Goal: Task Accomplishment & Management: Complete application form

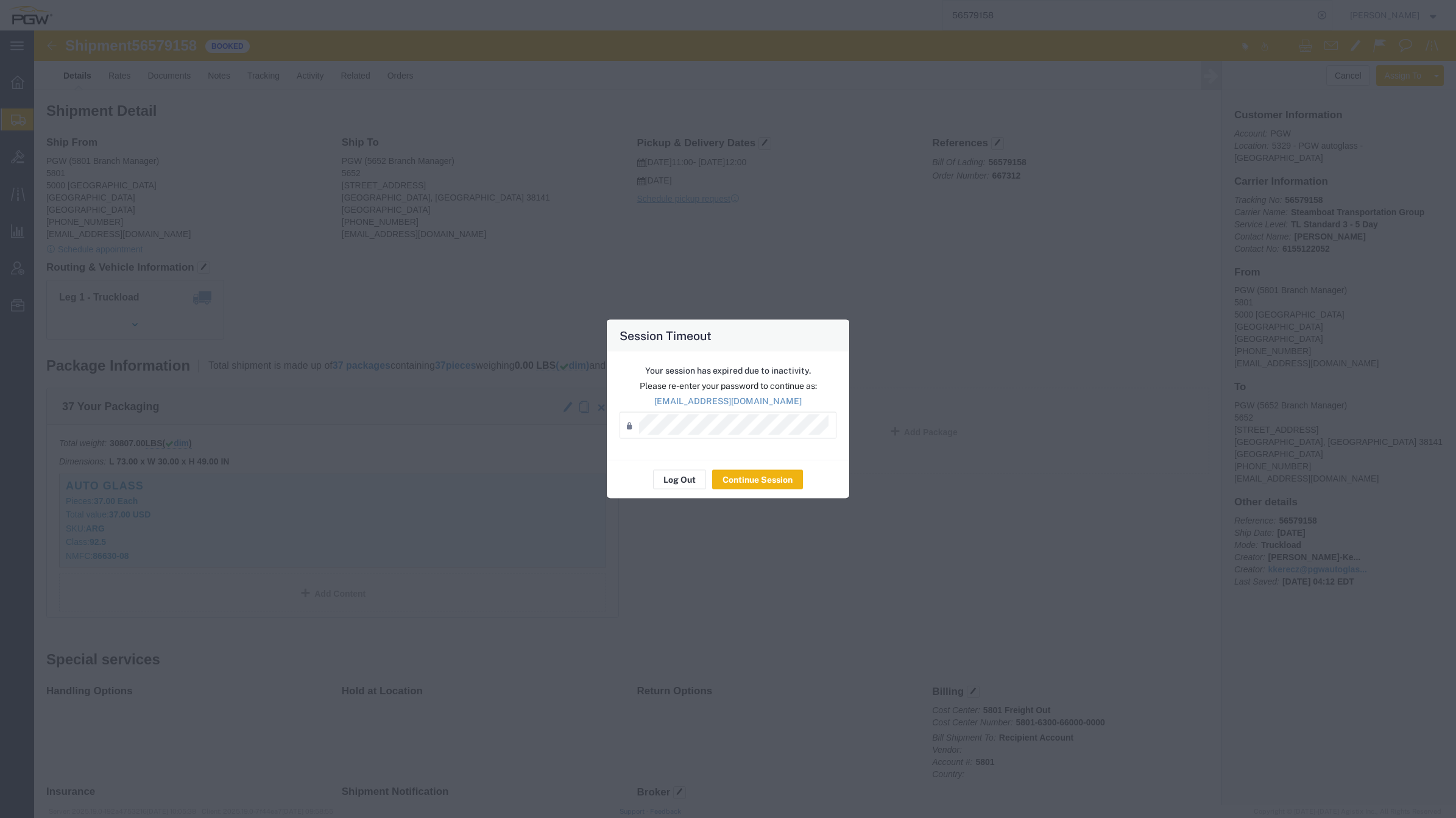
scroll to position [381, 0]
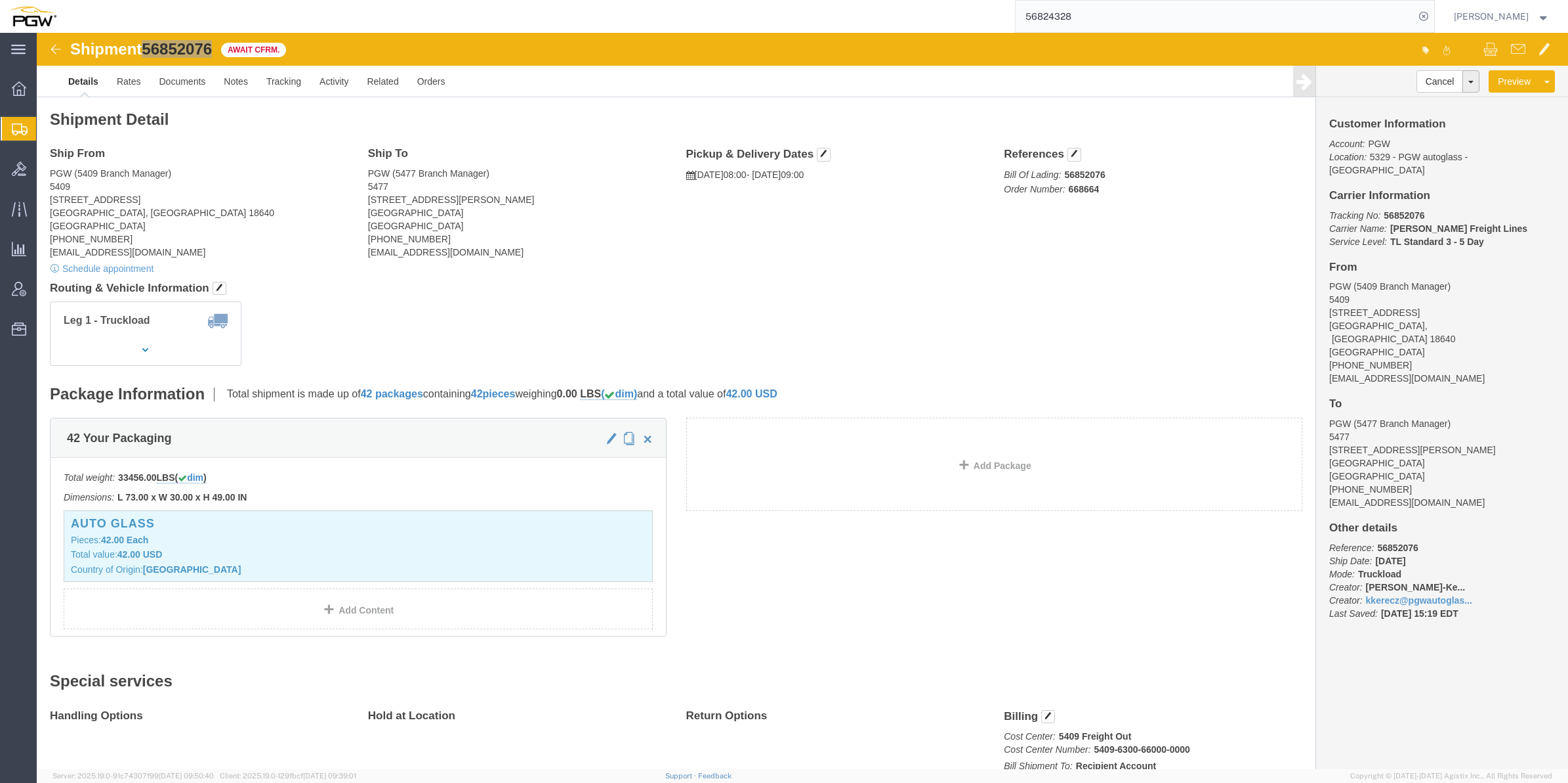
click at [0, 0] on span "Create from Template" at bounding box center [0, 0] width 0 height 0
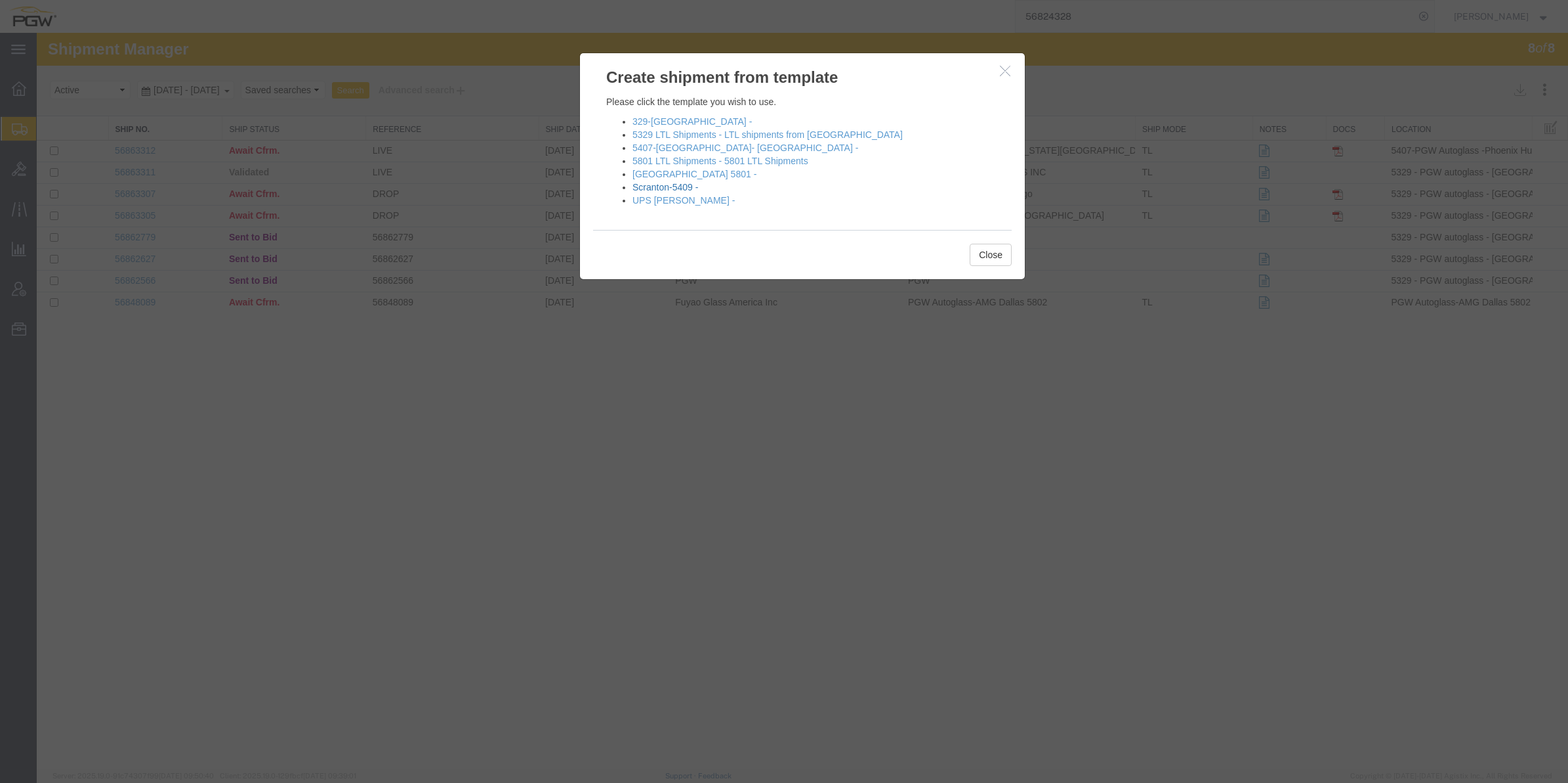
click at [657, 184] on link "Scranton-5409 -" at bounding box center [665, 187] width 66 height 10
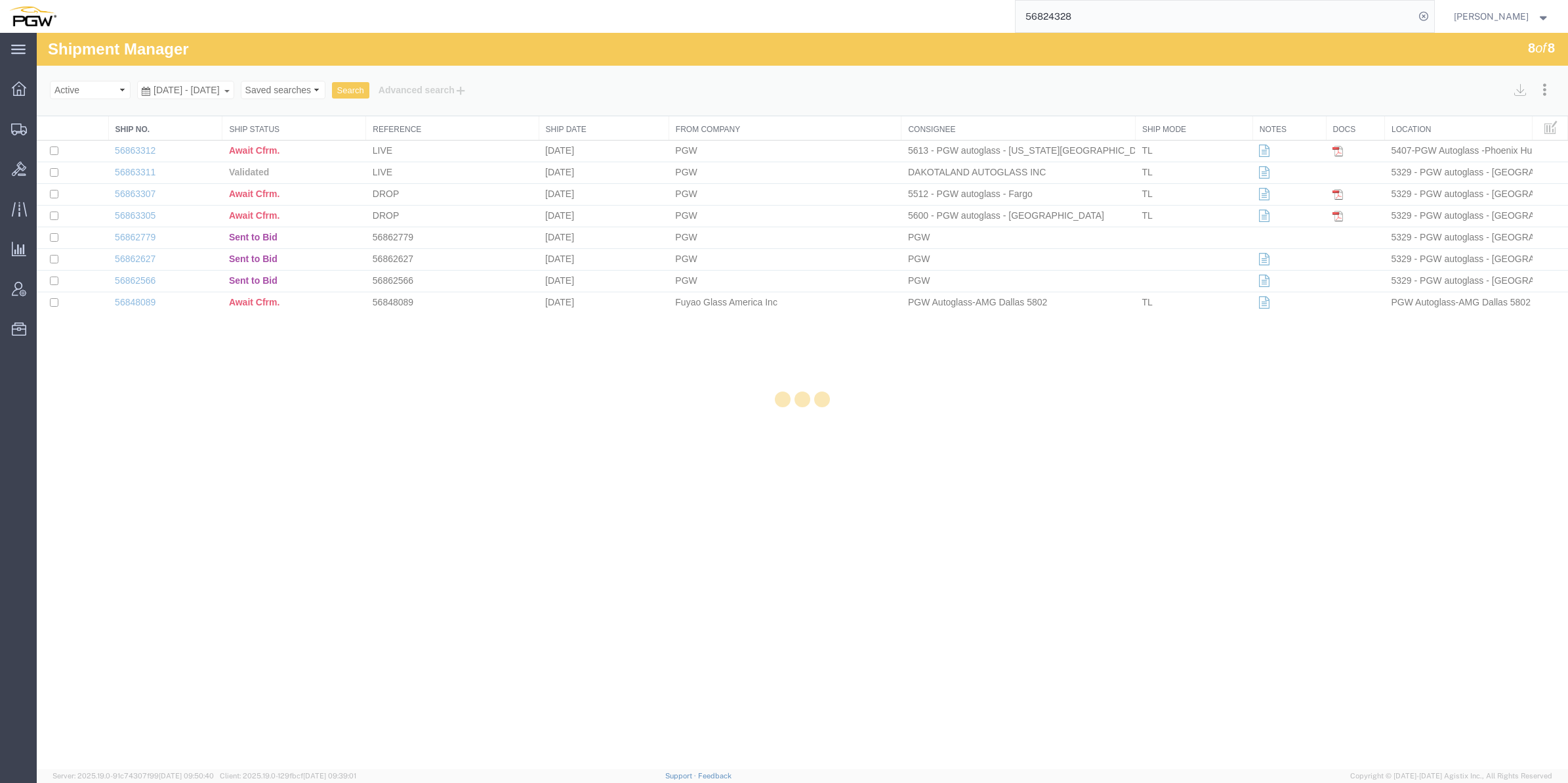
select select "61931"
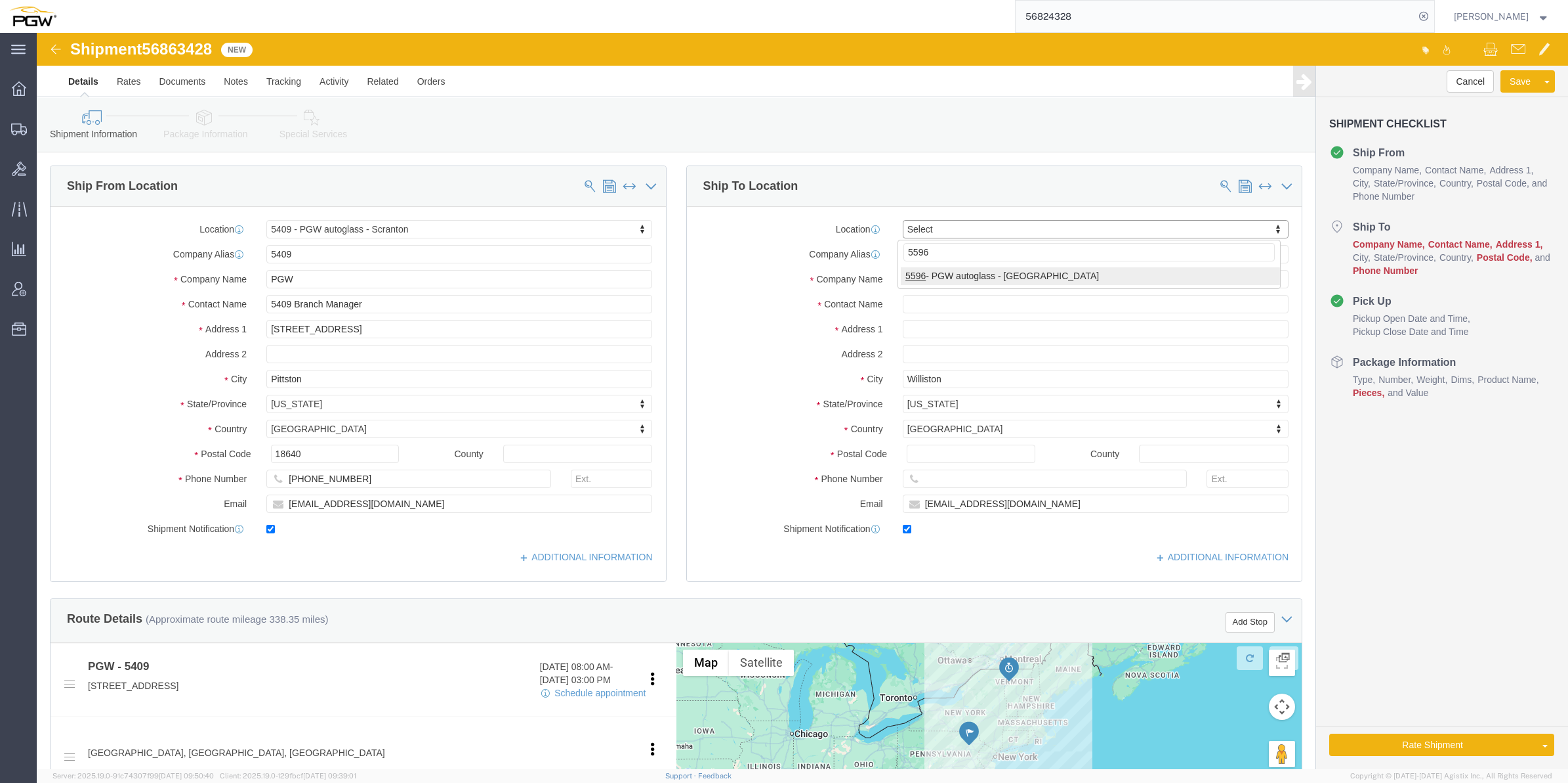
type input "5596"
select select "28395"
type input "5596"
type input "PGW"
type input "5596 Branch Manager"
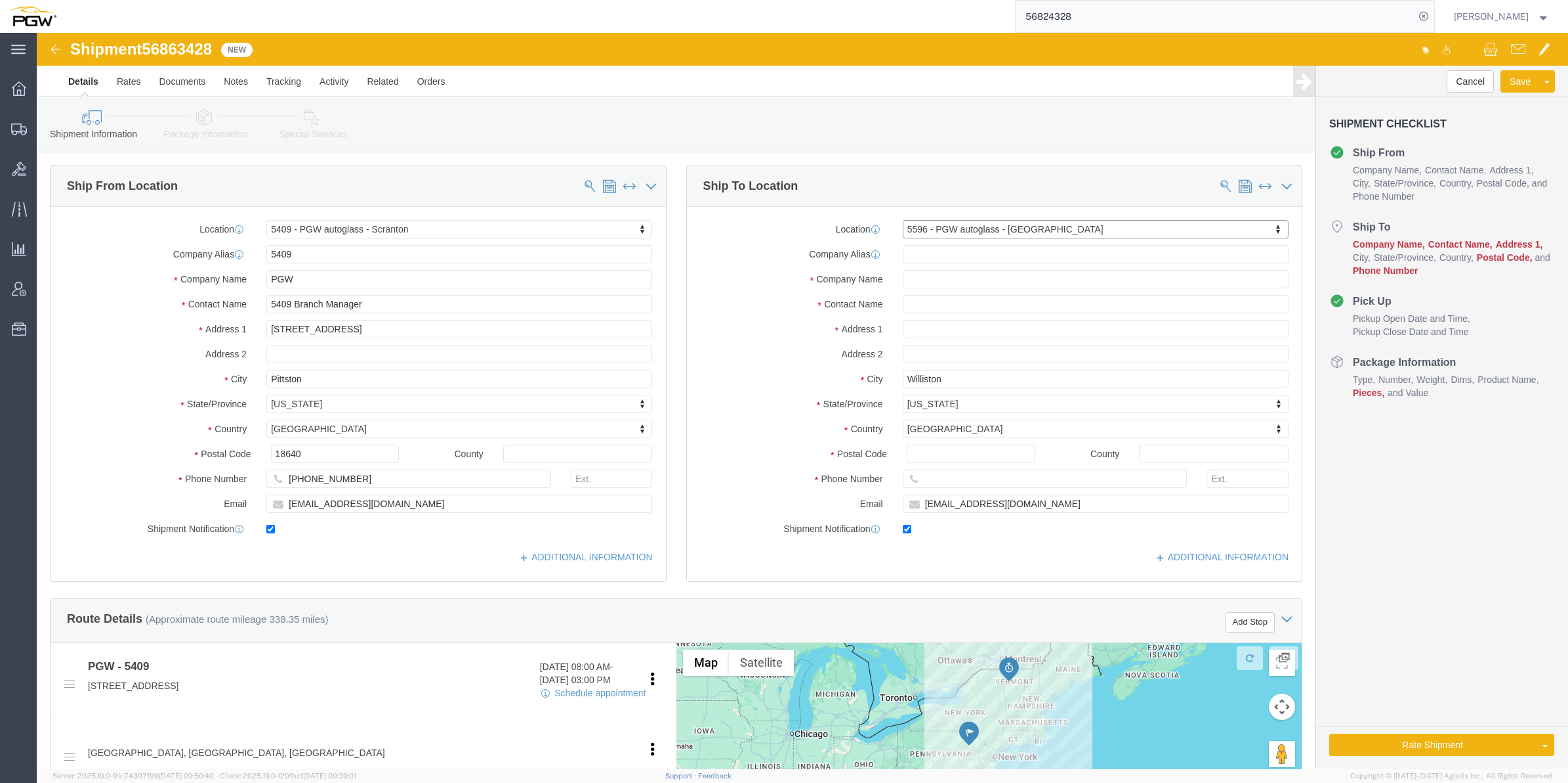
type input "540 Woodlake Circle A"
type input "Chesapeake"
type input "23320"
type input "757-424-4878"
type input "lkqsp_o_pm_5596@pgwag.com"
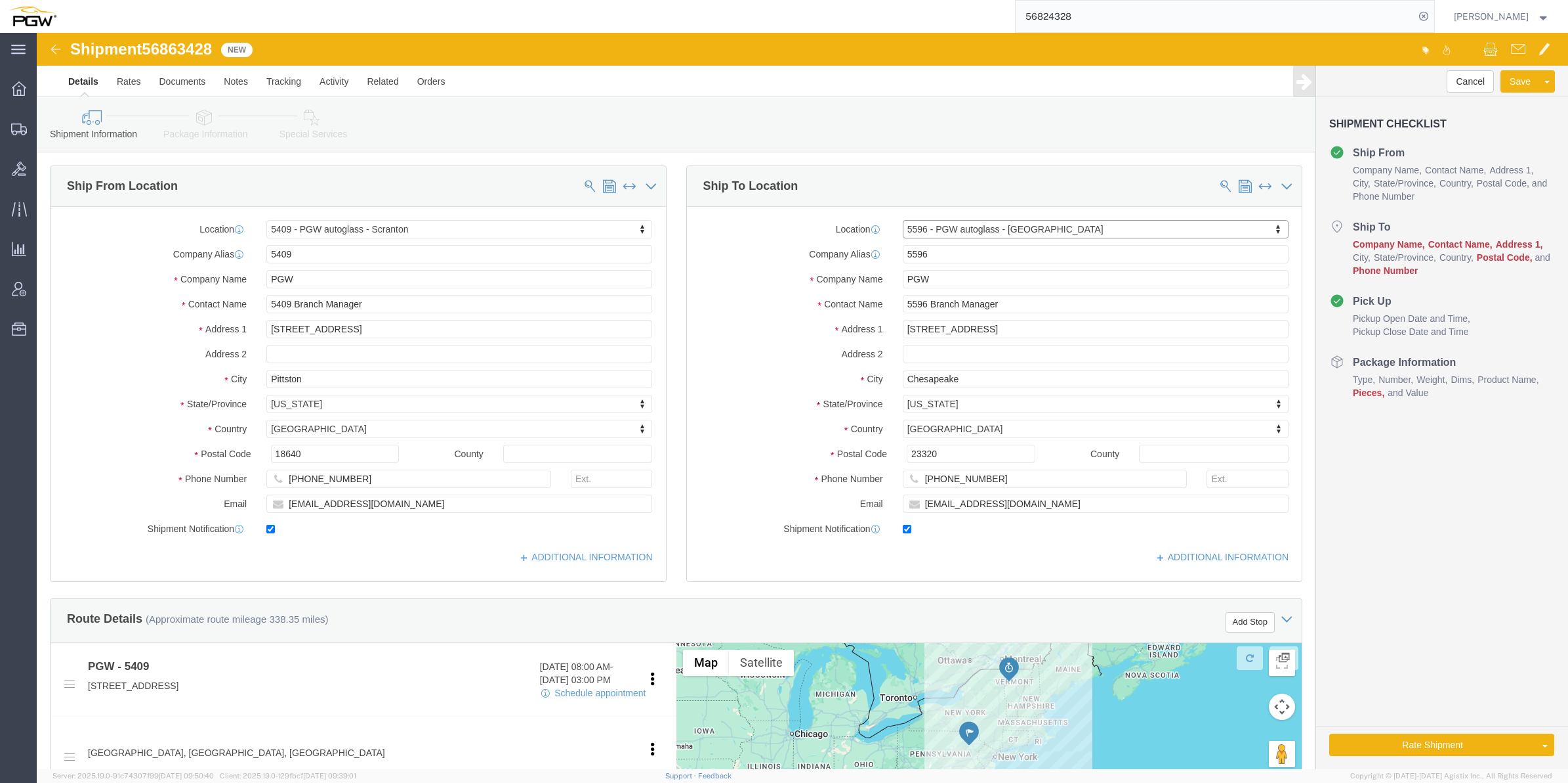
select select "VA"
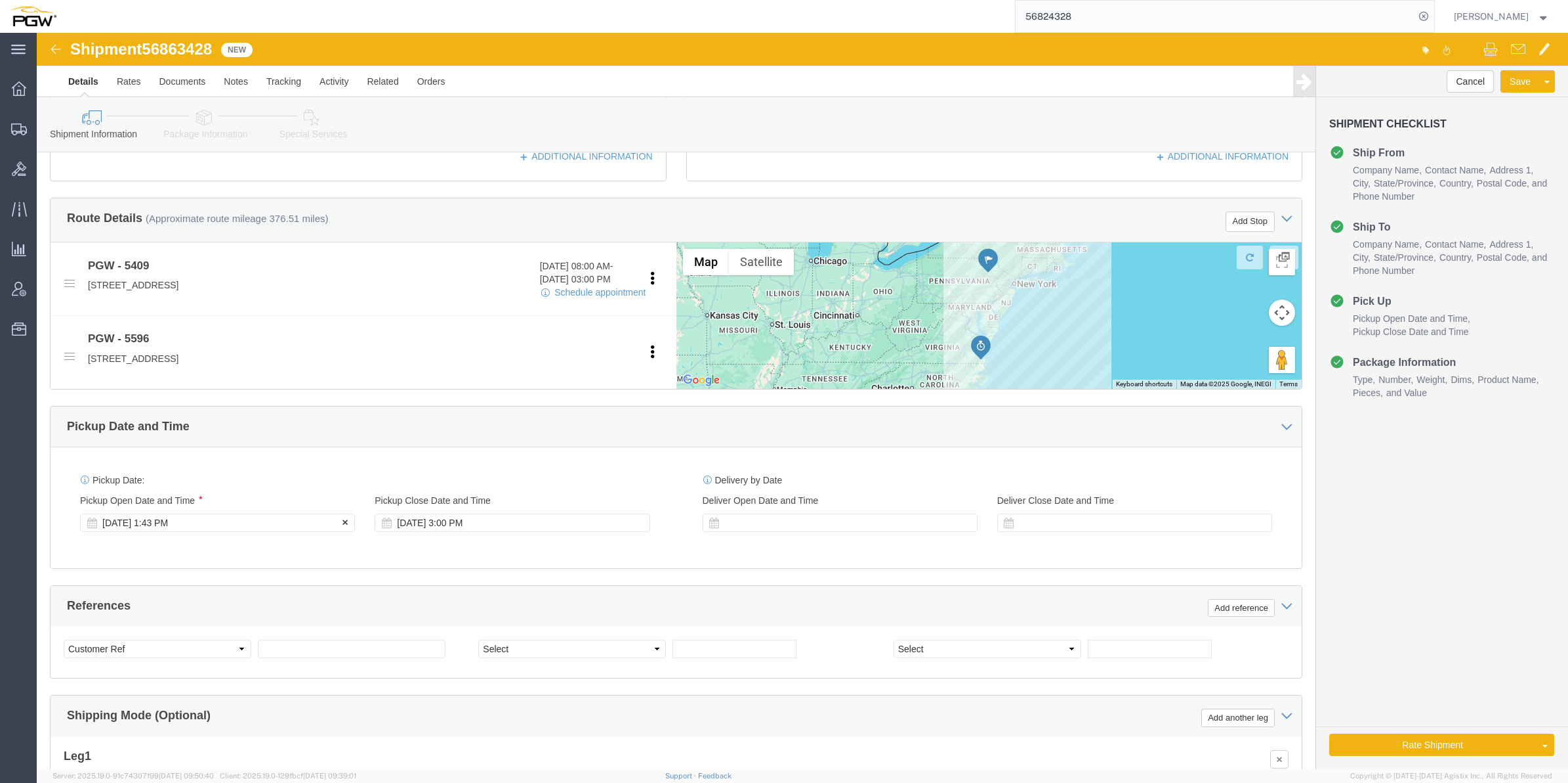
scroll to position [410, 0]
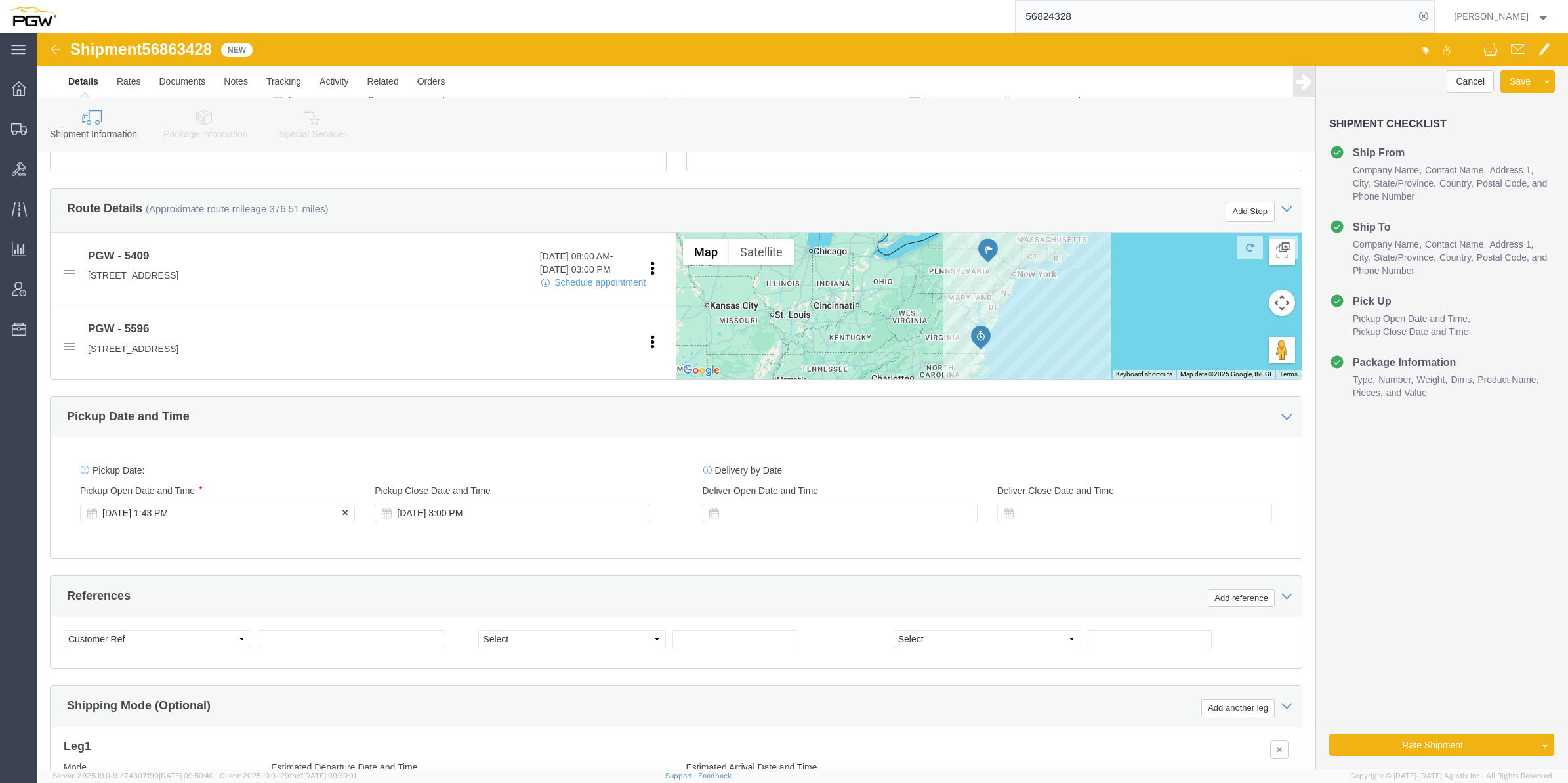
click div "Sep 18 2025 1:43 PM"
click input "1:43 PM"
type input "8:00 AM"
click button "Apply"
click span "56863428"
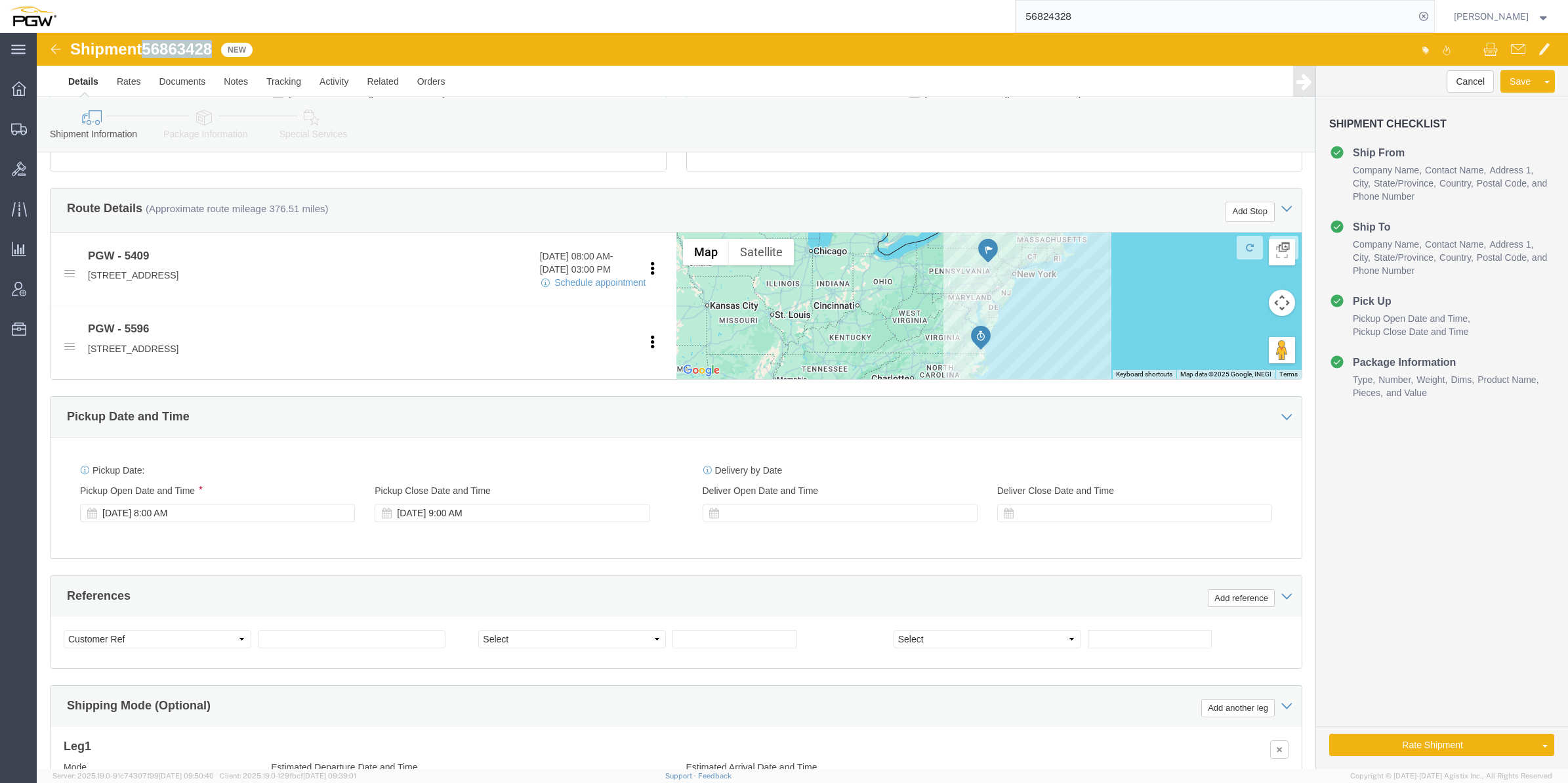
click span "56863428"
copy span "56863428"
click input "text"
paste input "56863428"
type input "56863428"
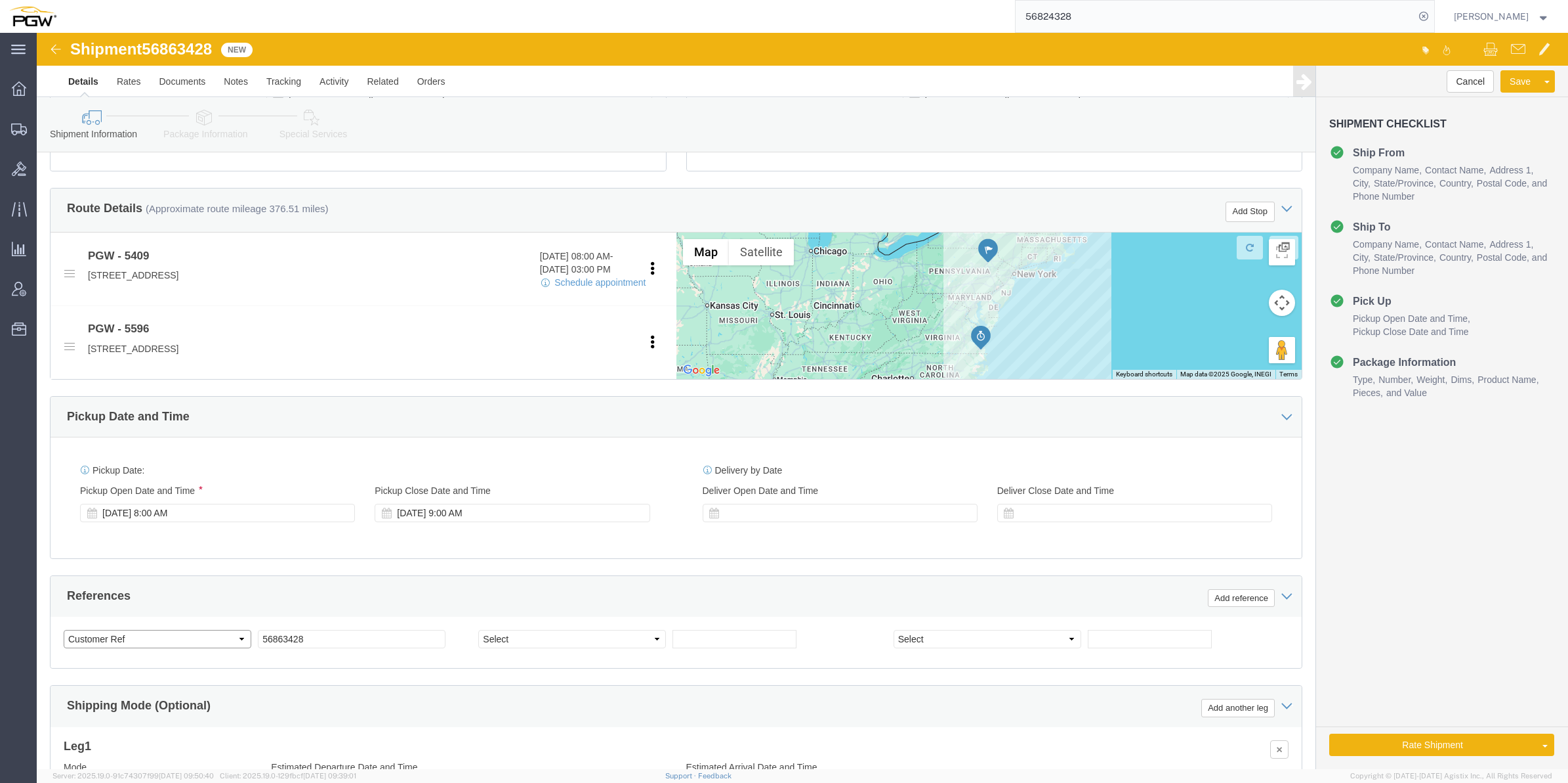
click select "Select Account Type Activity ID Airline Appointment Number ASN Batch Request # …"
select select "BOL"
click select "Select Account Type Activity ID Airline Appointment Number ASN Batch Request # …"
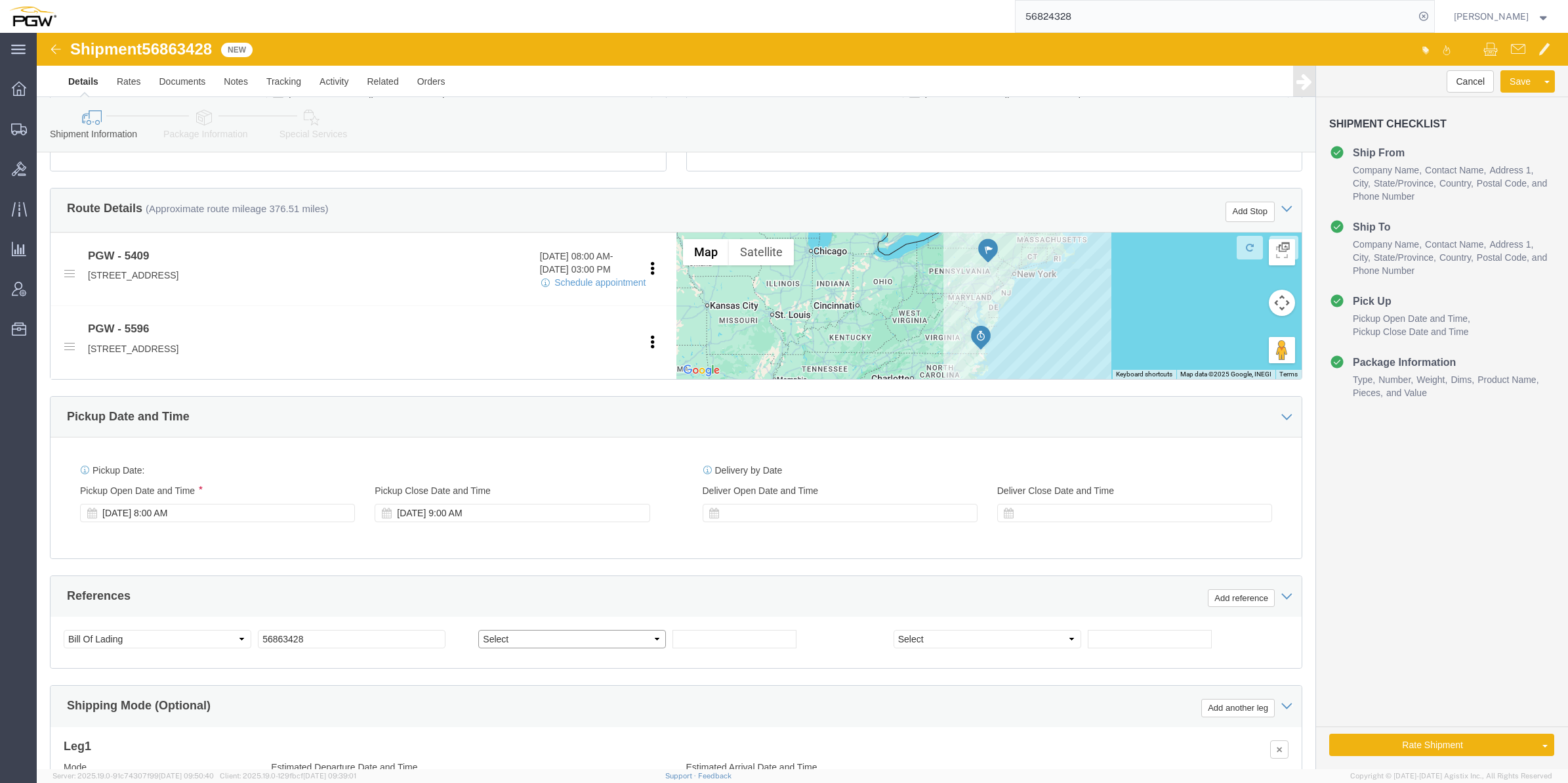
click select "Select Account Type Activity ID Airline Appointment Number ASN Batch Request # …"
select select "ORDERNUM"
click select "Select Account Type Activity ID Airline Appointment Number ASN Batch Request # …"
click input "text"
paste input "668738"
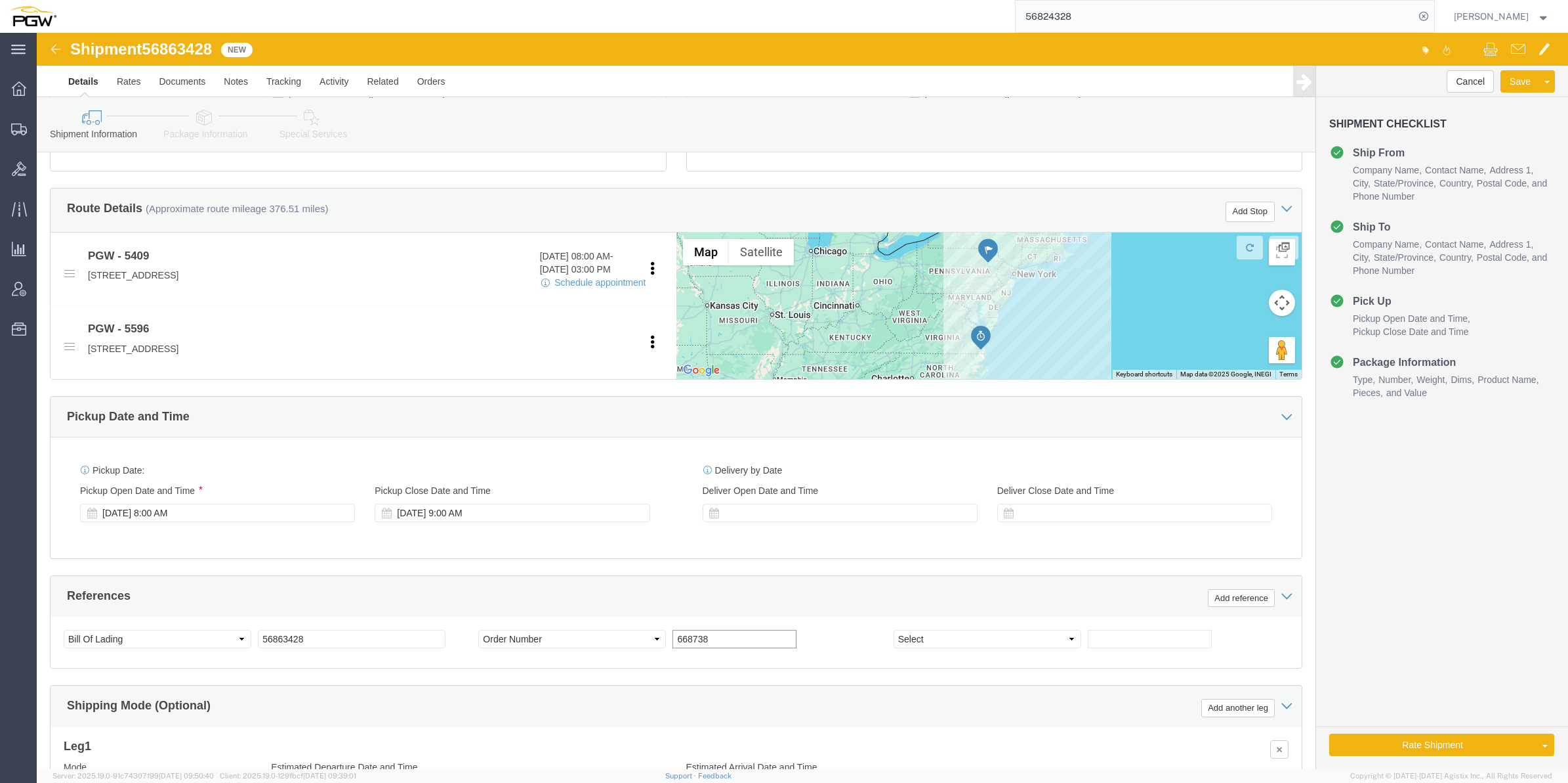
type input "668738"
click input "text"
paste input "668736"
type input "668736"
click select "Select Account Type Activity ID Airline Appointment Number ASN Batch Request # …"
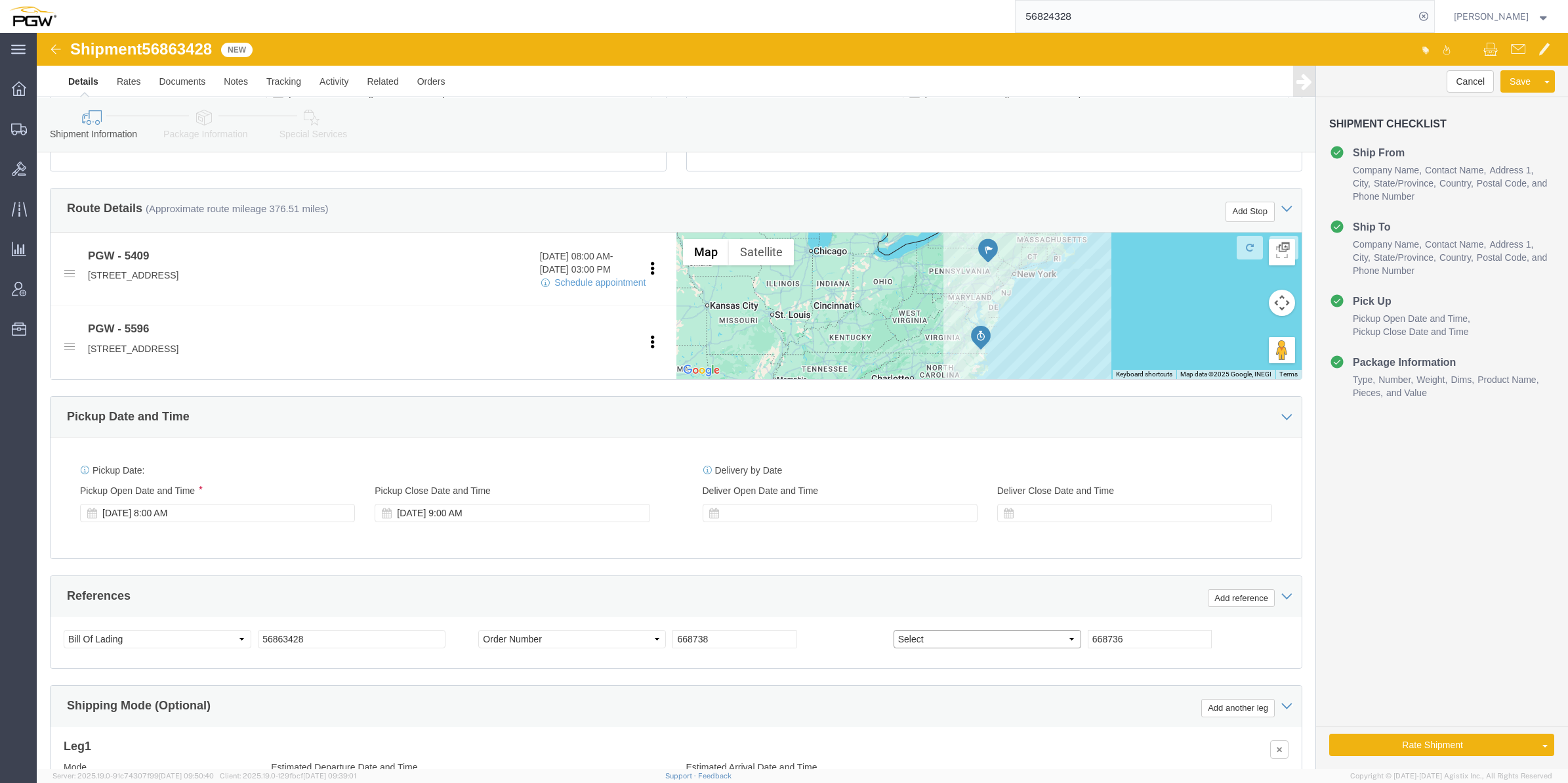
select select "ORDERNUM"
click select "Select Account Type Activity ID Airline Appointment Number ASN Batch Request # …"
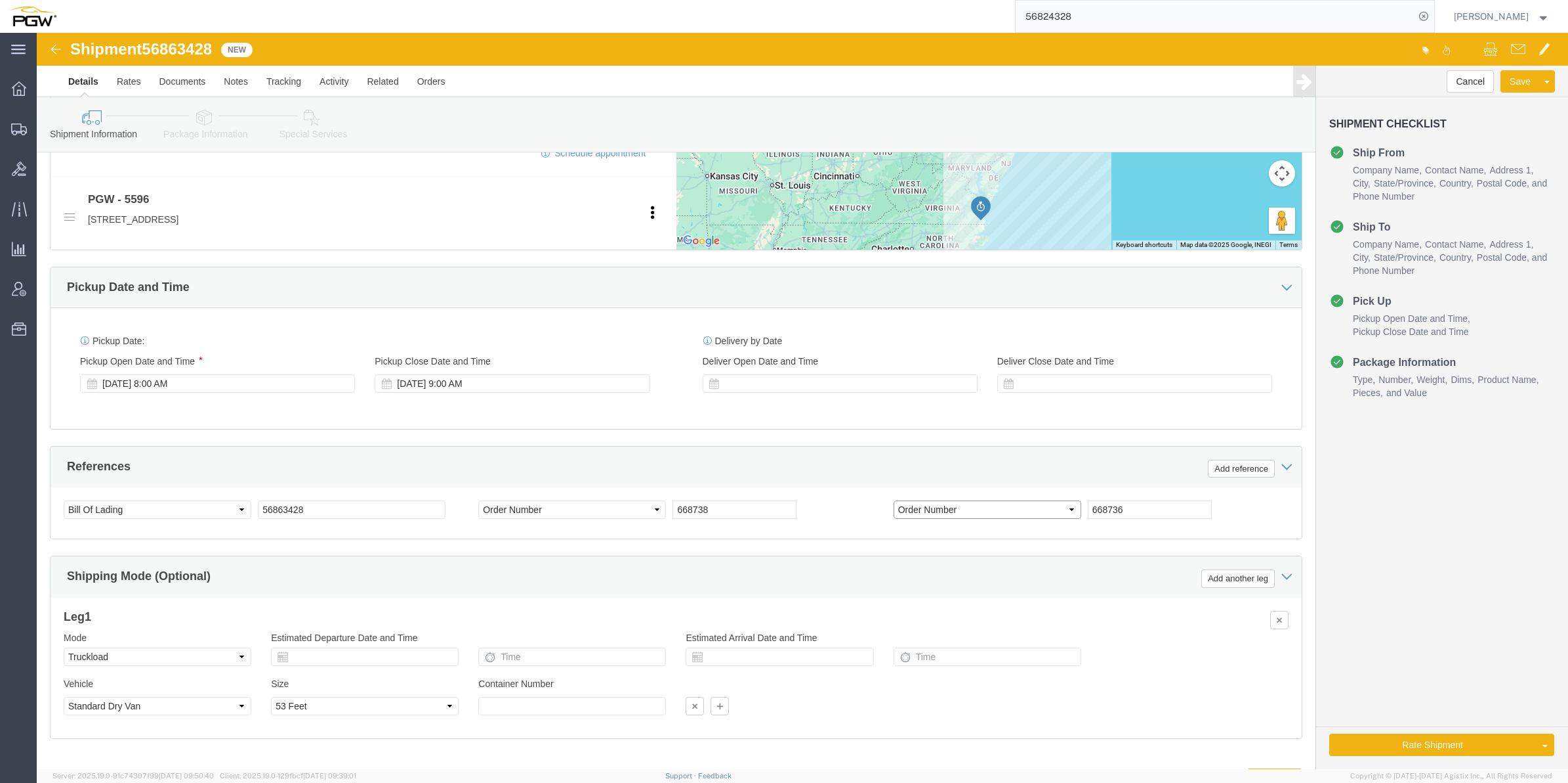
scroll to position [574, 0]
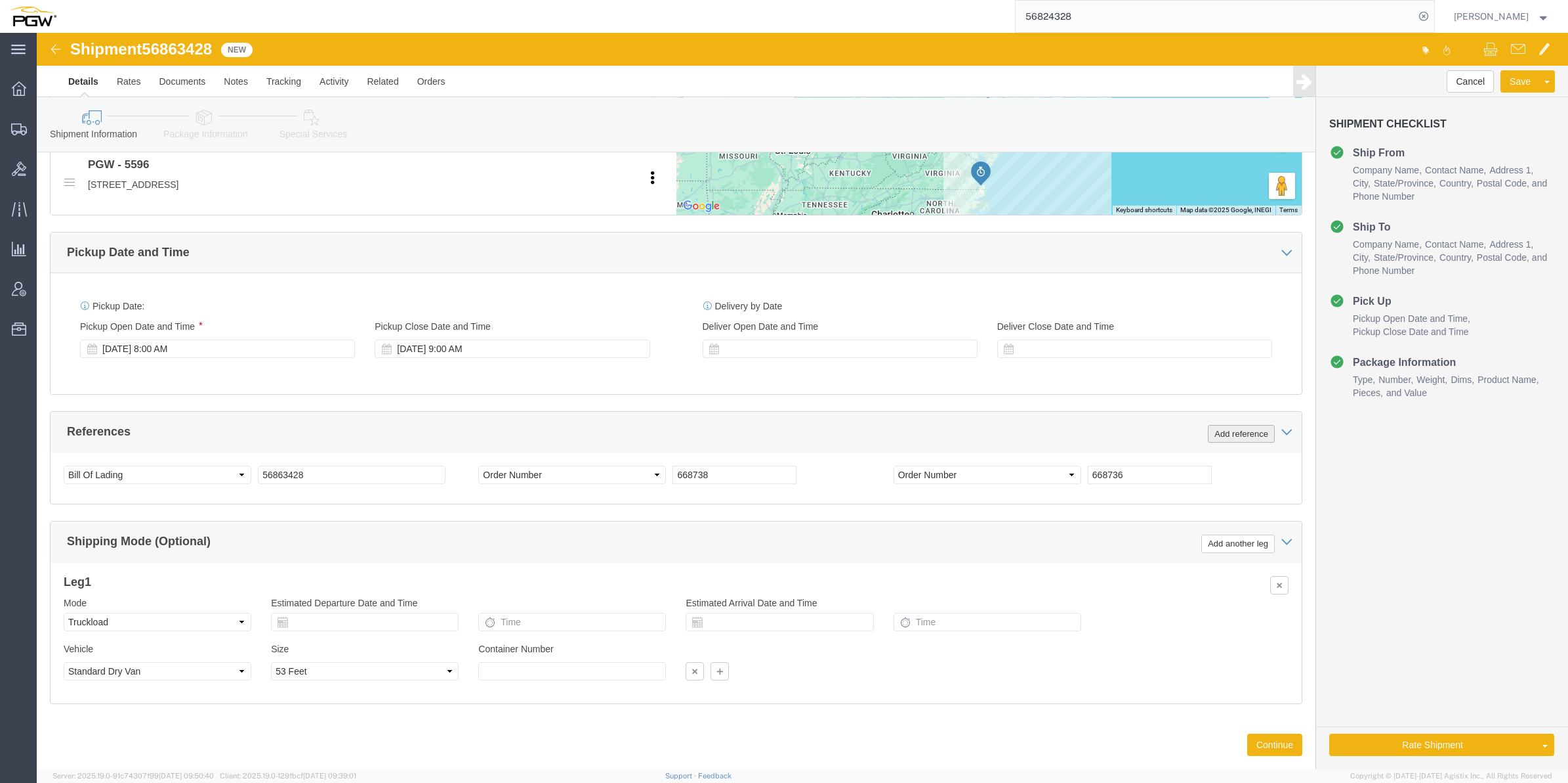
click button "Add reference"
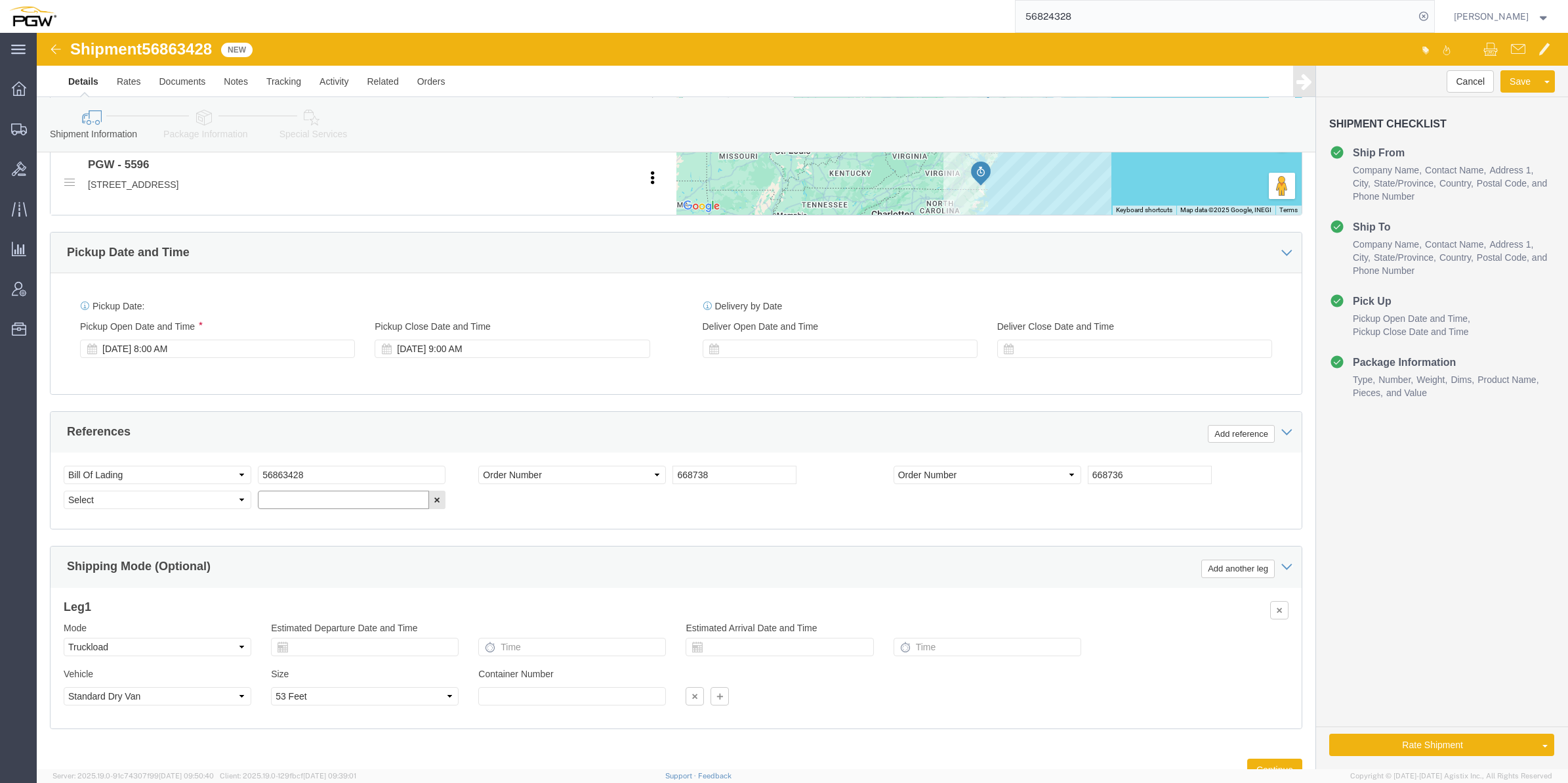
click input "text"
paste input "668739"
type input "668739"
click select "Select Account Type Activity ID Airline Appointment Number ASN Batch Request # …"
select select "ORDERNUM"
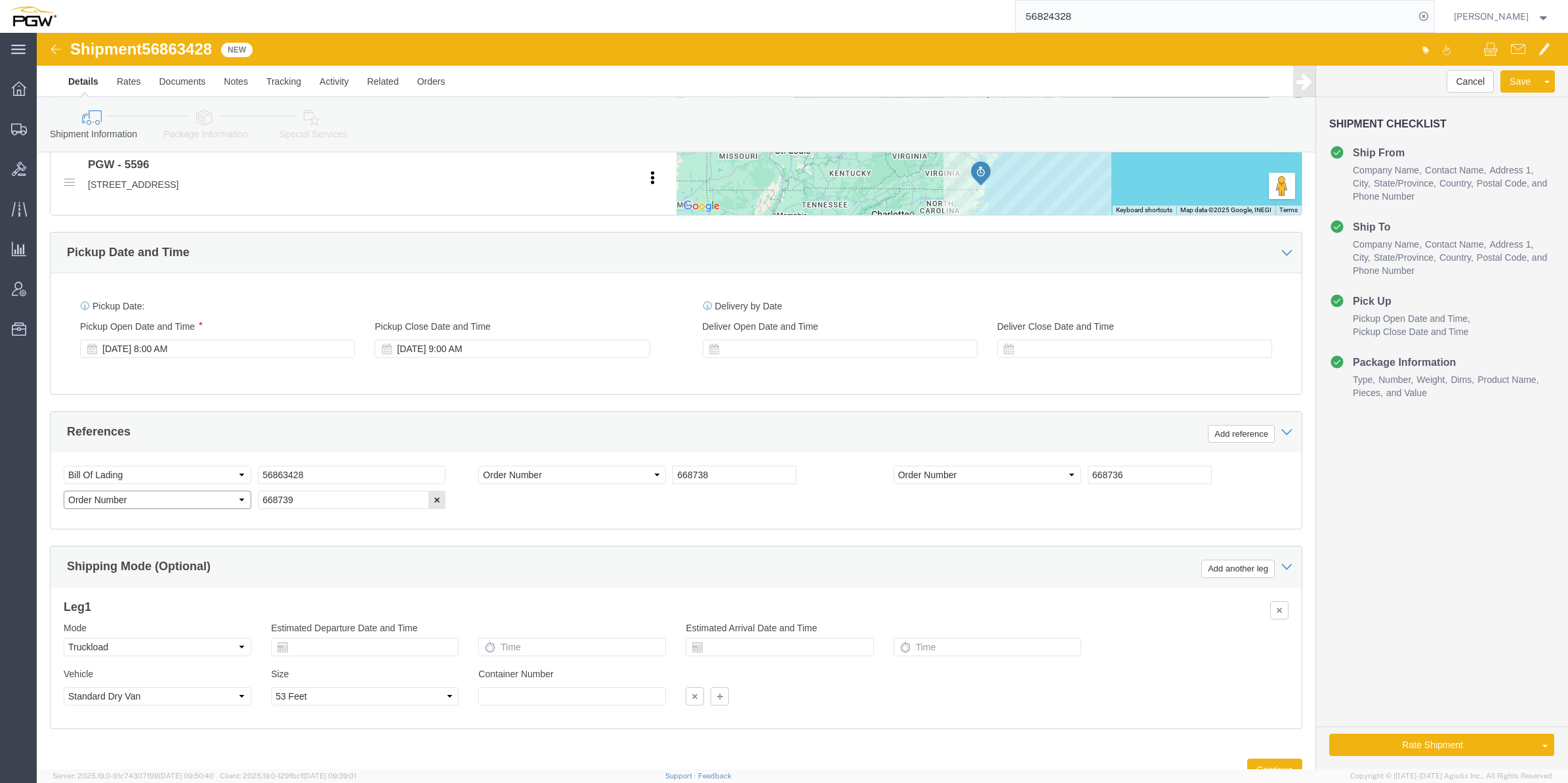
click select "Select Account Type Activity ID Airline Appointment Number ASN Batch Request # …"
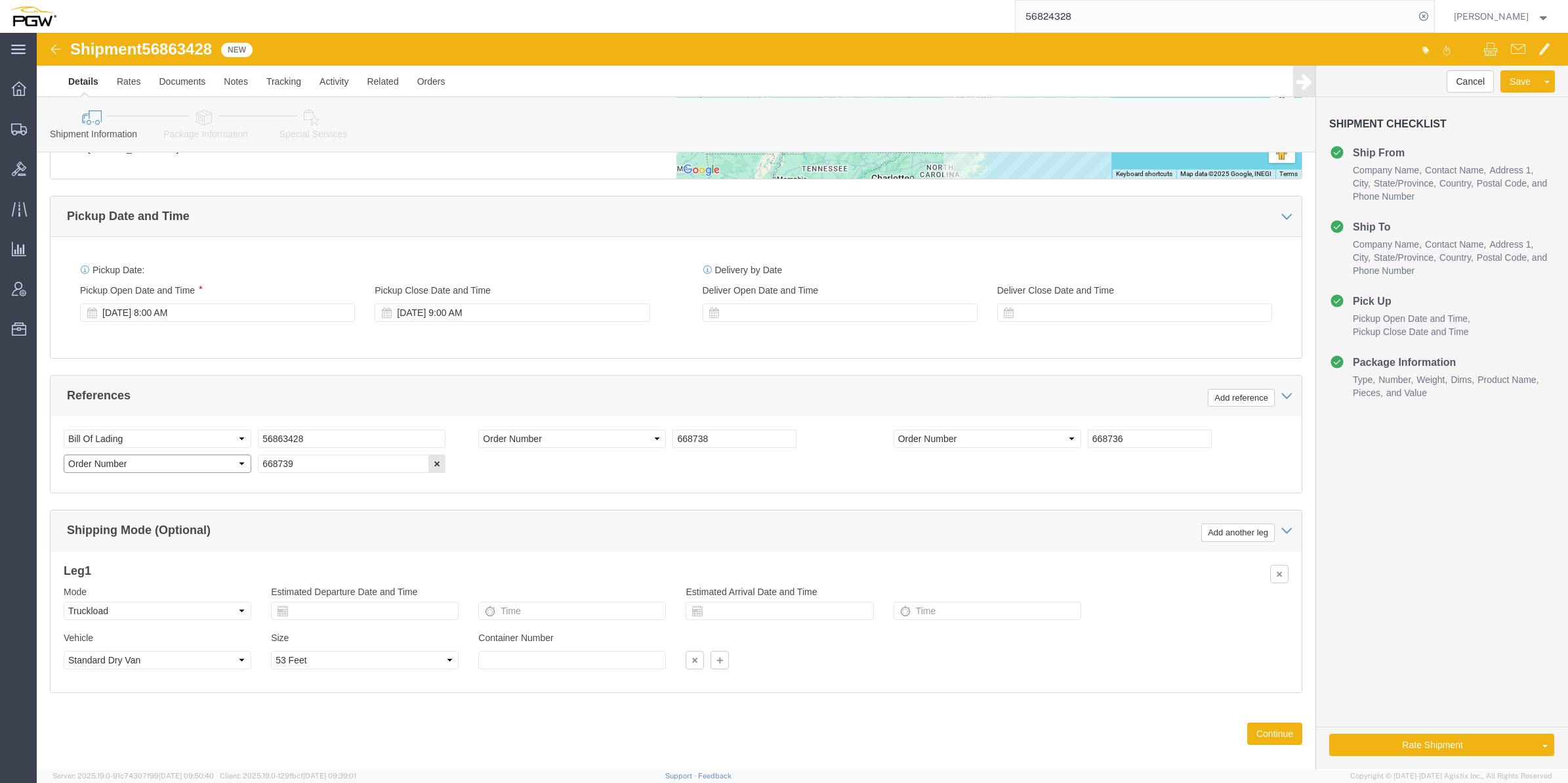
scroll to position [631, 0]
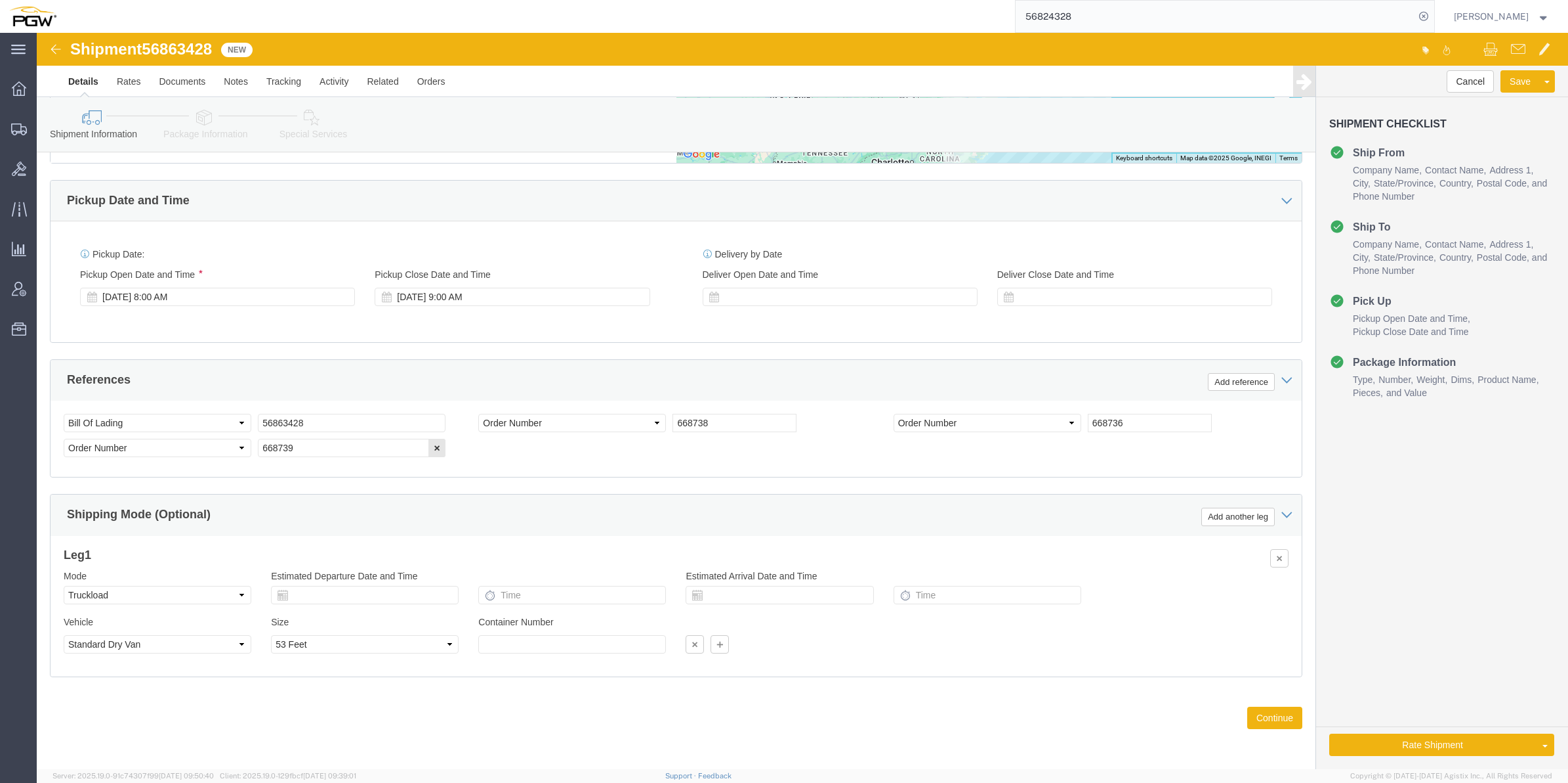
click span "56863428"
copy span "56863428"
click button "Continue"
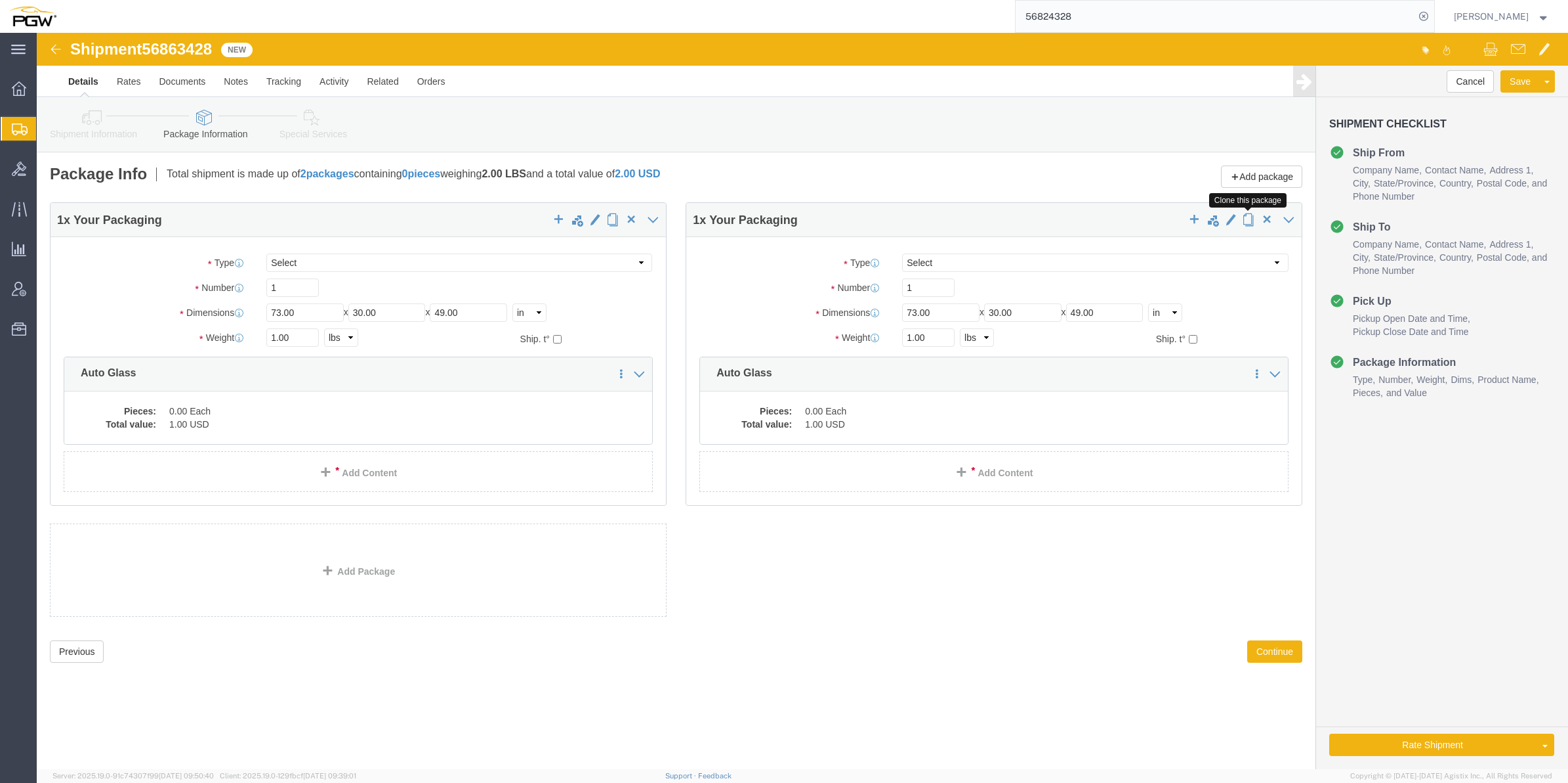
click span "button"
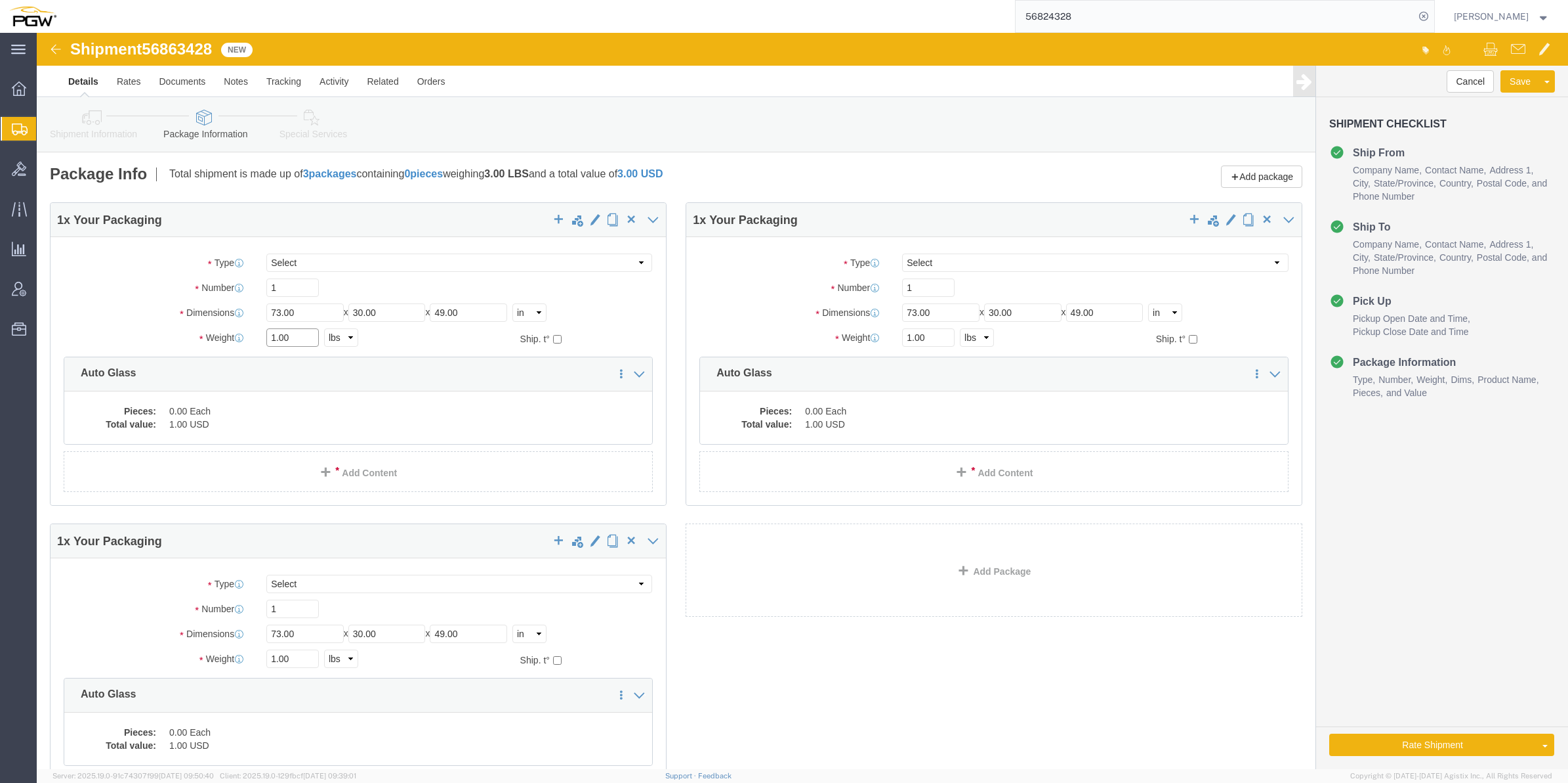
click input "1.00"
paste input "23046"
type input "23046.00"
click input "1.00"
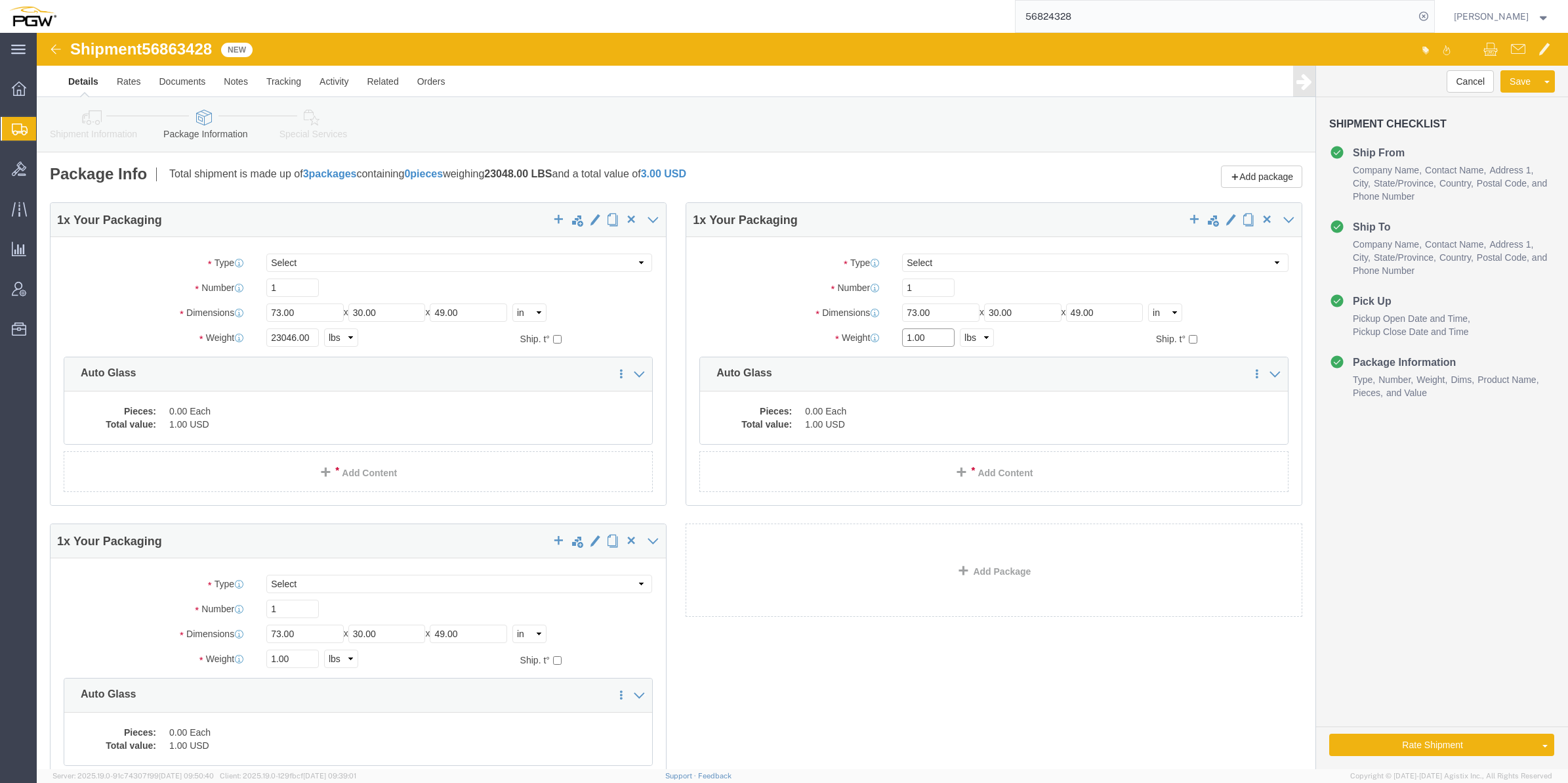
paste input "23230"
type input "23230.00"
click input "1.00"
drag, startPoint x: 237, startPoint y: 624, endPoint x: 230, endPoint y: 623, distance: 7.1
click input "1.00"
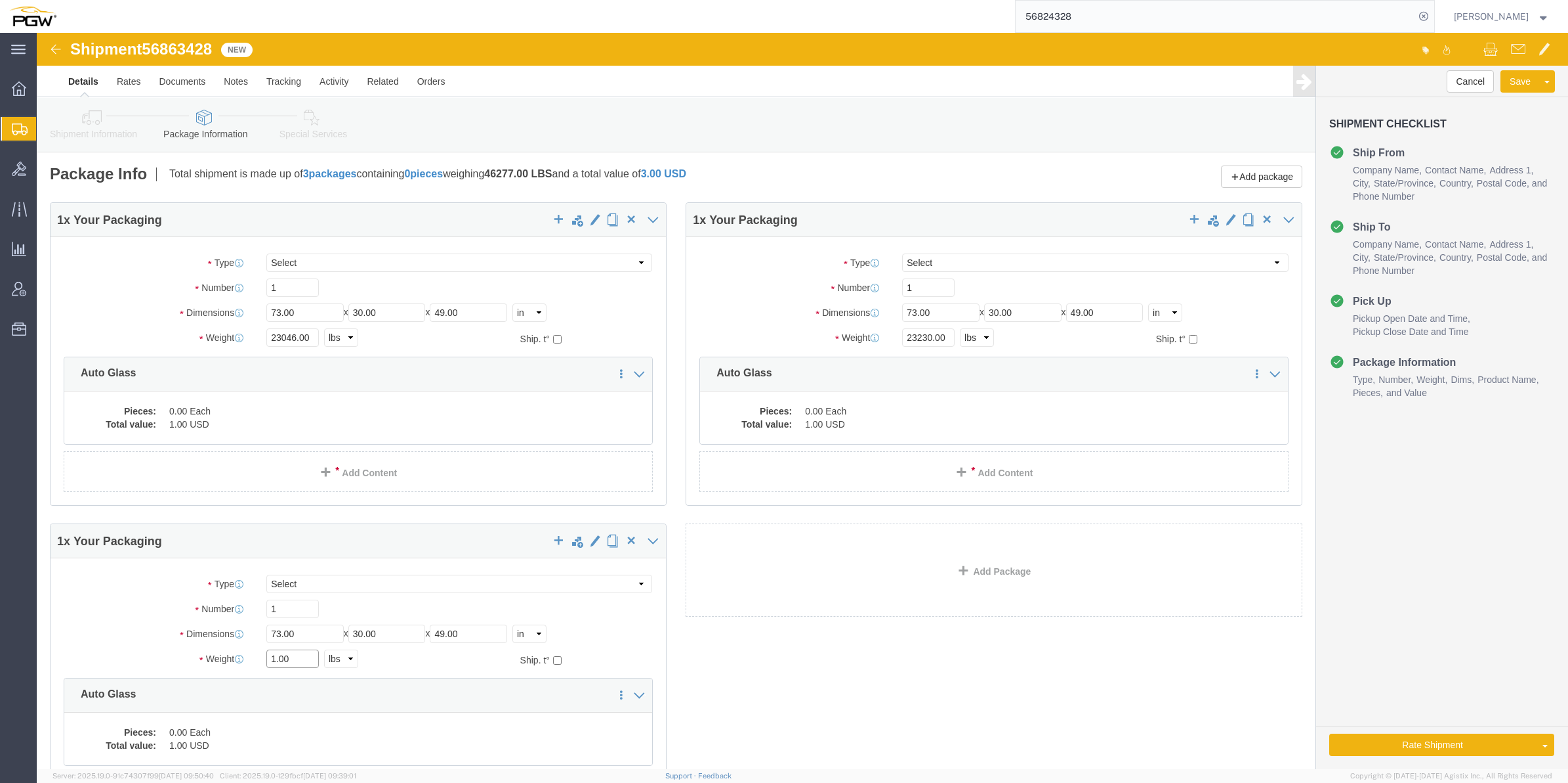
paste input "24833"
type input "24833.00"
drag, startPoint x: 241, startPoint y: 260, endPoint x: 222, endPoint y: 248, distance: 22.5
click div "1"
type input "34"
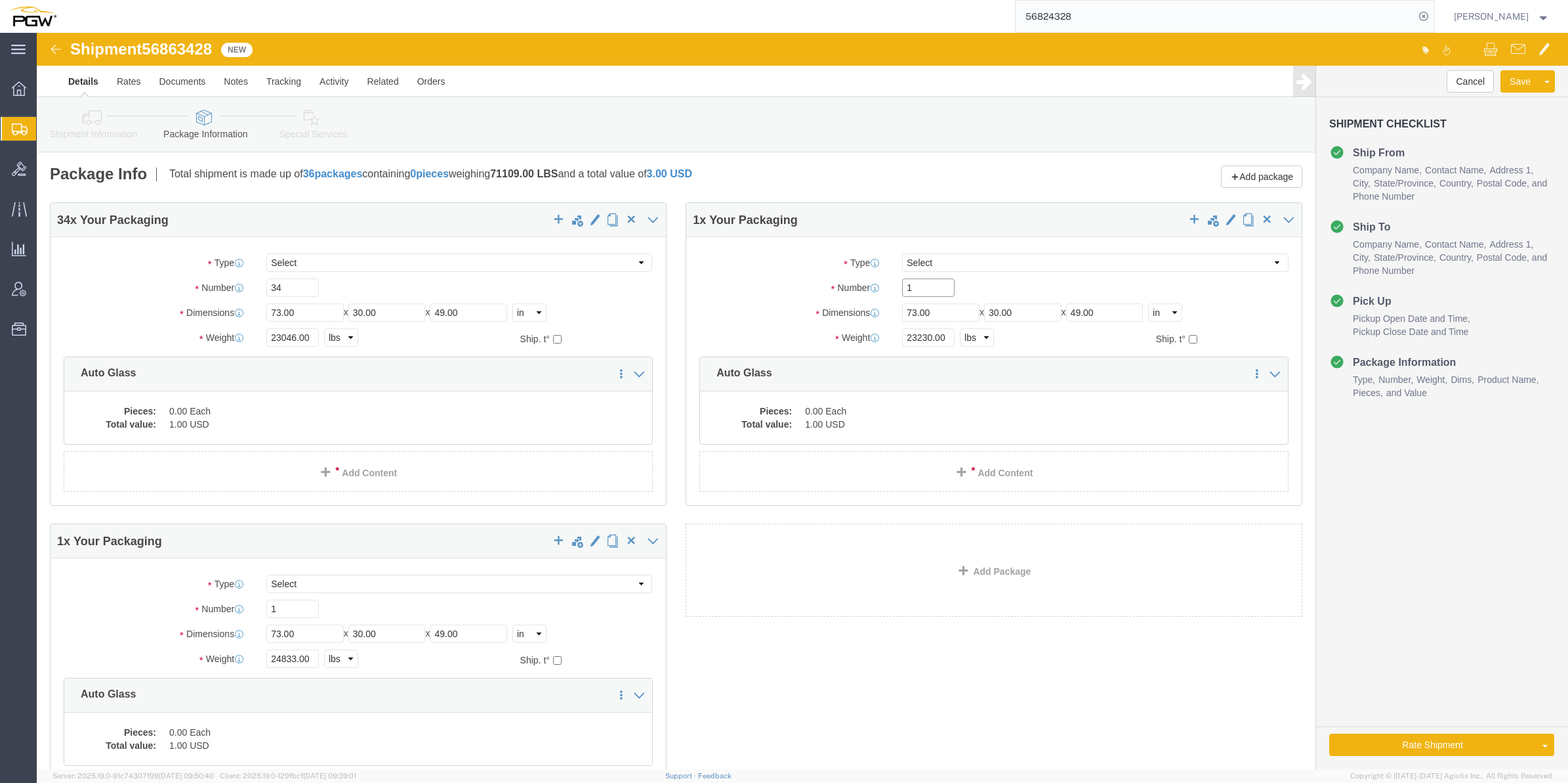
click input "1"
type input "31"
drag, startPoint x: 252, startPoint y: 579, endPoint x: 203, endPoint y: 577, distance: 49.0
click div "Number Number of packages of specified package type and dimensions 1"
type input "32"
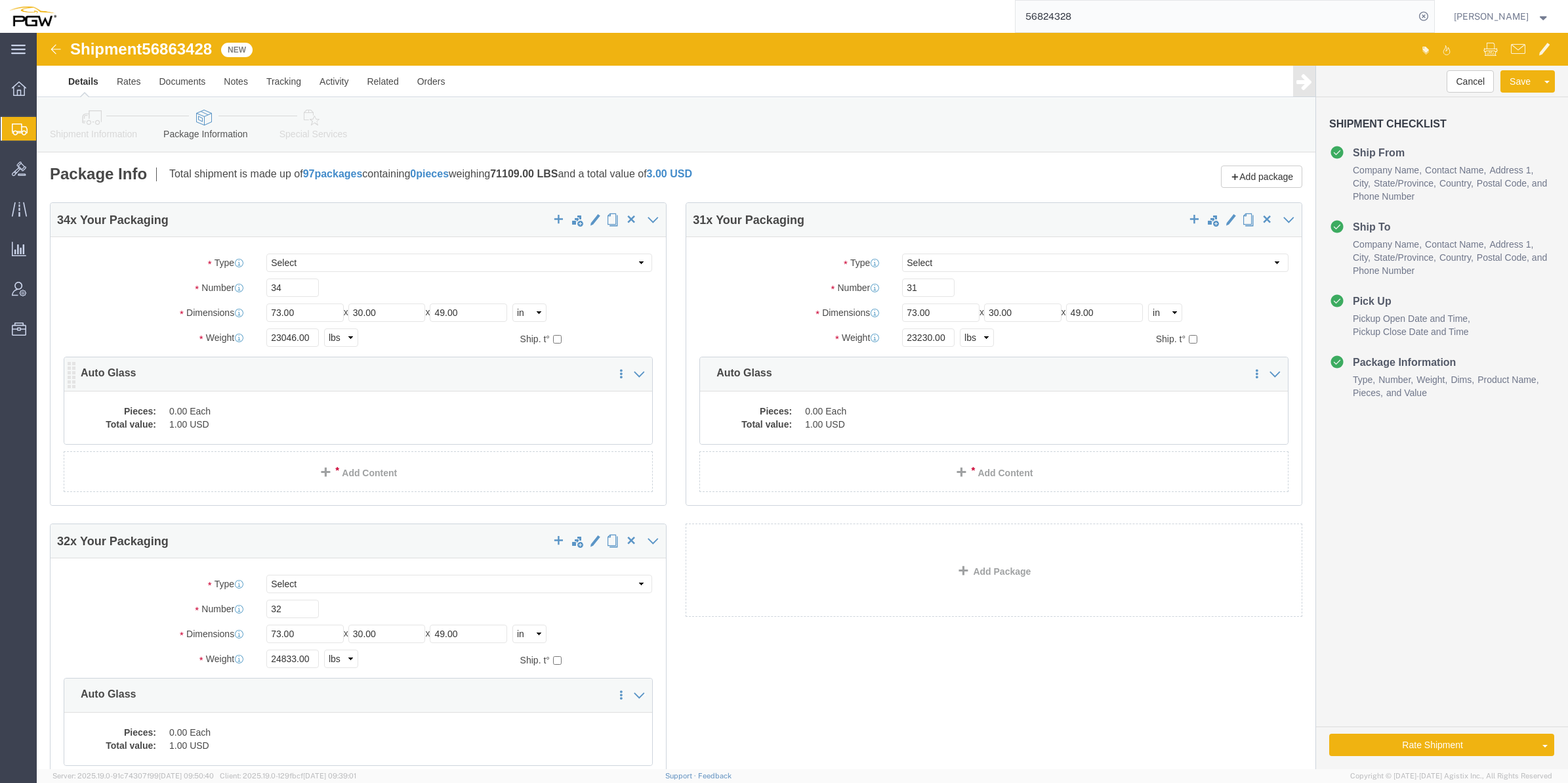
click dd "1.00 USD"
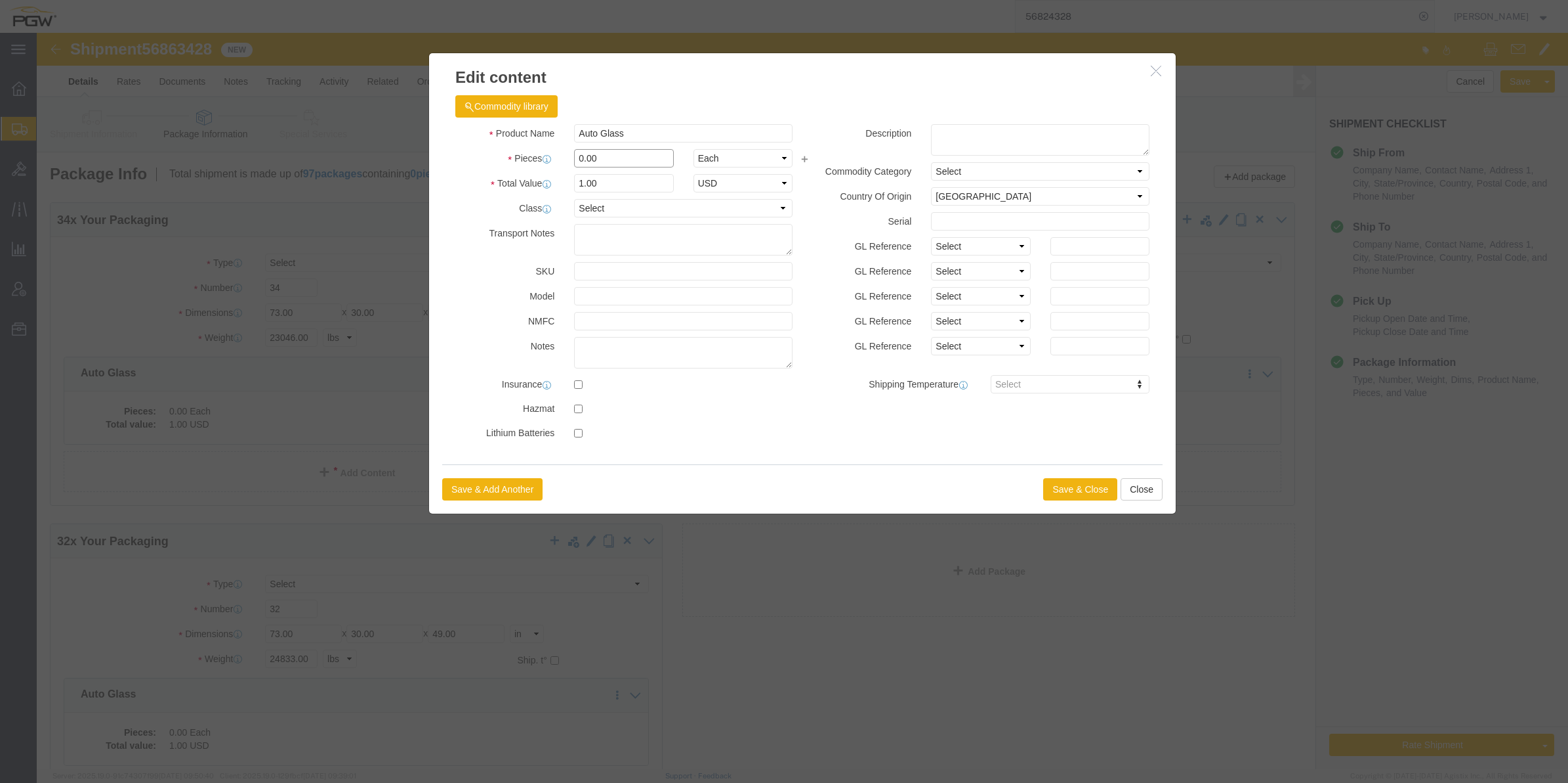
drag, startPoint x: 542, startPoint y: 120, endPoint x: 528, endPoint y: 122, distance: 14.1
click div "0.00"
type input "34.00"
type input "34"
click button "Save & Close"
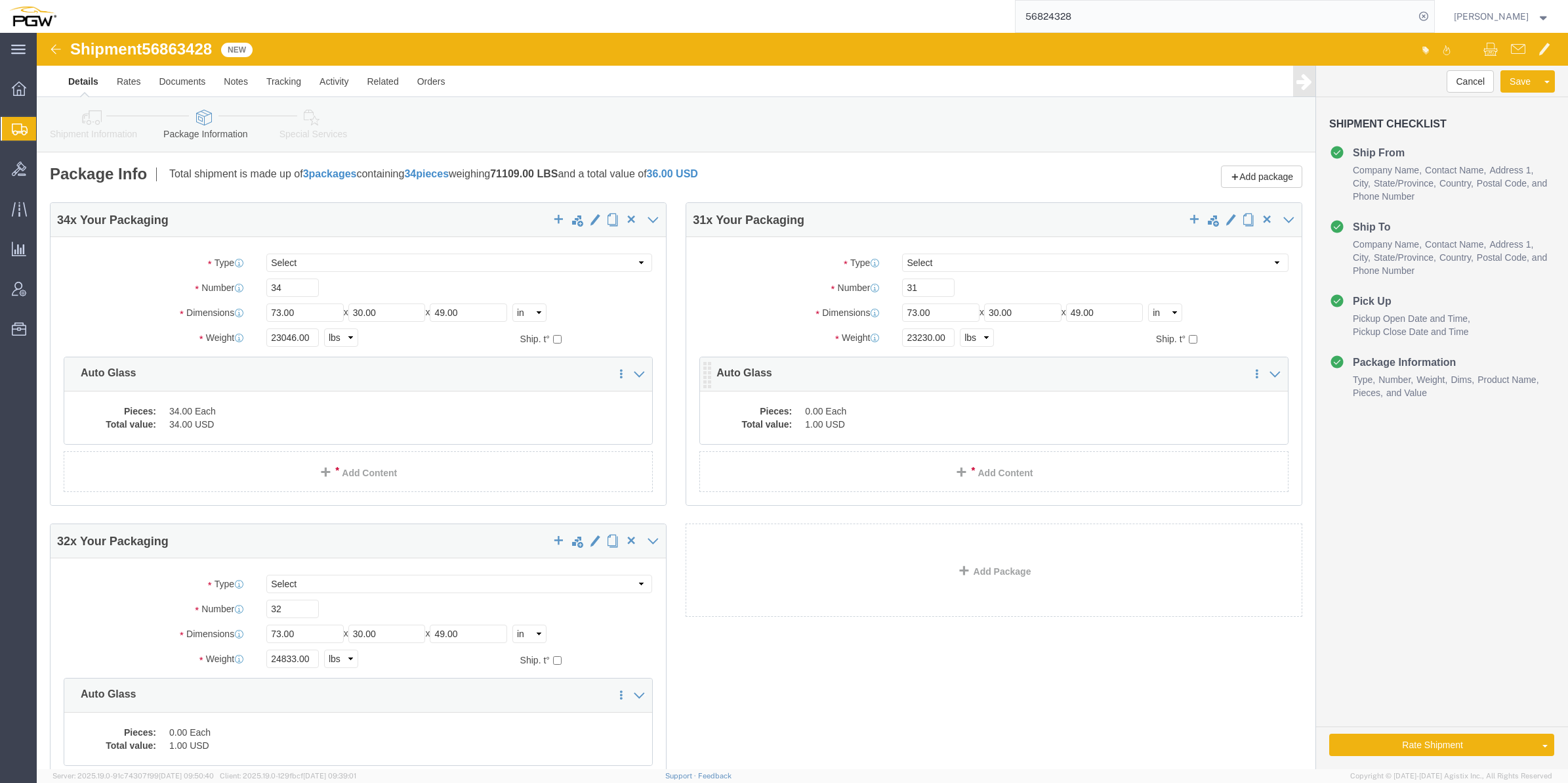
click dd "0.00 Each"
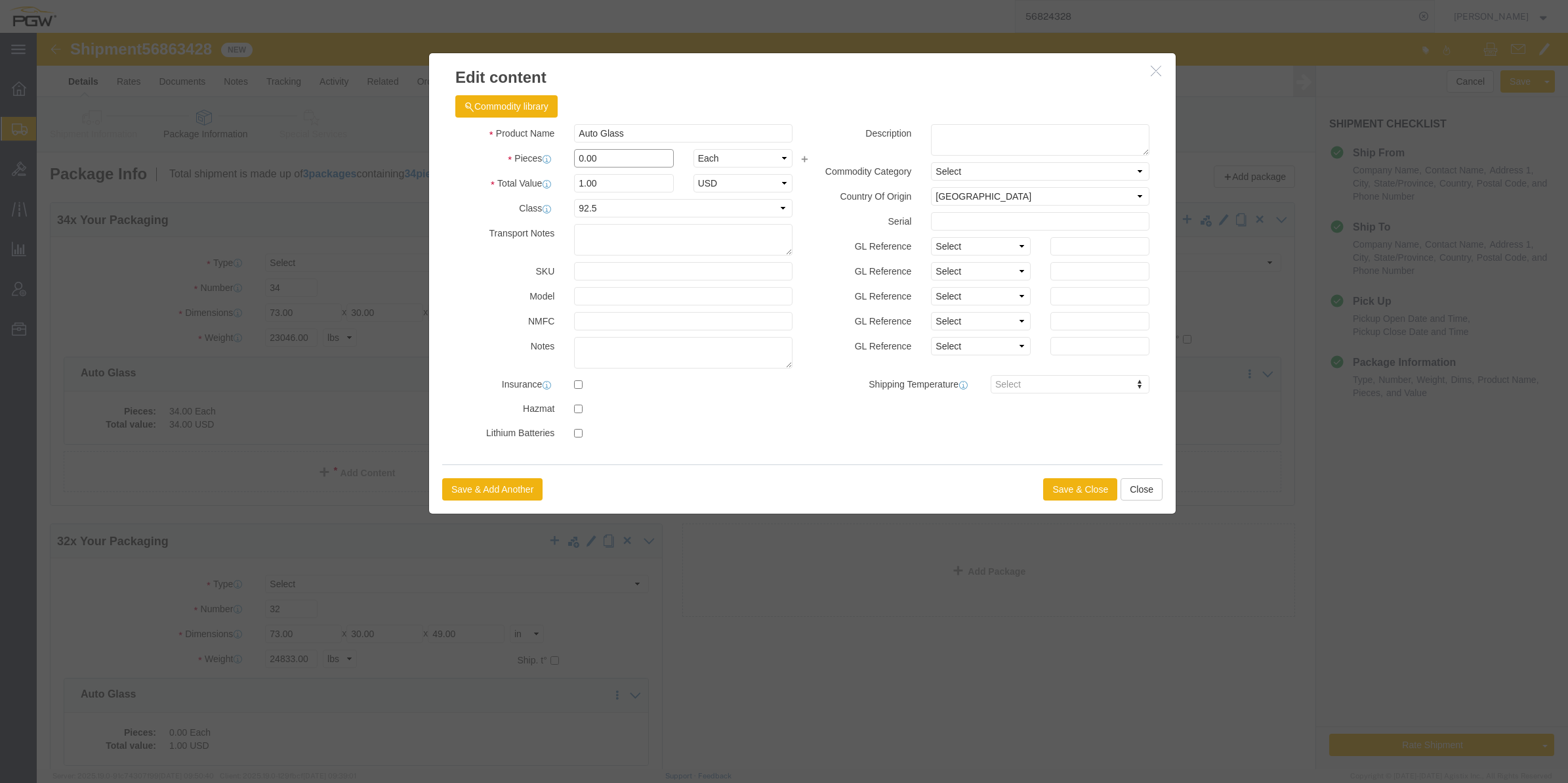
drag, startPoint x: 542, startPoint y: 126, endPoint x: 535, endPoint y: 122, distance: 8.1
click input "0.00"
type input "31.00"
type input "31"
click button "Save & Close"
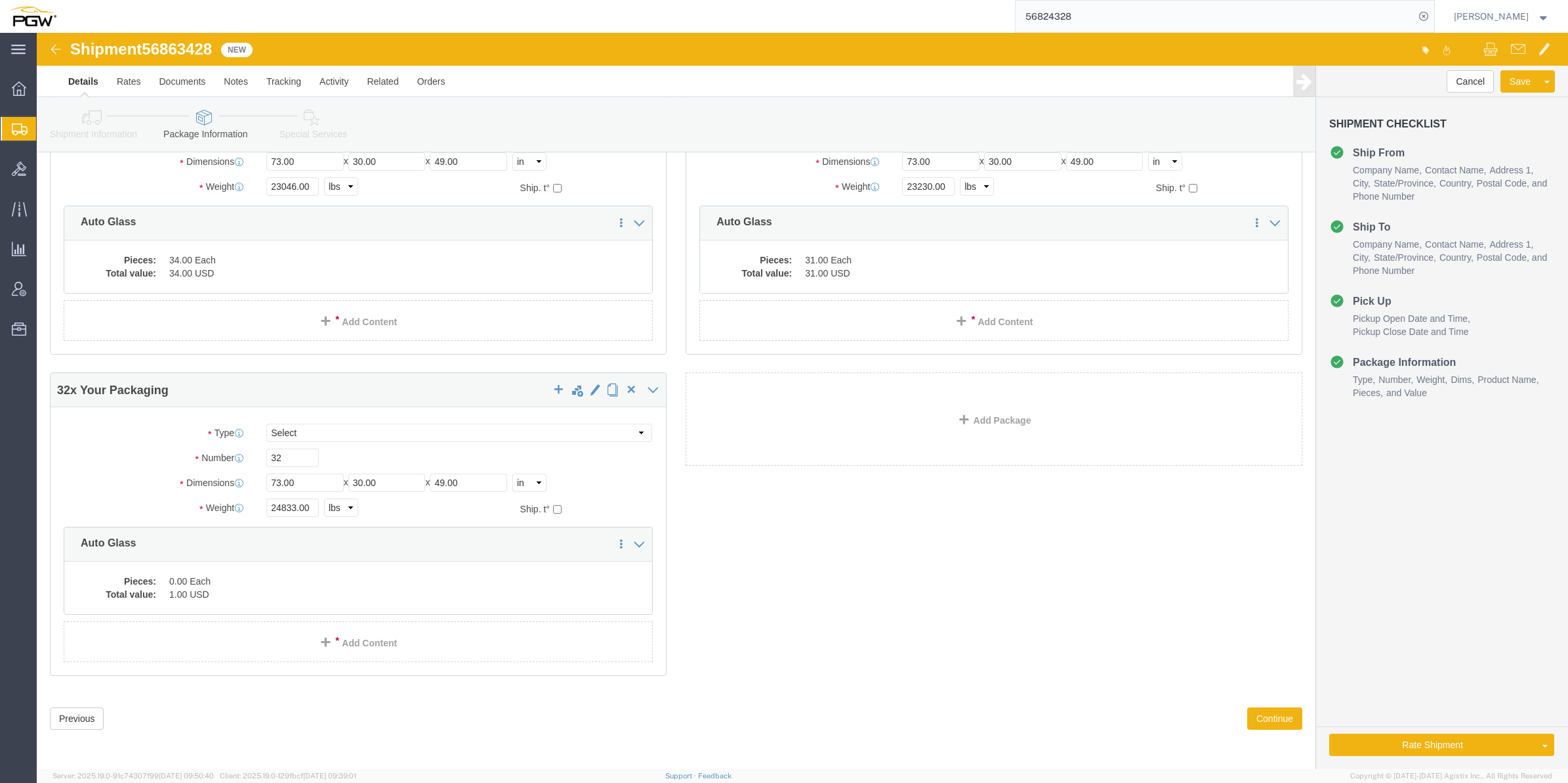
scroll to position [152, 0]
click dd "1.00 USD"
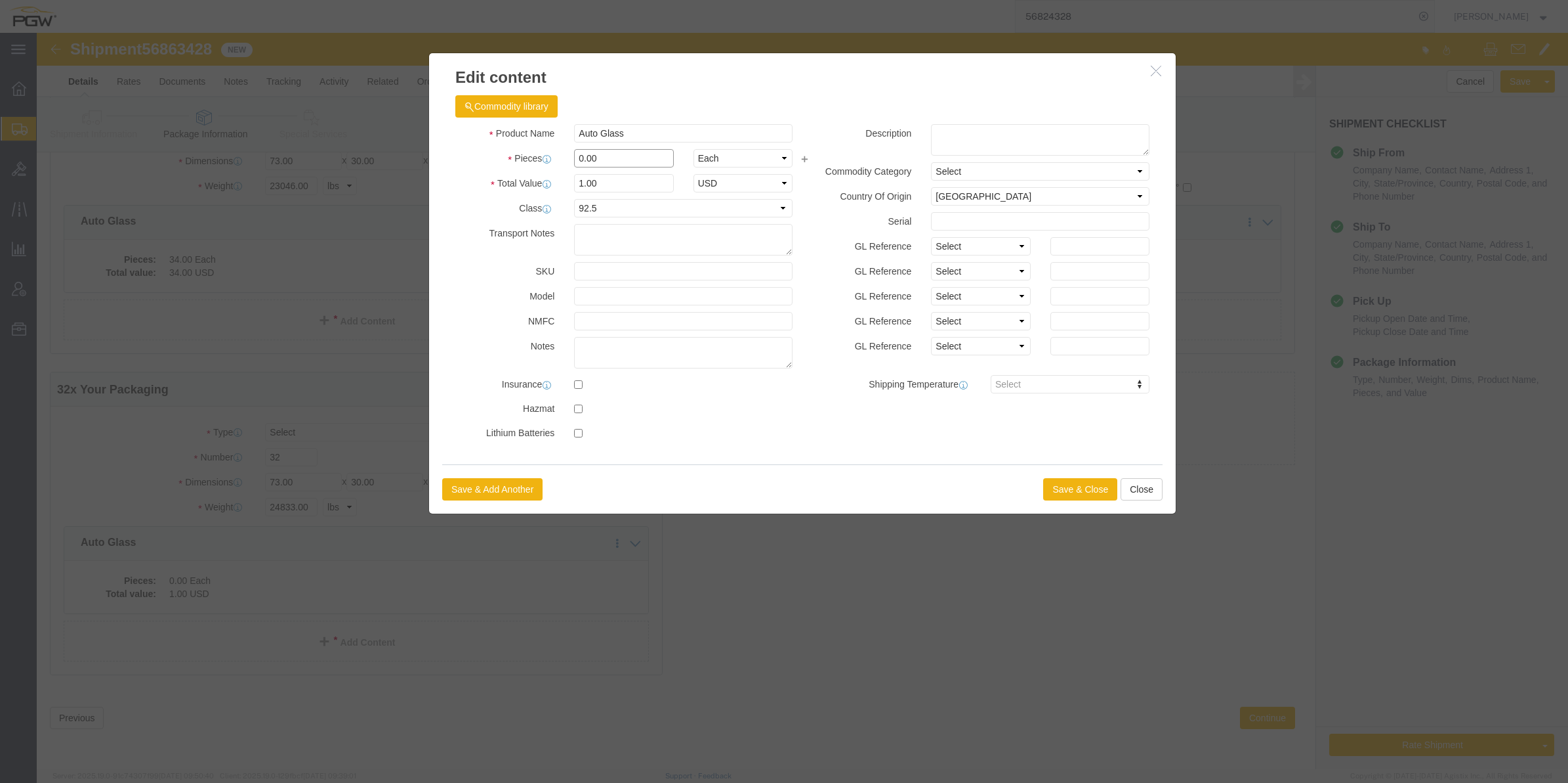
drag, startPoint x: 542, startPoint y: 125, endPoint x: 533, endPoint y: 122, distance: 9.5
click input "0.00"
type input "32.00"
type input "32"
click div "Save & Add Another Save & Close Close"
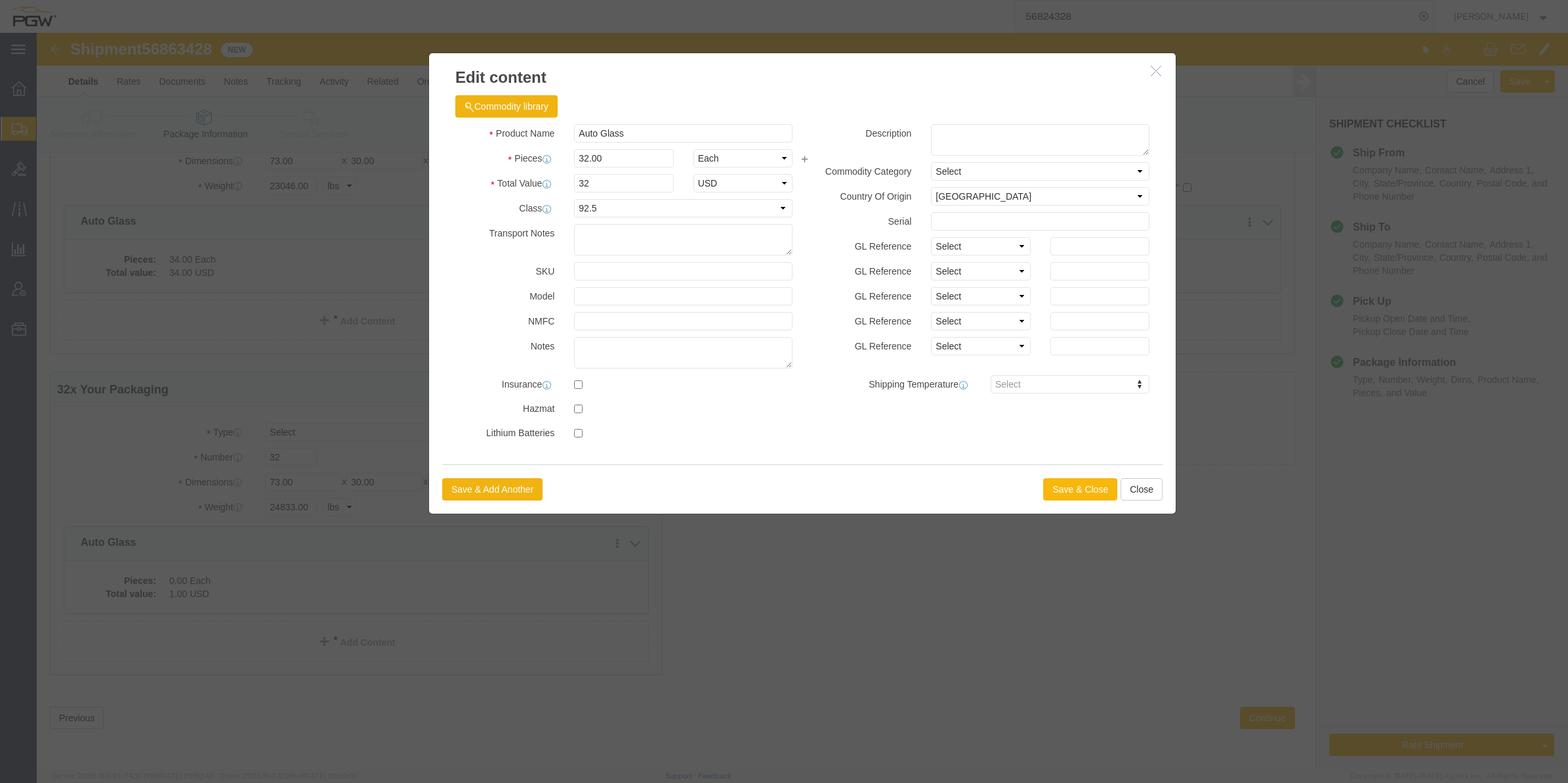
click button "Save & Close"
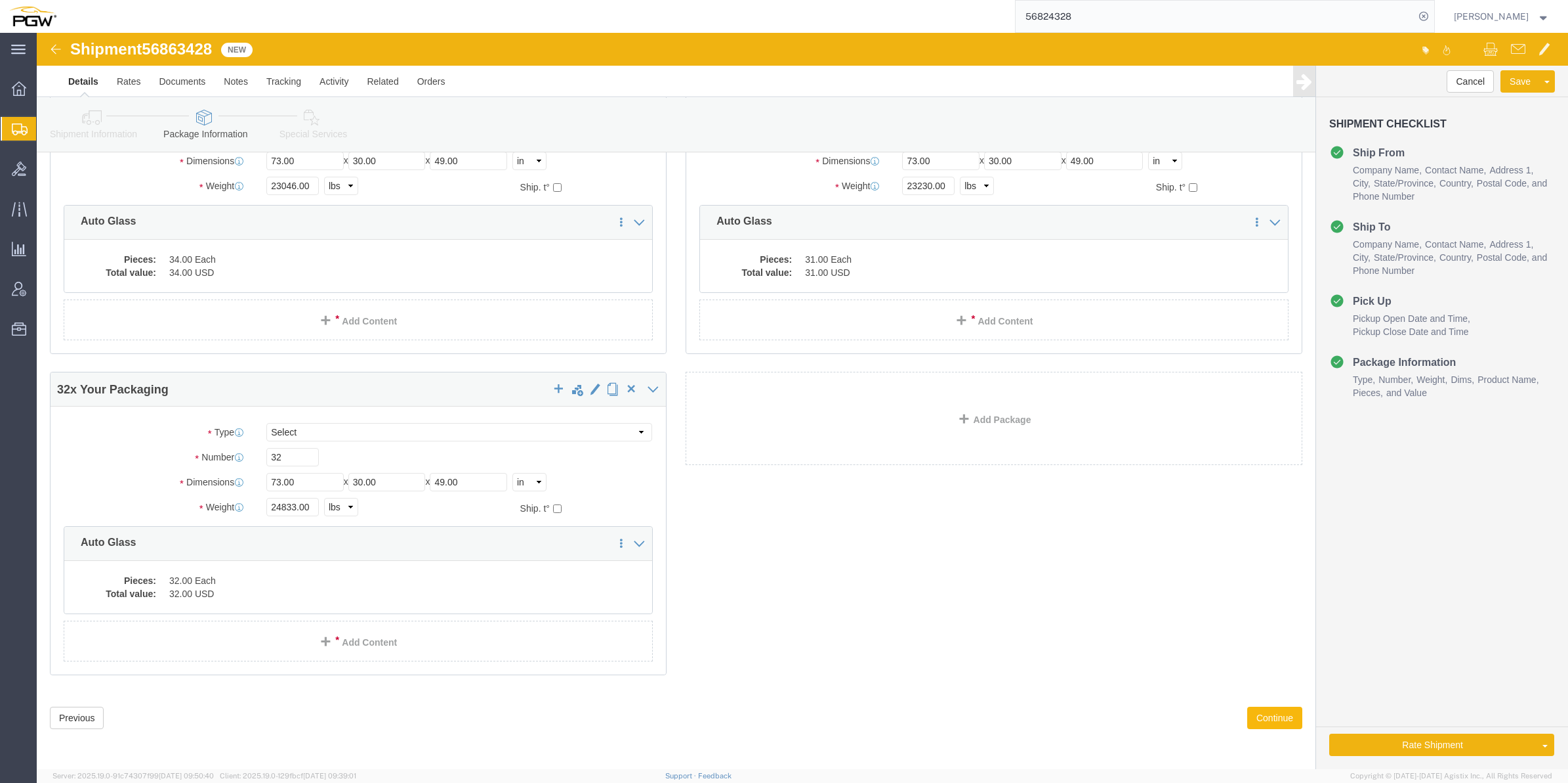
click button "Continue"
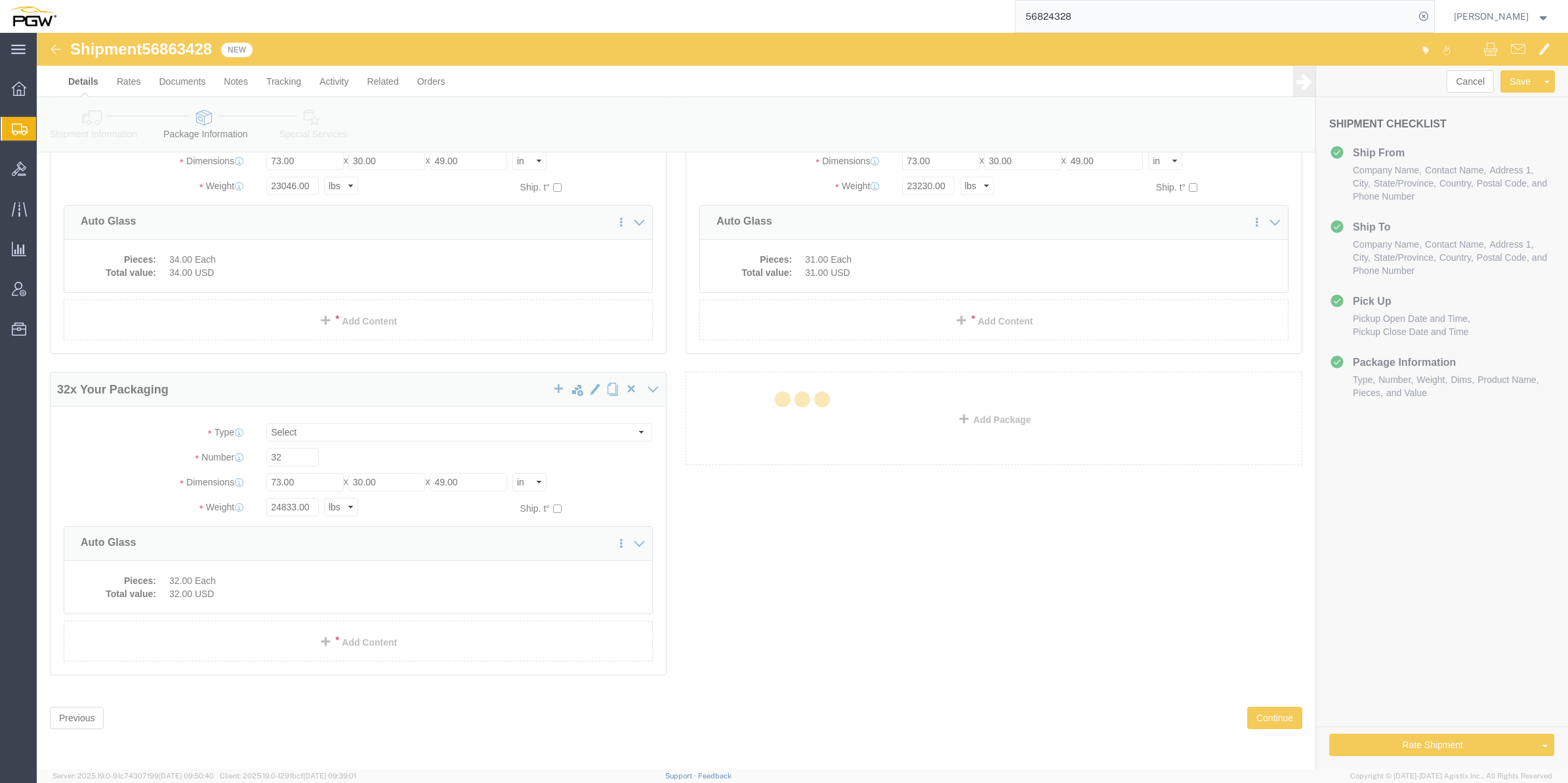
select select
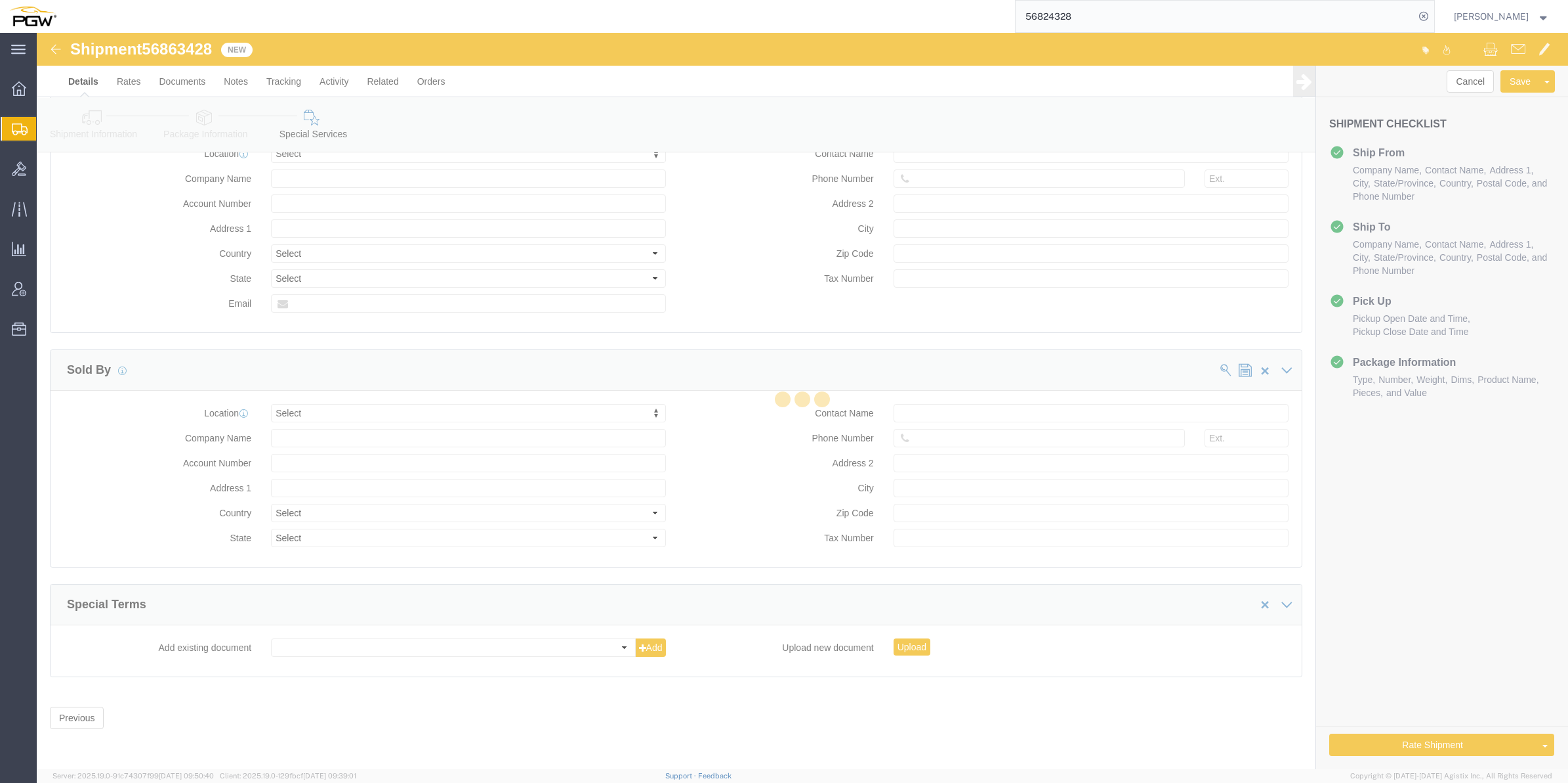
select select "COSTCENTER"
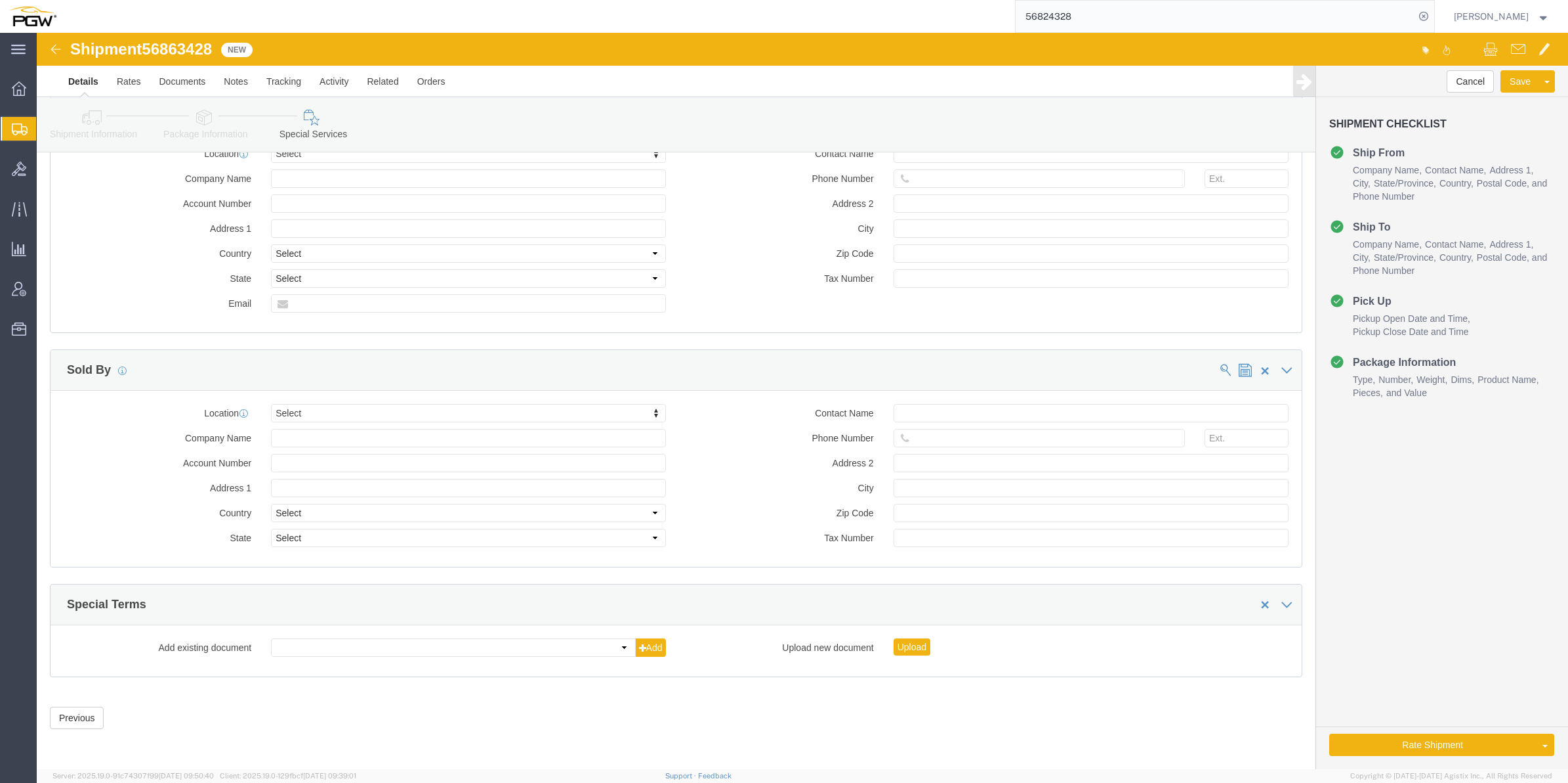
scroll to position [1255, 0]
click button "Rate Shipment"
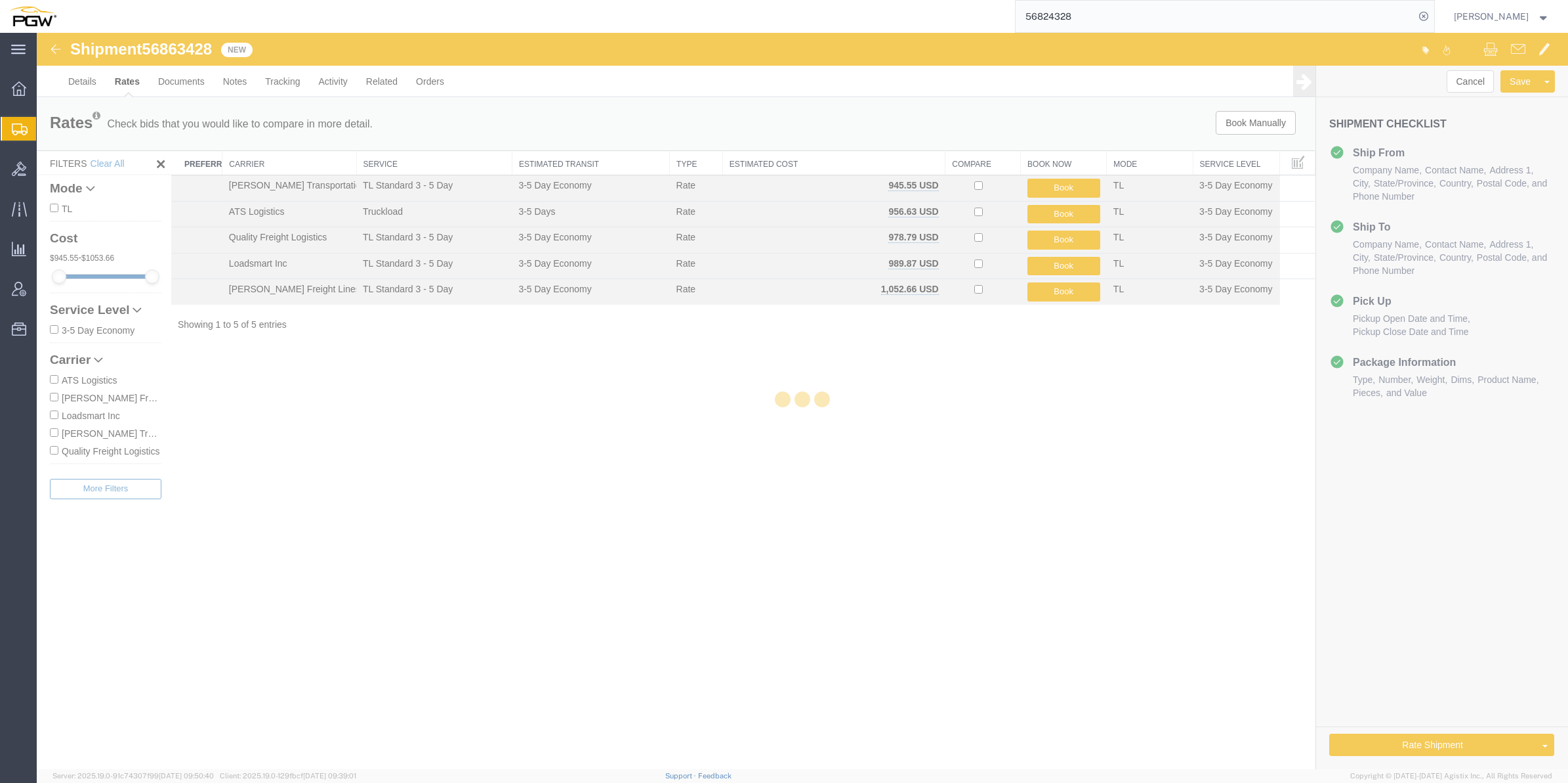
scroll to position [0, 0]
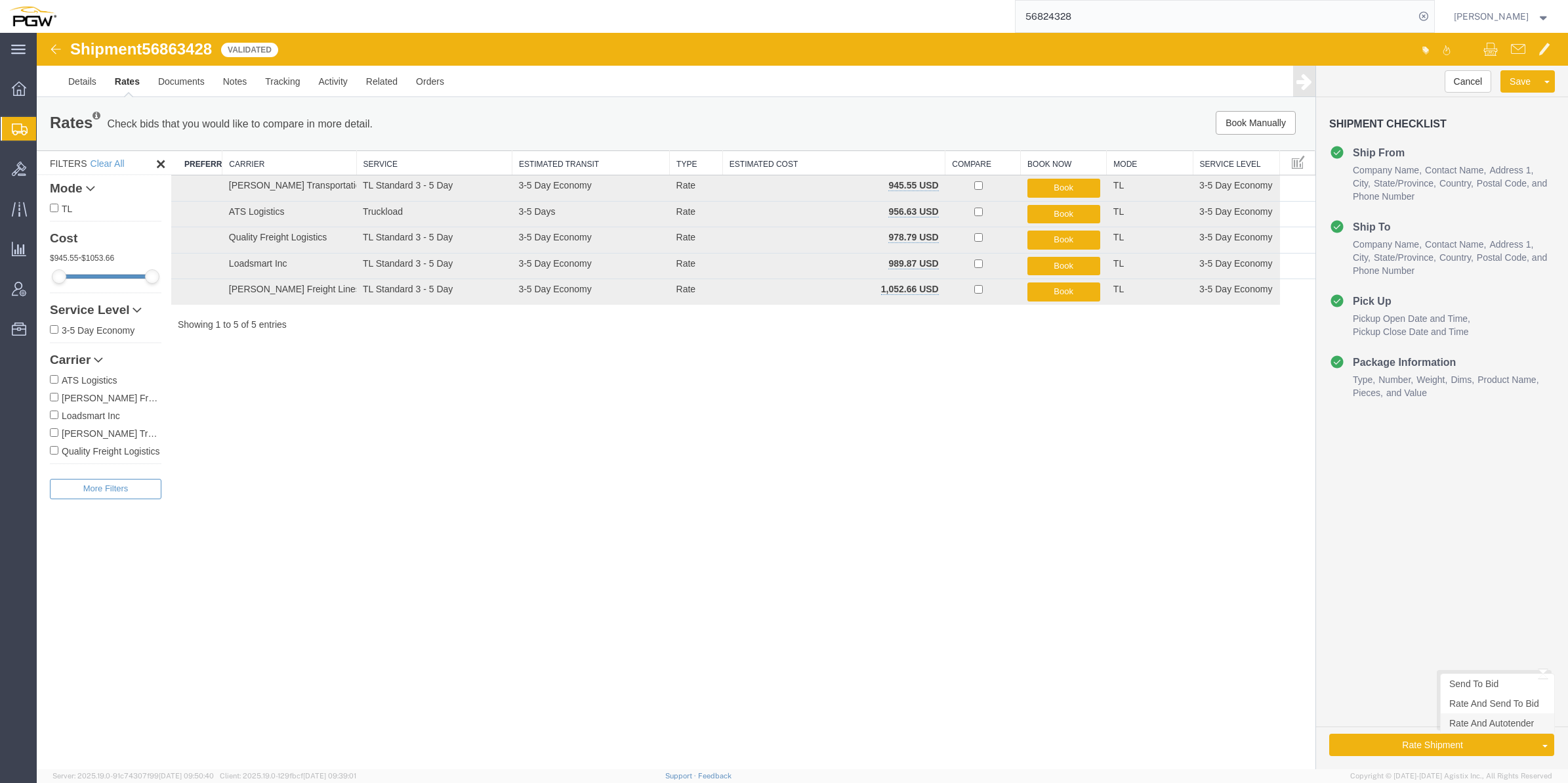
click at [1470, 723] on link "Rate And Autotender" at bounding box center [1498, 722] width 114 height 20
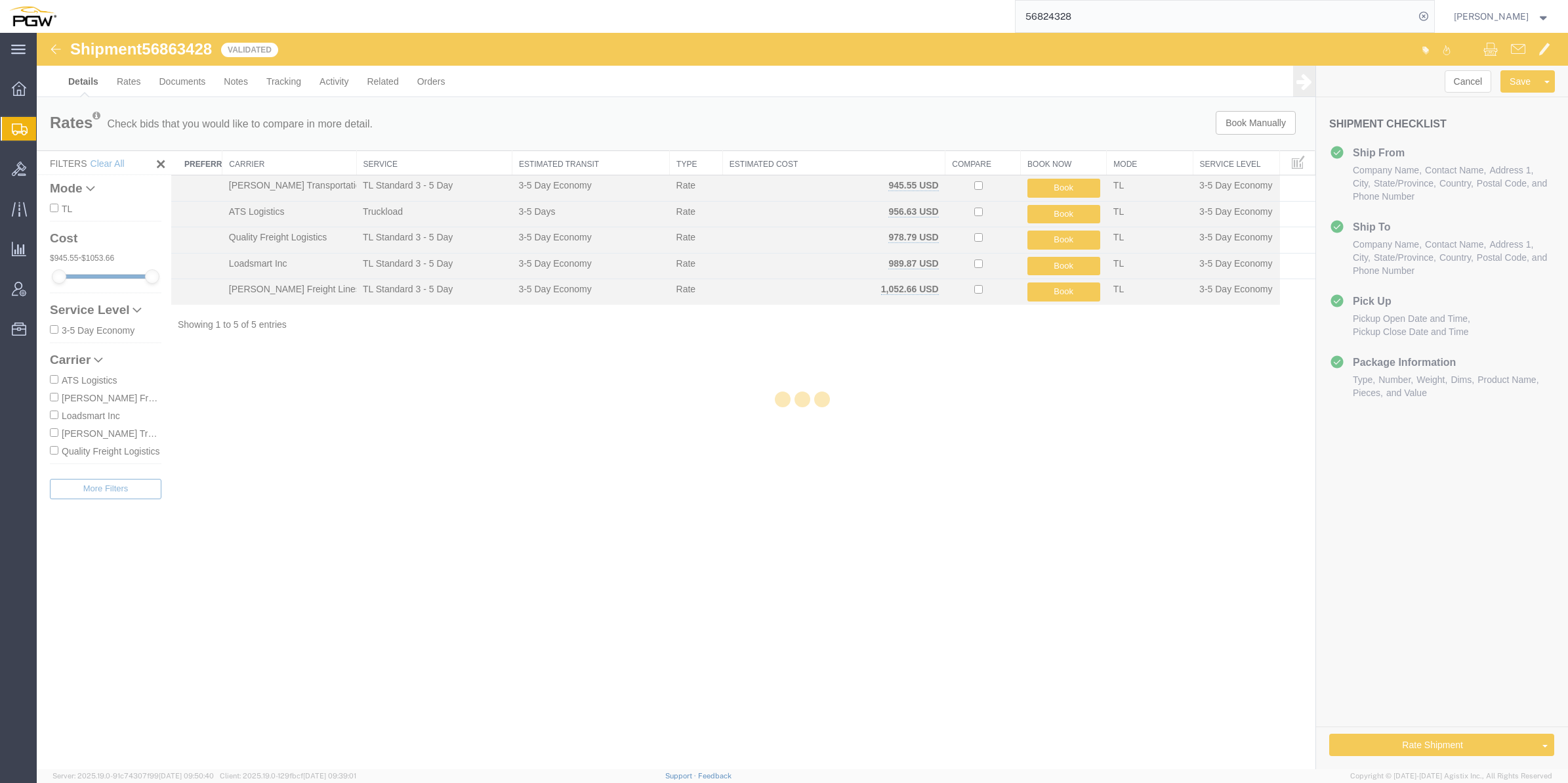
select select "61931"
select select "28395"
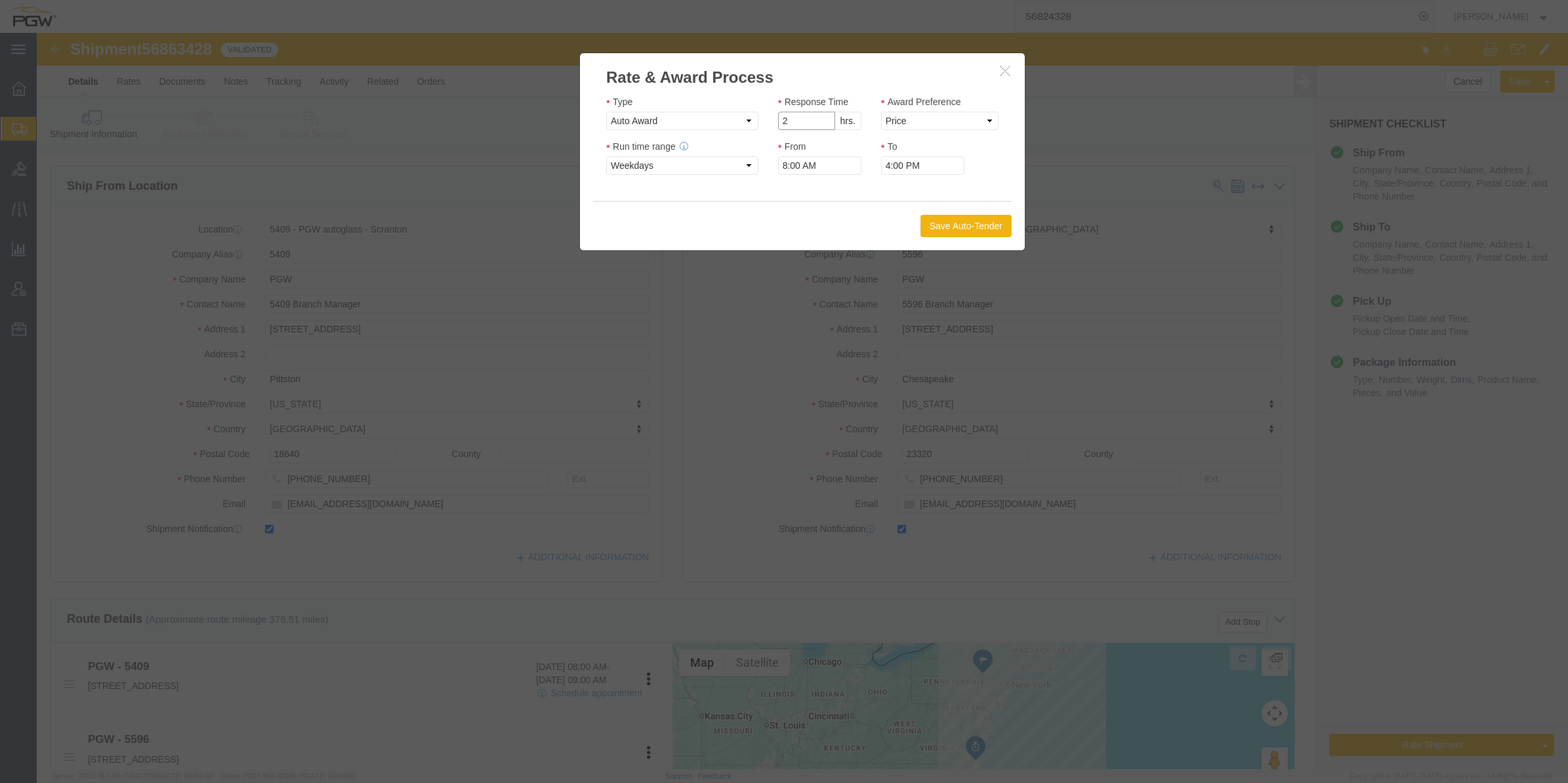
type input "2"
click input "2"
click select "Price Carrier Rank"
select select "LANE_RANK"
click select "Price Carrier Rank"
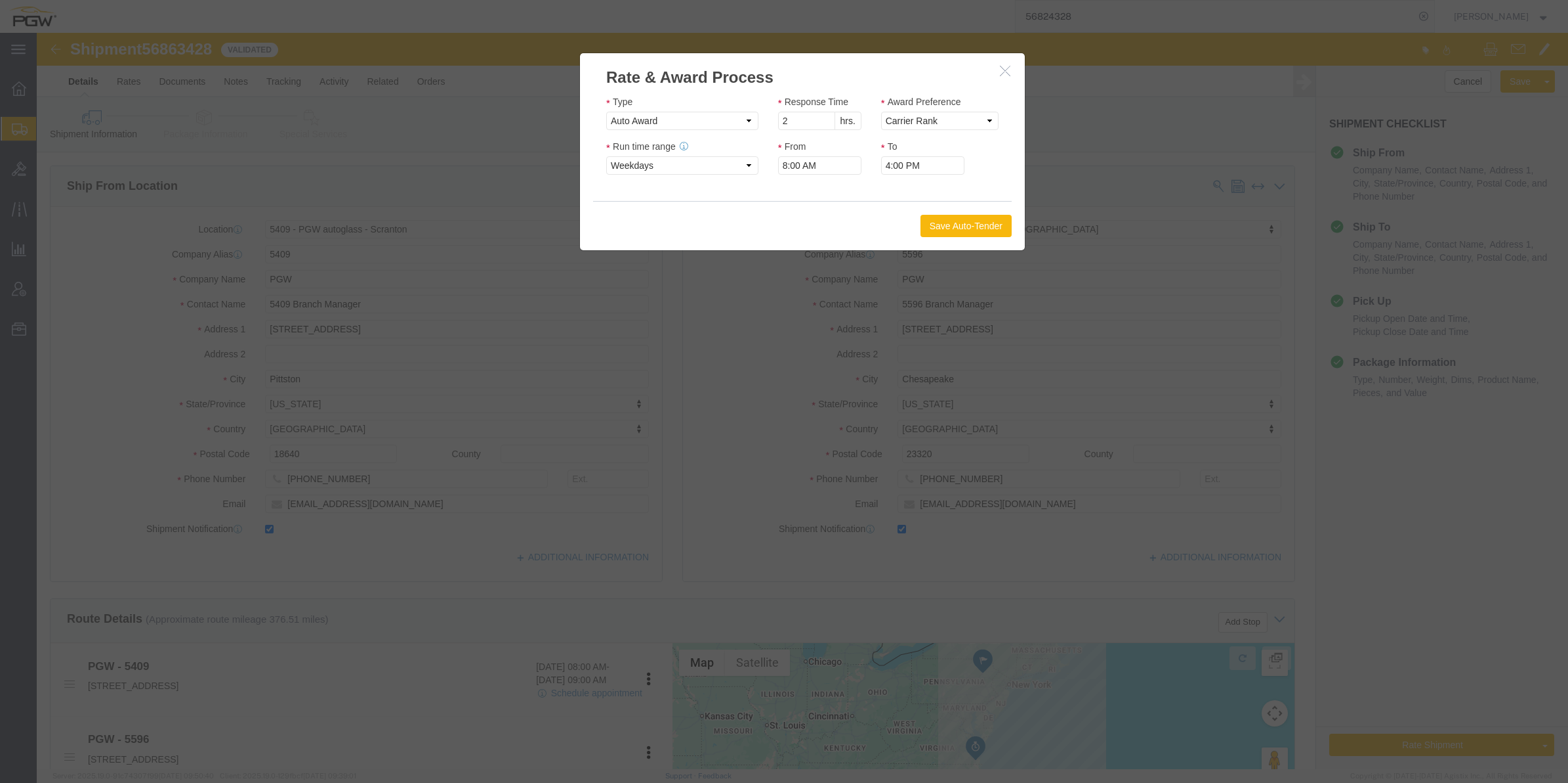
click button "Save Auto-Tender"
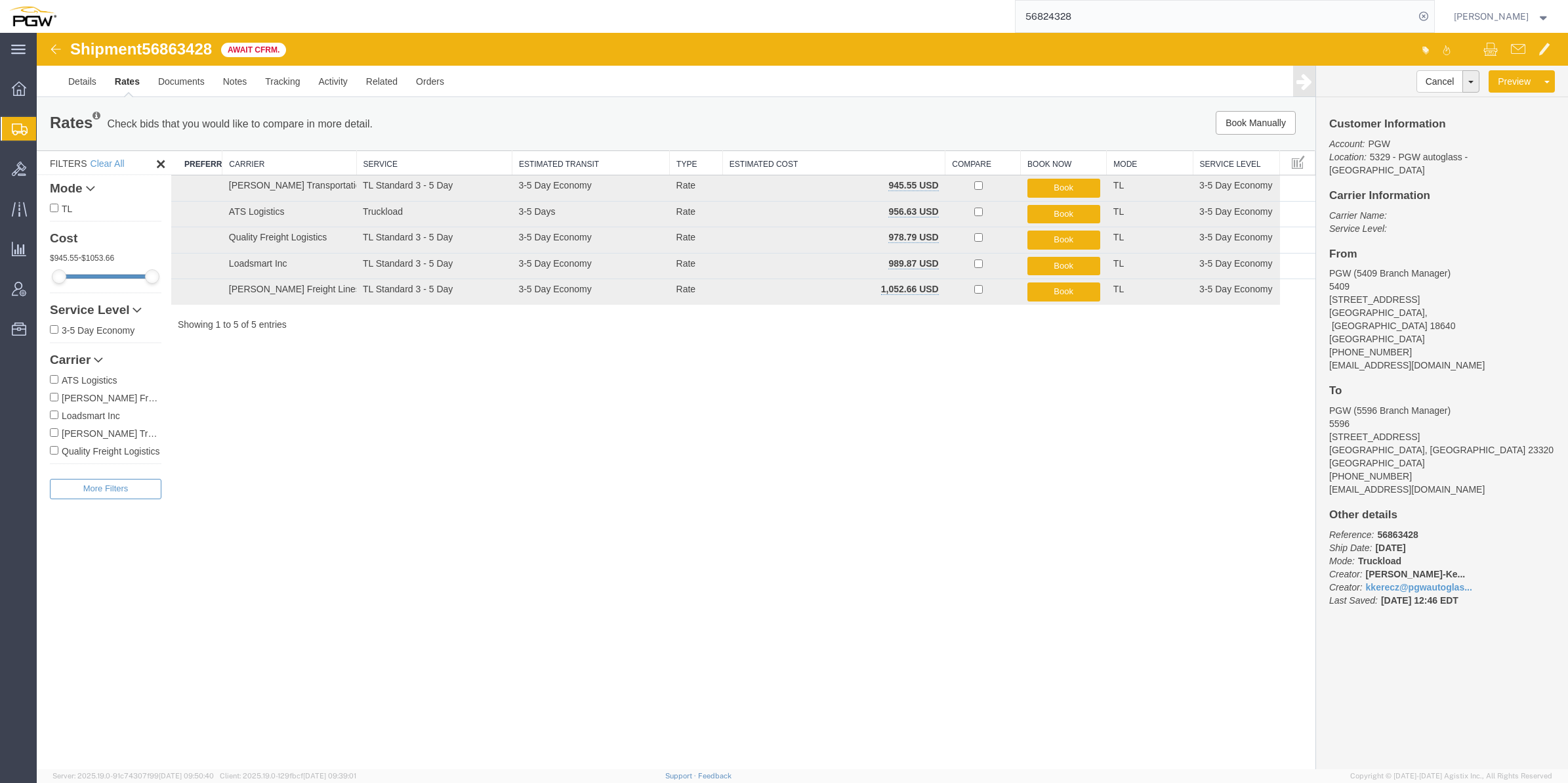
click at [0, 0] on span "Create from Template" at bounding box center [0, 0] width 0 height 0
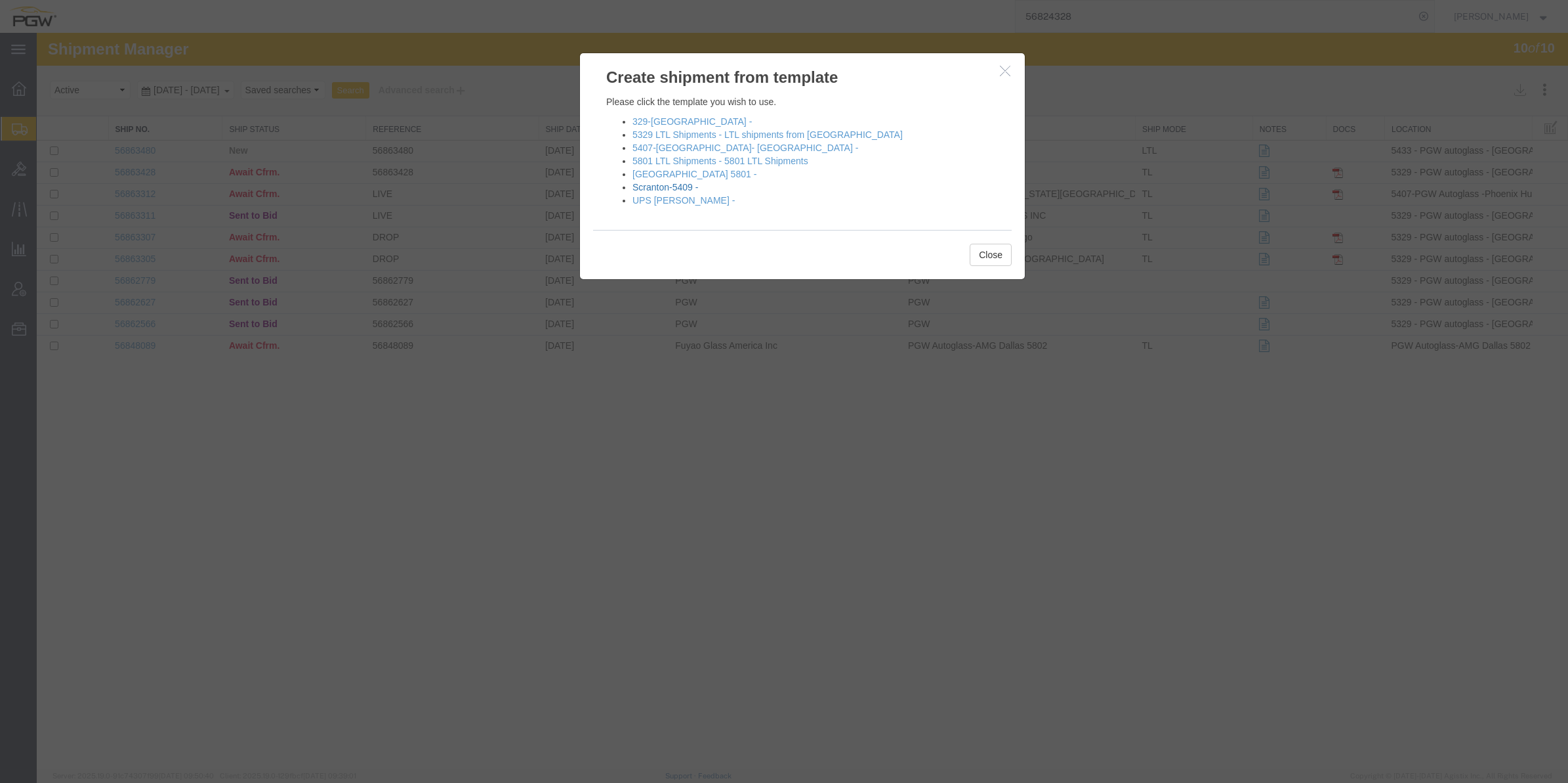
click at [660, 189] on link "Scranton-5409 -" at bounding box center [665, 187] width 66 height 10
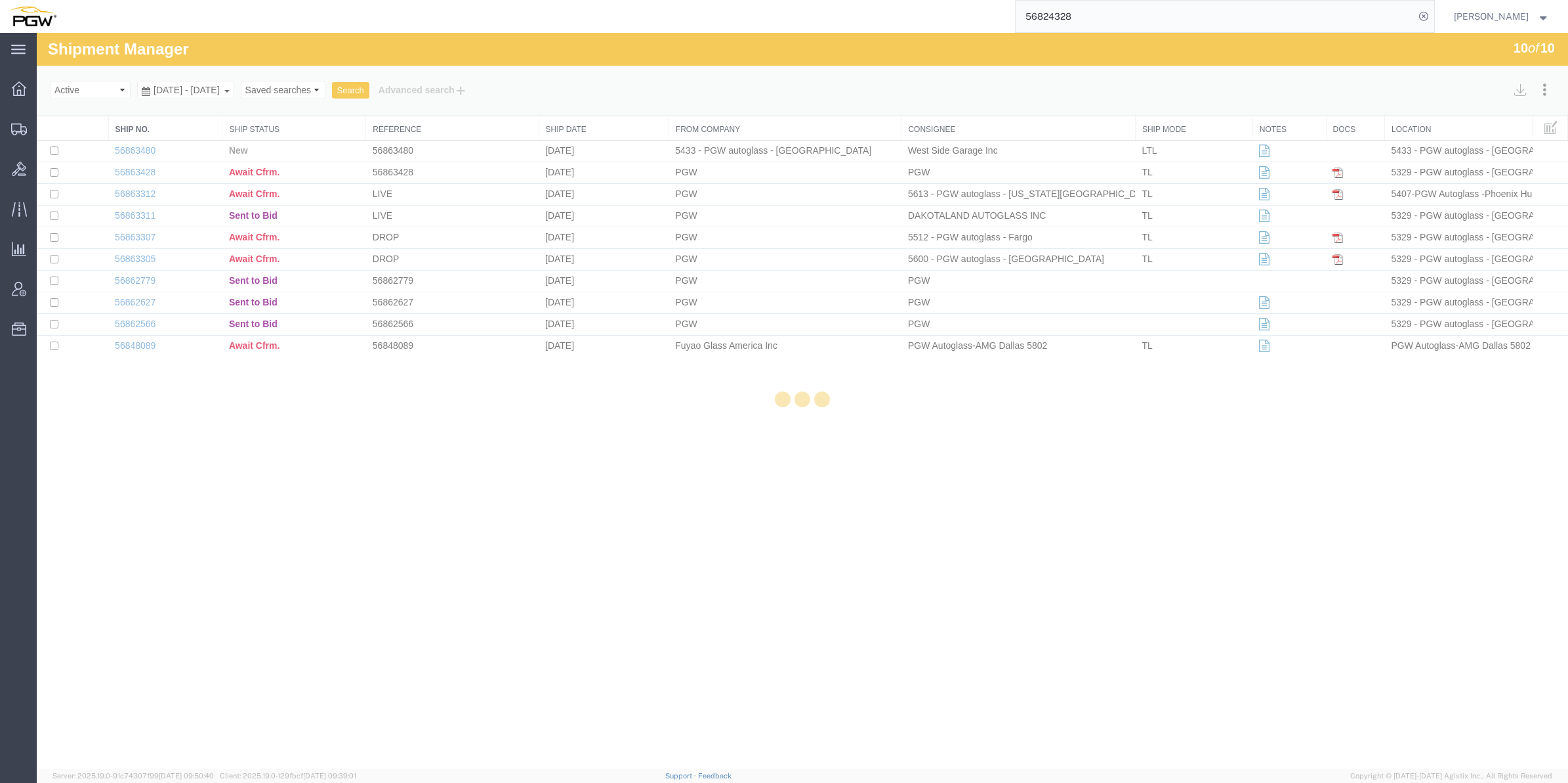
select select "61931"
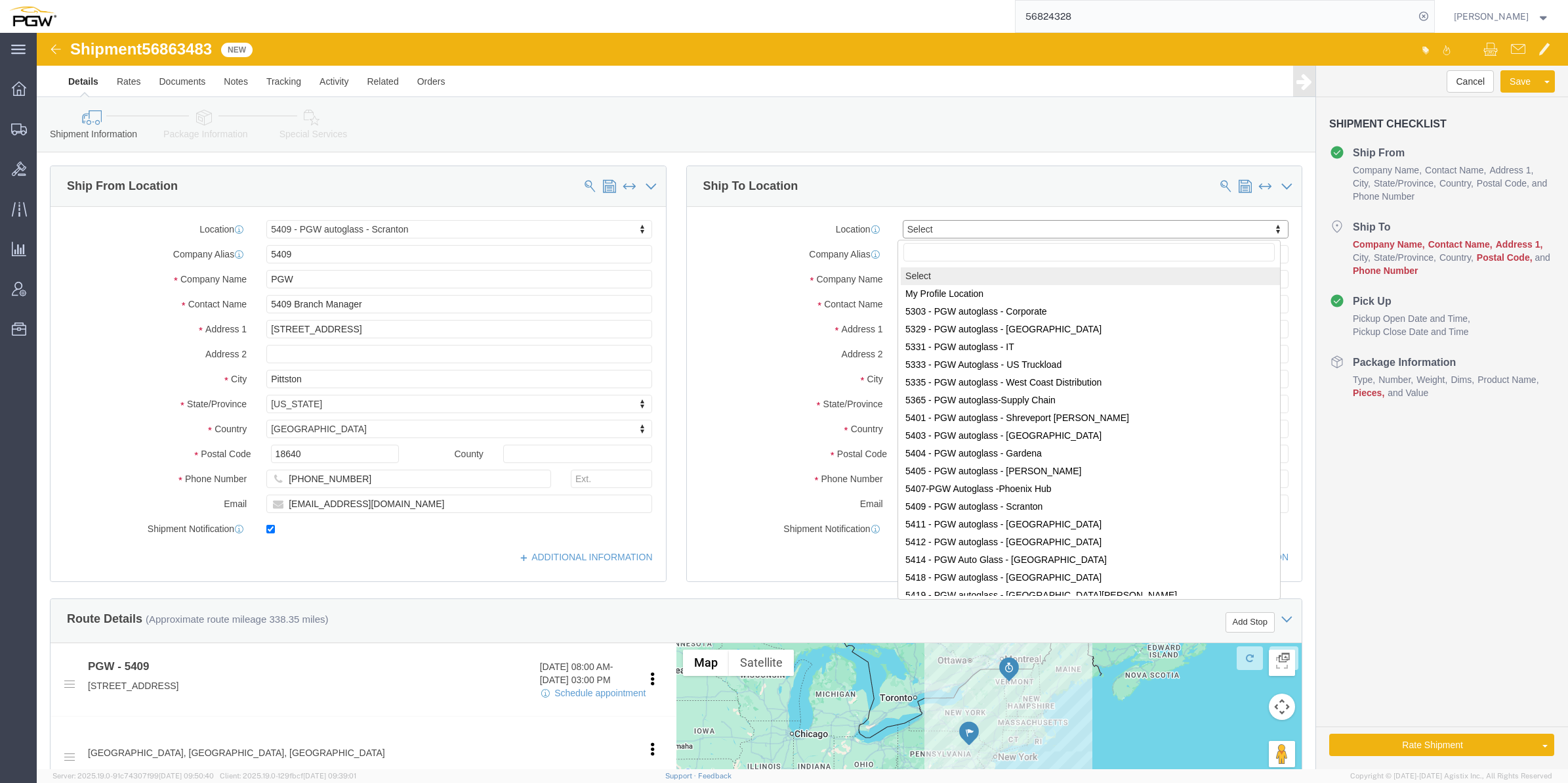
drag, startPoint x: 909, startPoint y: 190, endPoint x: 887, endPoint y: 190, distance: 22.0
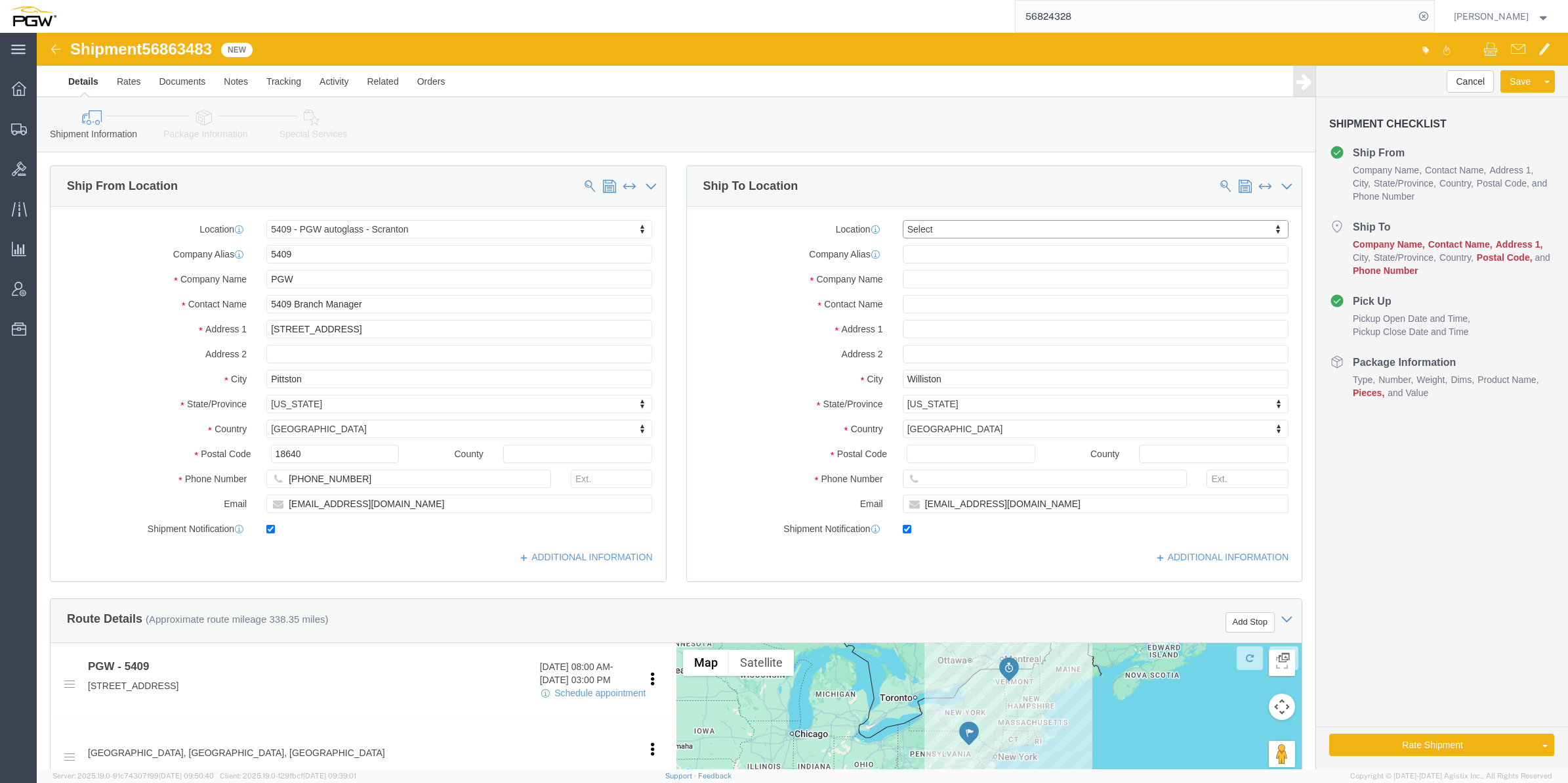
paste input "5577"
type input "5577"
click div "5577 5577 - PGW autoglass - Alexandria"
select select "28381"
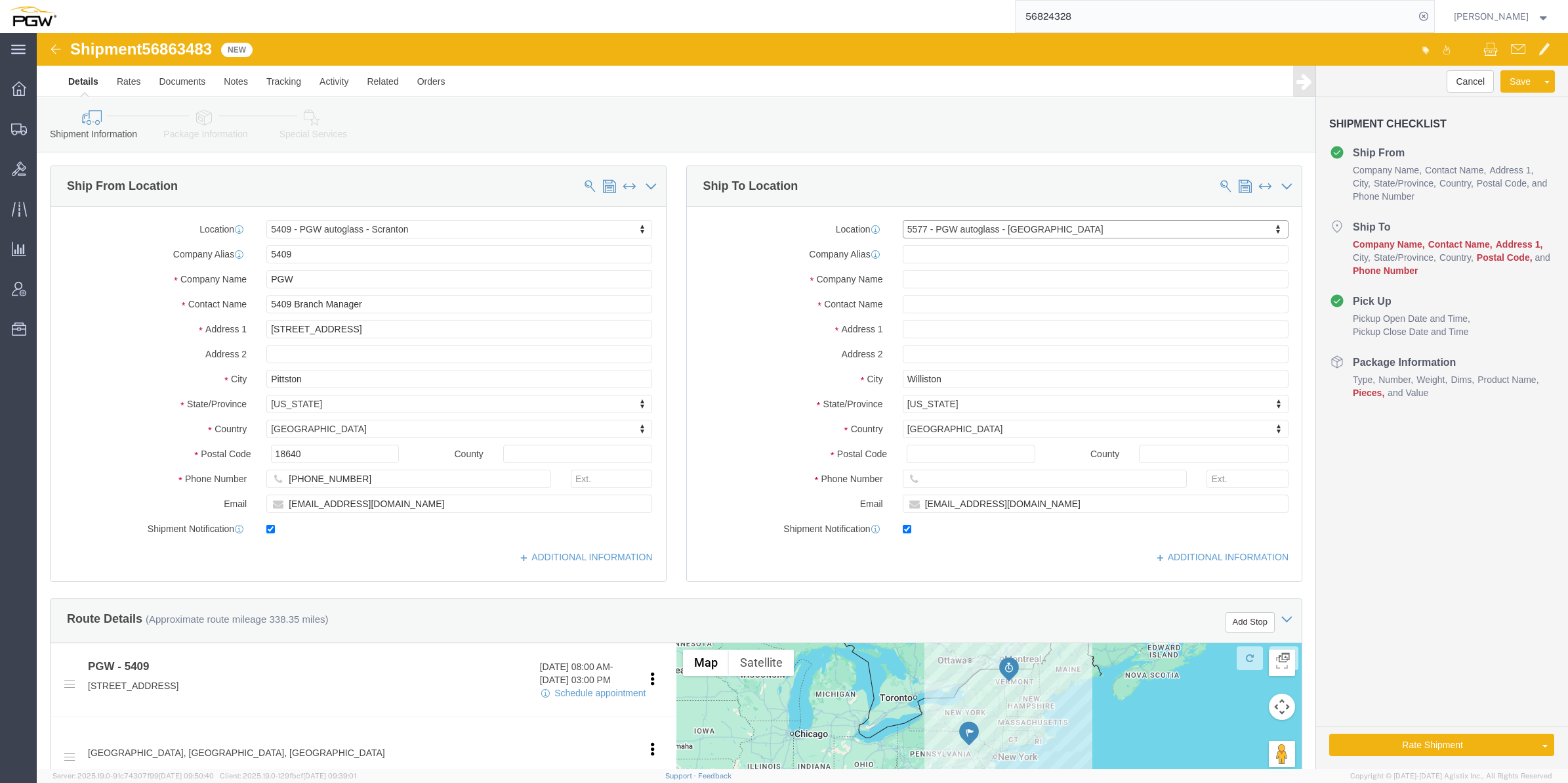
type input "5577"
type input "PGW"
type input "5577 Branch Manager"
type input "5204 Eisenhower Ave"
type input "Alexandria"
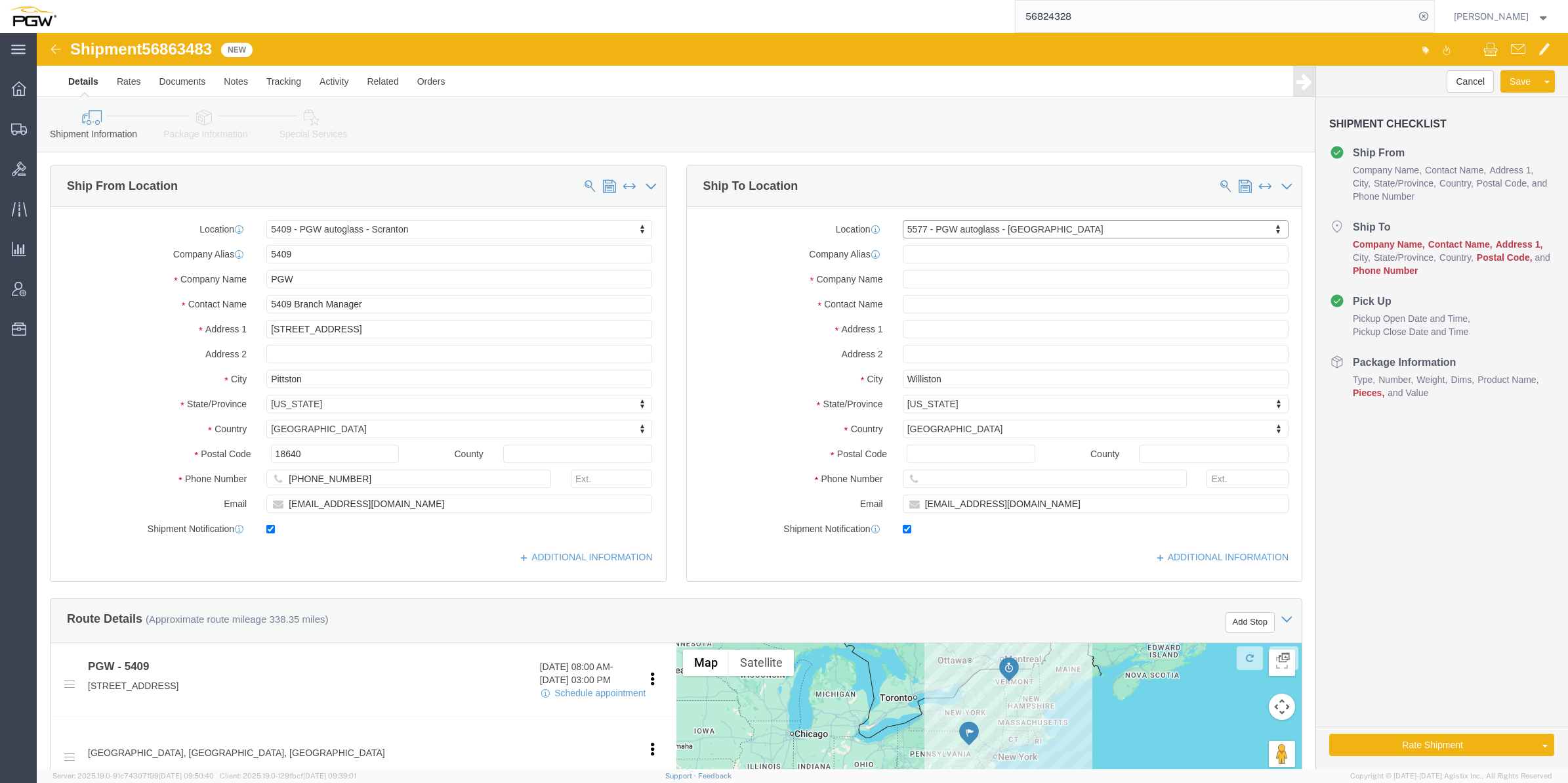
type input "22304"
type input "703-370-5636"
type input "lkqsp_o_pm_5577@pgwag.com"
select select "VA"
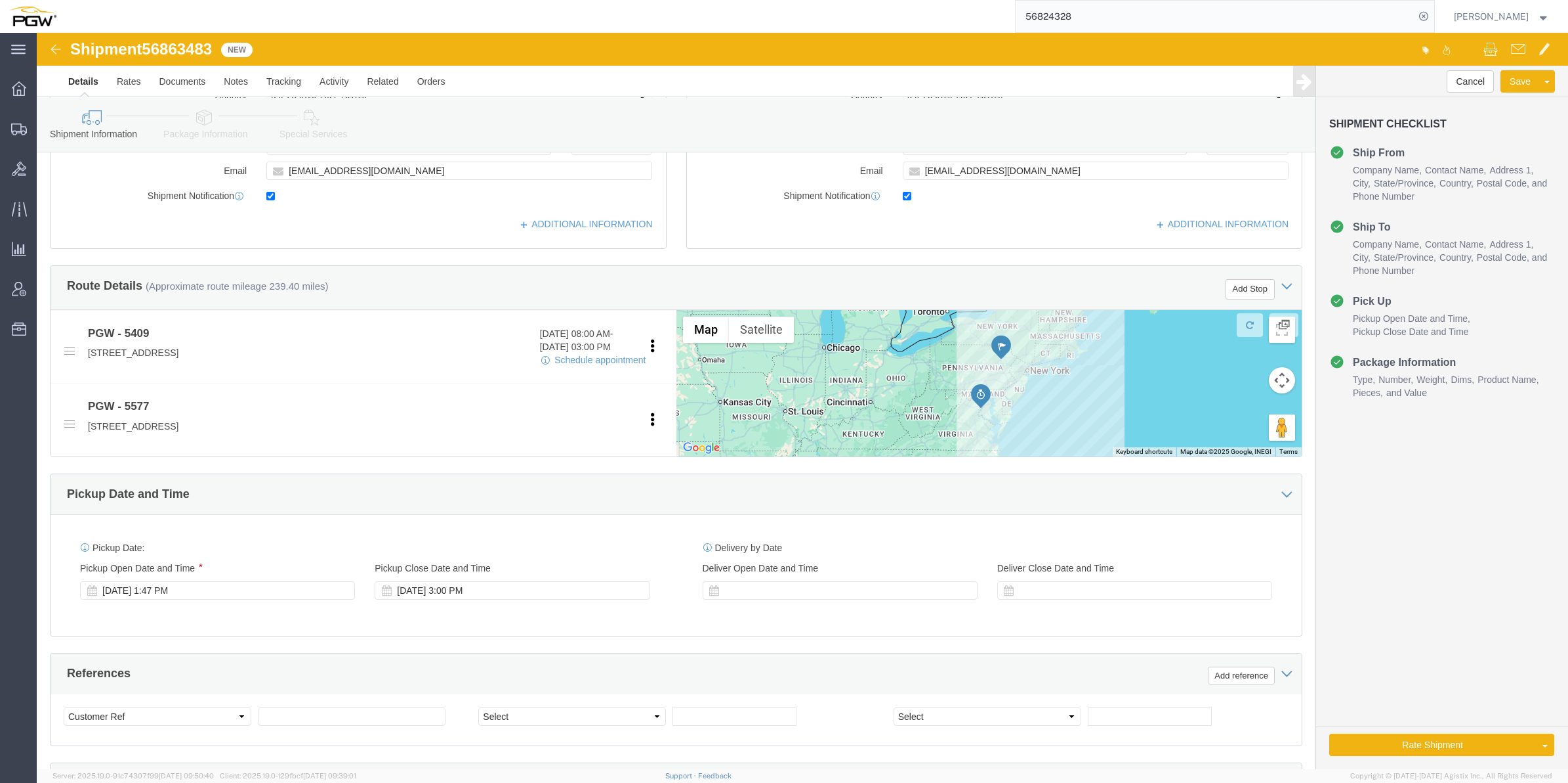
scroll to position [410, 0]
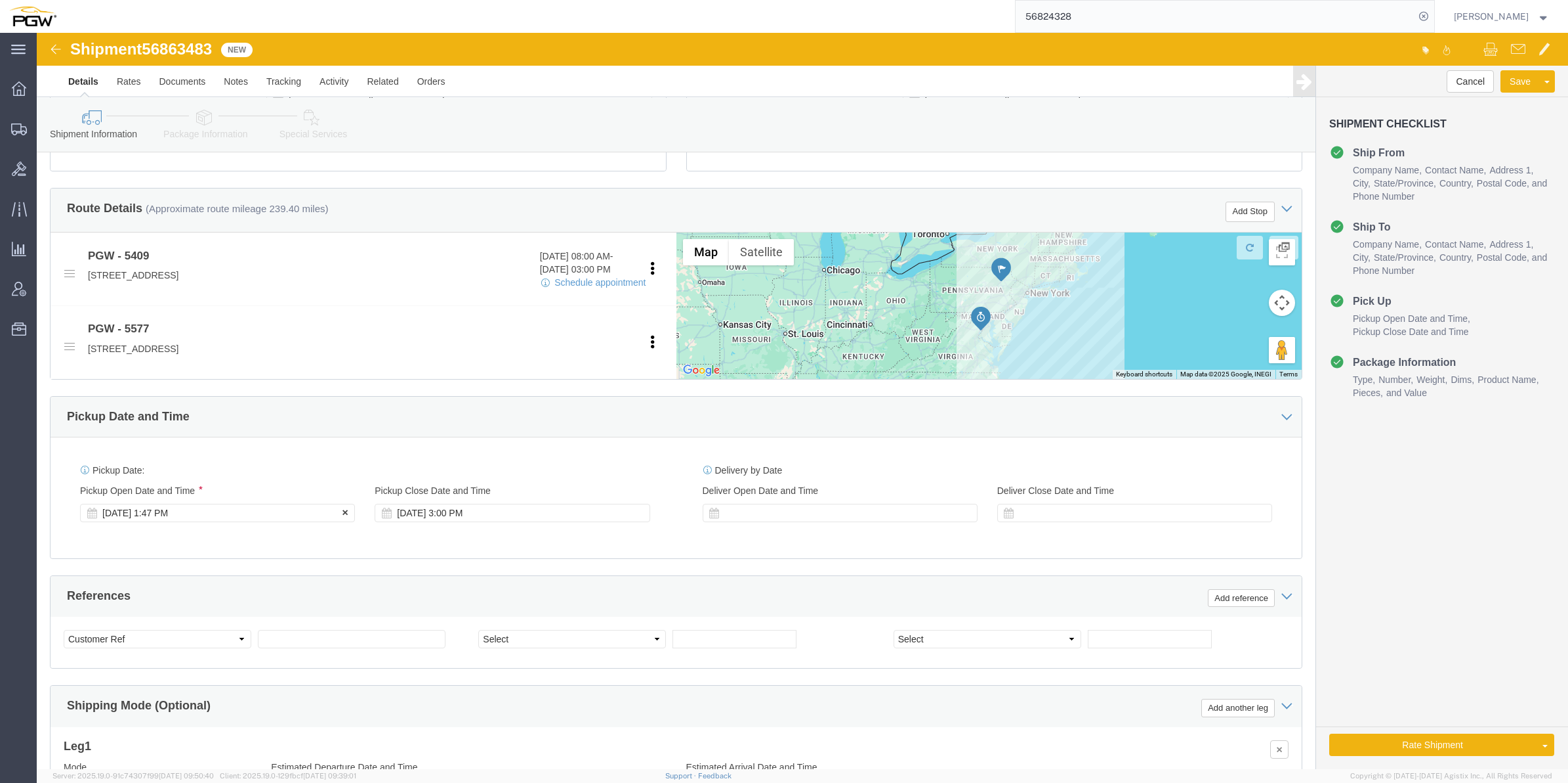
click div "Sep 18 2025 1:47 PM"
click input "1:47 PM"
type input "9:00 AM"
click div "Open Time 9:00 AM Sep 22 2025 1:47 PM - Sep 22 2025 1:47 PM Cancel Apply"
click button "Apply"
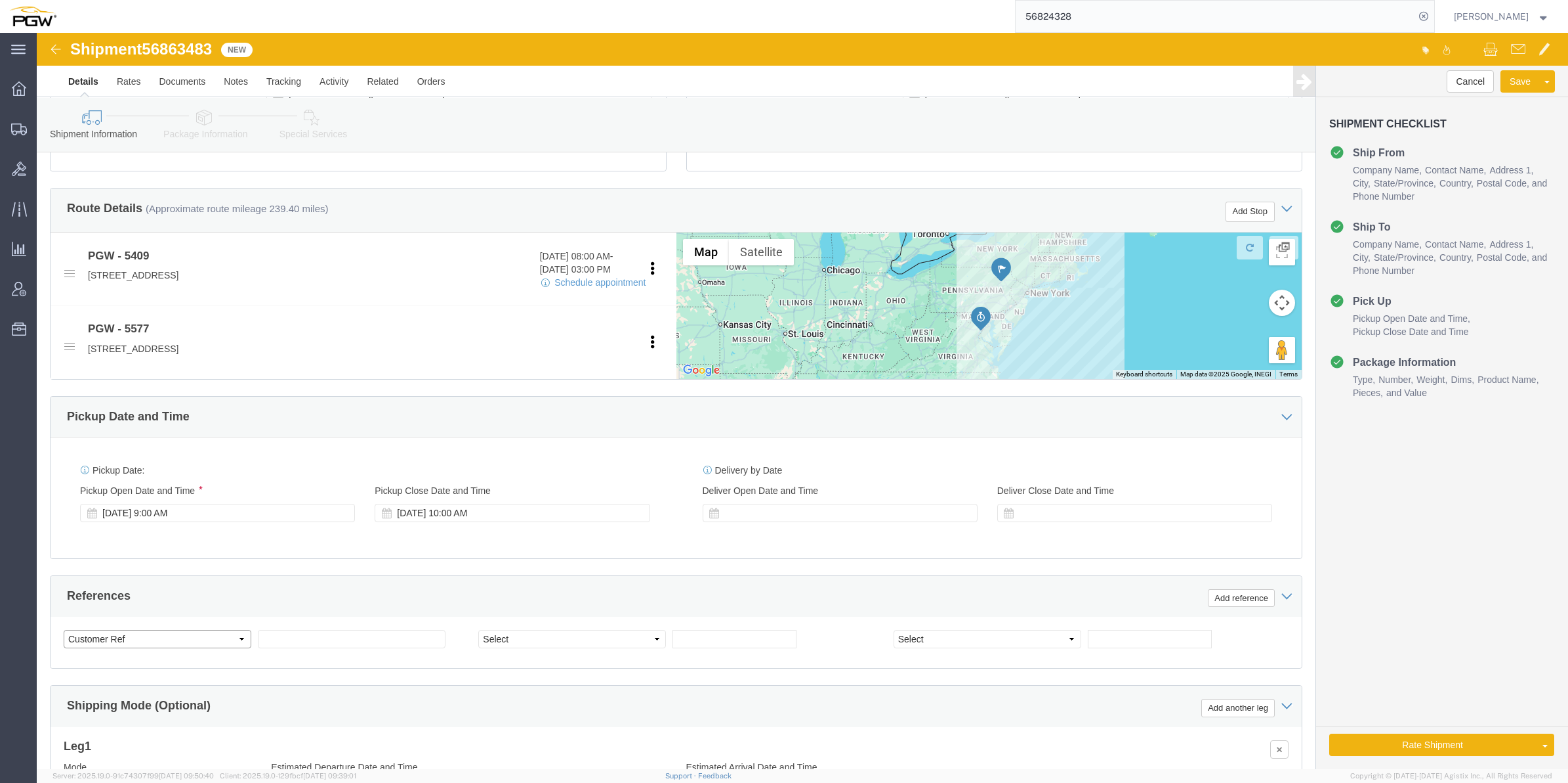
click select "Select Account Type Activity ID Airline Appointment Number ASN Batch Request # …"
select select "BOL"
click select "Select Account Type Activity ID Airline Appointment Number ASN Batch Request # …"
click span "56863483"
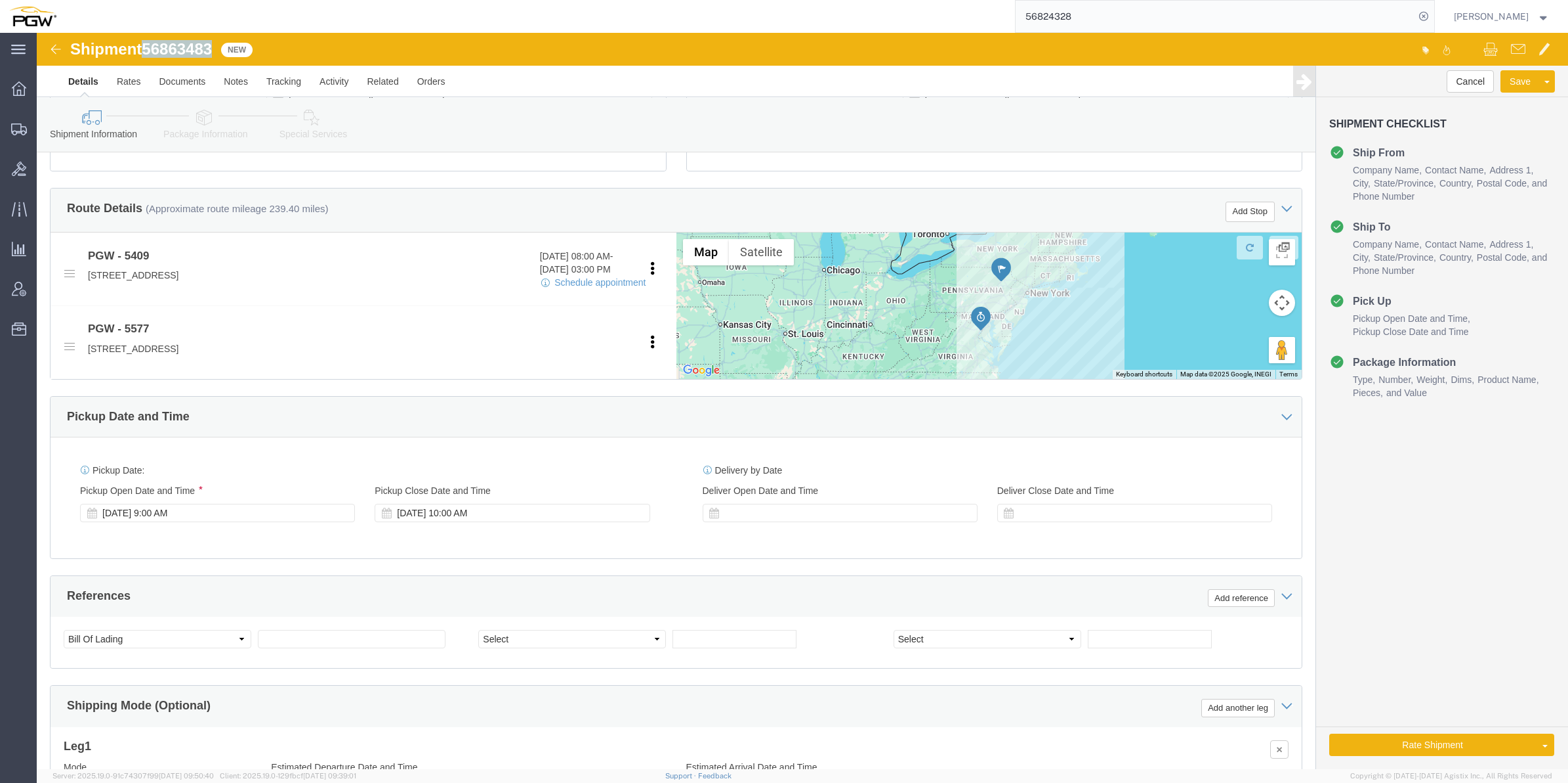
copy span "56863483"
click input "text"
paste input "56863483"
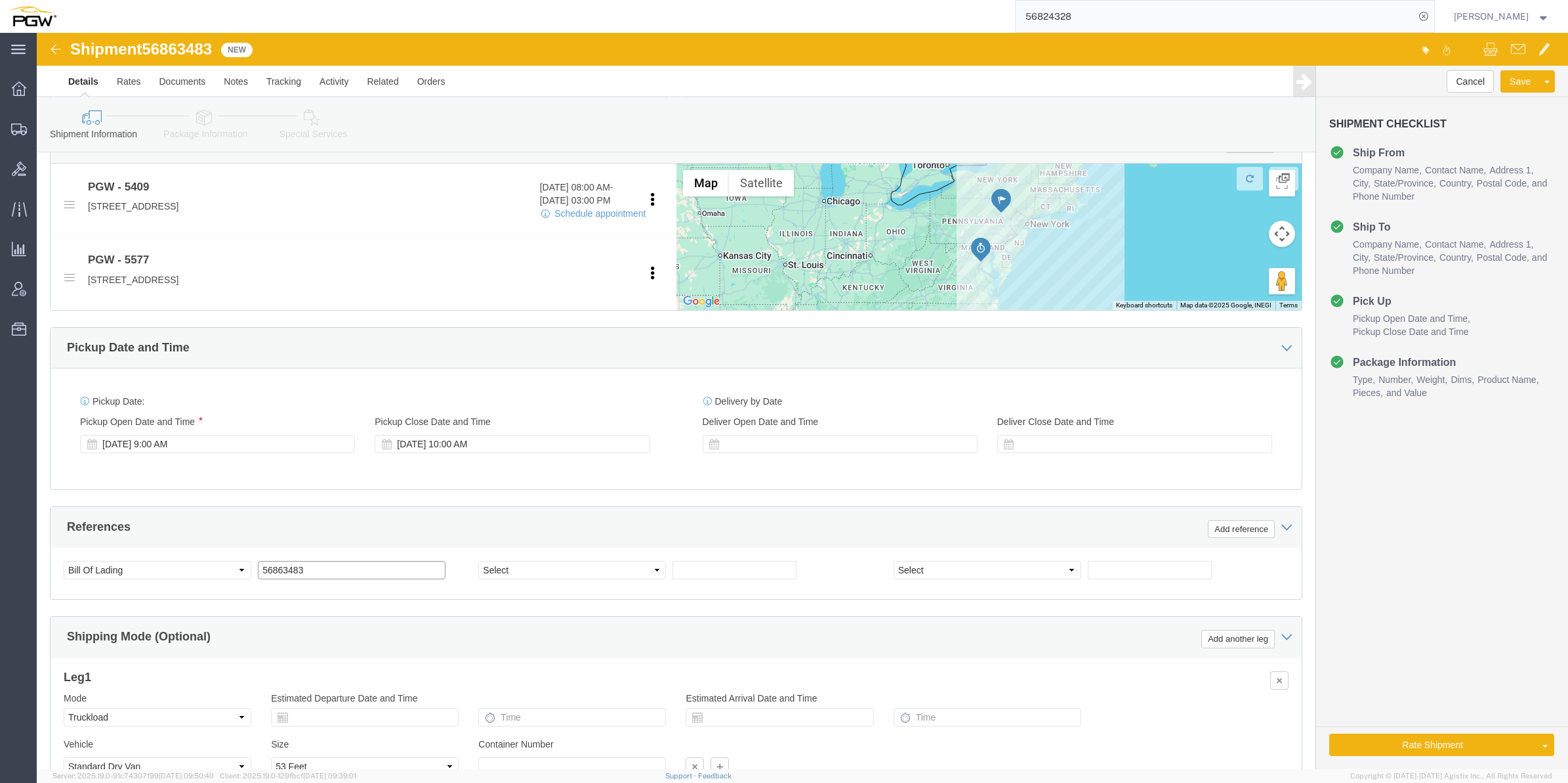
scroll to position [574, 0]
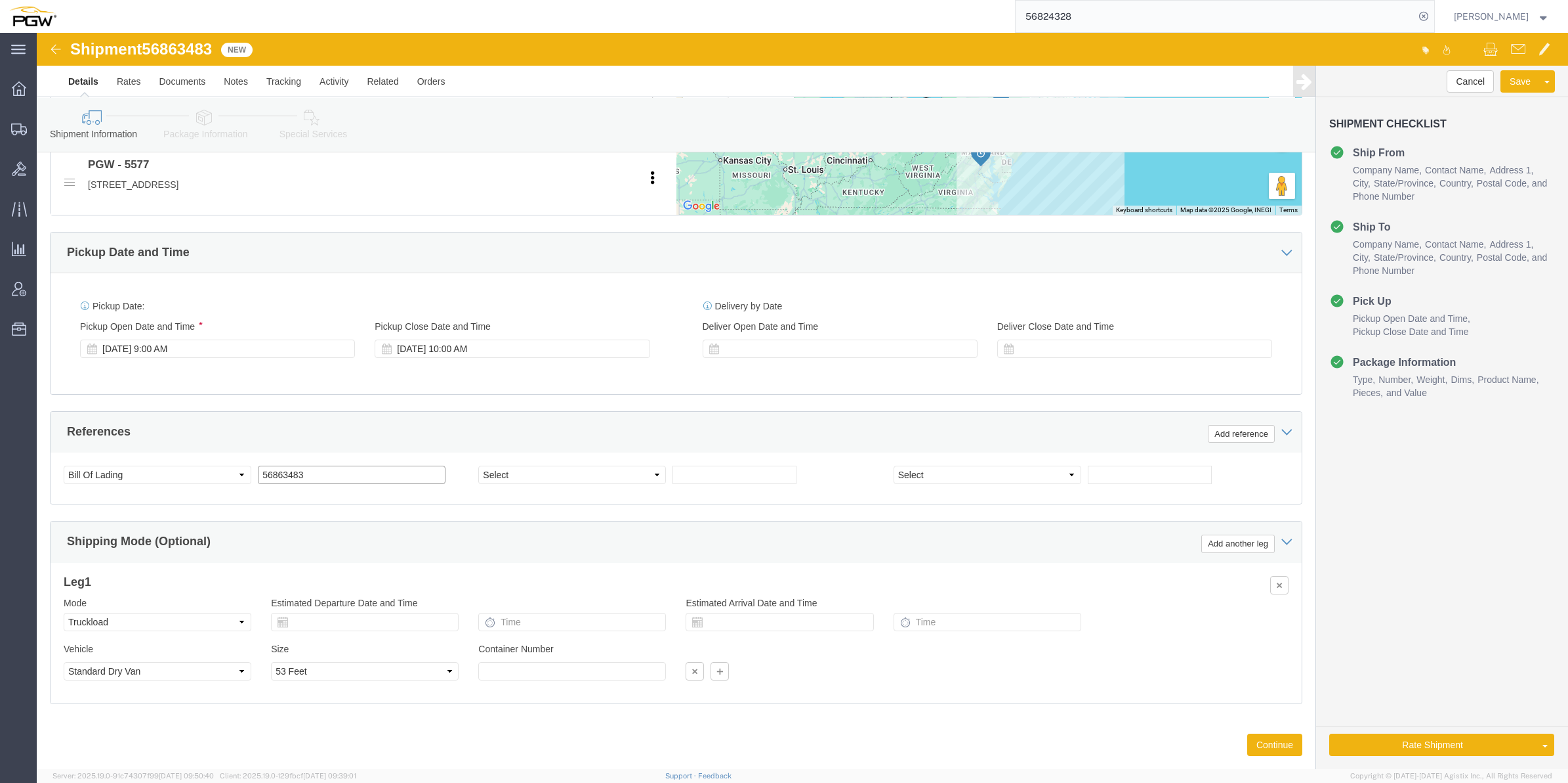
type input "56863483"
click select "Select Account Type Activity ID Airline Appointment Number ASN Batch Request # …"
select select "ORDERNUM"
click select "Select Account Type Activity ID Airline Appointment Number ASN Batch Request # …"
click input "text"
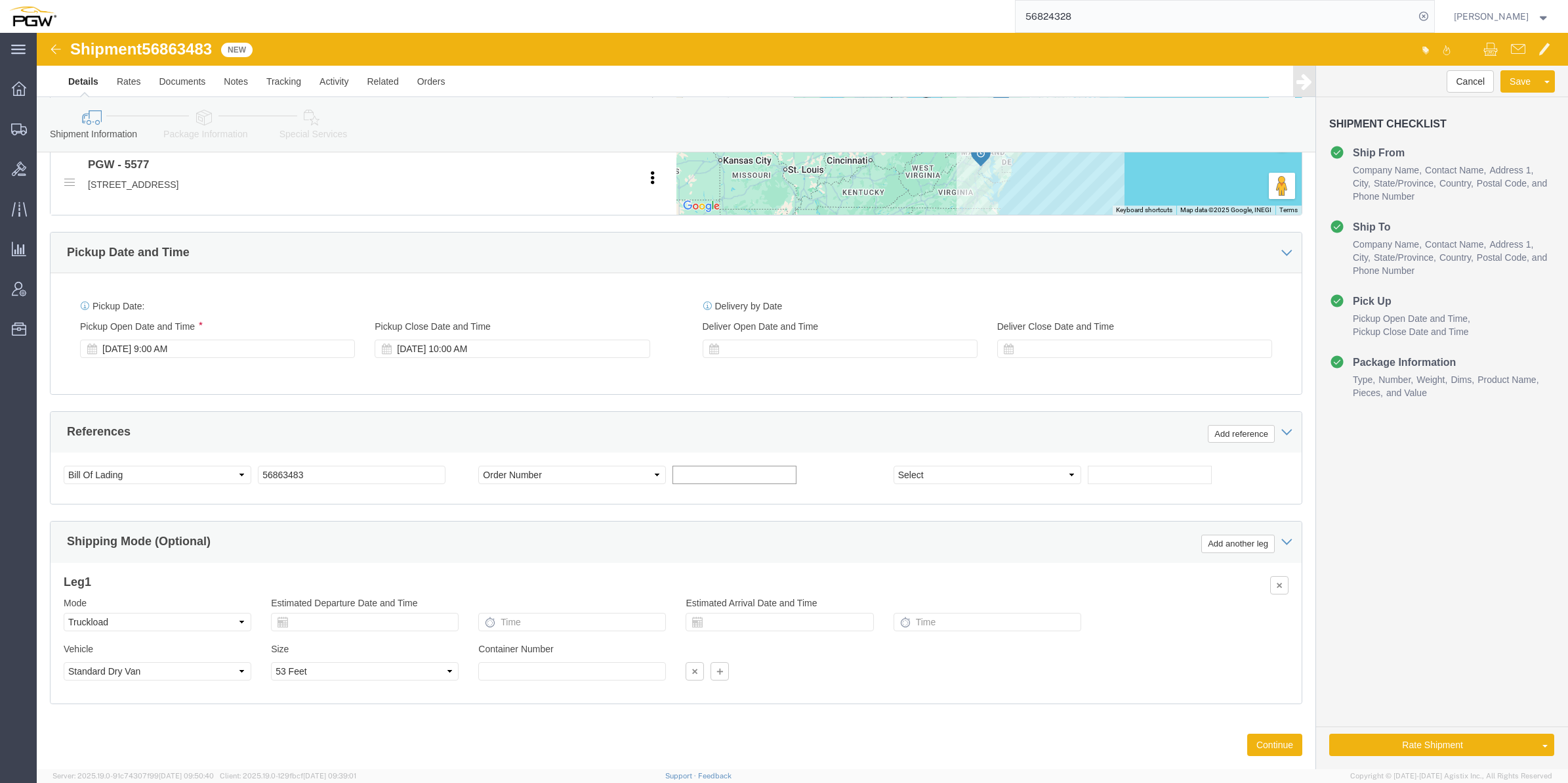
paste input "668736"
type input "668736"
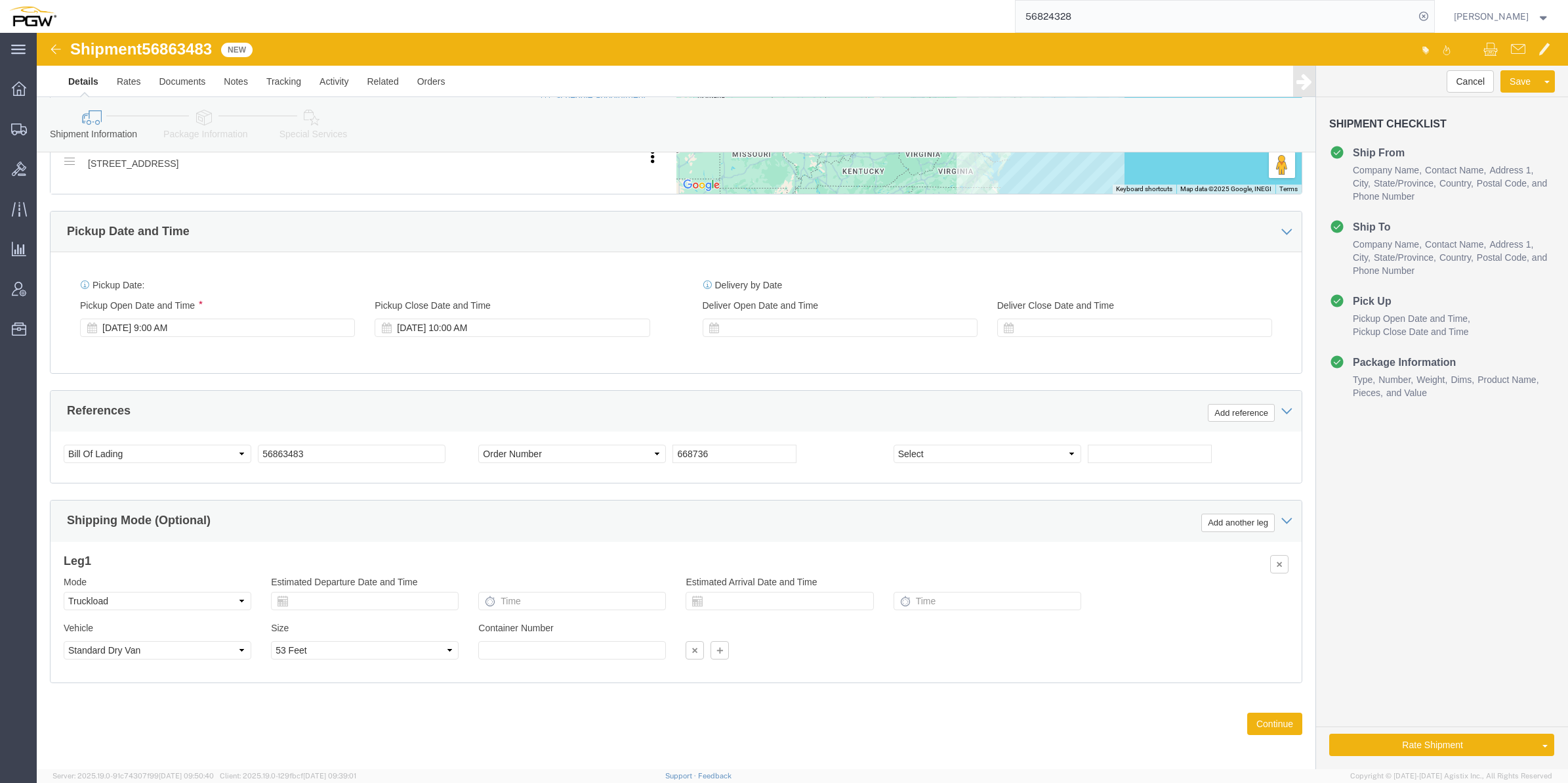
scroll to position [605, 0]
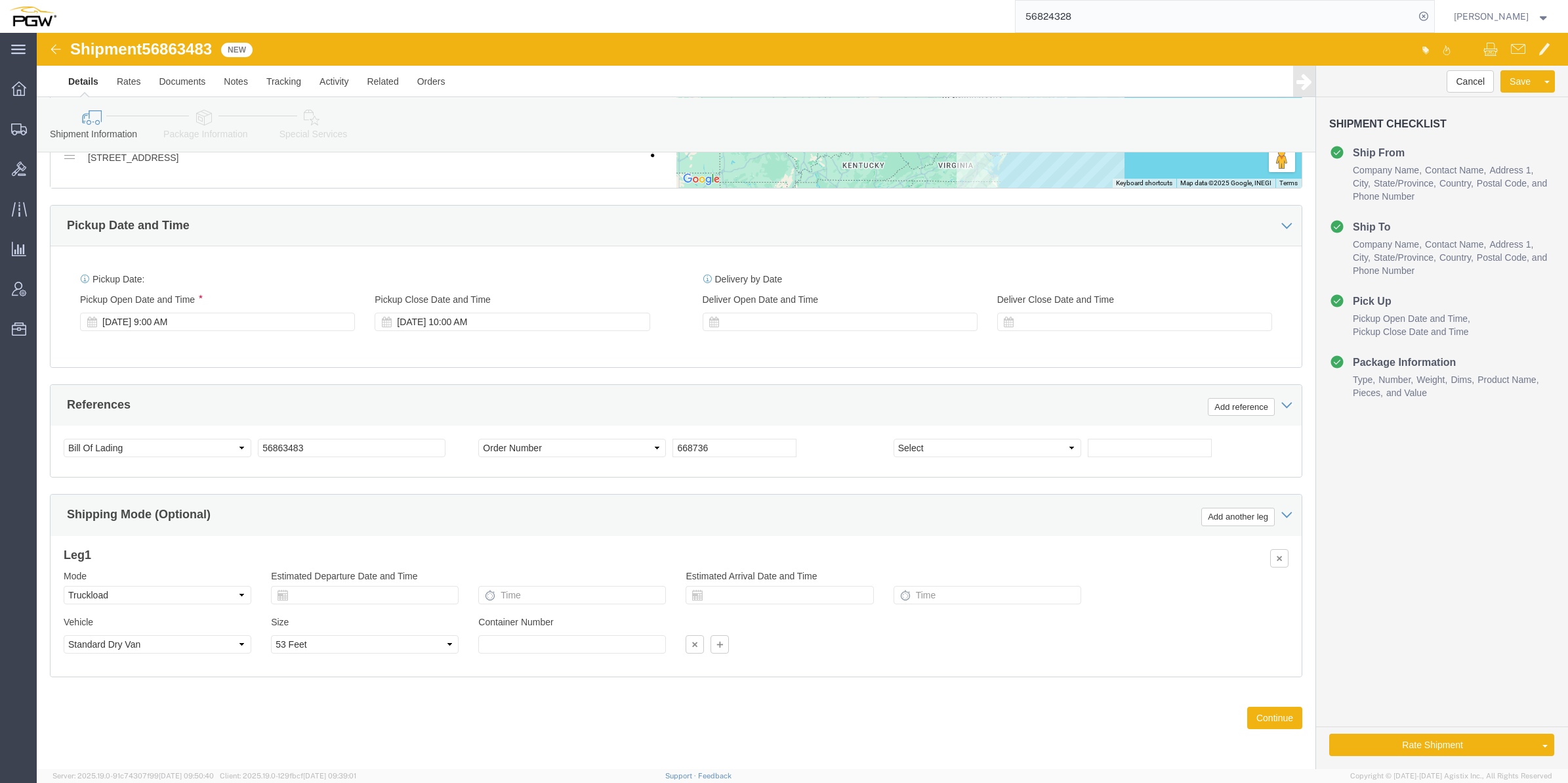
click icon
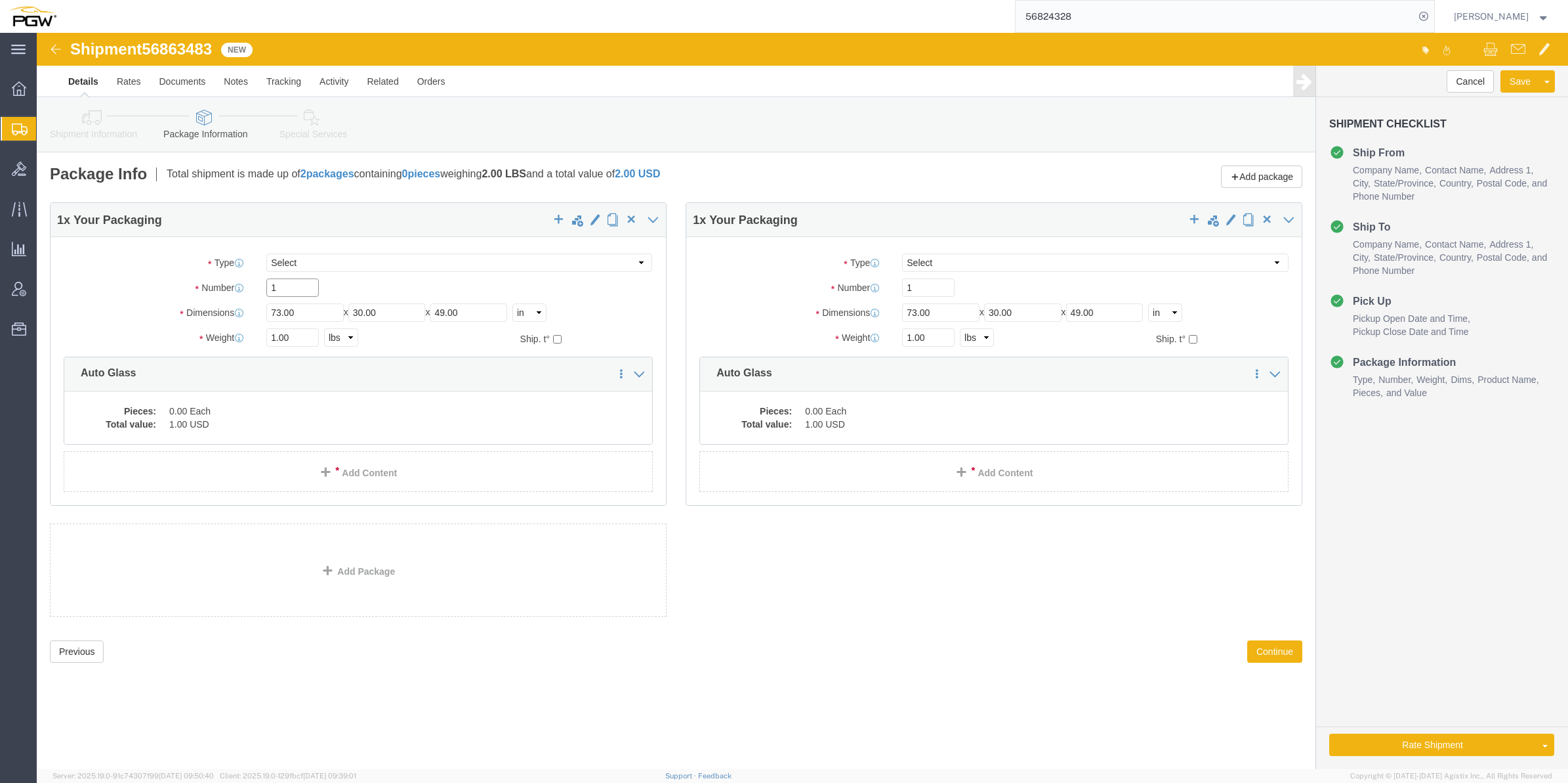
drag, startPoint x: 275, startPoint y: 247, endPoint x: 289, endPoint y: 247, distance: 14.0
click input "1"
click span "button"
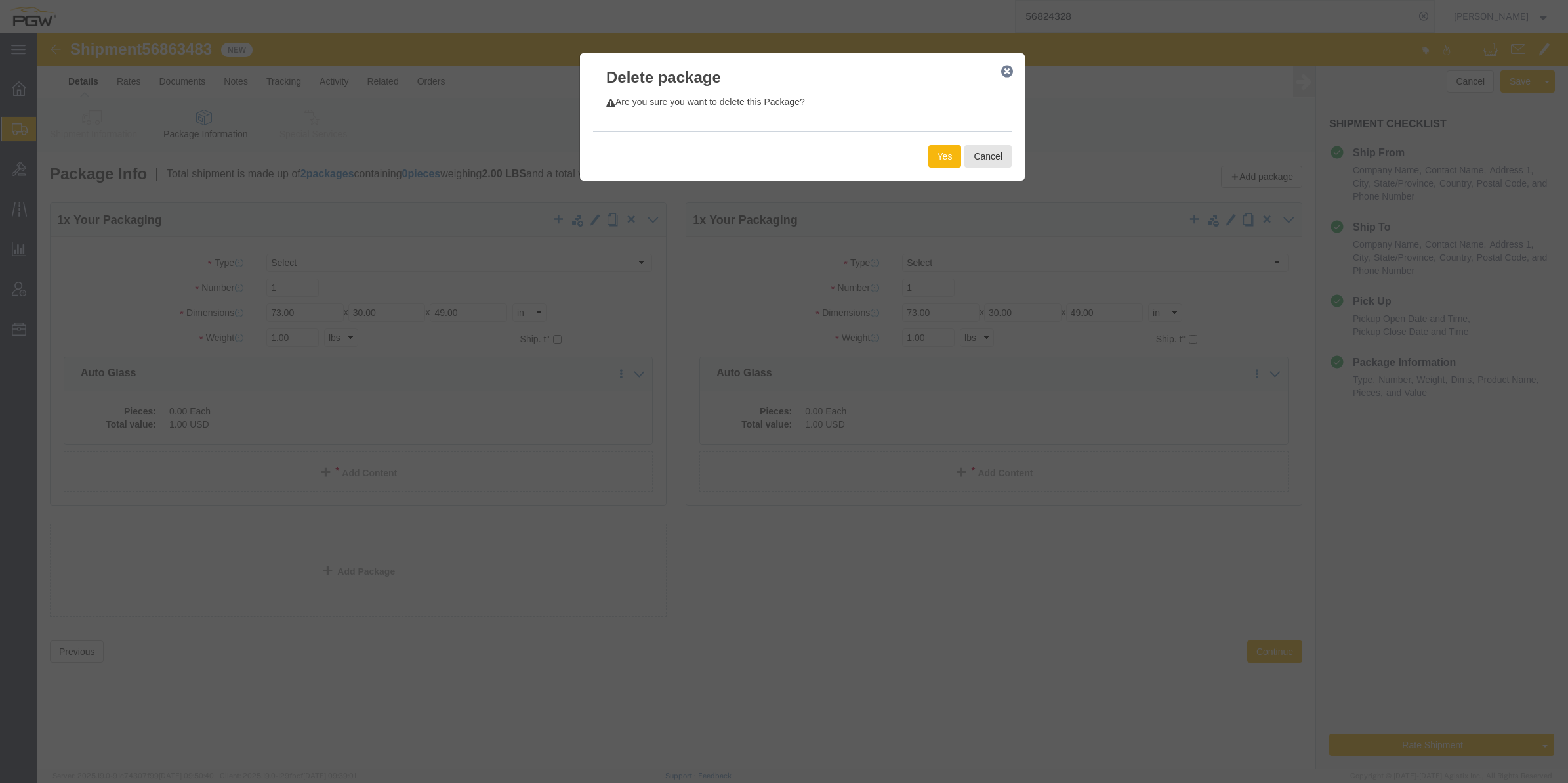
click button "Yes"
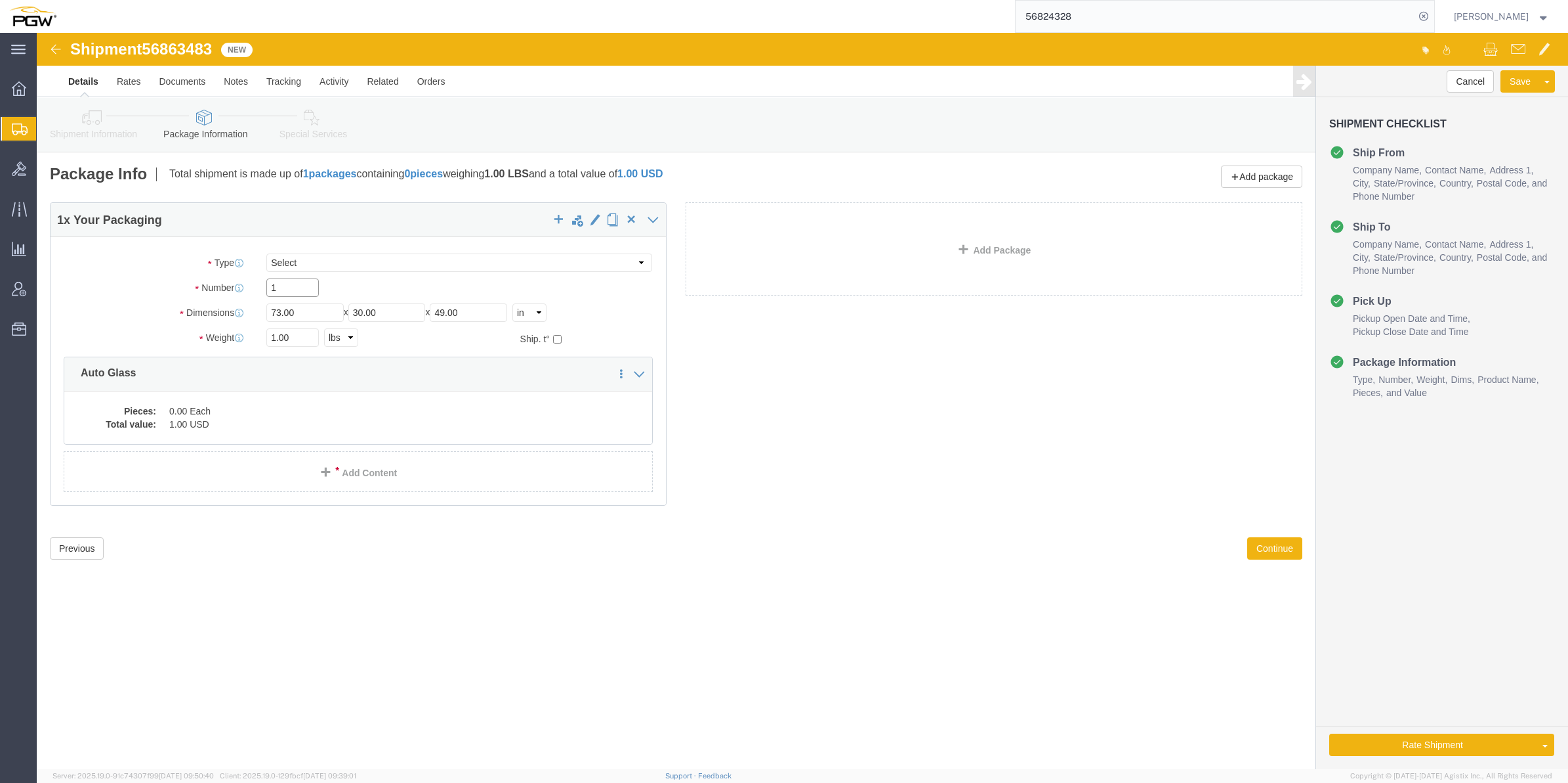
drag, startPoint x: 243, startPoint y: 253, endPoint x: 206, endPoint y: 243, distance: 38.3
click div "Package Type Select Bale(s) Basket(s) Bolt(s) Bottle(s) Buckets Bulk Bundle(s) …"
type input "31"
click input "1.00"
paste input "23230"
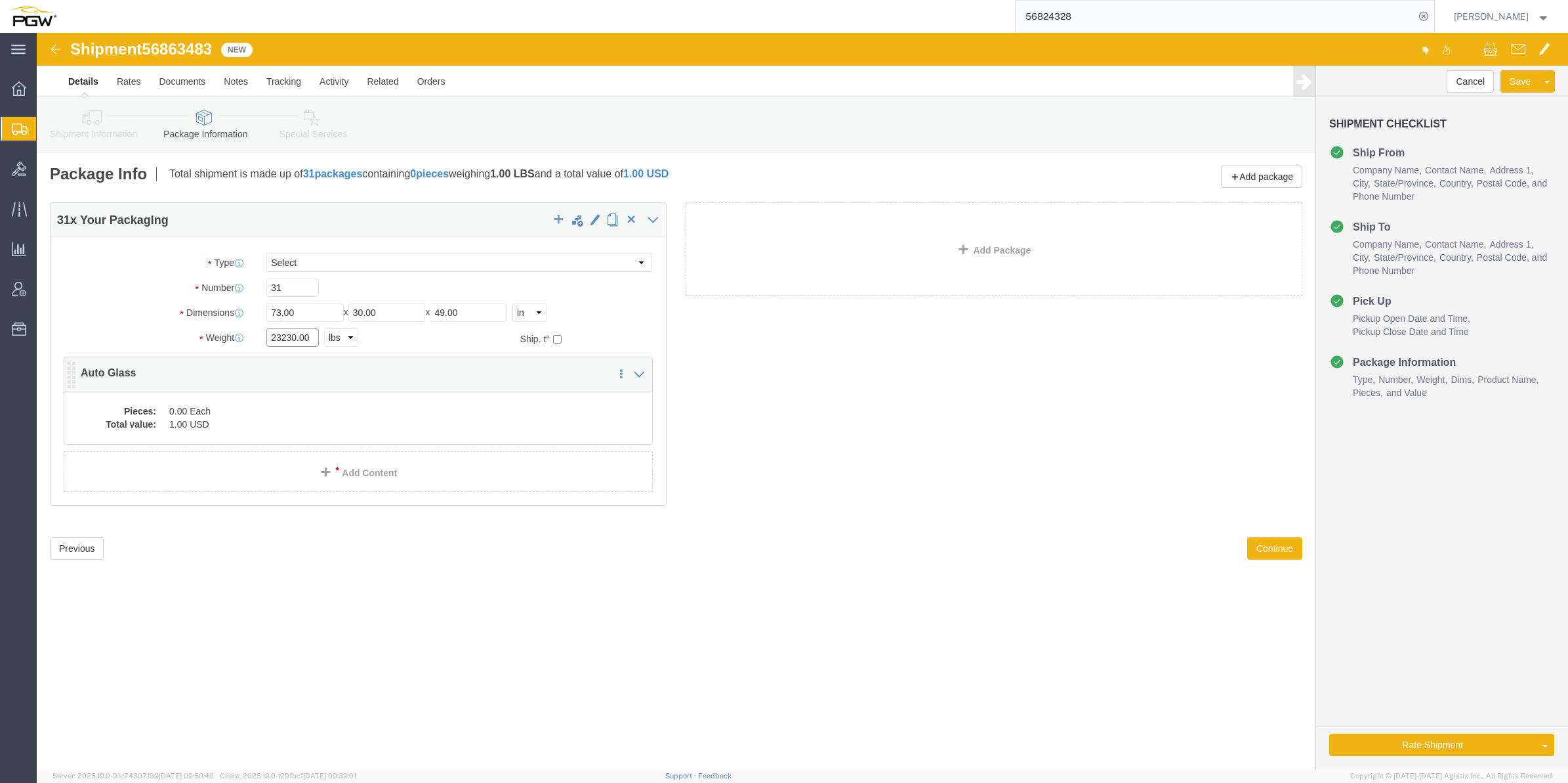
type input "23230.00"
click dd "1.00 USD"
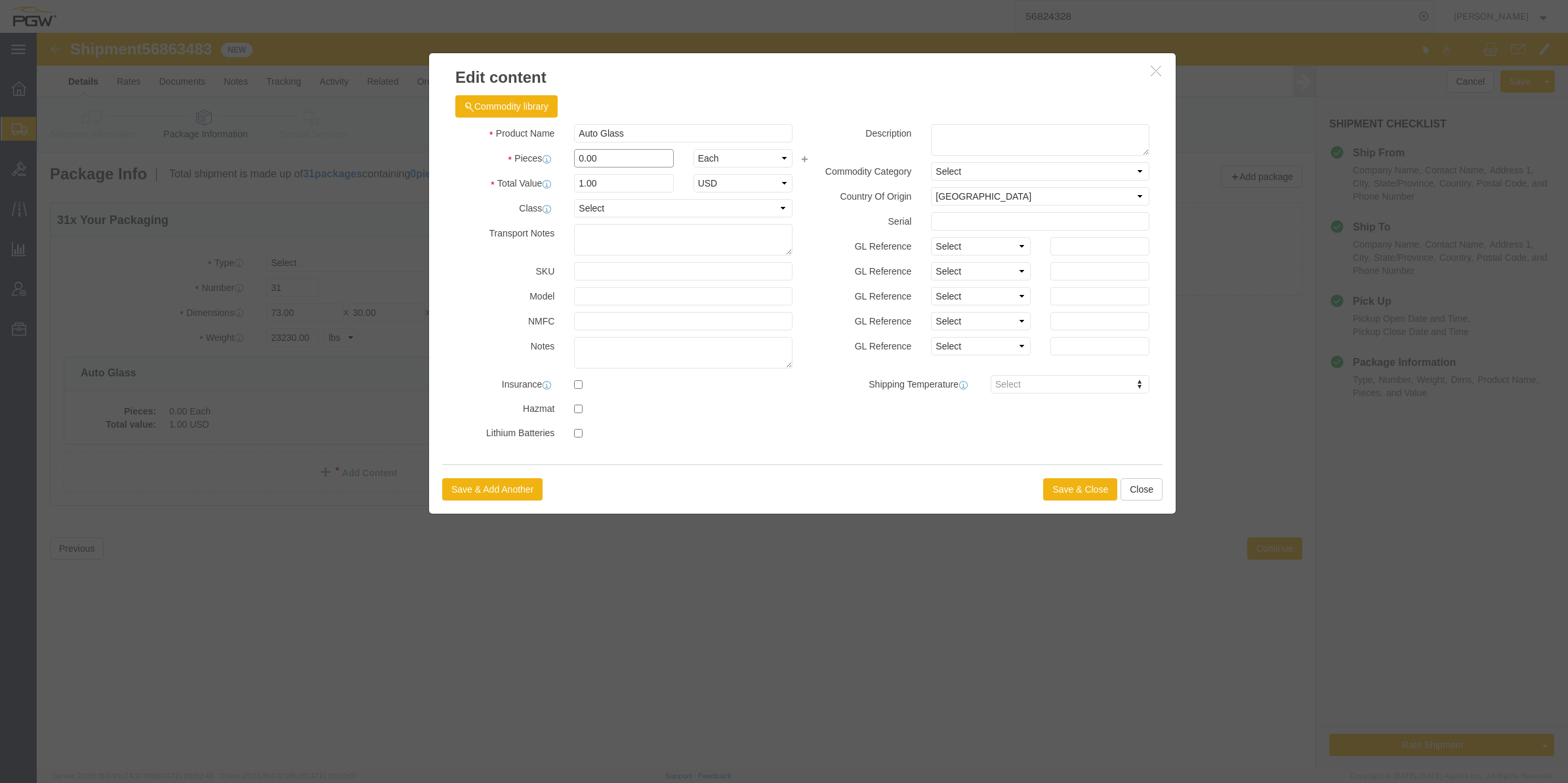
drag, startPoint x: 546, startPoint y: 122, endPoint x: 532, endPoint y: 122, distance: 14.0
click div "0.00"
type input "31.00"
type input "31"
click button "Save & Close"
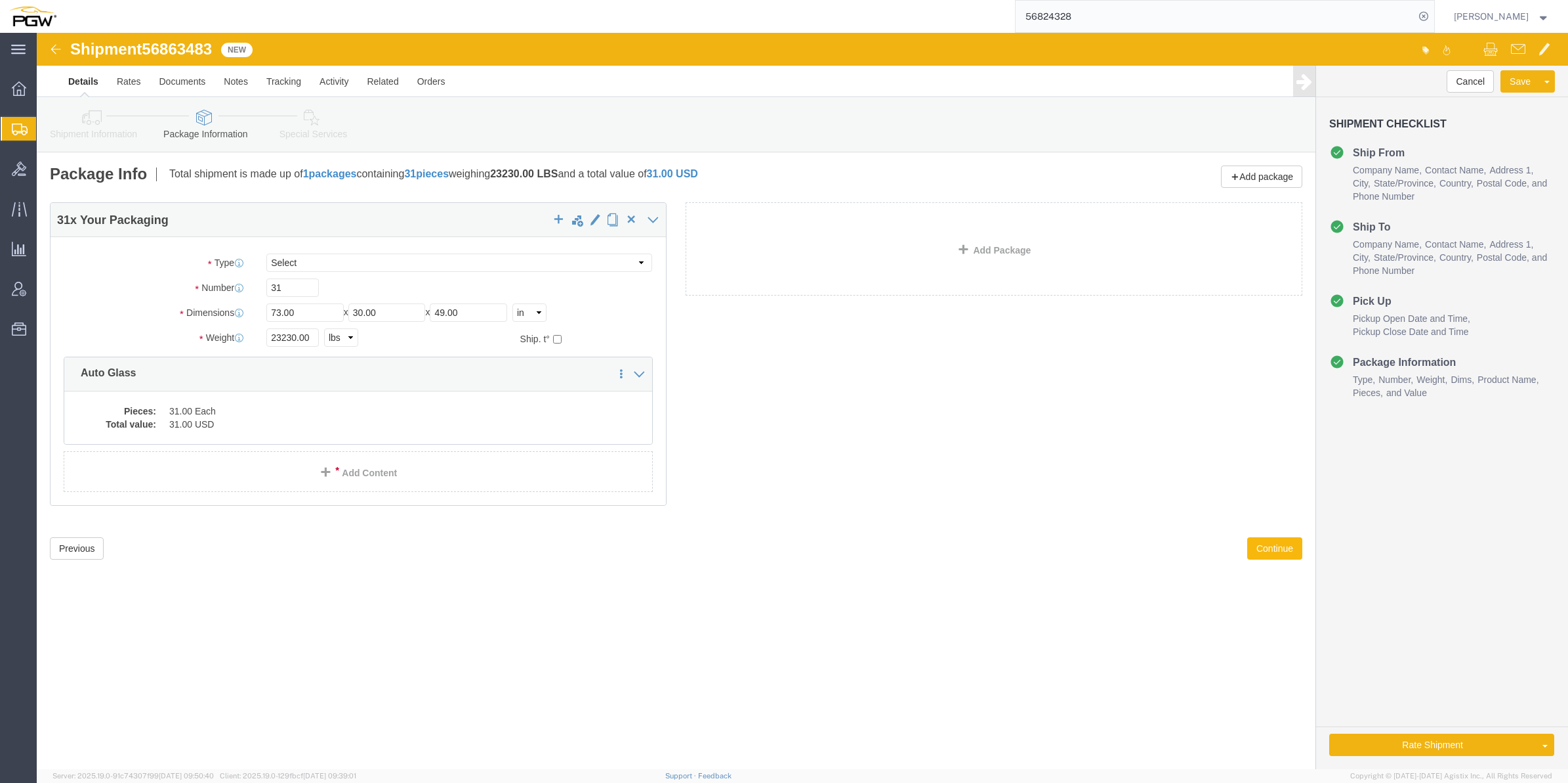
click button "Continue"
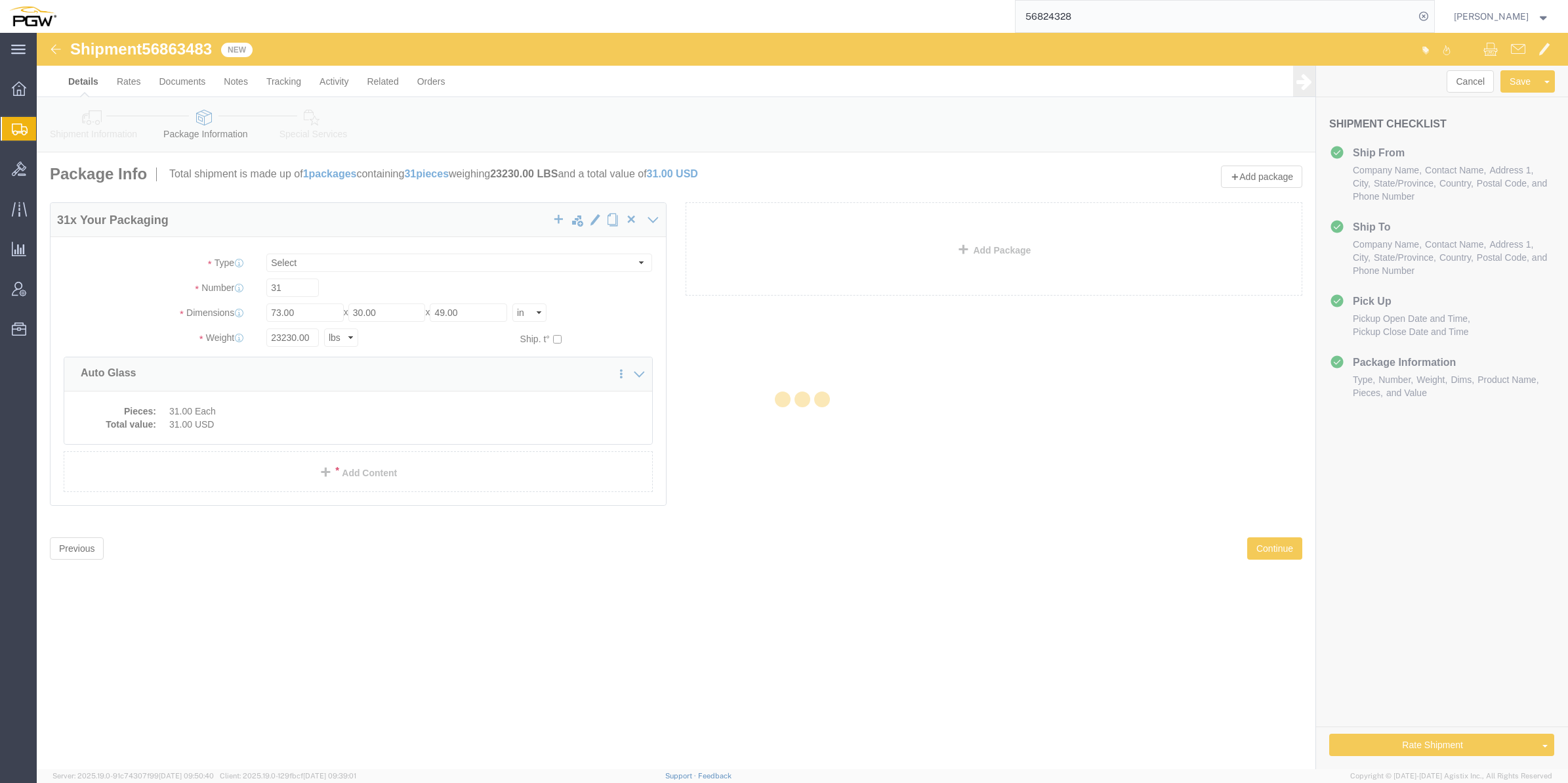
select select
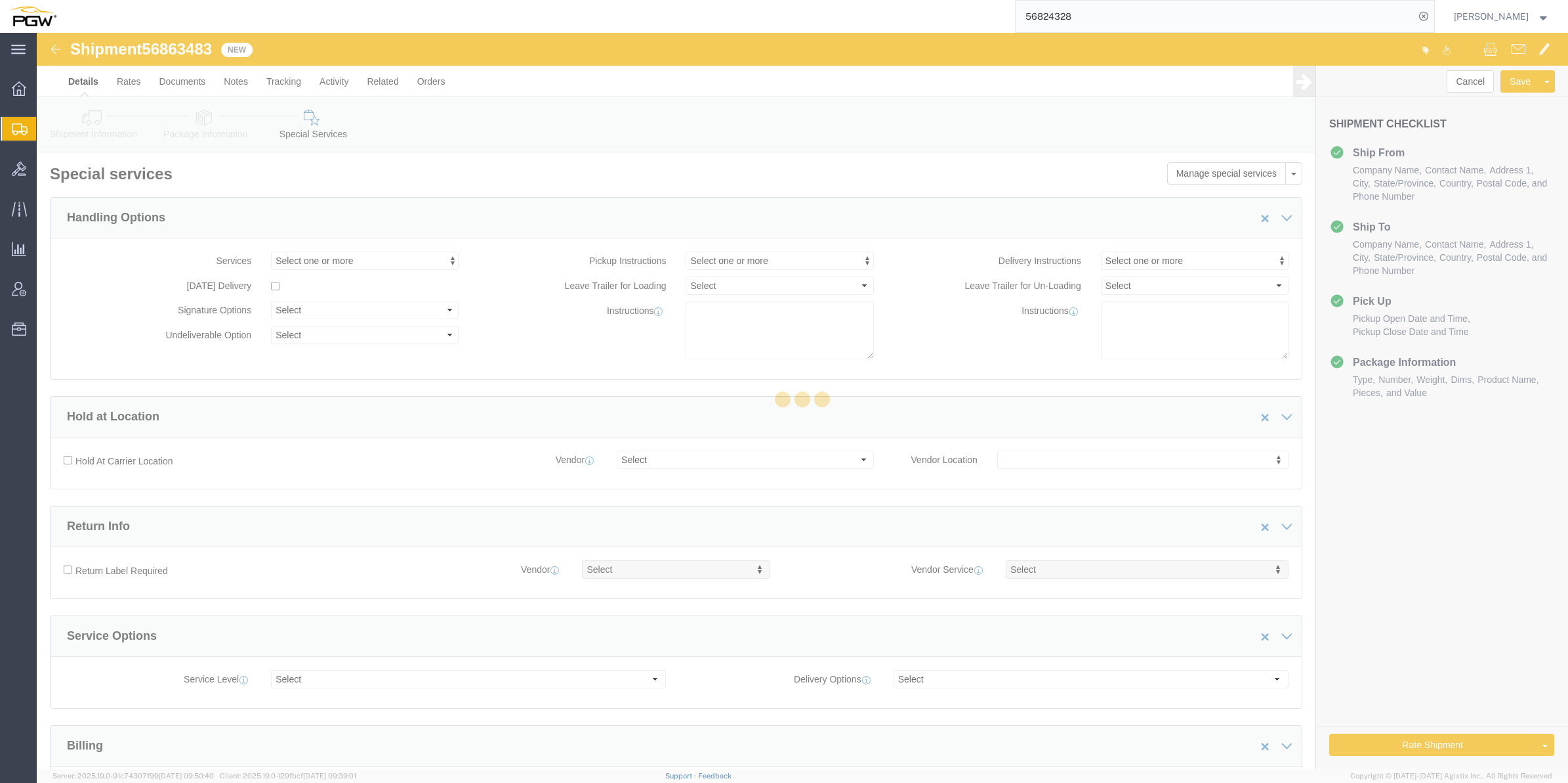
select select "COSTCENTER"
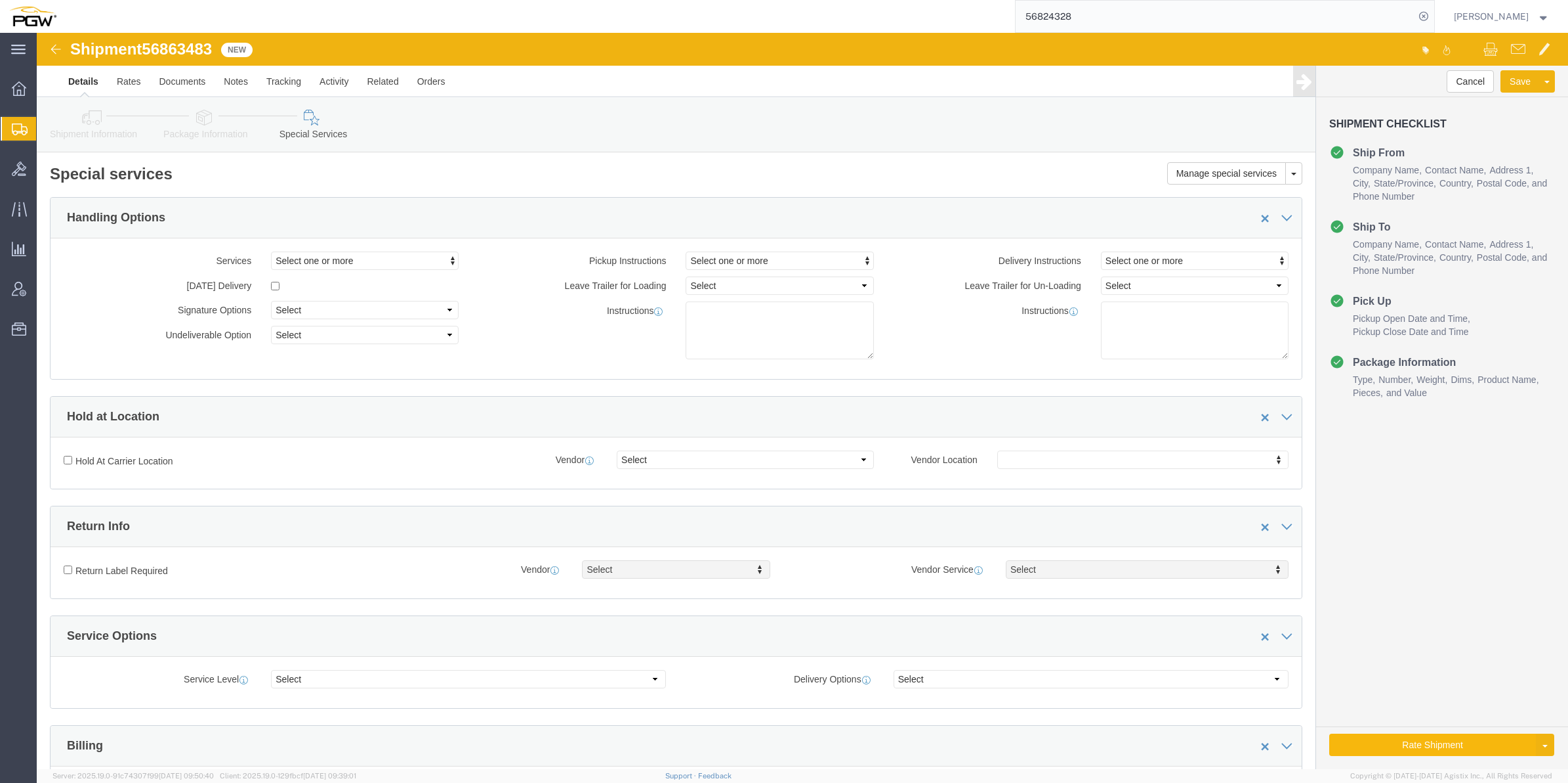
click button "Rate Shipment"
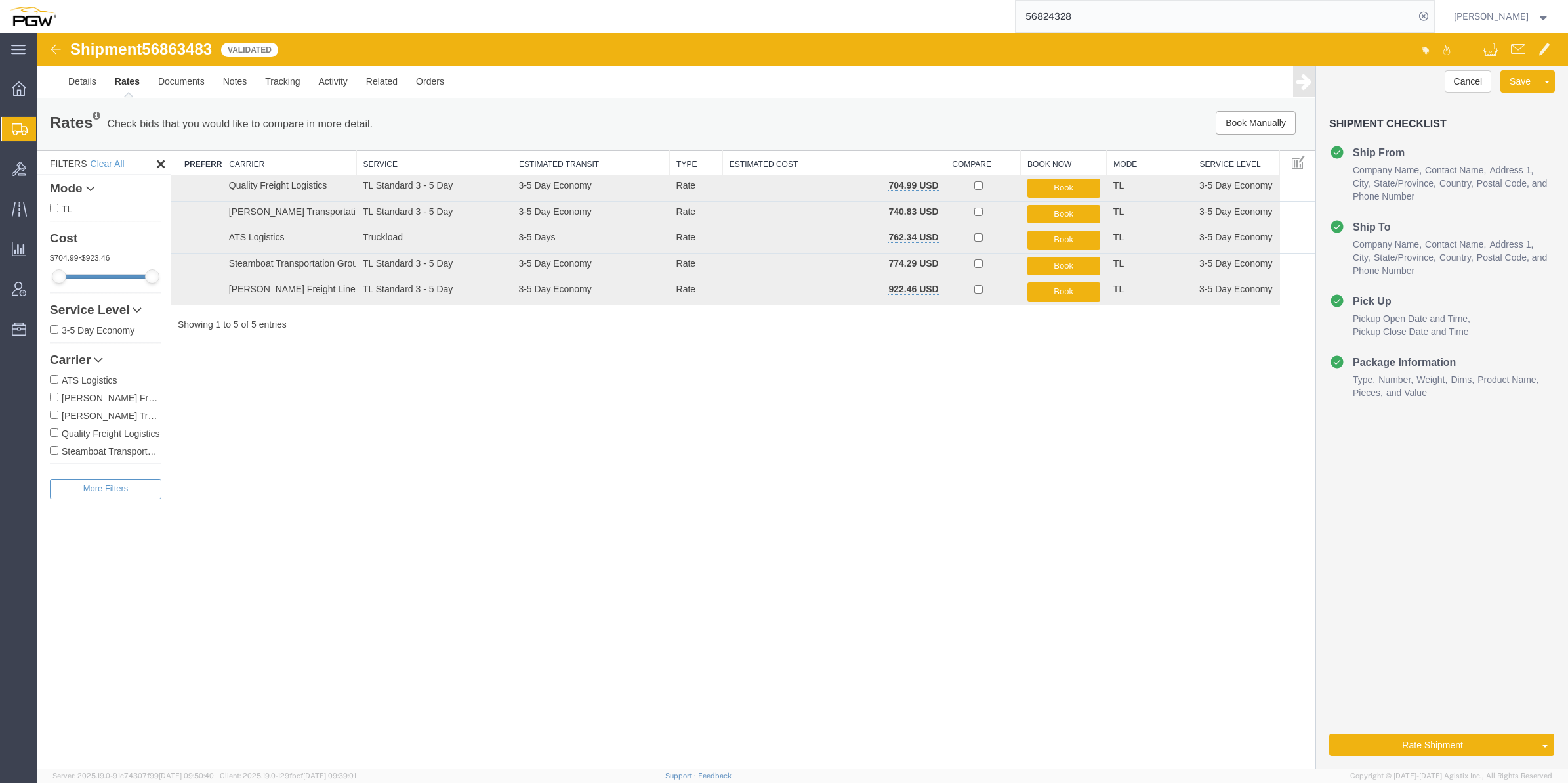
click at [189, 46] on span "56863483" at bounding box center [177, 49] width 70 height 17
copy span "56863483"
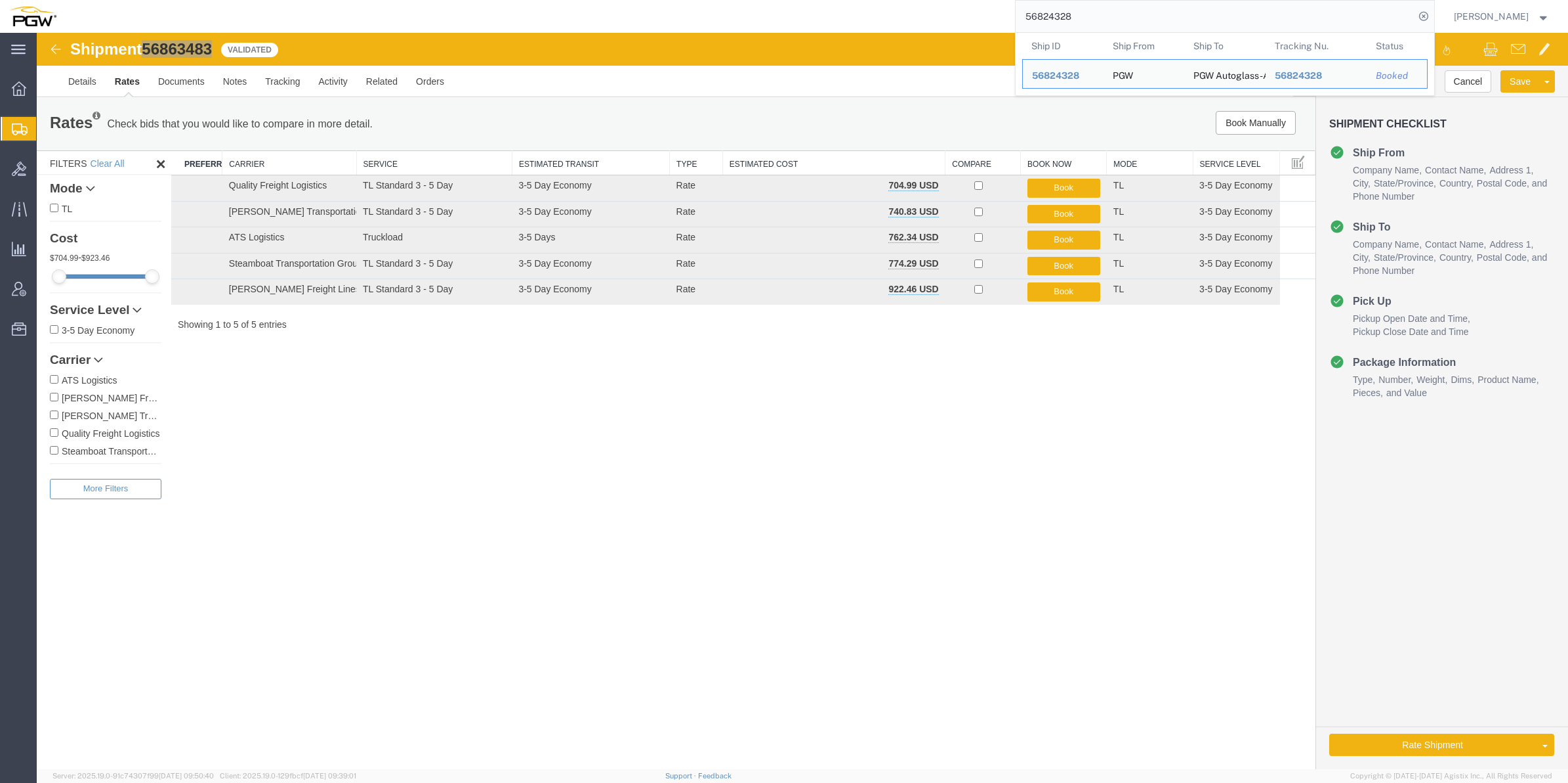
drag, startPoint x: 1091, startPoint y: 15, endPoint x: 924, endPoint y: 28, distance: 167.5
click at [933, 17] on div "56824328 Ship ID Ship From Ship To Tracking Nu. Status Ship ID 56824328 Ship Fr…" at bounding box center [750, 16] width 1370 height 33
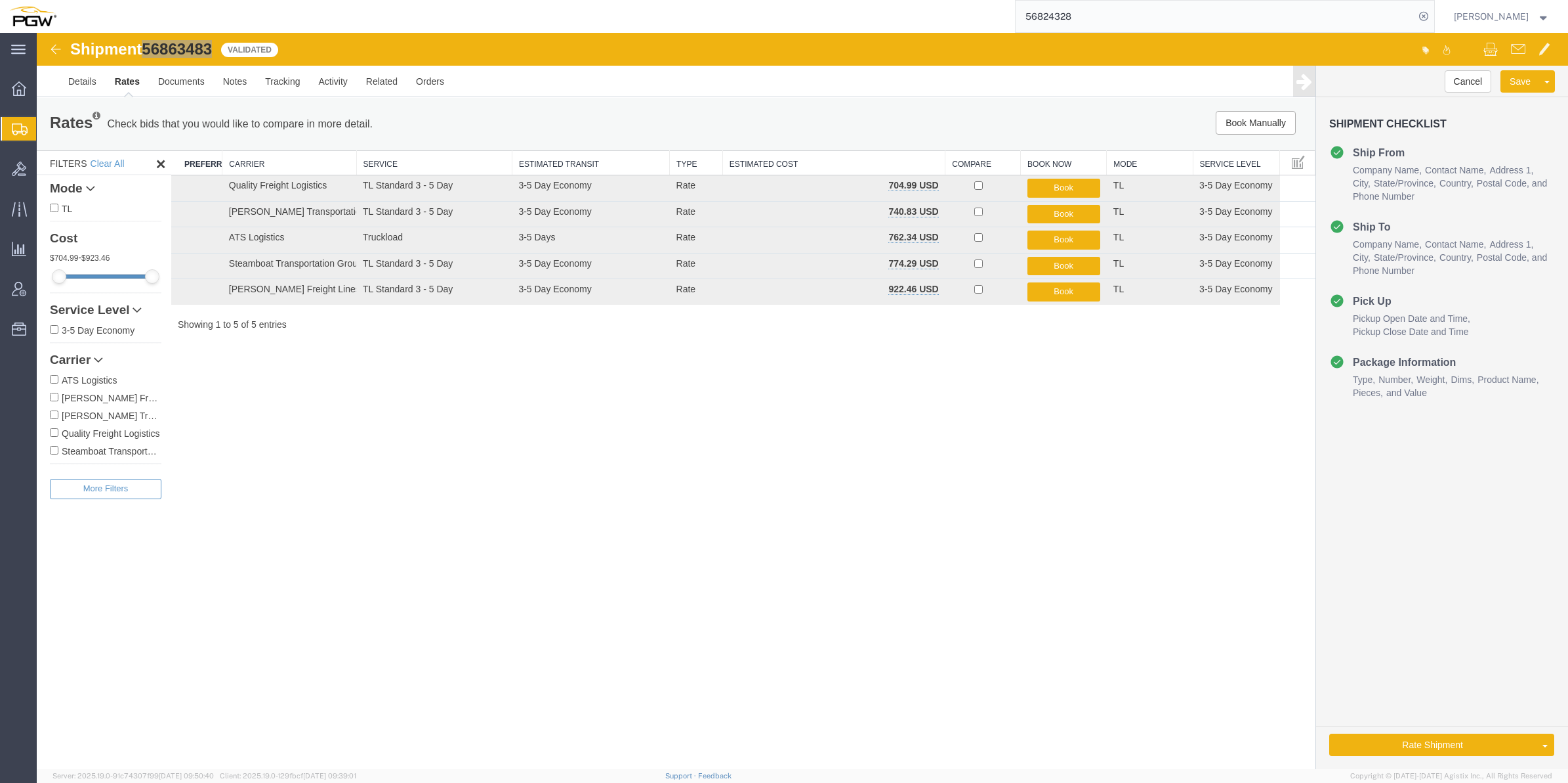
paste input "634"
type input "56863428"
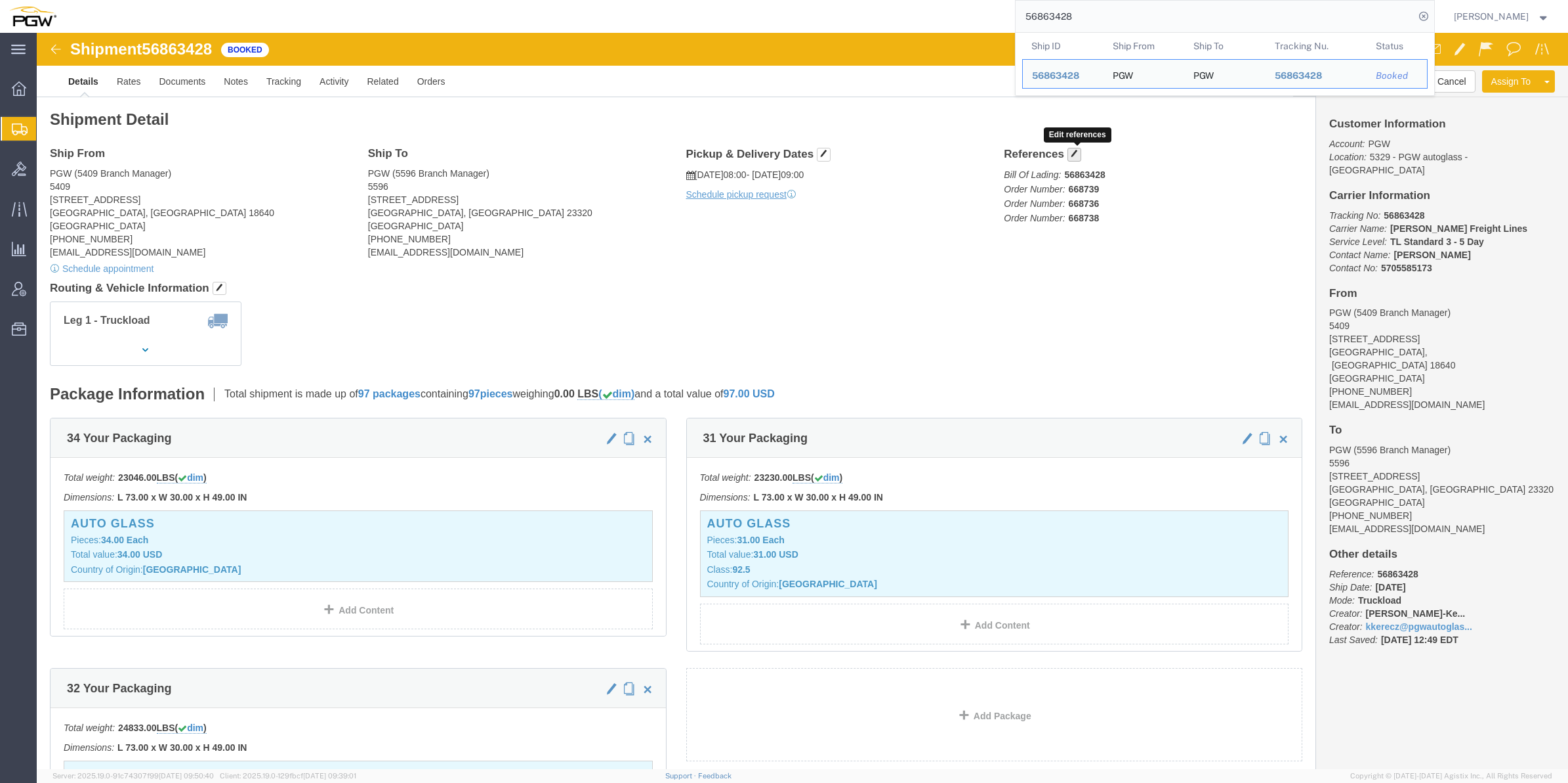
click button "button"
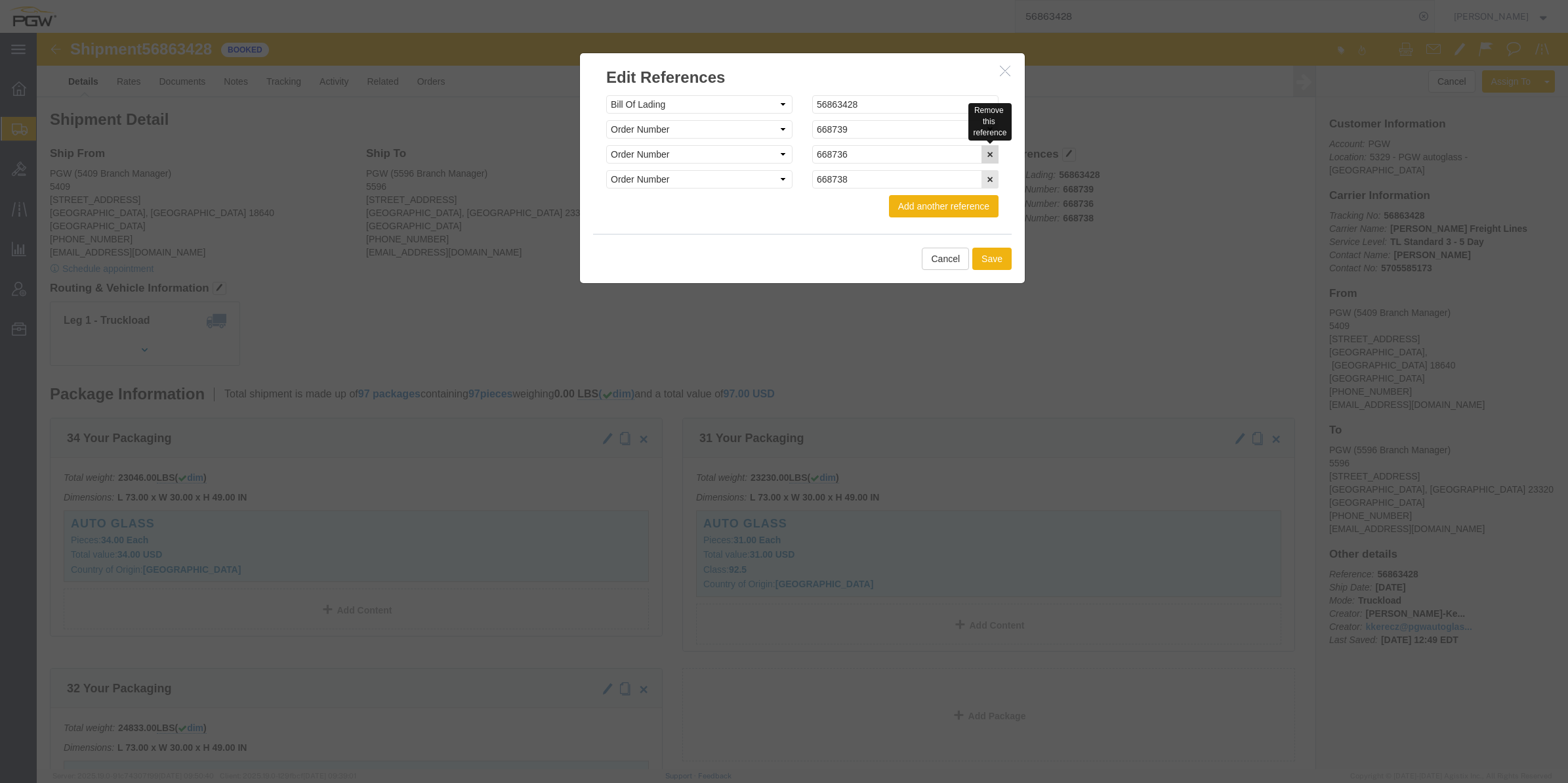
click icon "button"
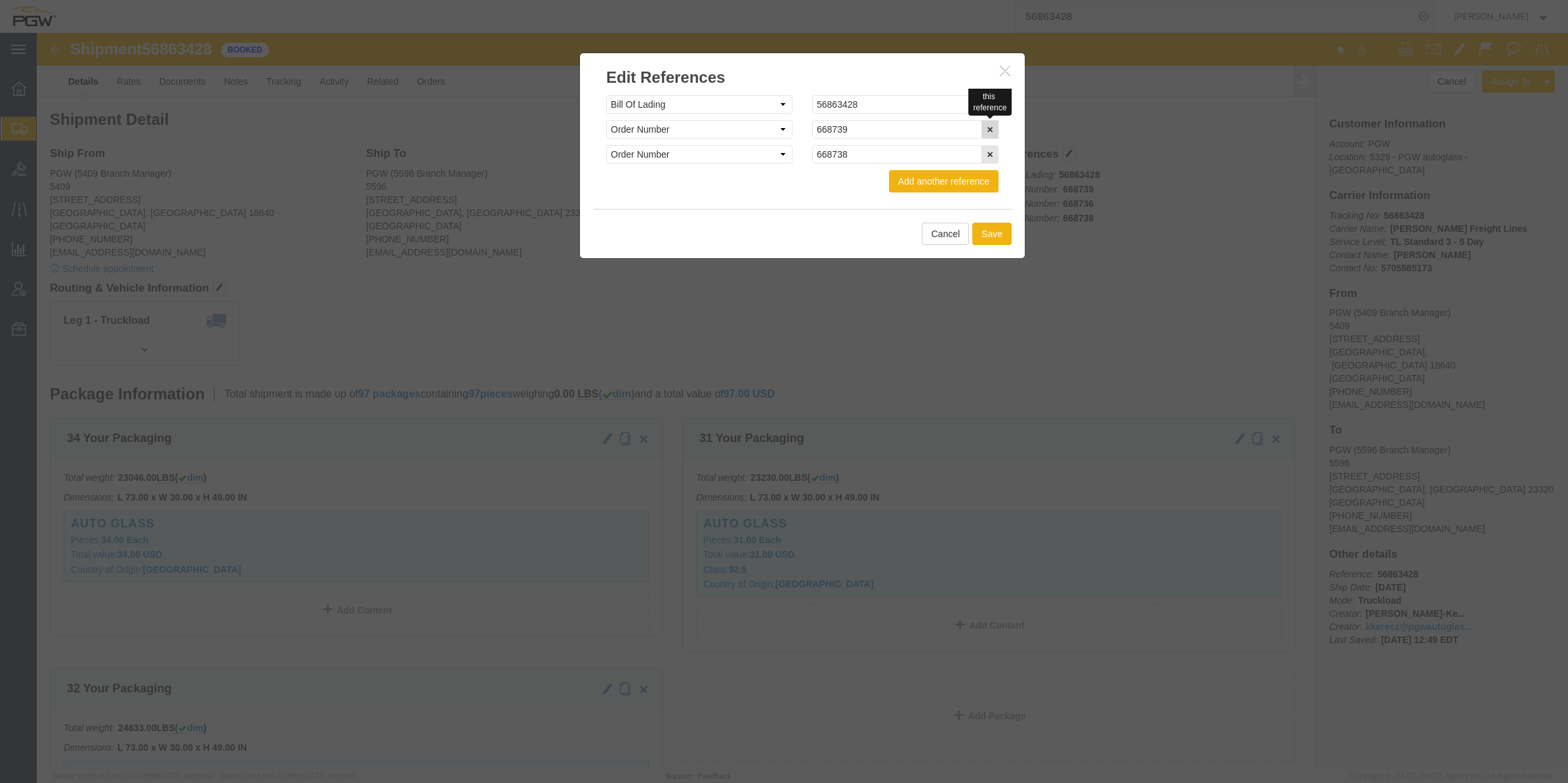
click icon "button"
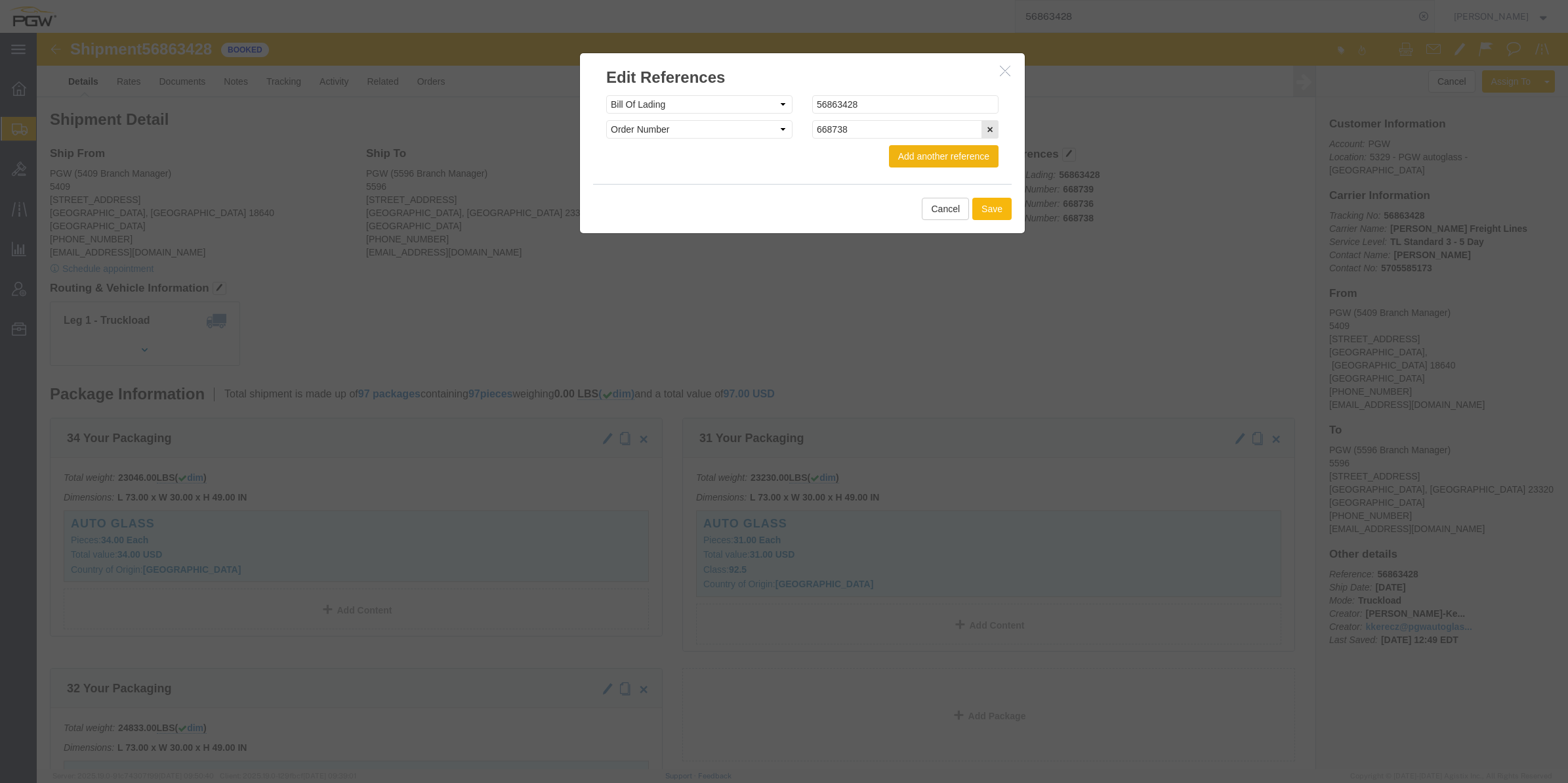
click button "Save"
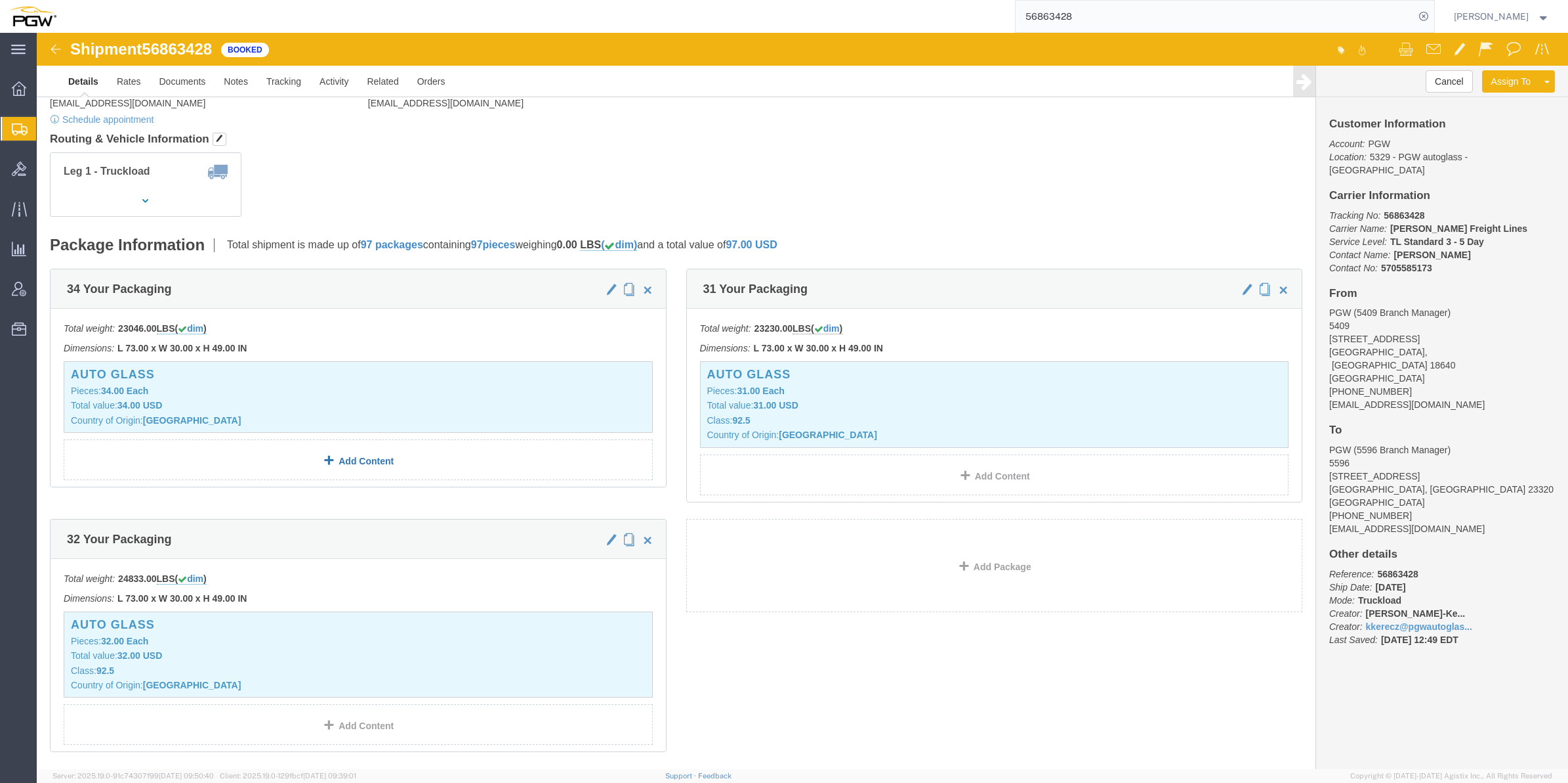
scroll to position [164, 0]
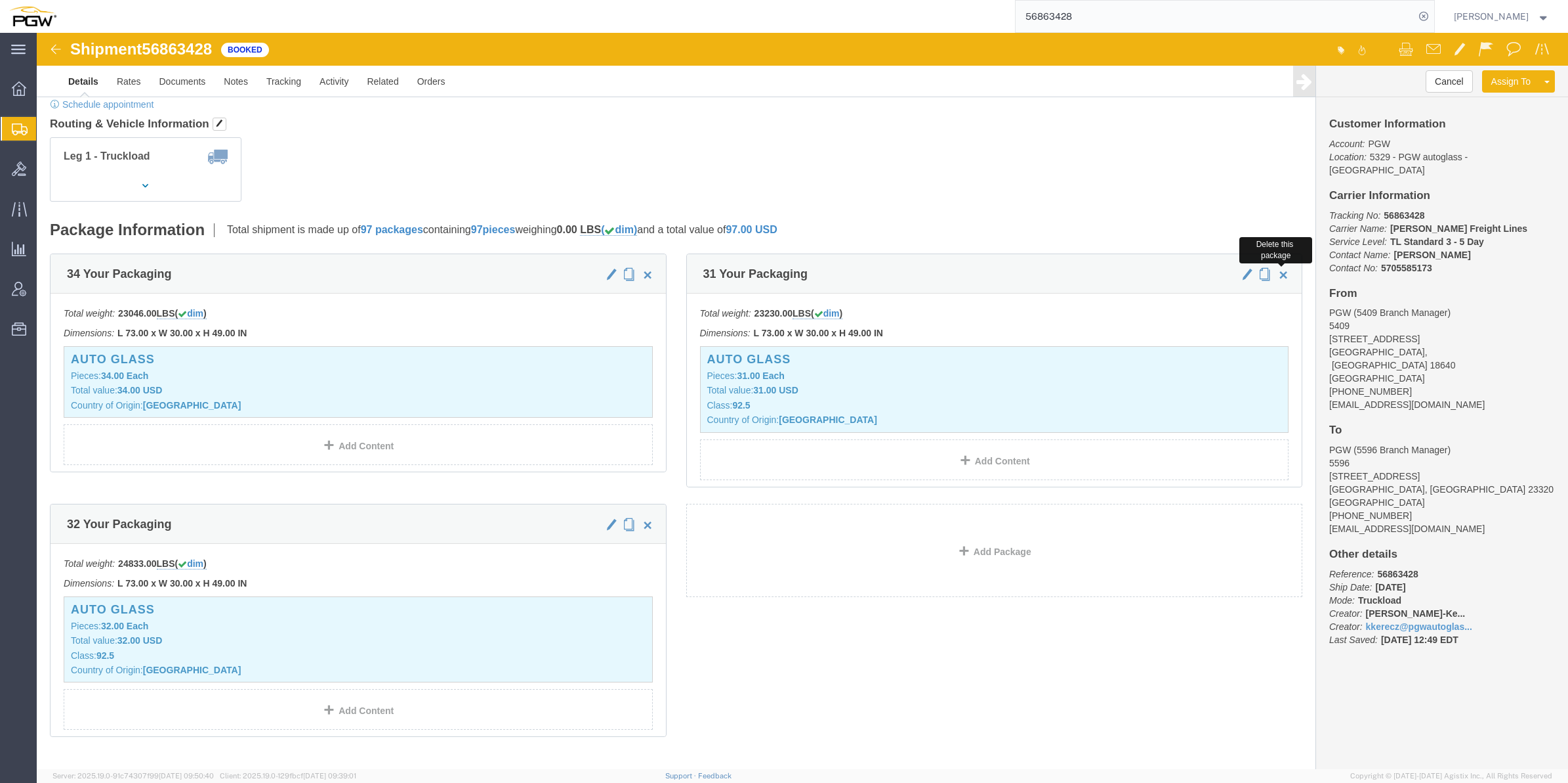
click span "button"
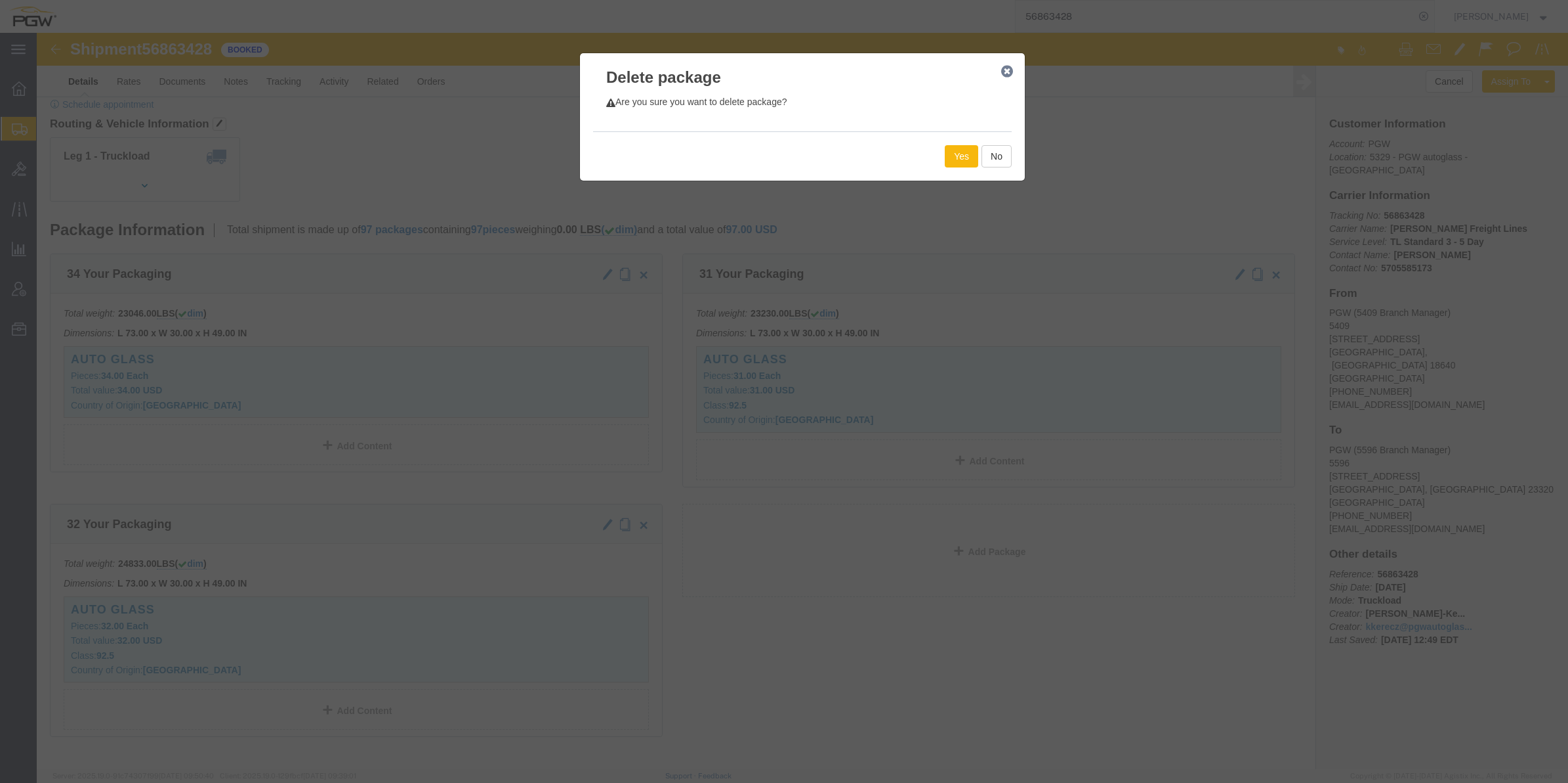
click button "Yes"
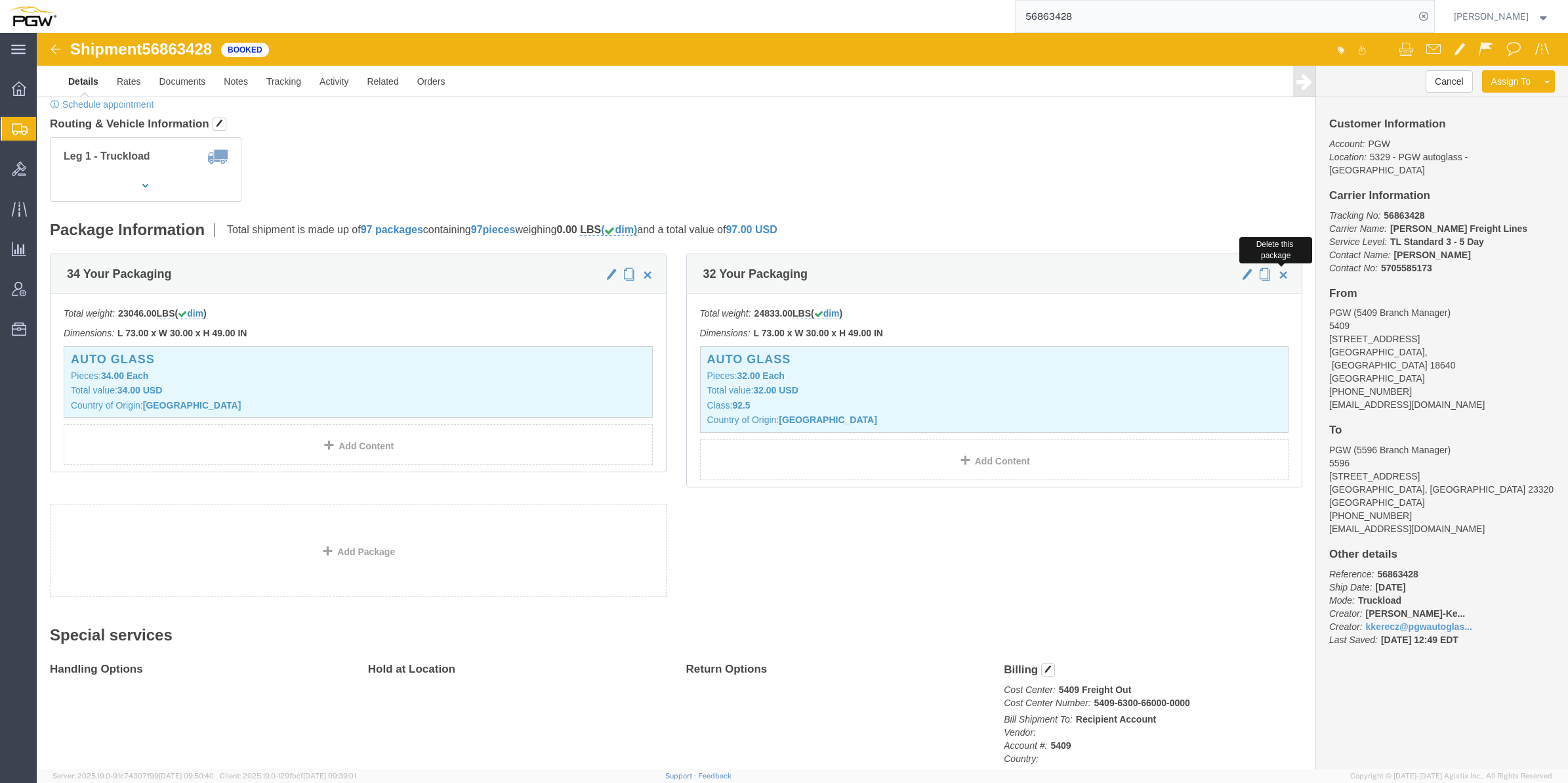
drag, startPoint x: 1241, startPoint y: 245, endPoint x: 1258, endPoint y: 245, distance: 17.0
click span "button"
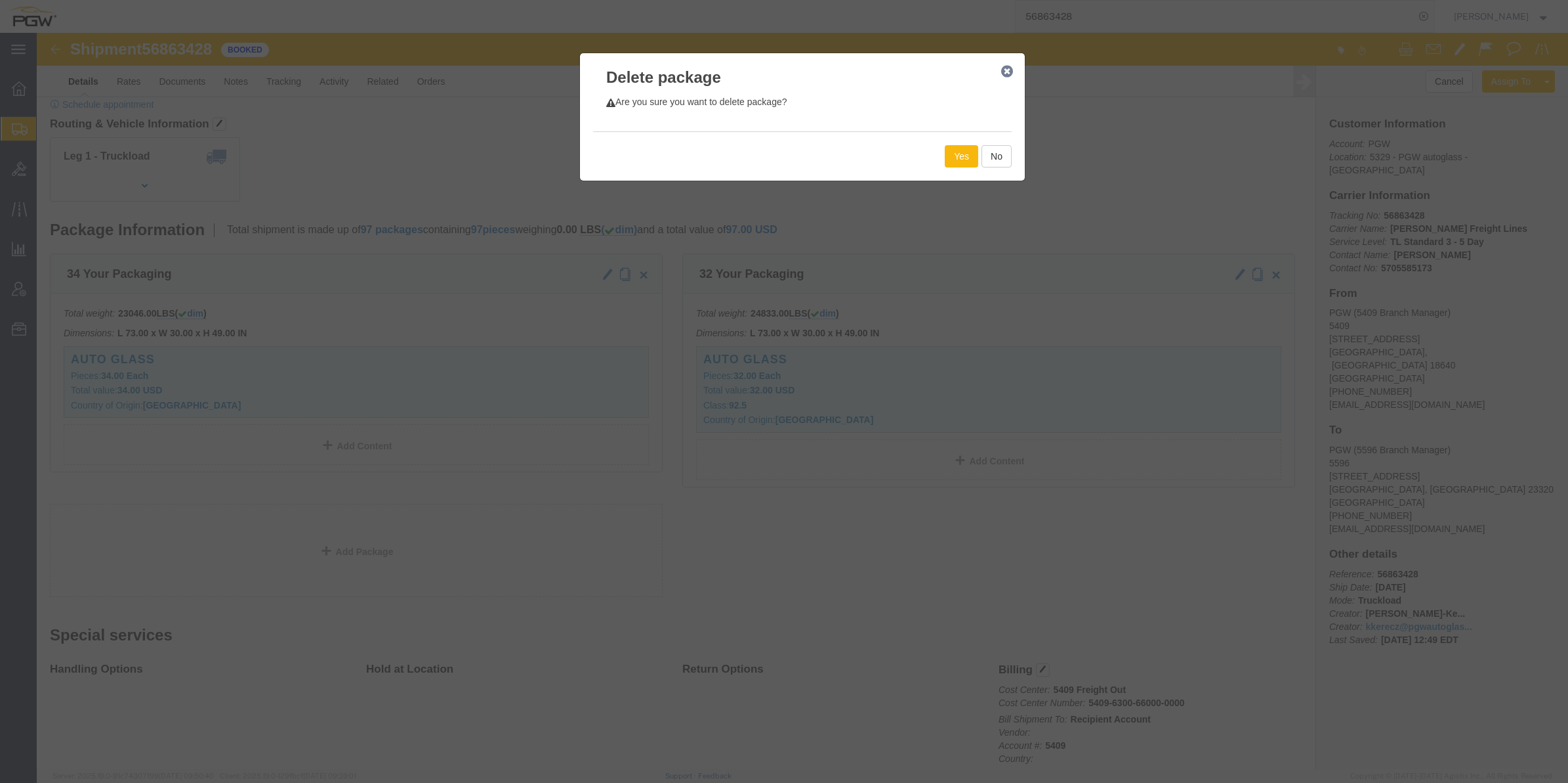
click button "Yes"
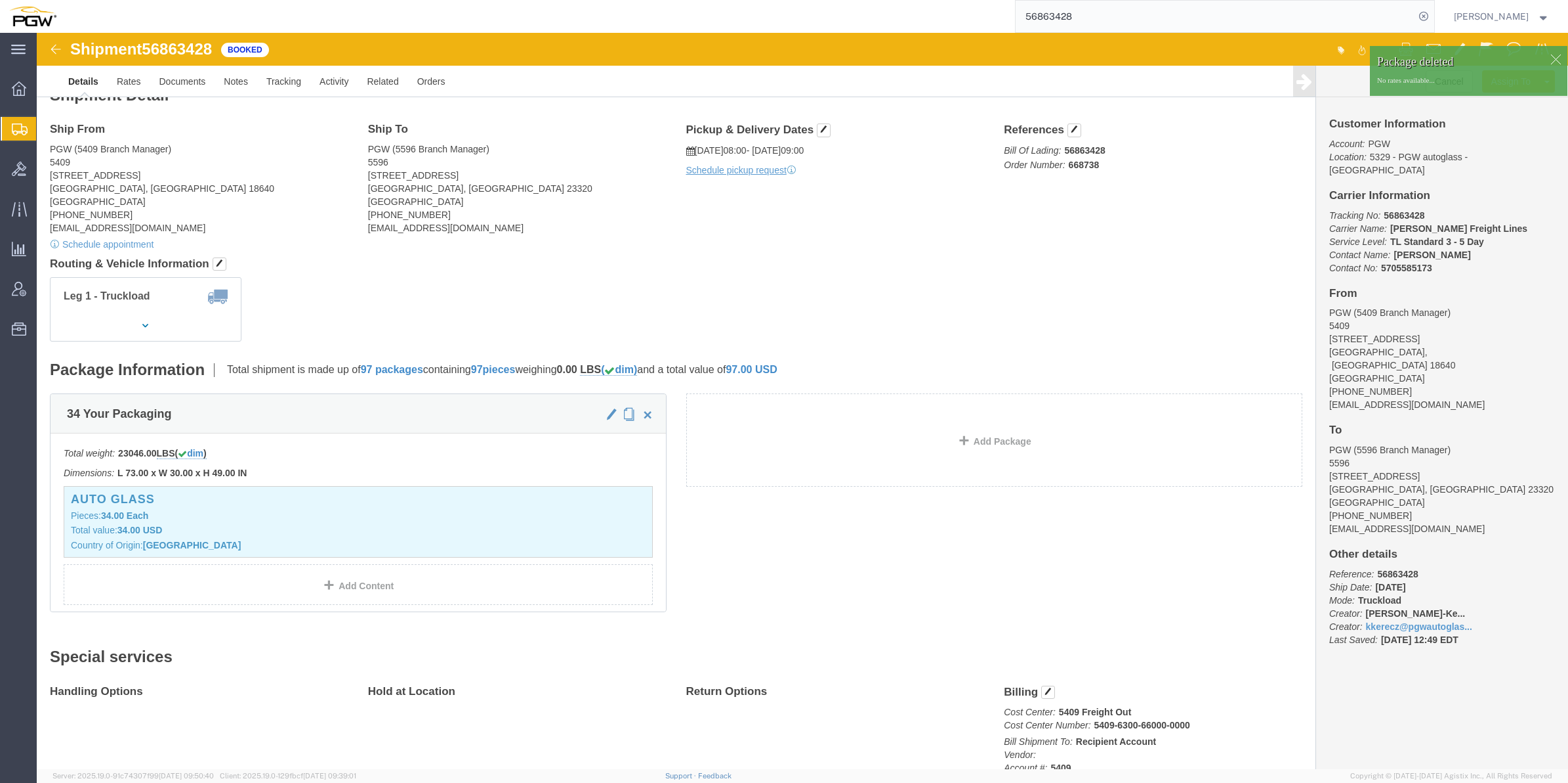
scroll to position [0, 0]
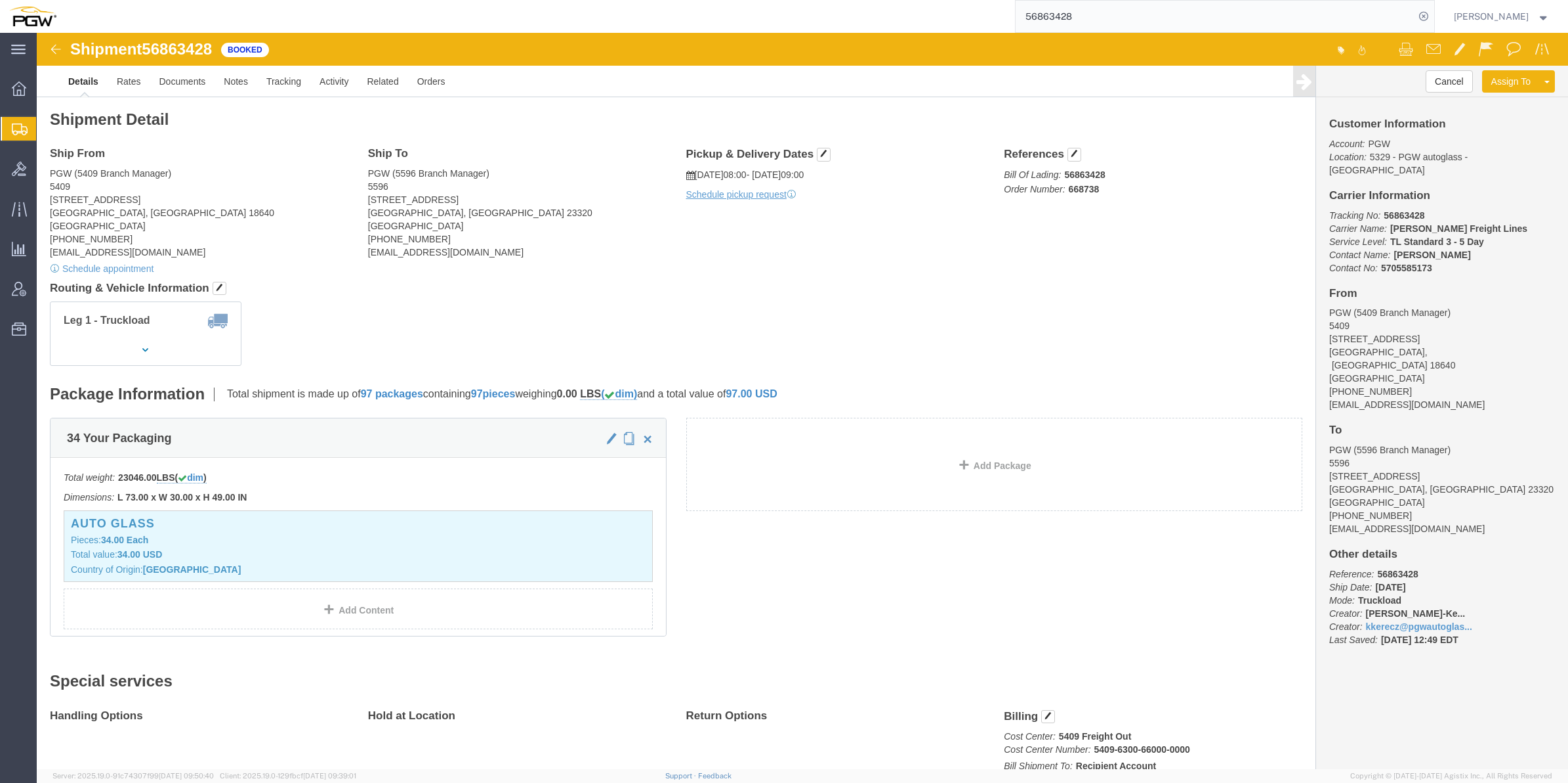
click div "Leg 1 - Truckload Vehicle 1: Standard Dry Van (53 Feet) Number of trucks: 1"
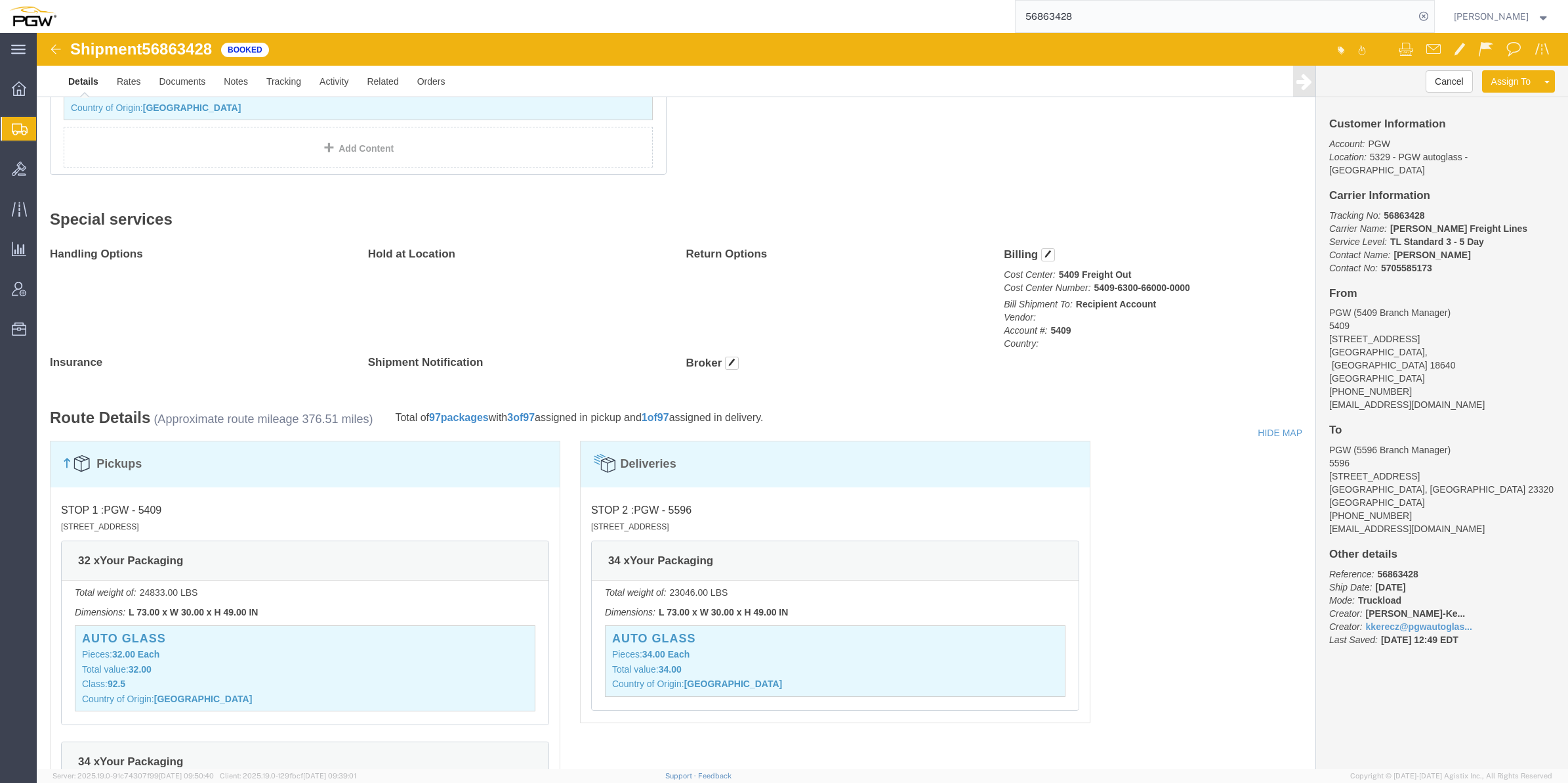
scroll to position [410, 0]
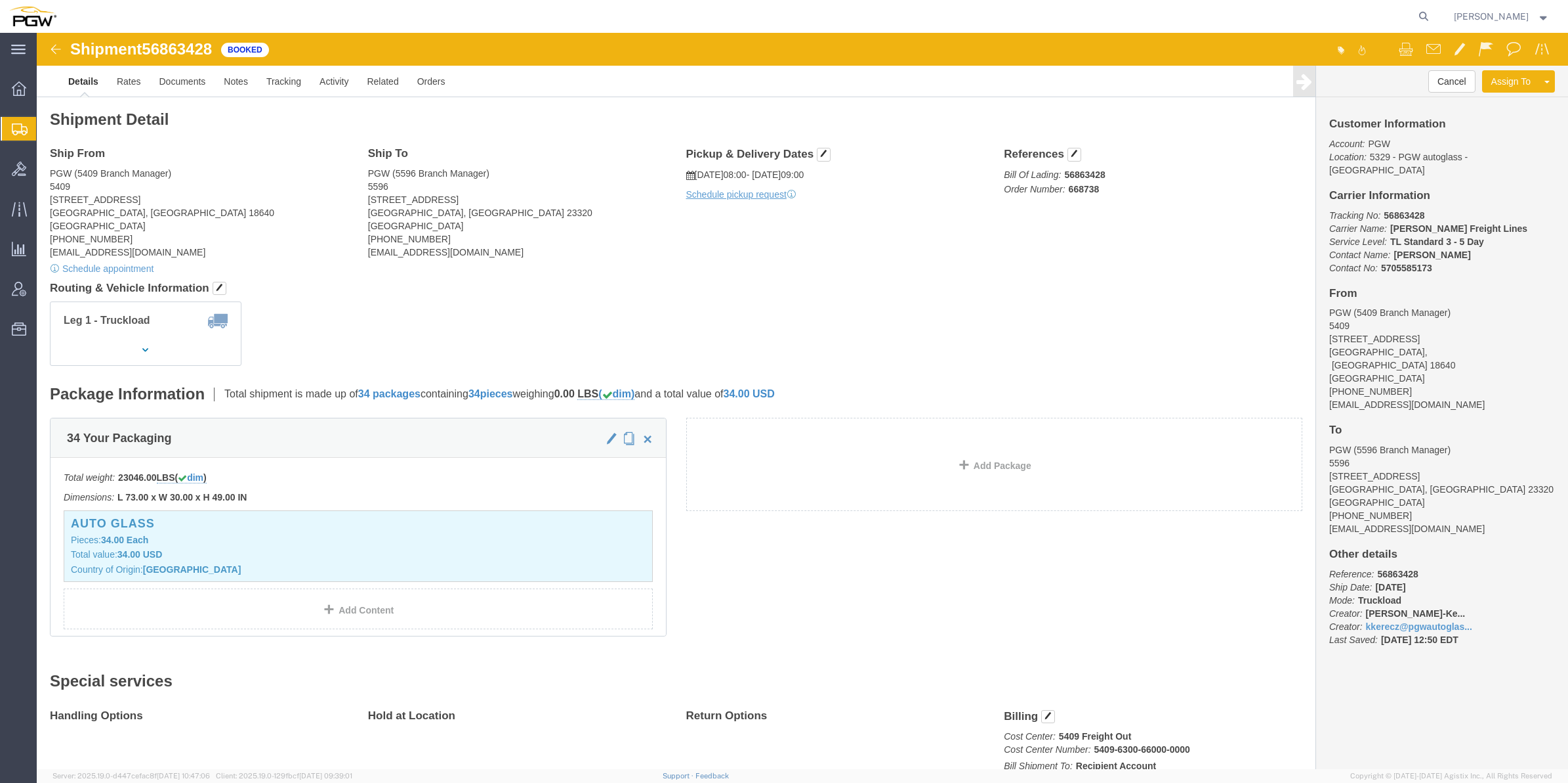
click link "Details"
click link "Rates"
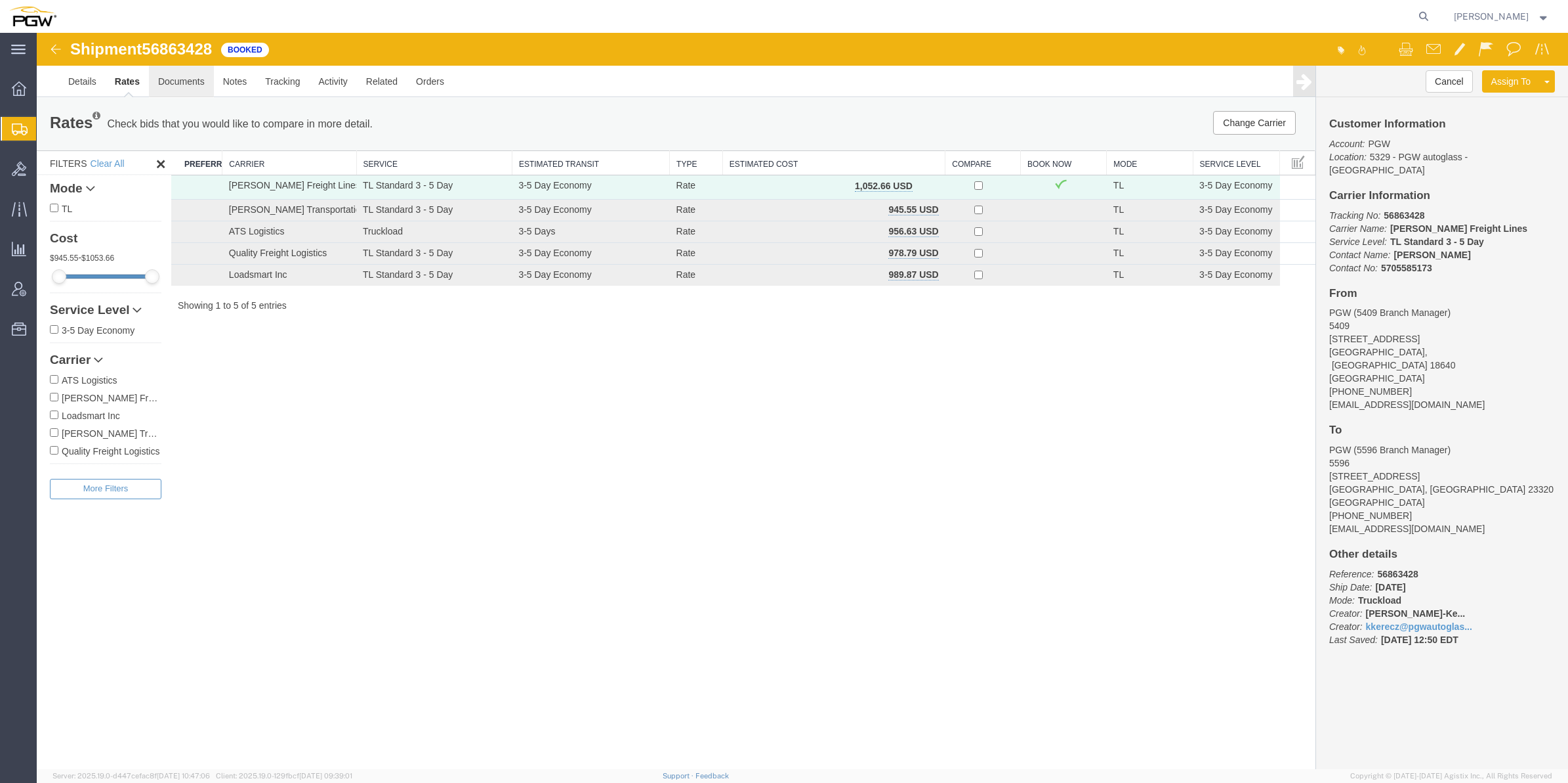
click at [189, 82] on link "Documents" at bounding box center [181, 81] width 65 height 31
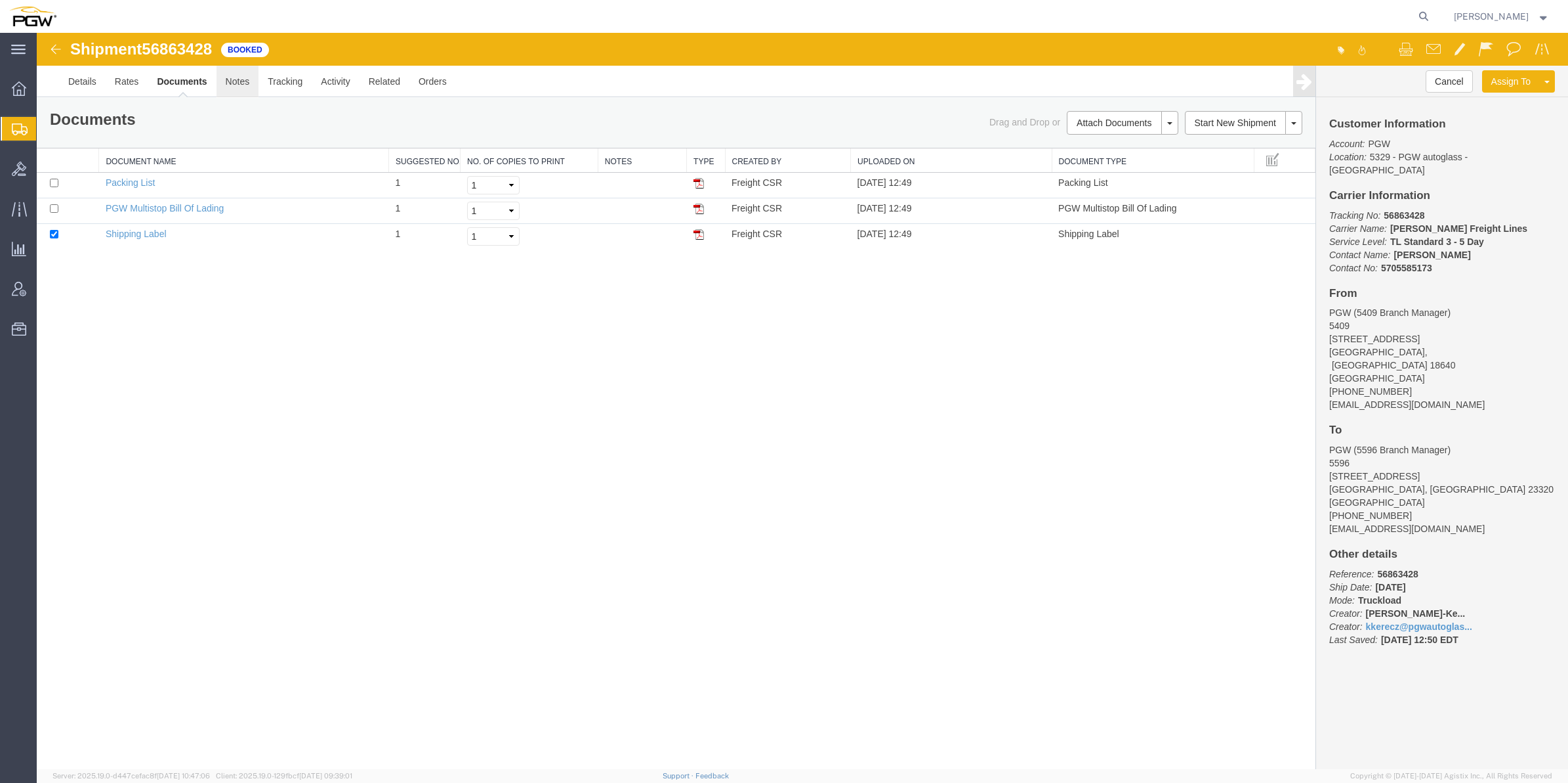
click at [228, 84] on link "Notes" at bounding box center [238, 81] width 43 height 31
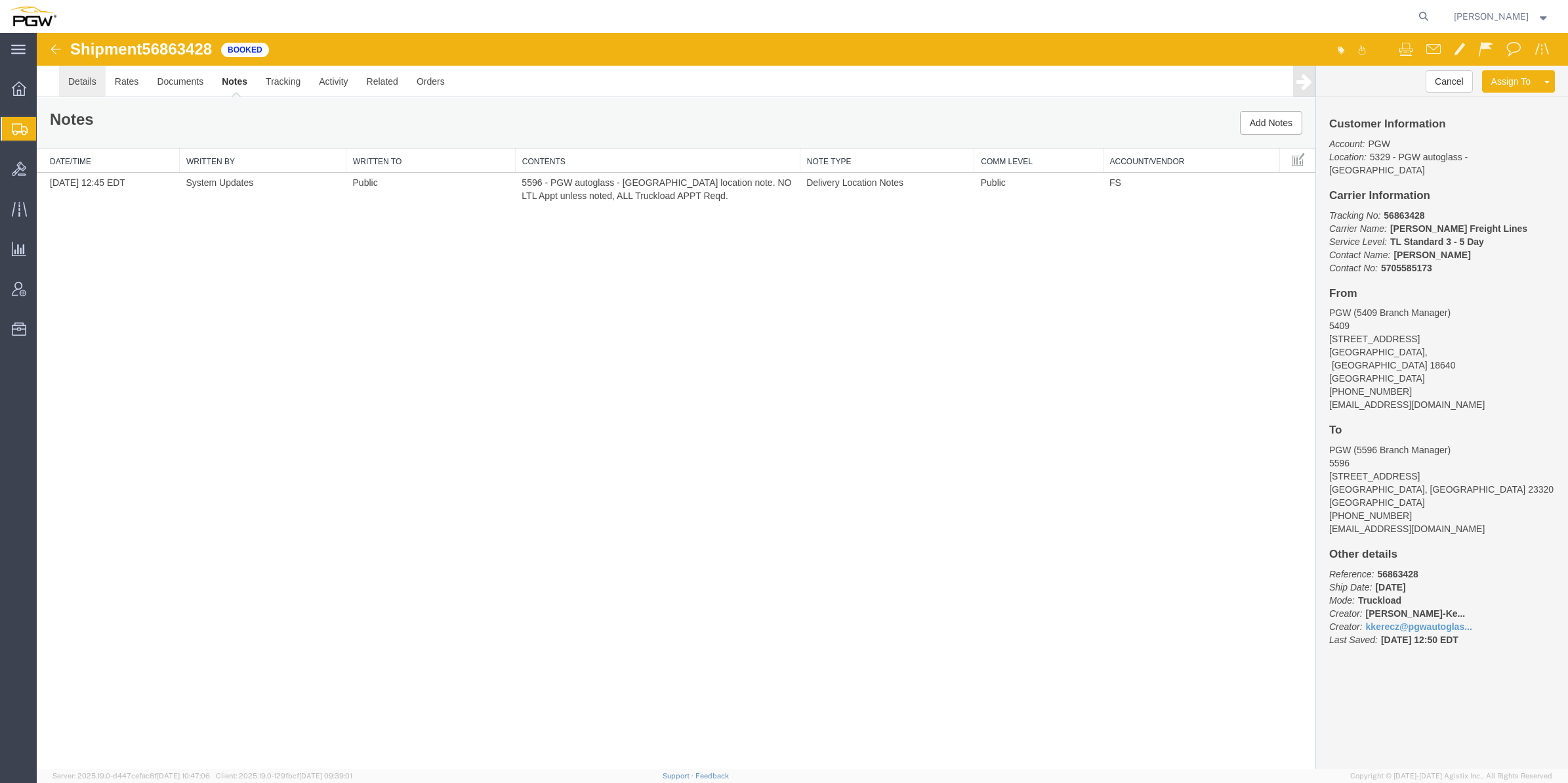
click at [80, 77] on link "Details" at bounding box center [82, 81] width 47 height 31
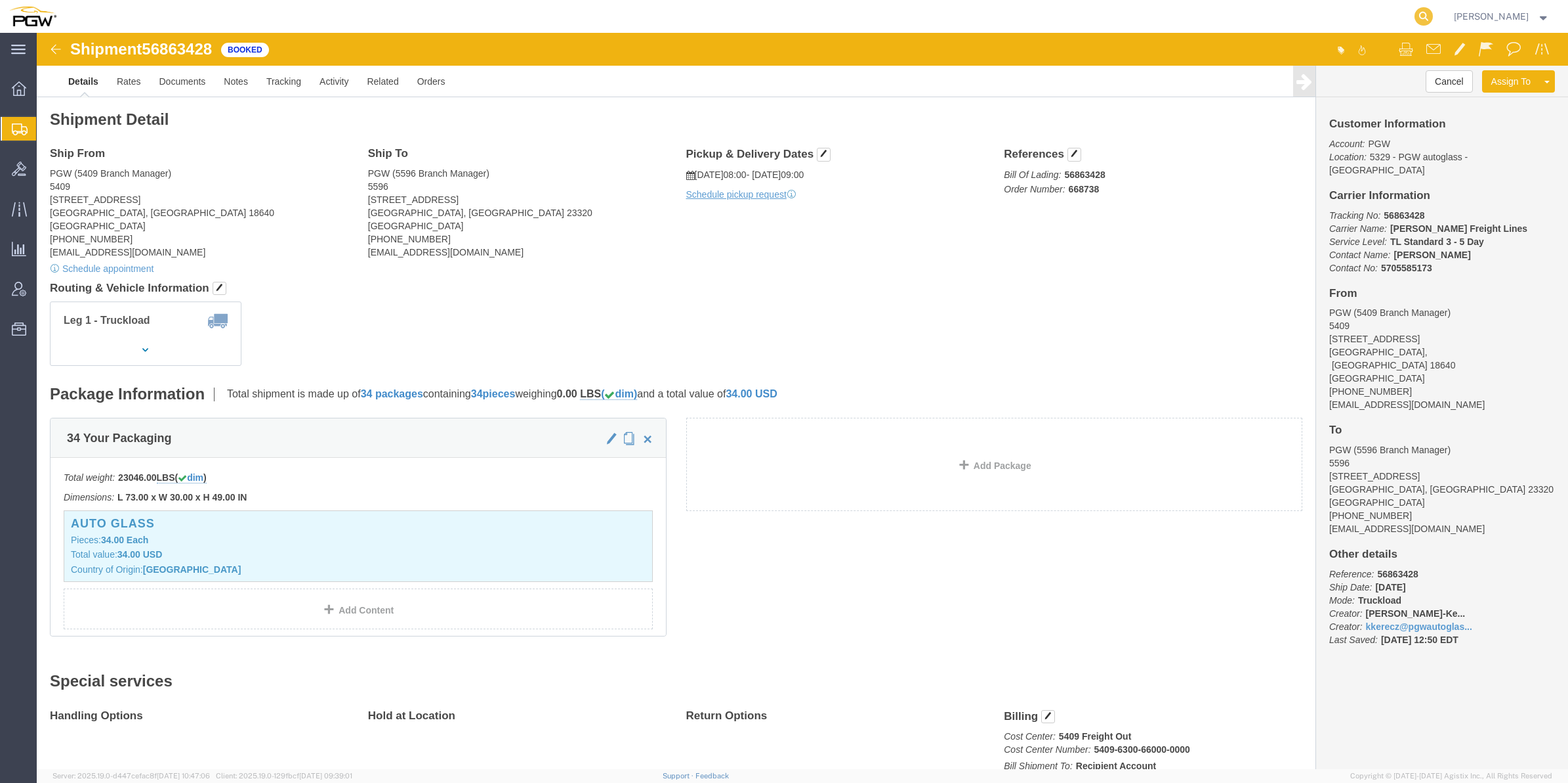
click at [1415, 13] on icon at bounding box center [1424, 16] width 18 height 18
type input "56863483"
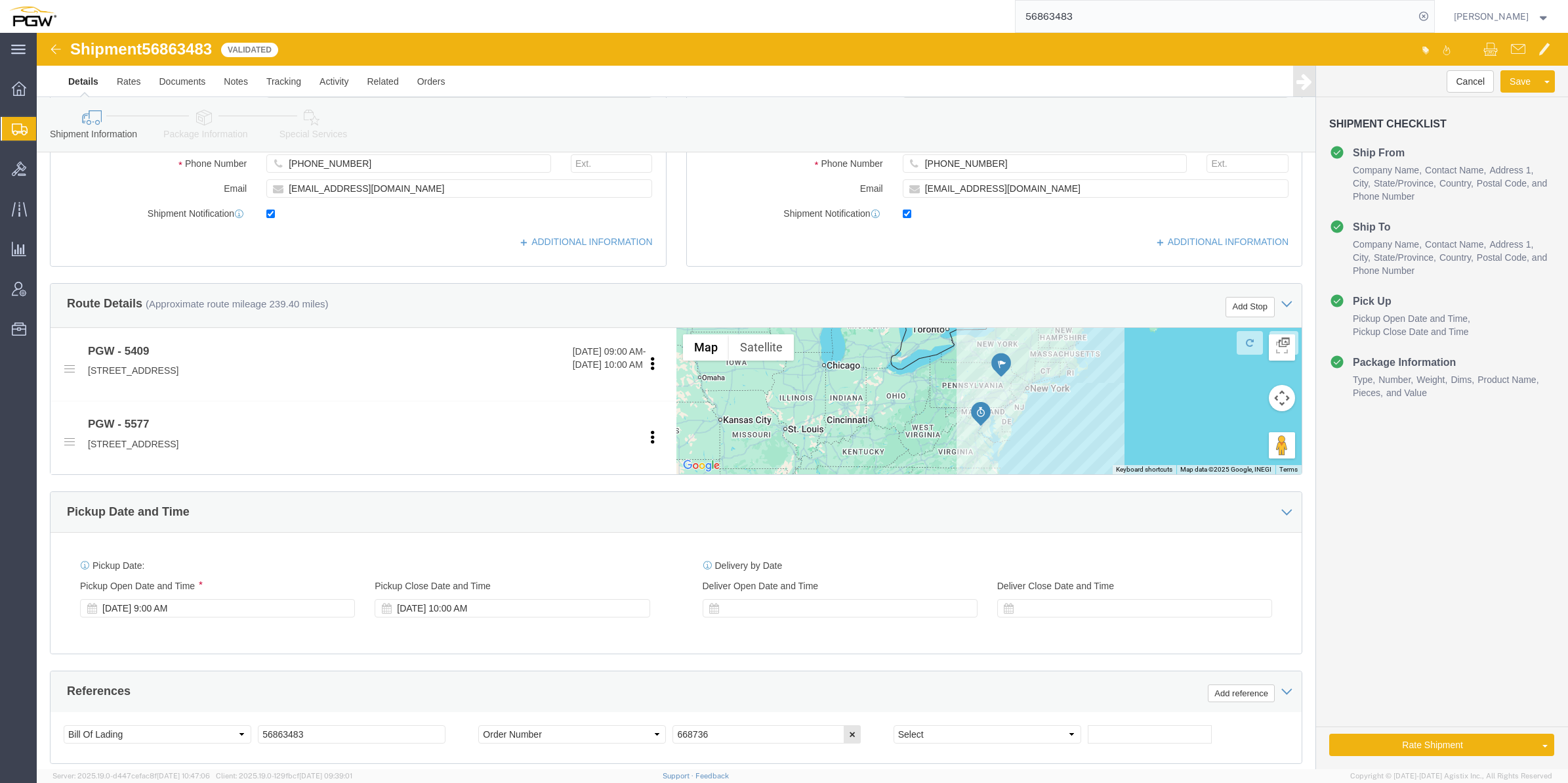
select select "61931"
select select "28381"
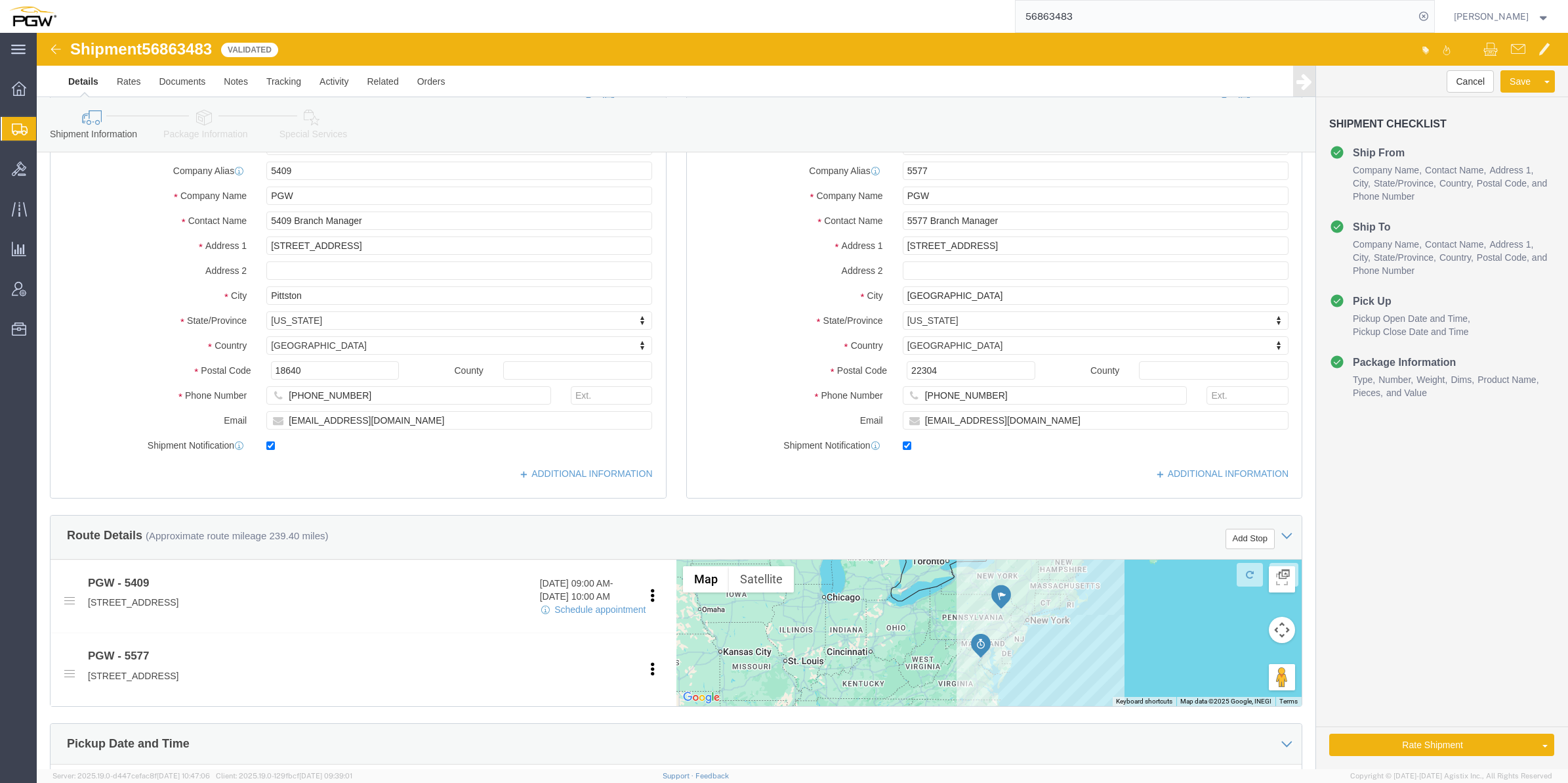
scroll to position [82, 0]
click icon
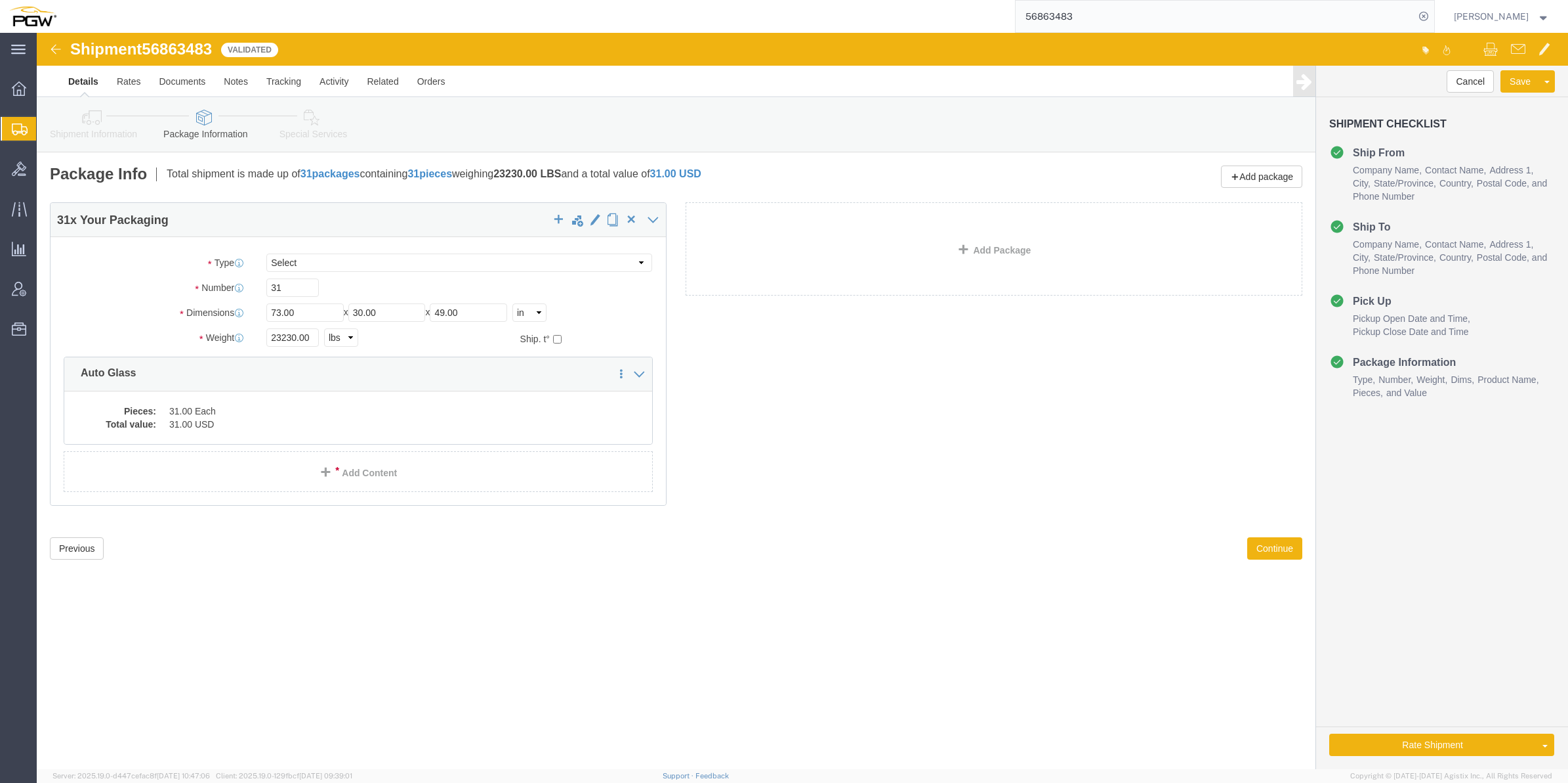
click img
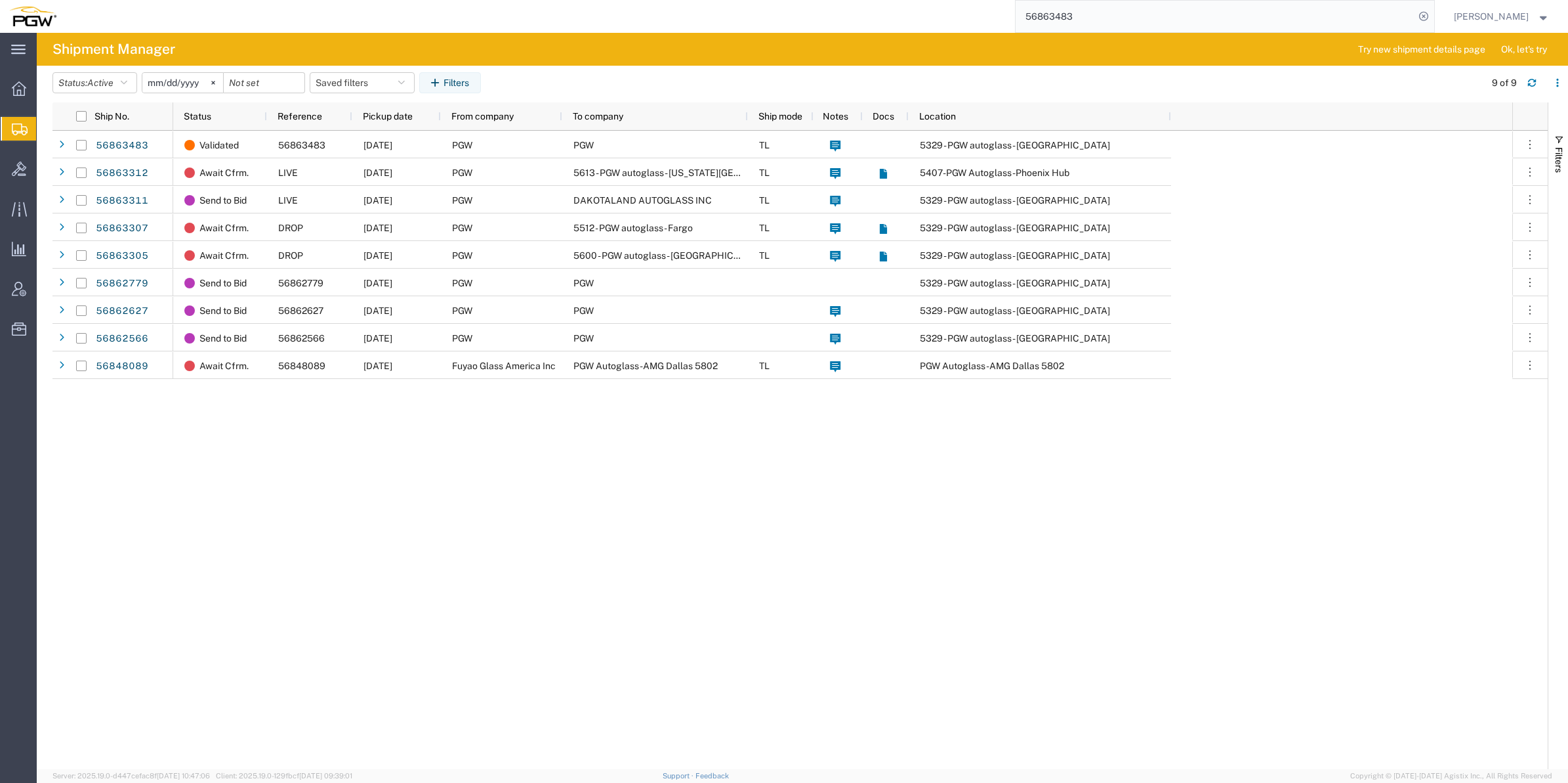
click at [0, 0] on span "Create from Template" at bounding box center [0, 0] width 0 height 0
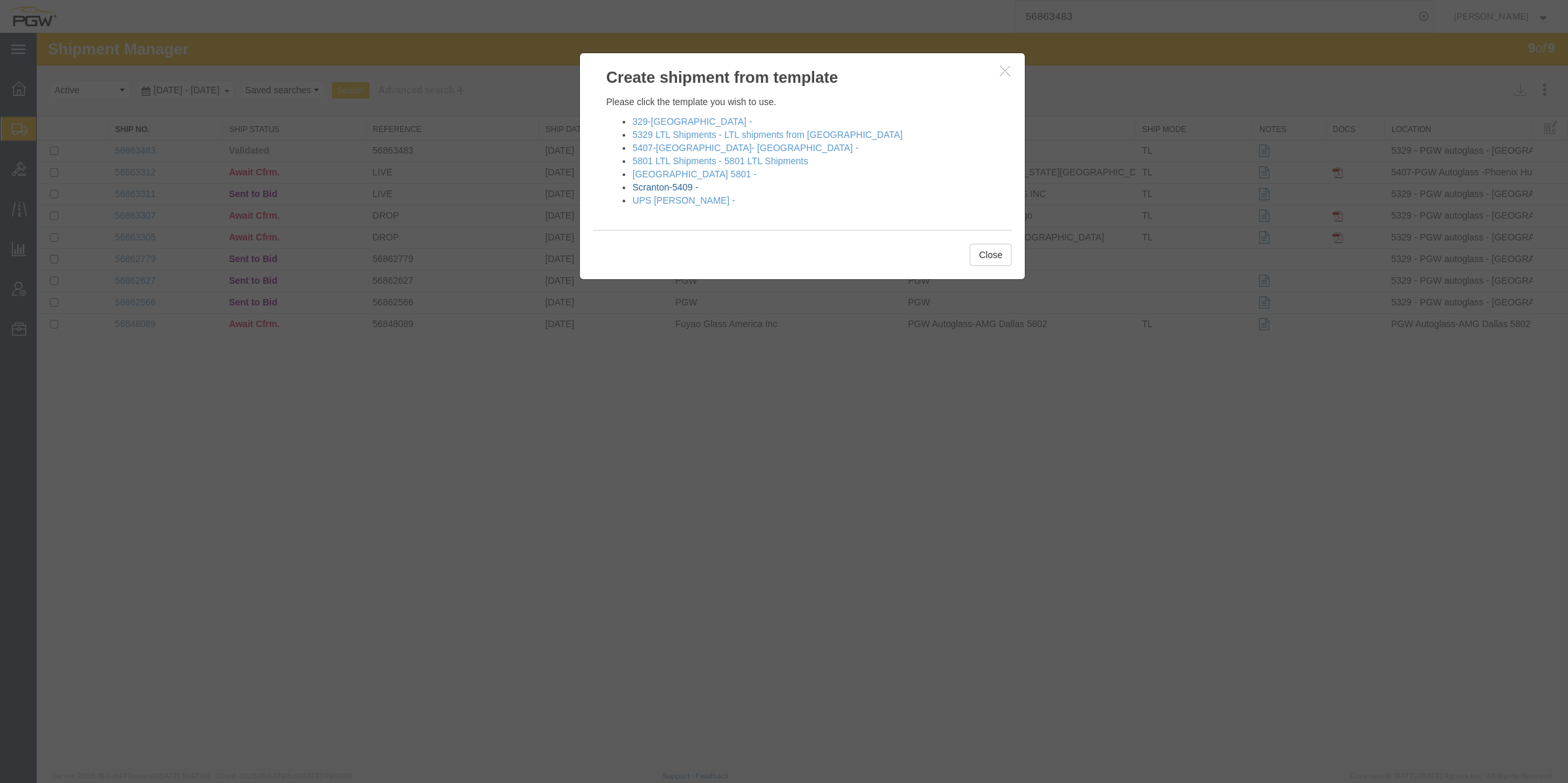
click at [664, 184] on link "Scranton-5409 -" at bounding box center [665, 187] width 66 height 10
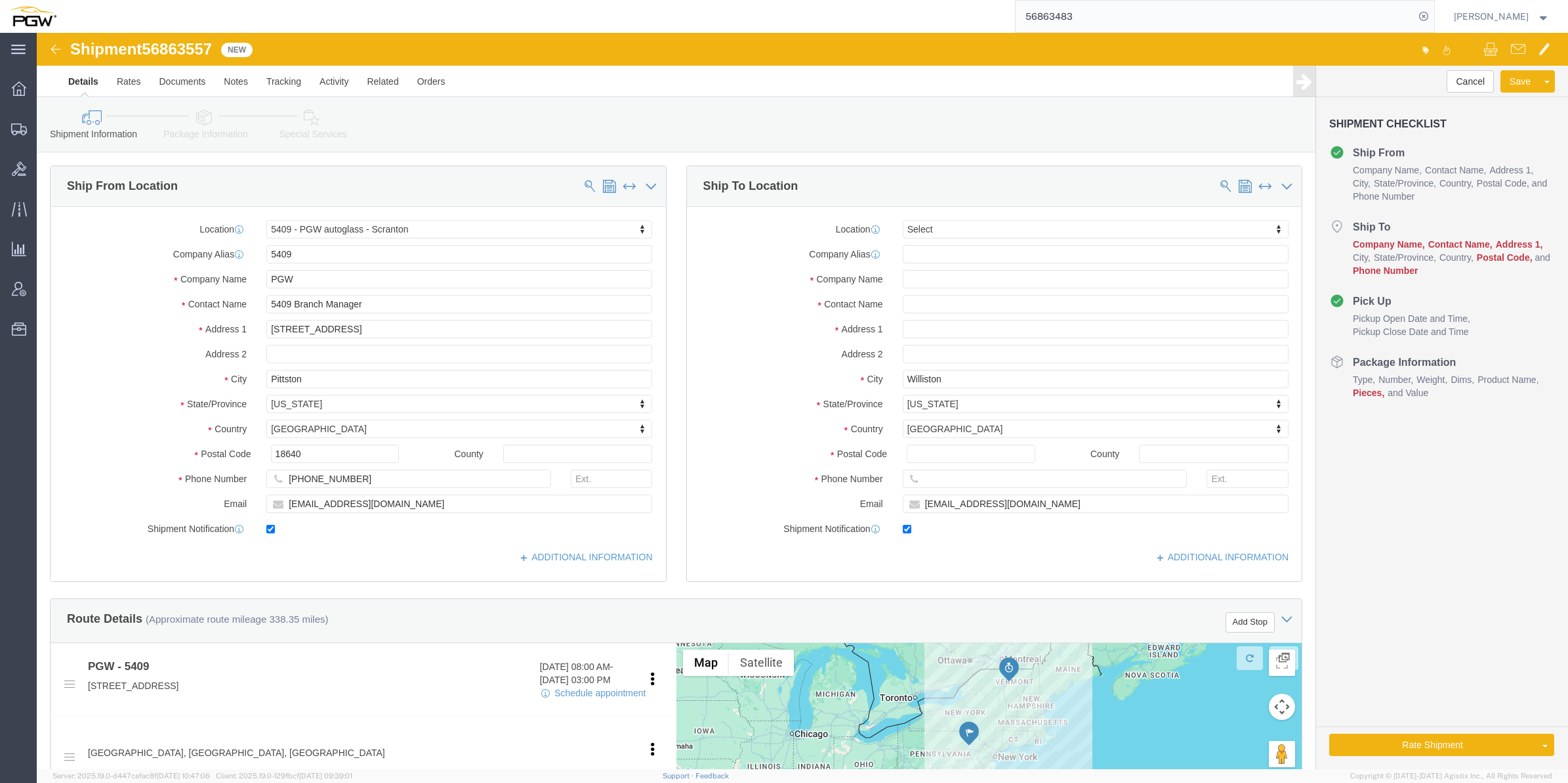
select select "61931"
select select
type input "5602"
select select "28403"
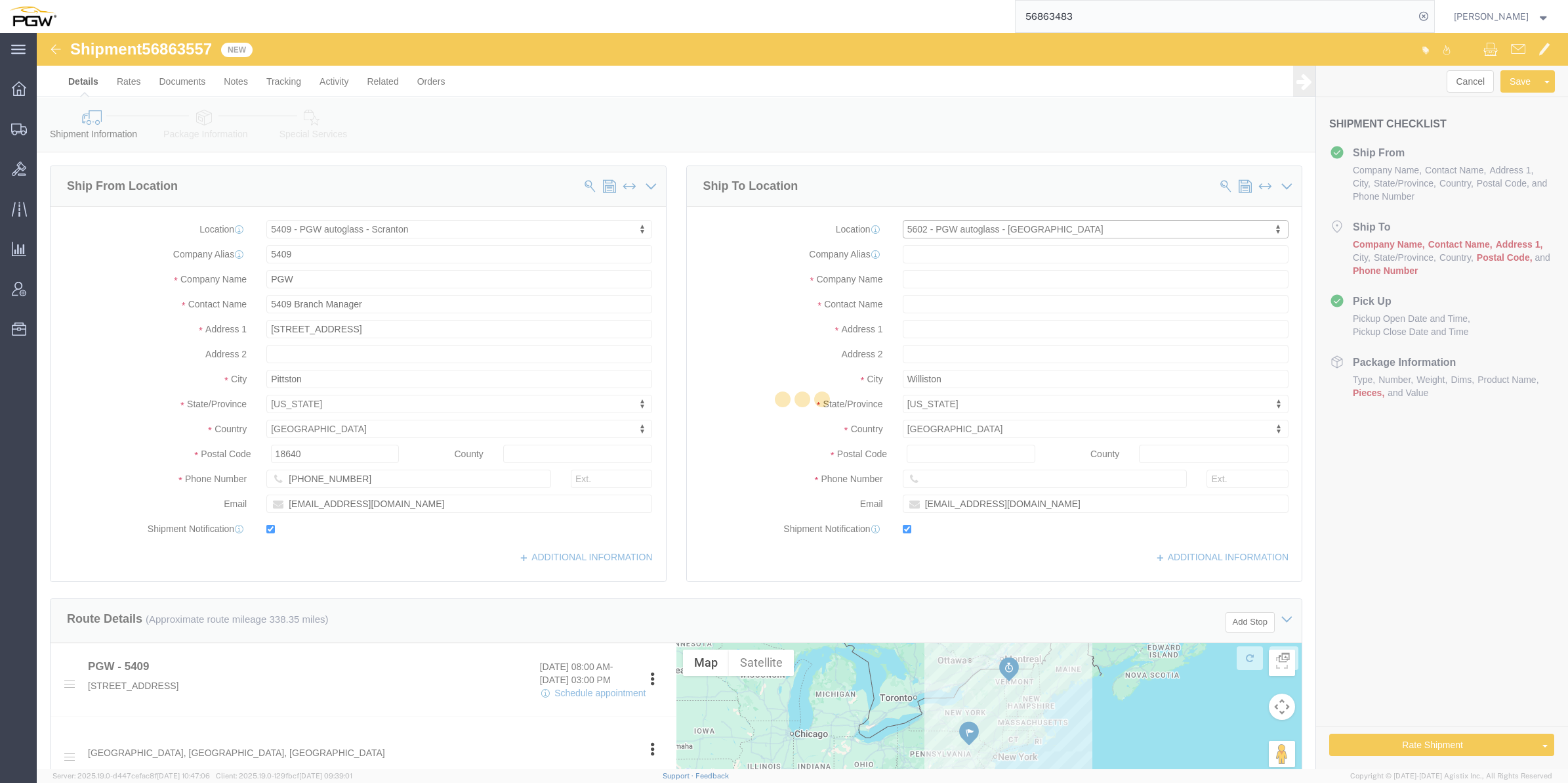
type input "5602"
type input "PGW"
type input "5602 Branch Manager"
type input "2600 Magnolia St"
type input "Richmond"
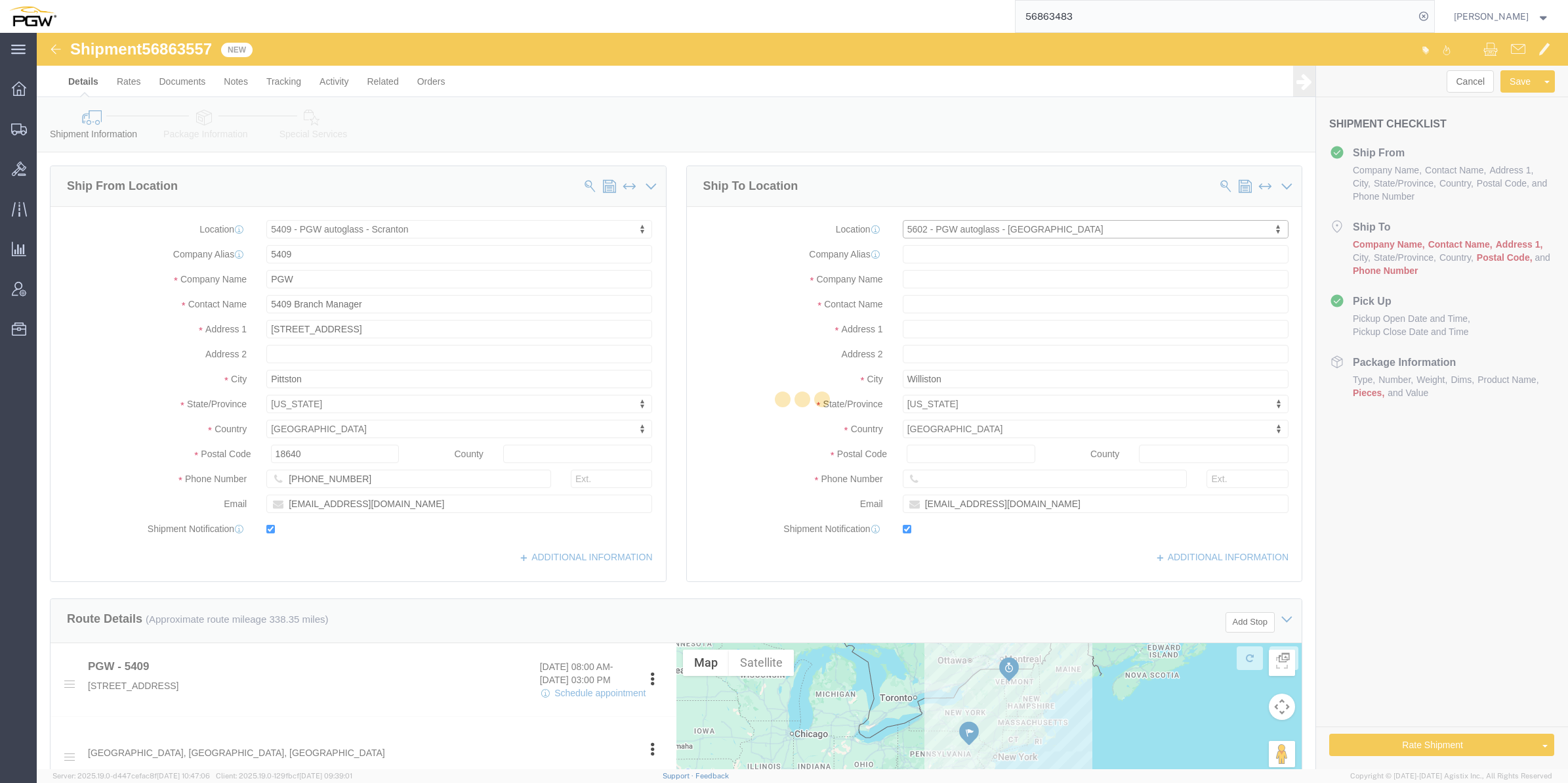
type input "23223"
type input "804-648-5842"
type input "lkqsp_o_pm_5602@pgwag.com"
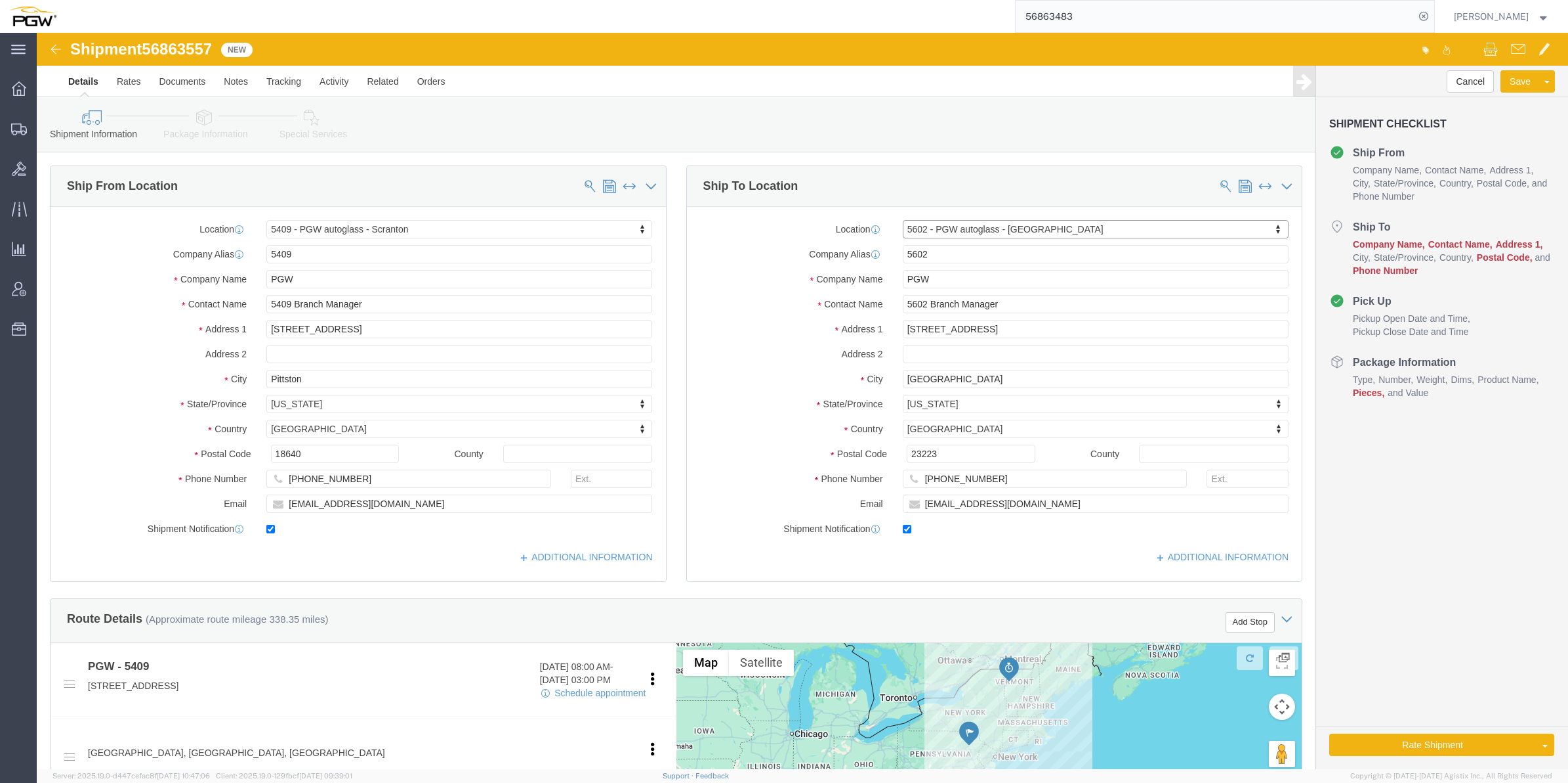
select select "VA"
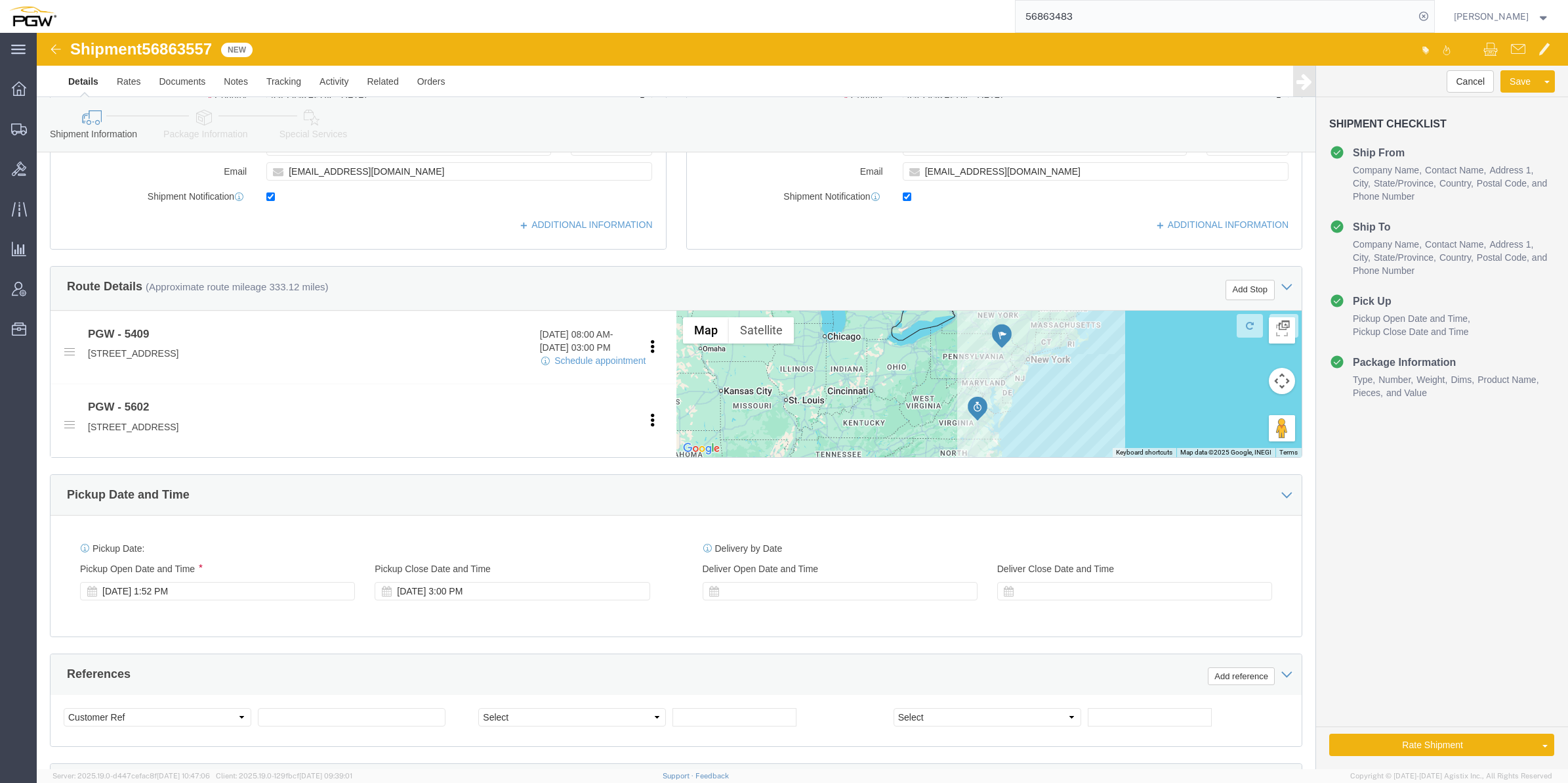
scroll to position [410, 0]
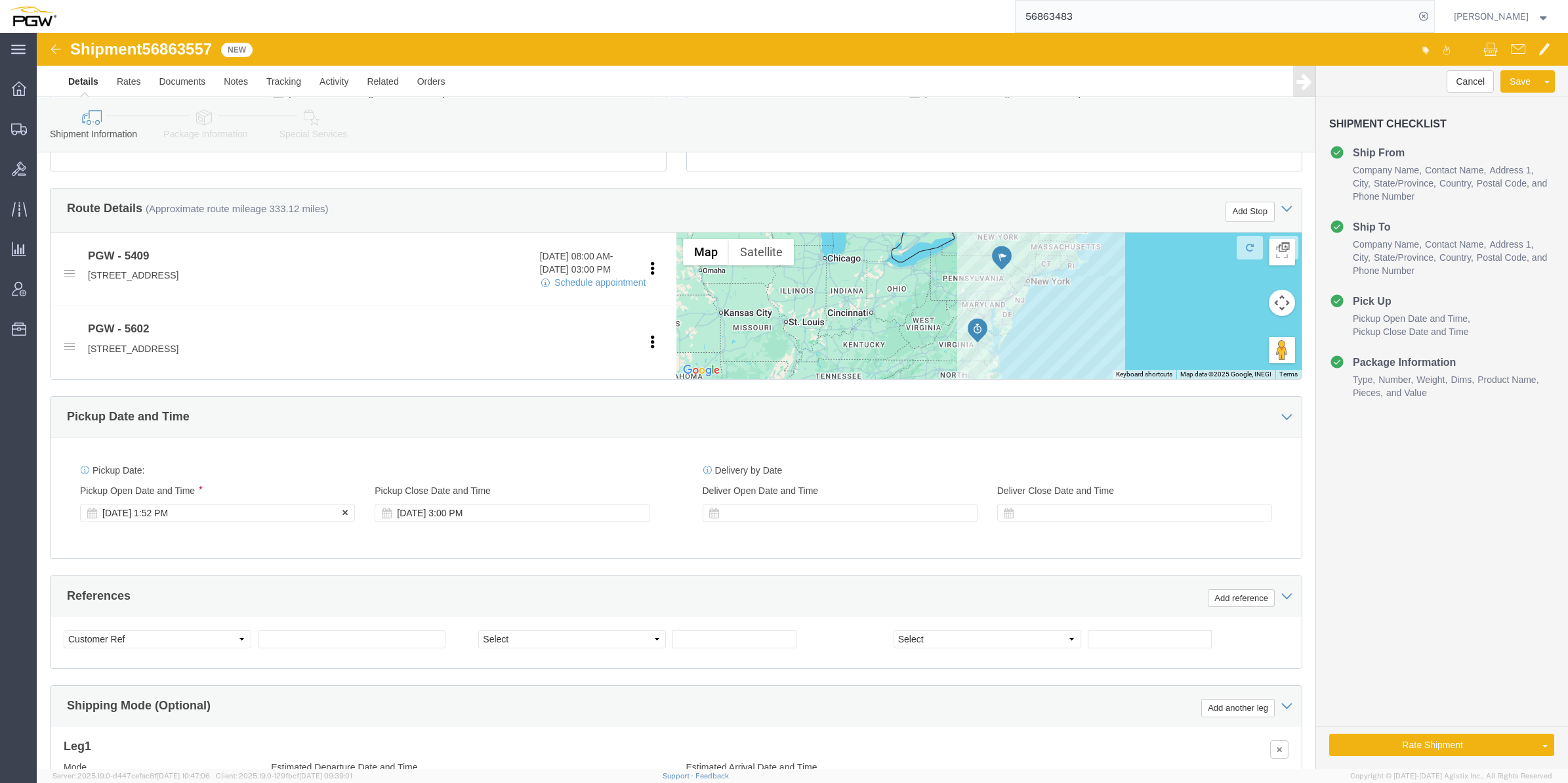
click div "Sep 18 2025 1:52 PM"
click input "1:52 PM"
type input "8:00 AM"
click button "Apply"
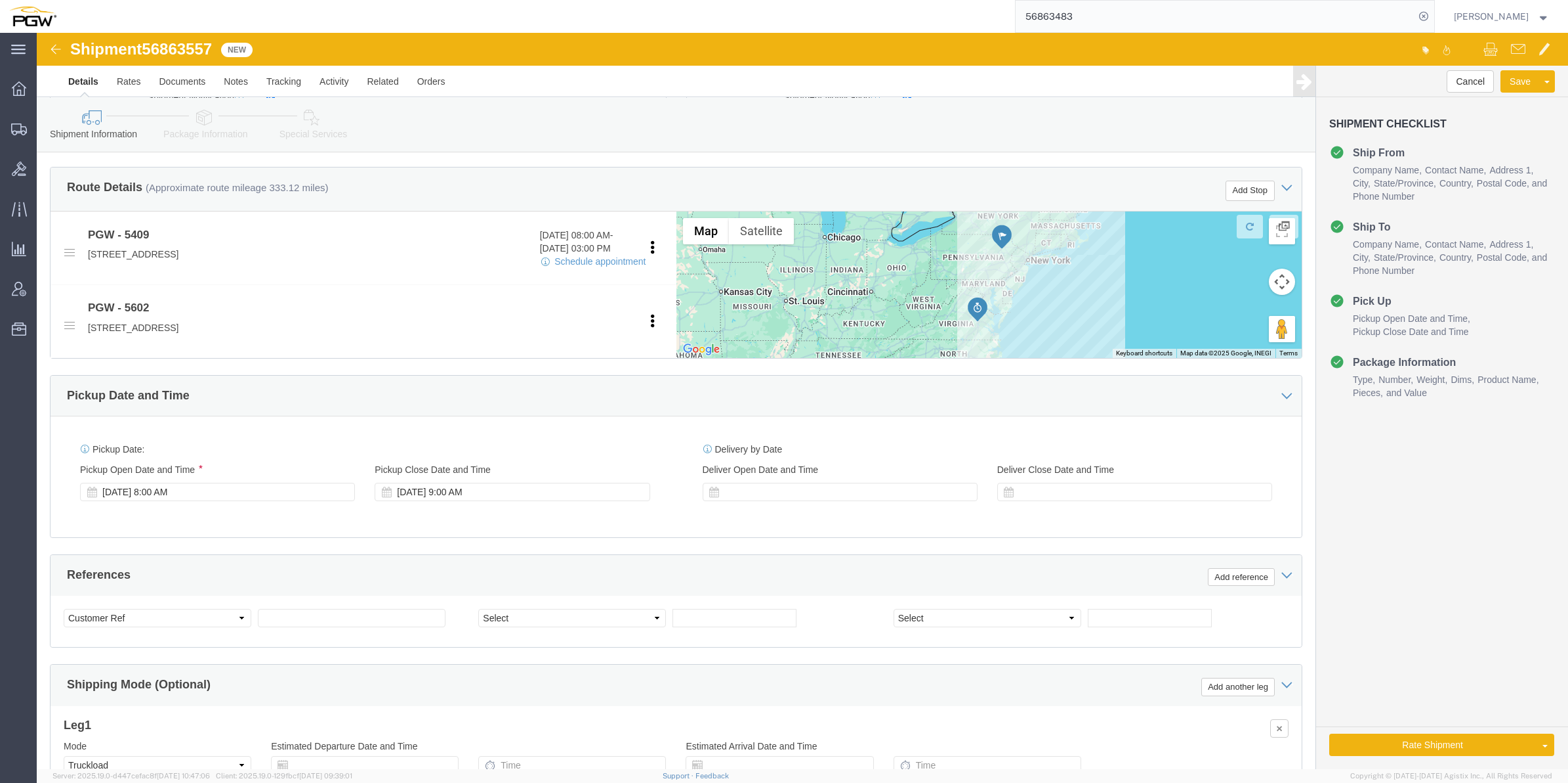
scroll to position [492, 0]
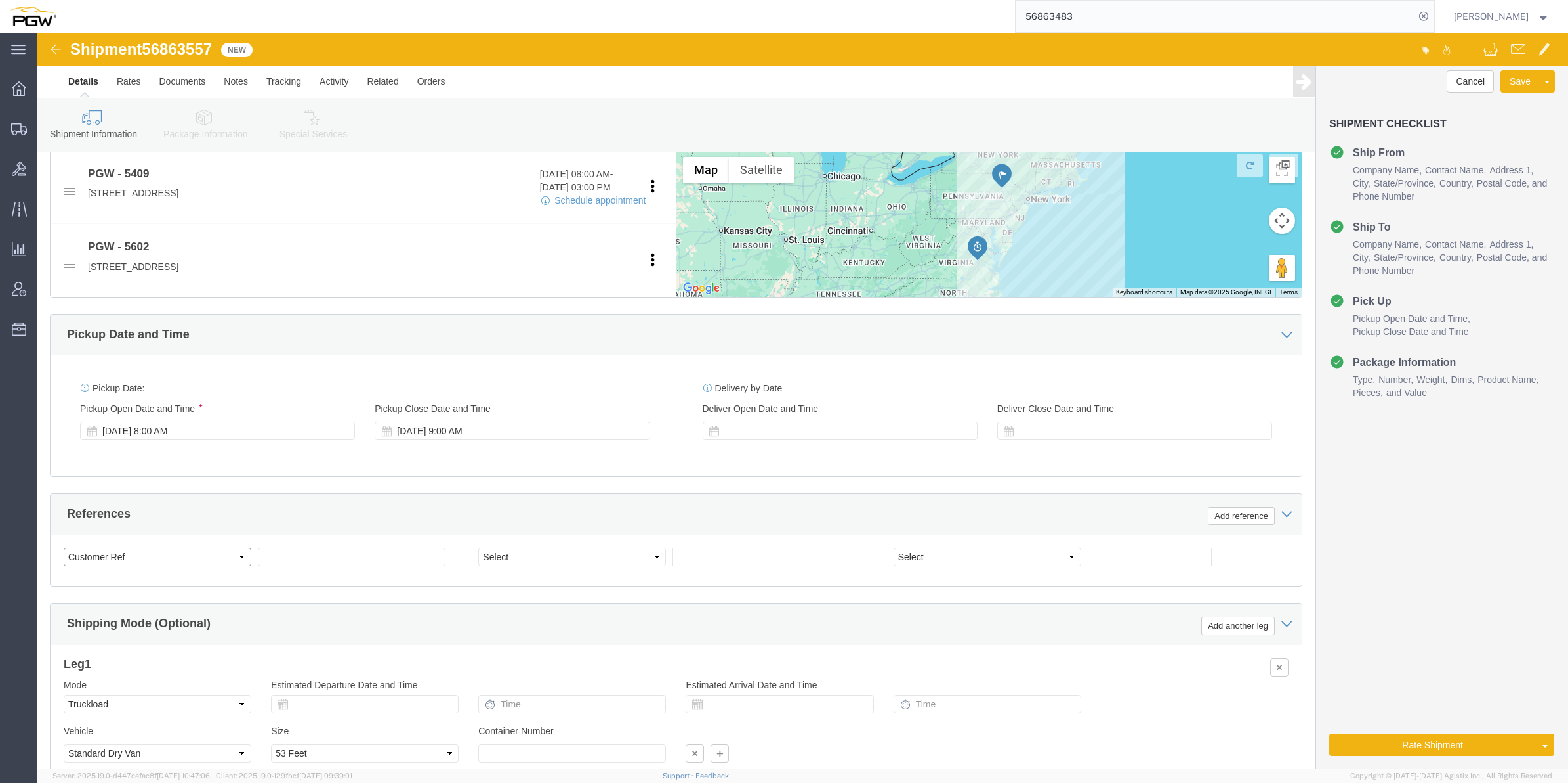
click select "Select Account Type Activity ID Airline Appointment Number ASN Batch Request # …"
select select "BOL"
click select "Select Account Type Activity ID Airline Appointment Number ASN Batch Request # …"
click span "56863557"
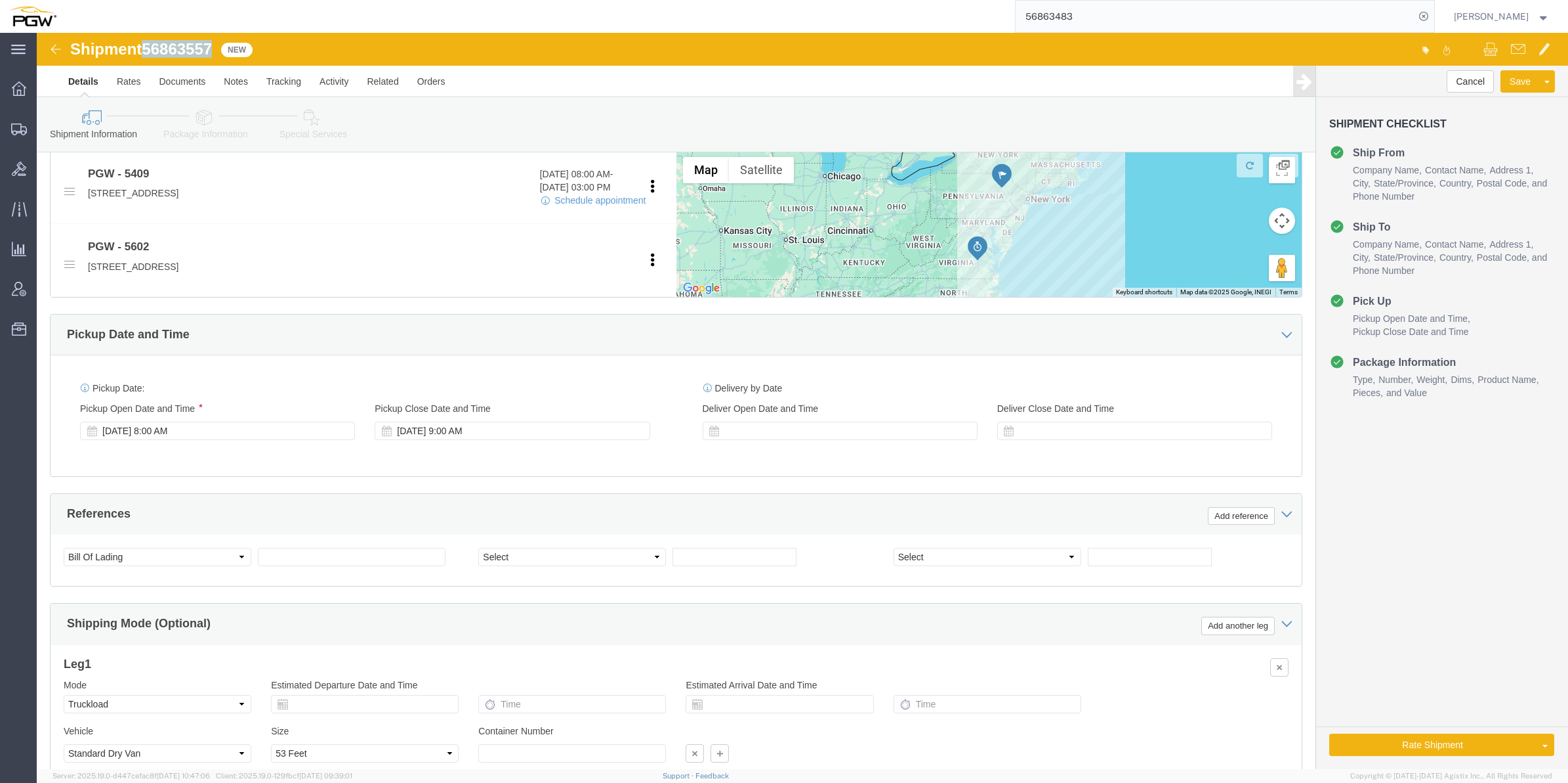
copy span "56863557"
click input "text"
paste input "56863557"
type input "56863557"
click input "text"
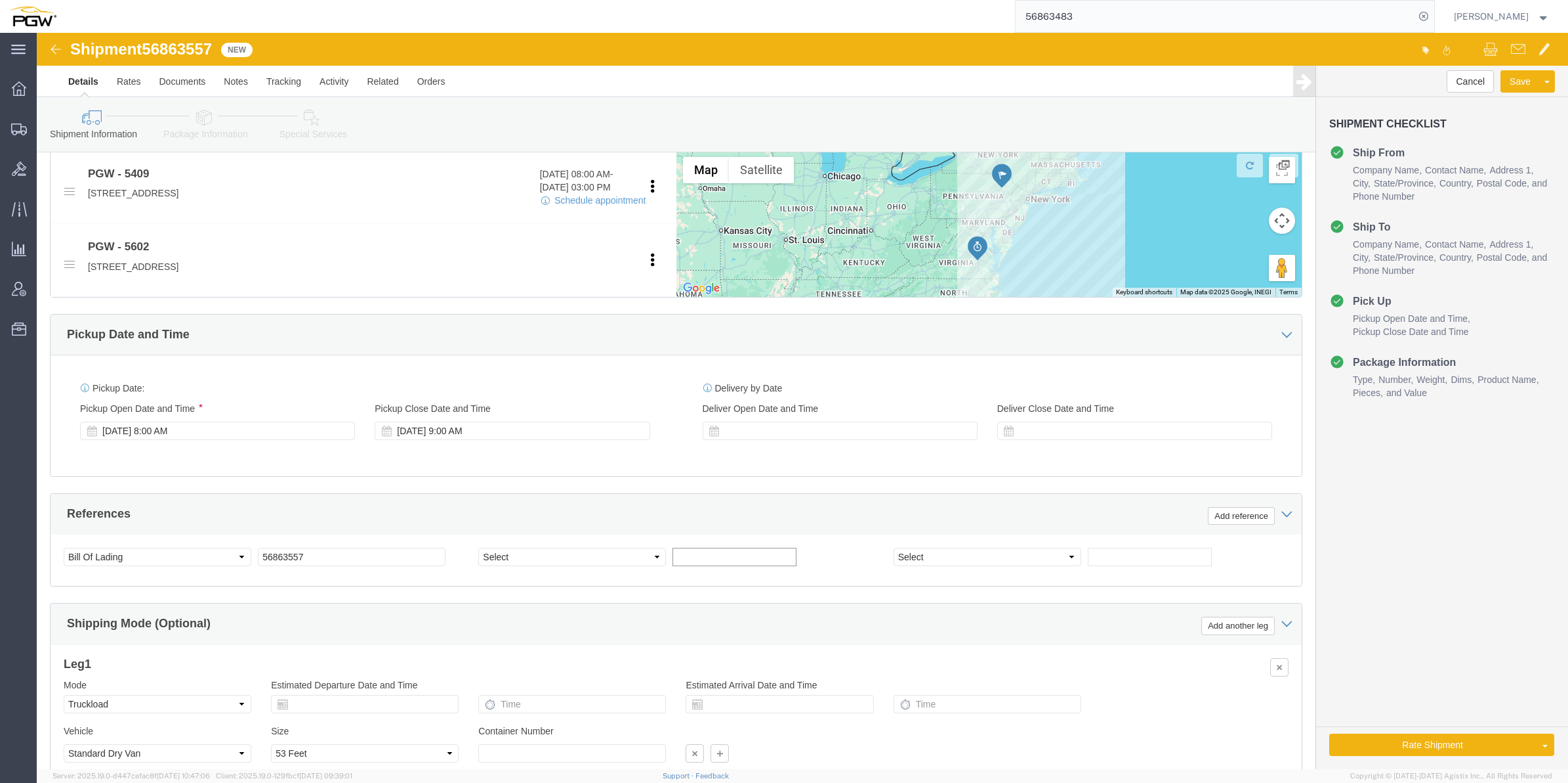
paste input "668739"
type input "668739"
click select "Select Account Type Activity ID Airline Appointment Number ASN Batch Request # …"
select select "ORDERNUM"
click select "Select Account Type Activity ID Airline Appointment Number ASN Batch Request # …"
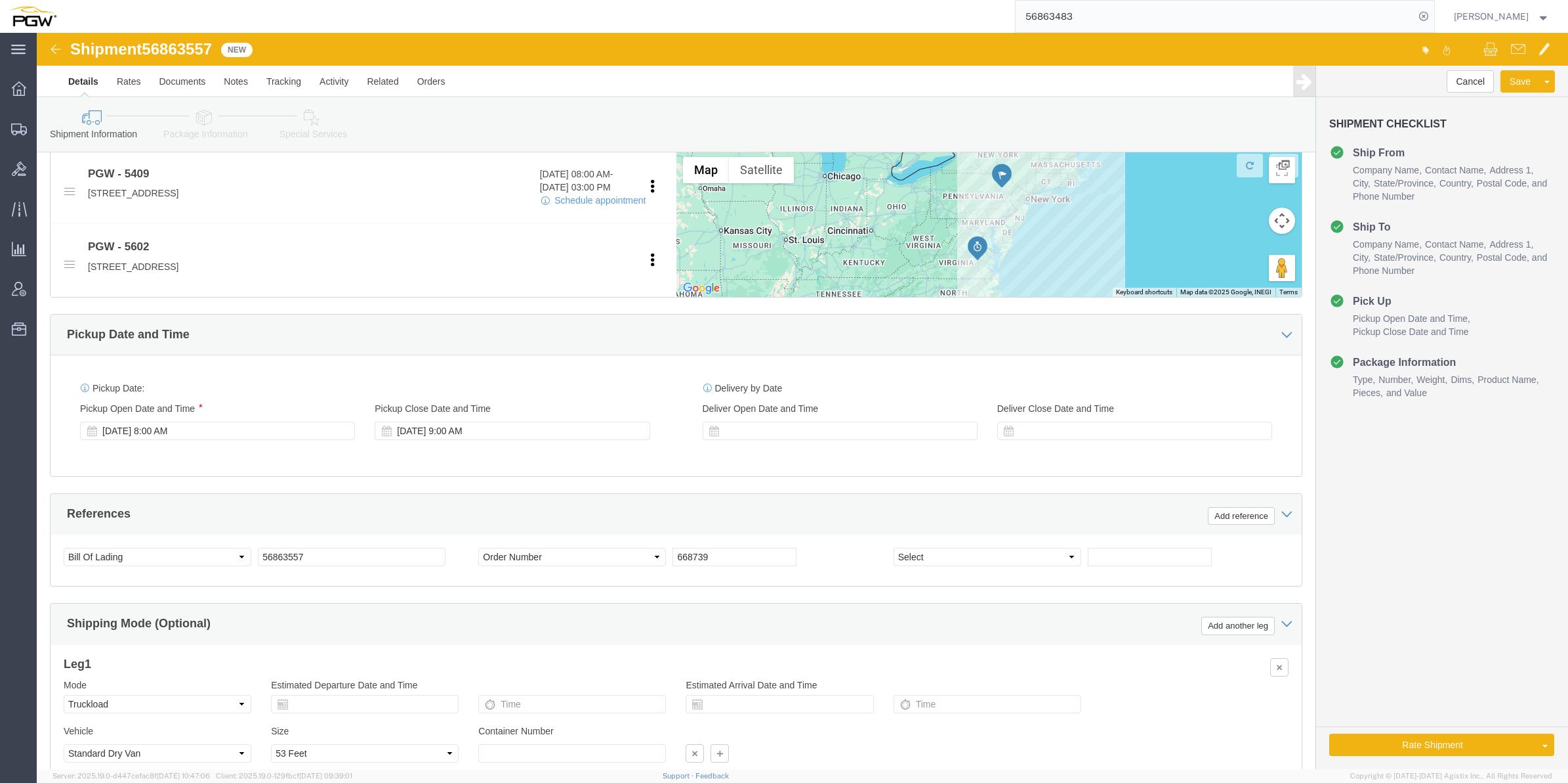
click div "References Add reference"
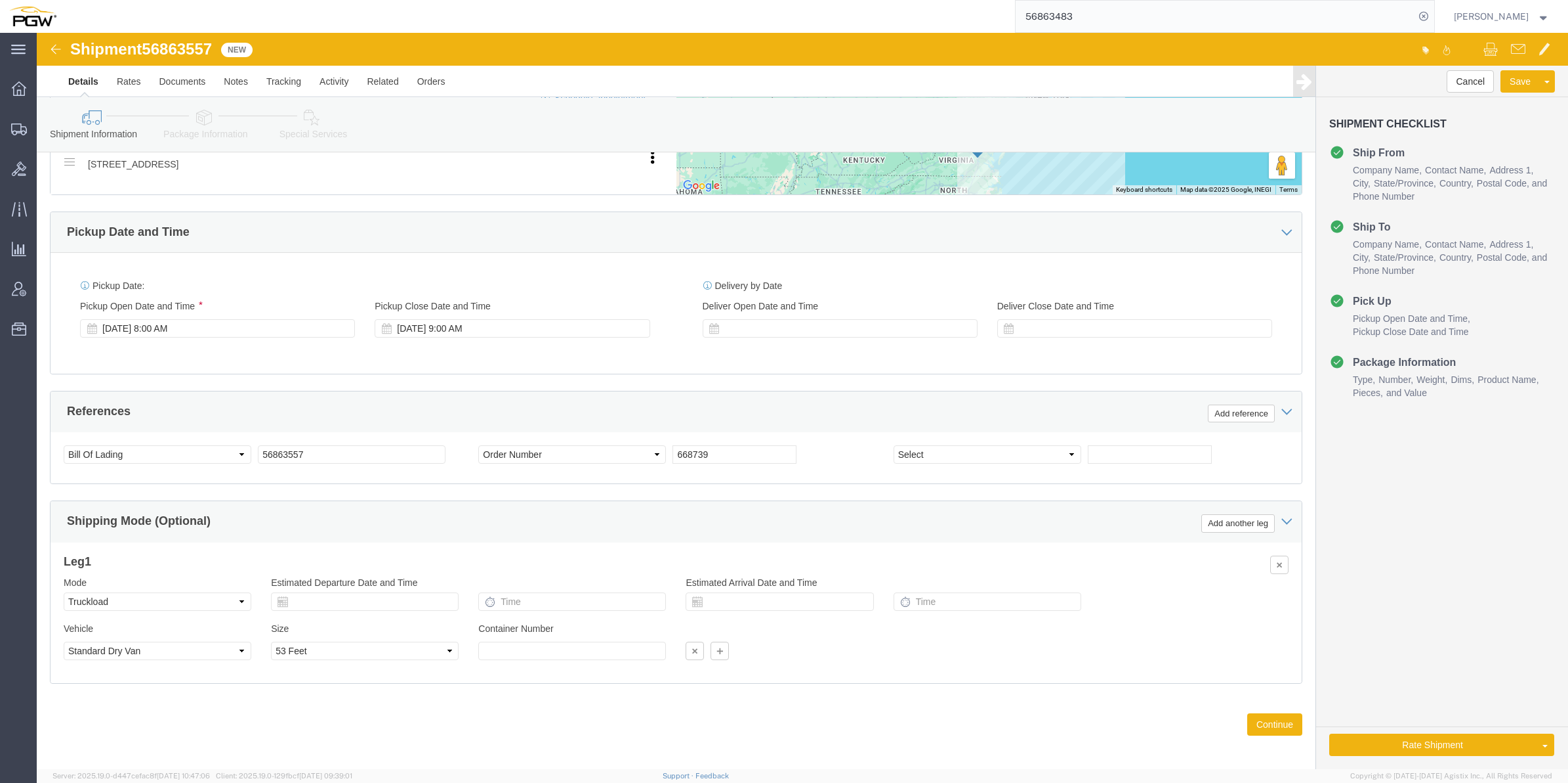
scroll to position [605, 0]
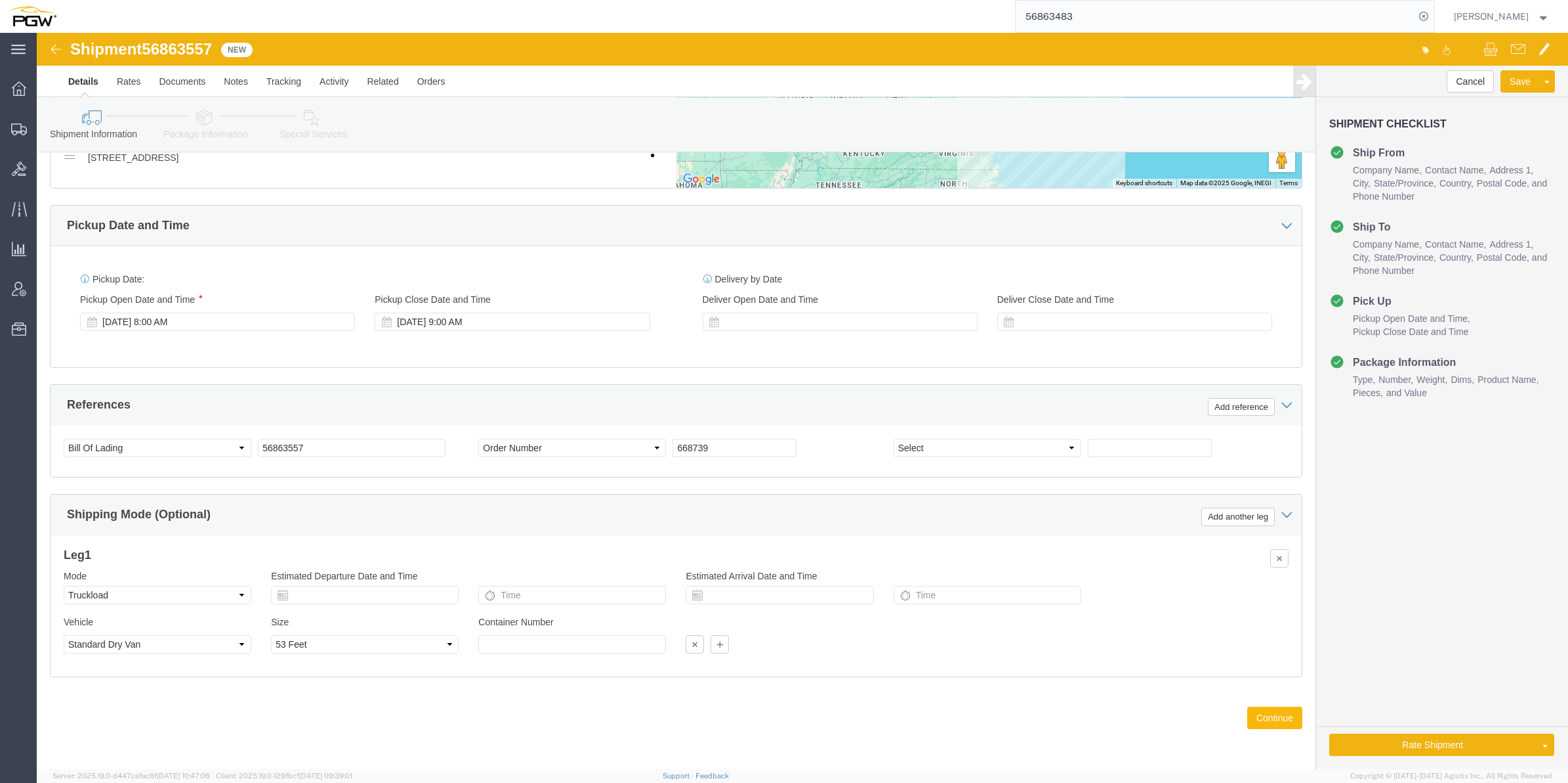
click button "Continue"
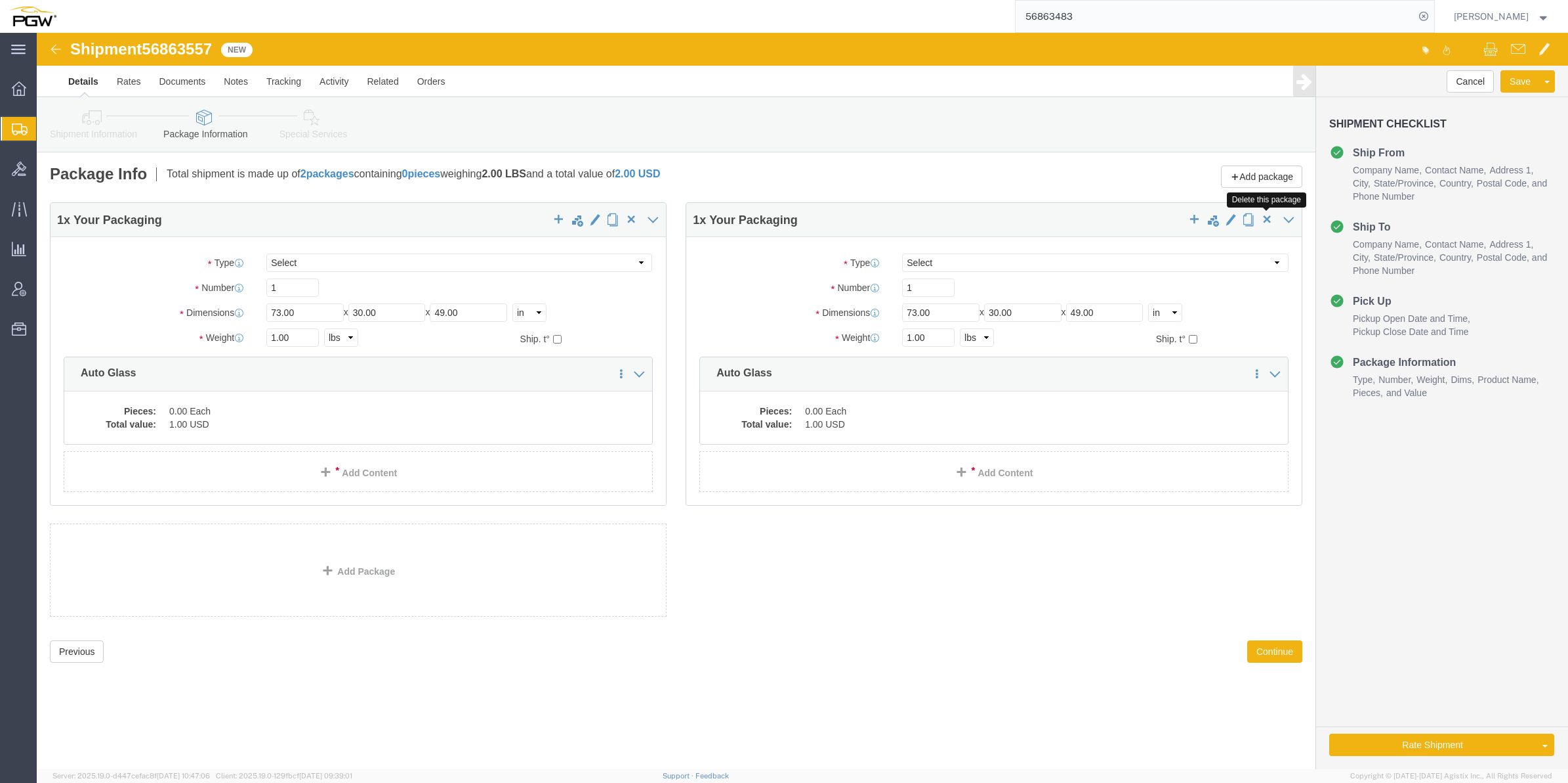
click span "button"
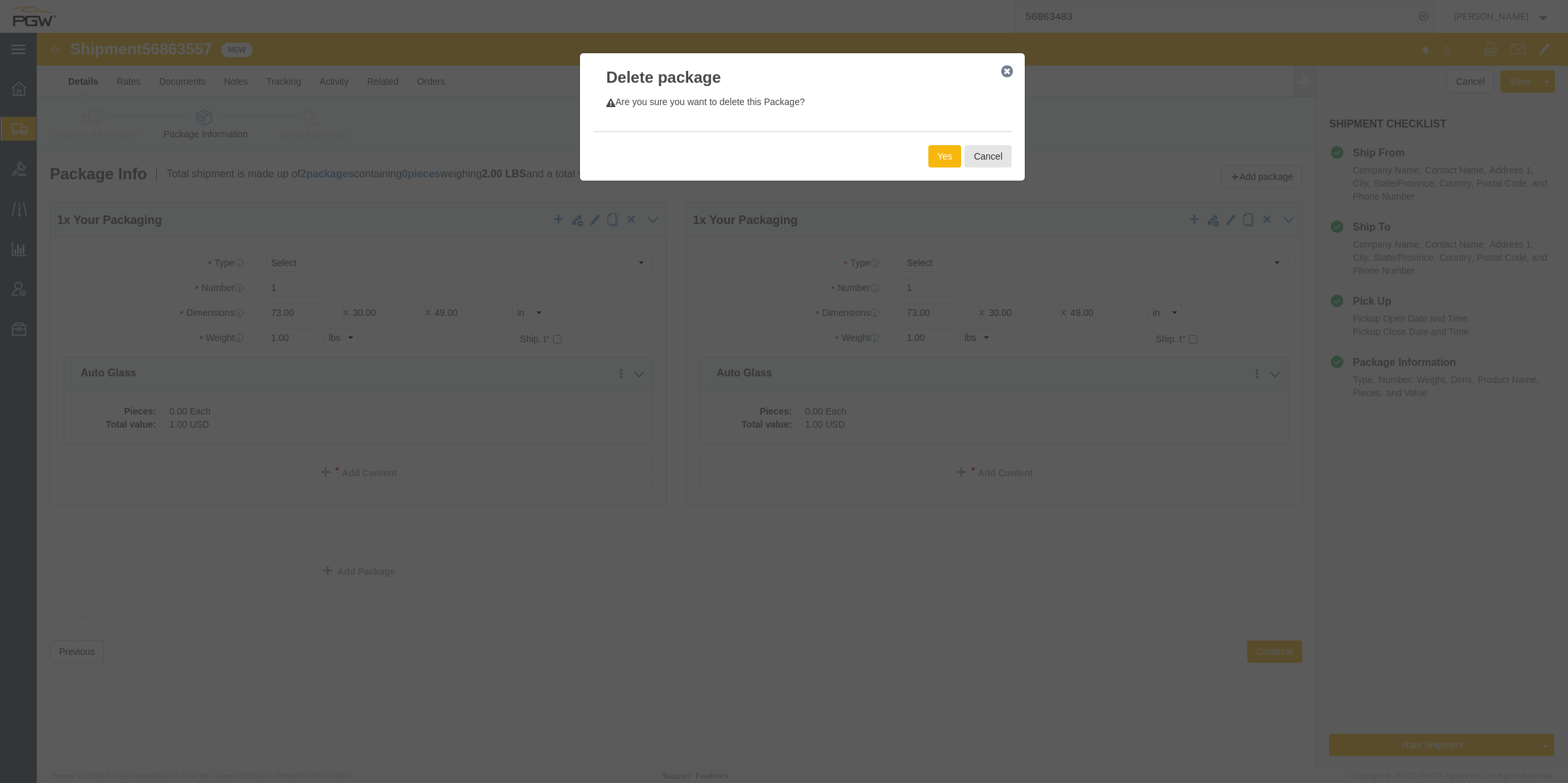
click button "Yes"
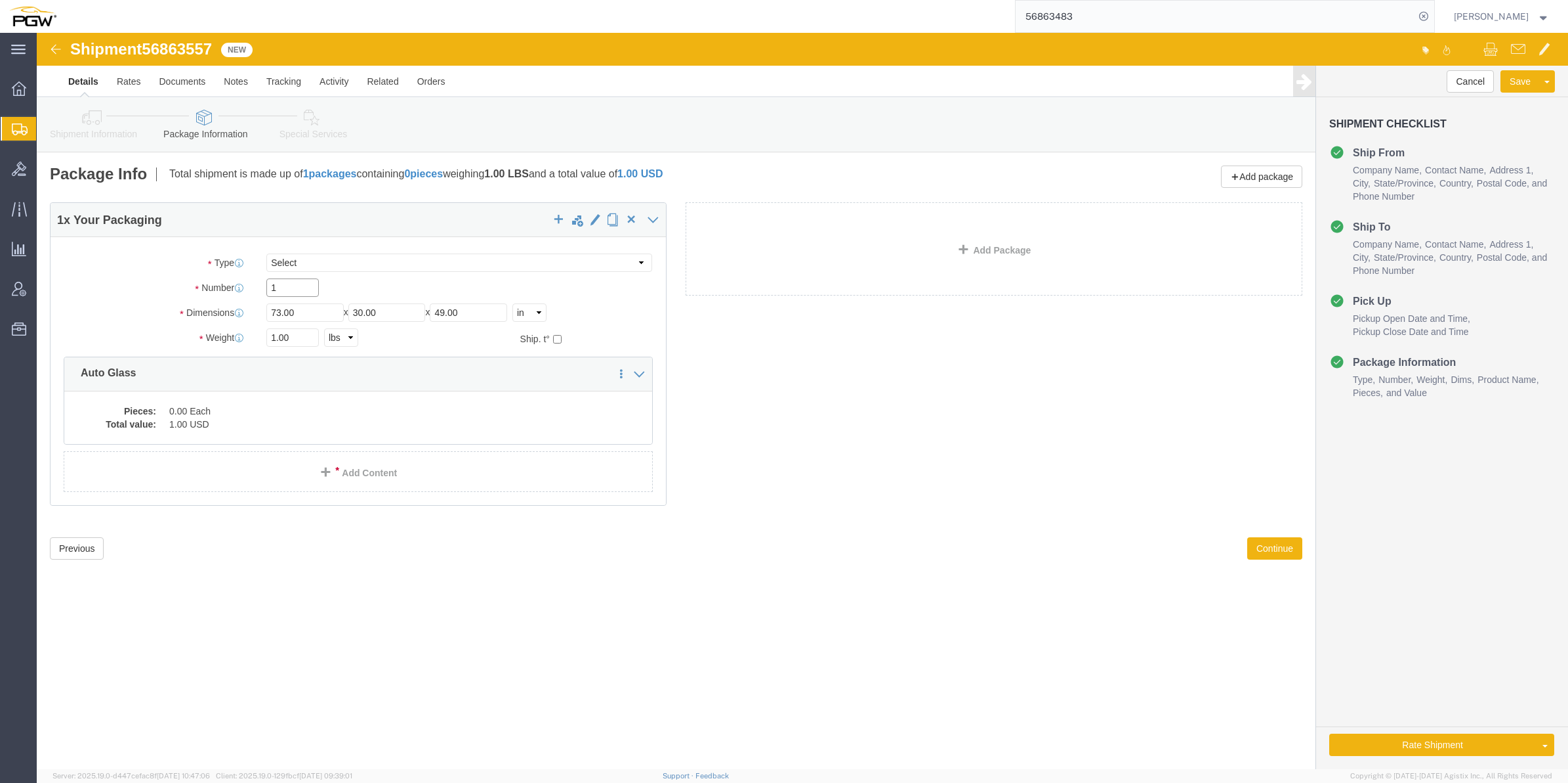
drag, startPoint x: 262, startPoint y: 254, endPoint x: 207, endPoint y: 254, distance: 55.0
click div "Number 1"
type input "32"
click input "1.00"
paste input "24833"
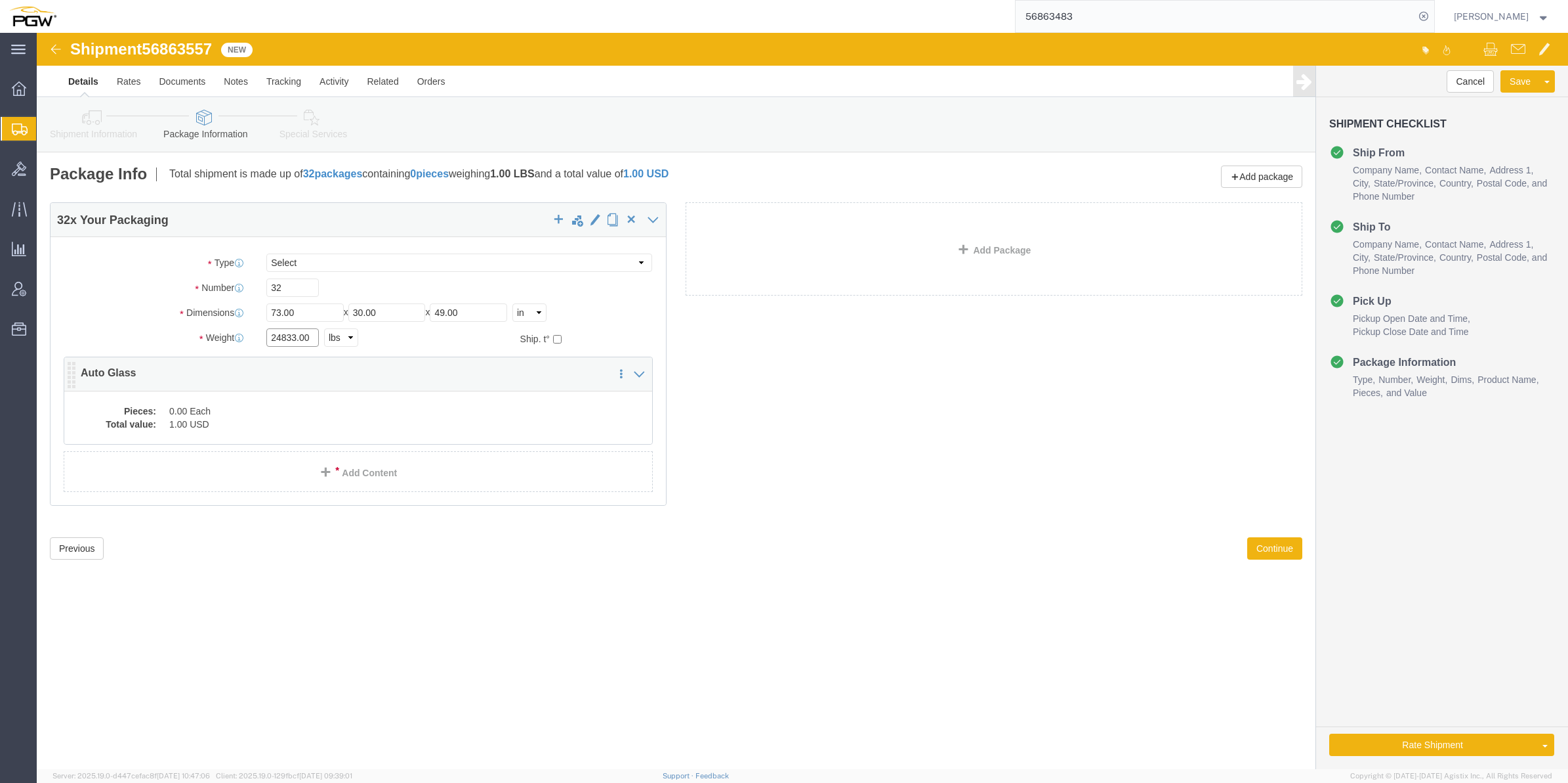
type input "24833.00"
click dd "0.00 Each"
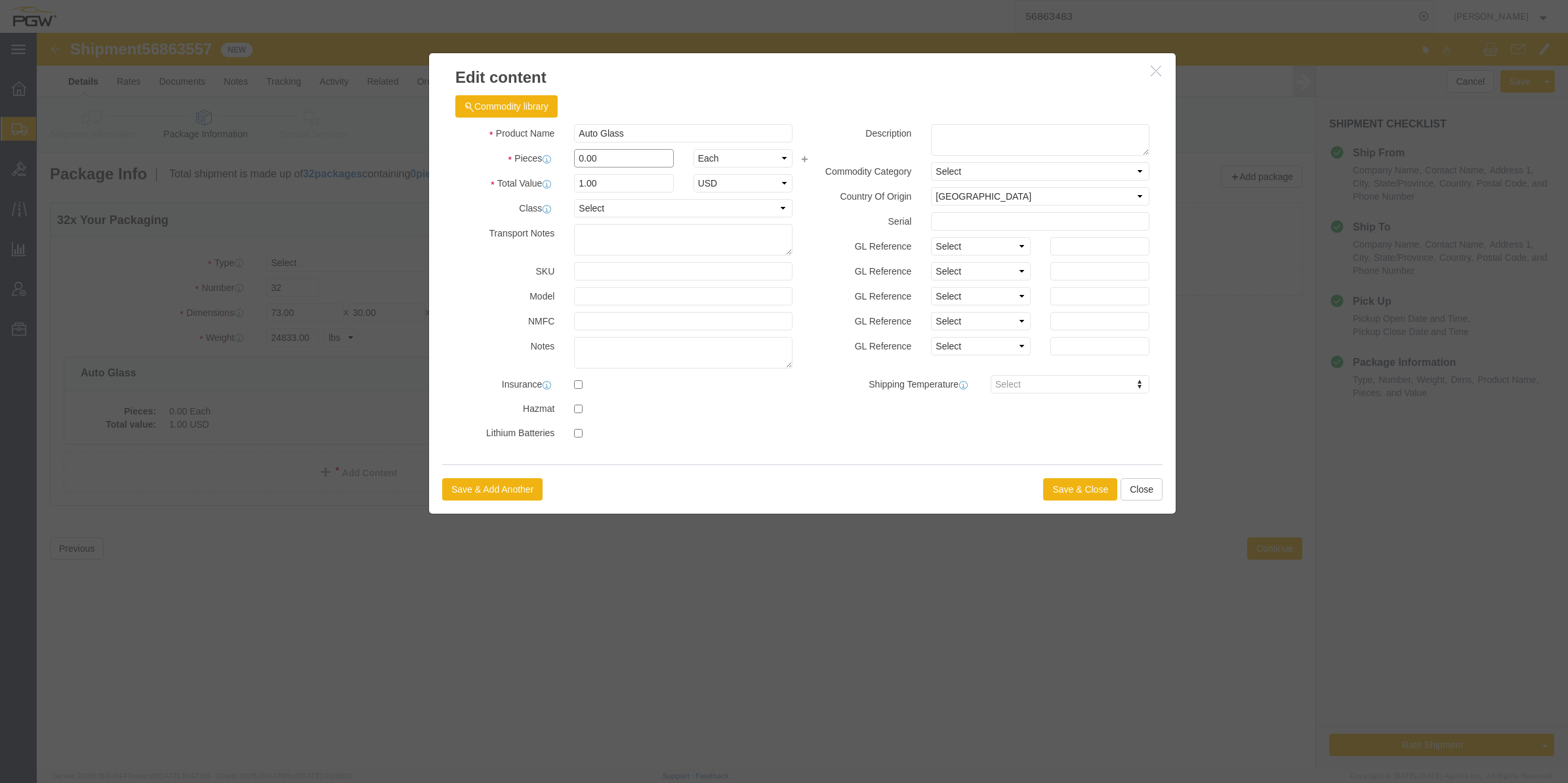
click input "0.00"
type input "32.00"
type input "32"
click button "Save & Close"
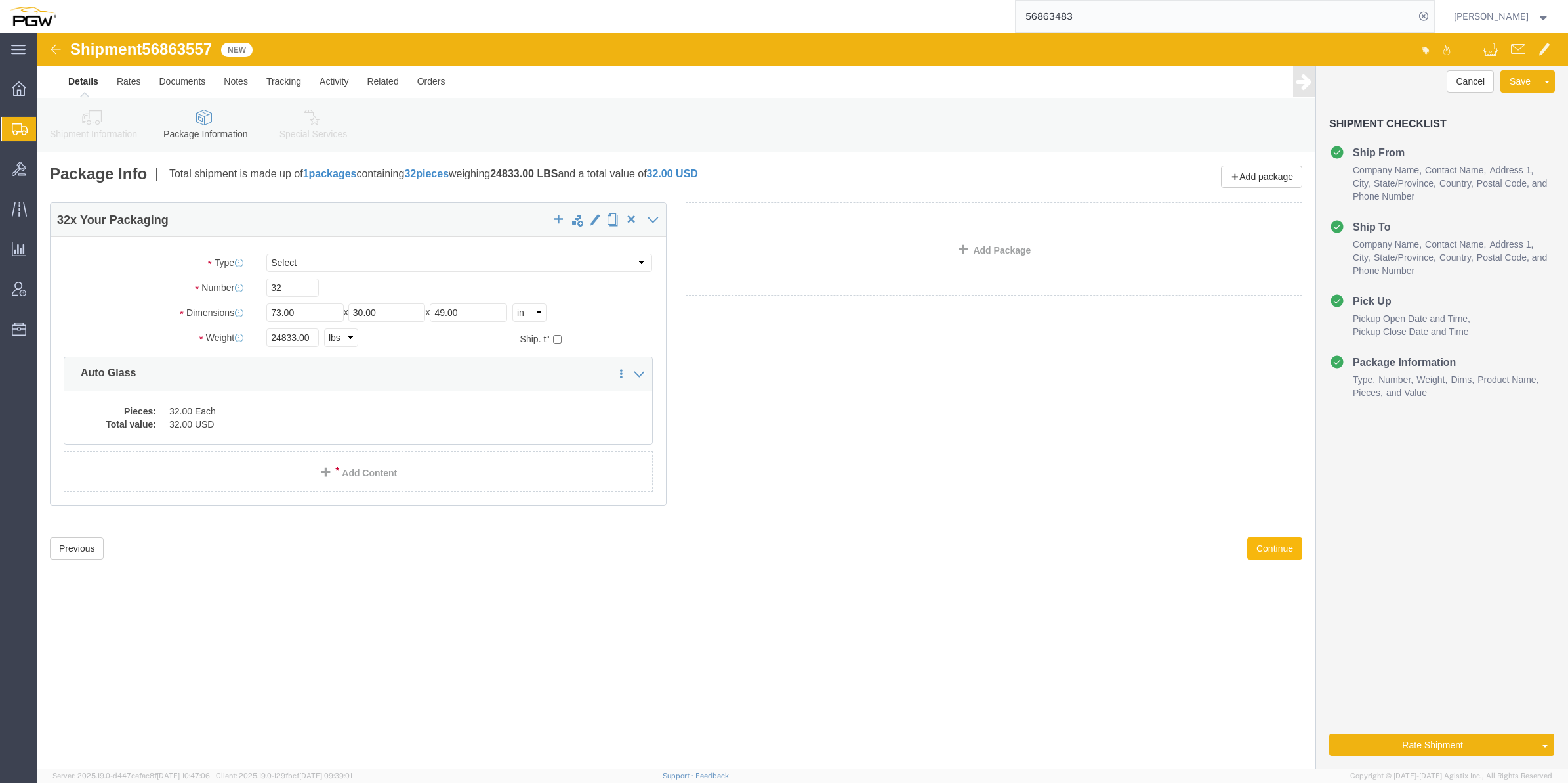
click button "Continue"
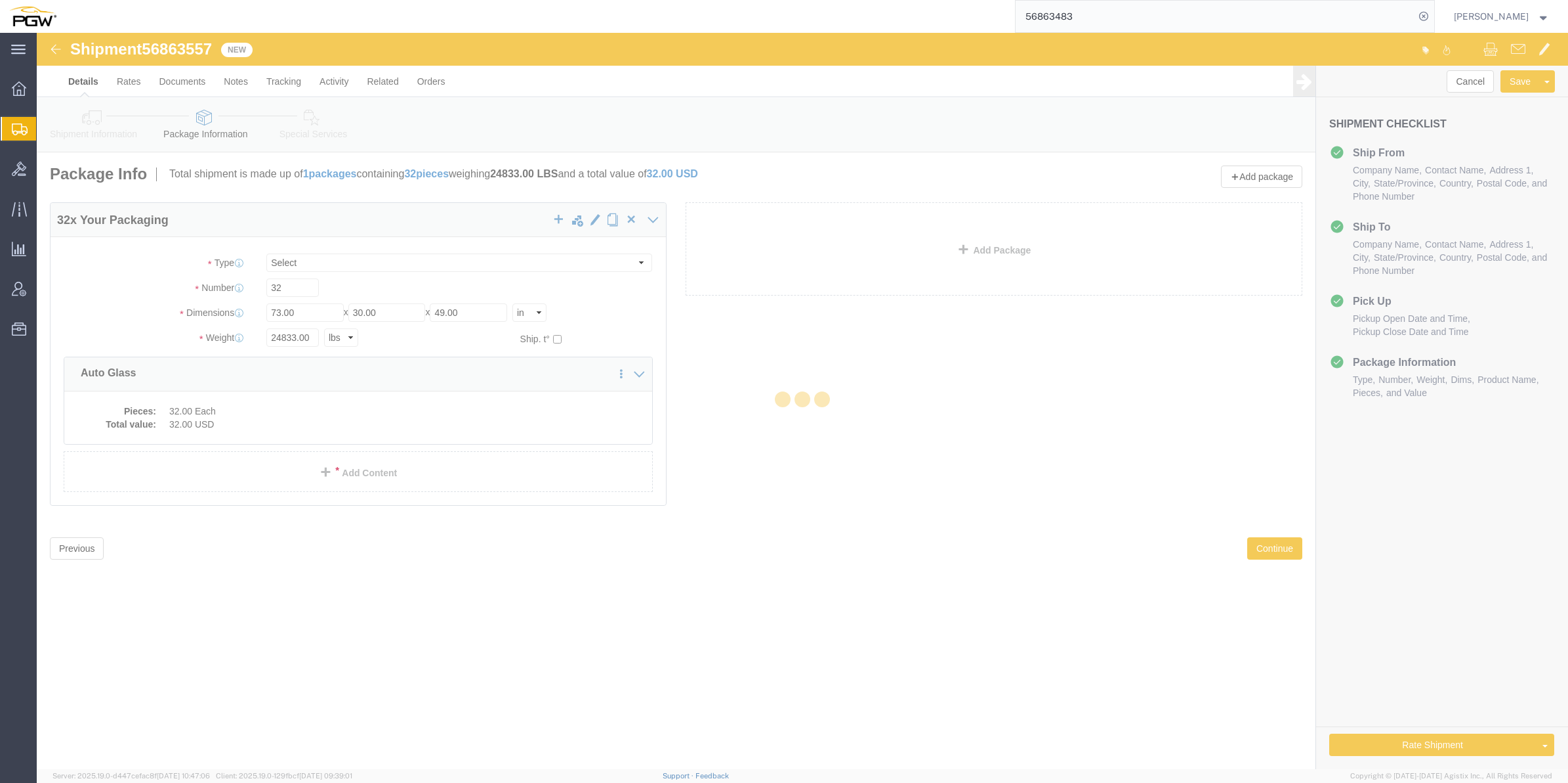
select select
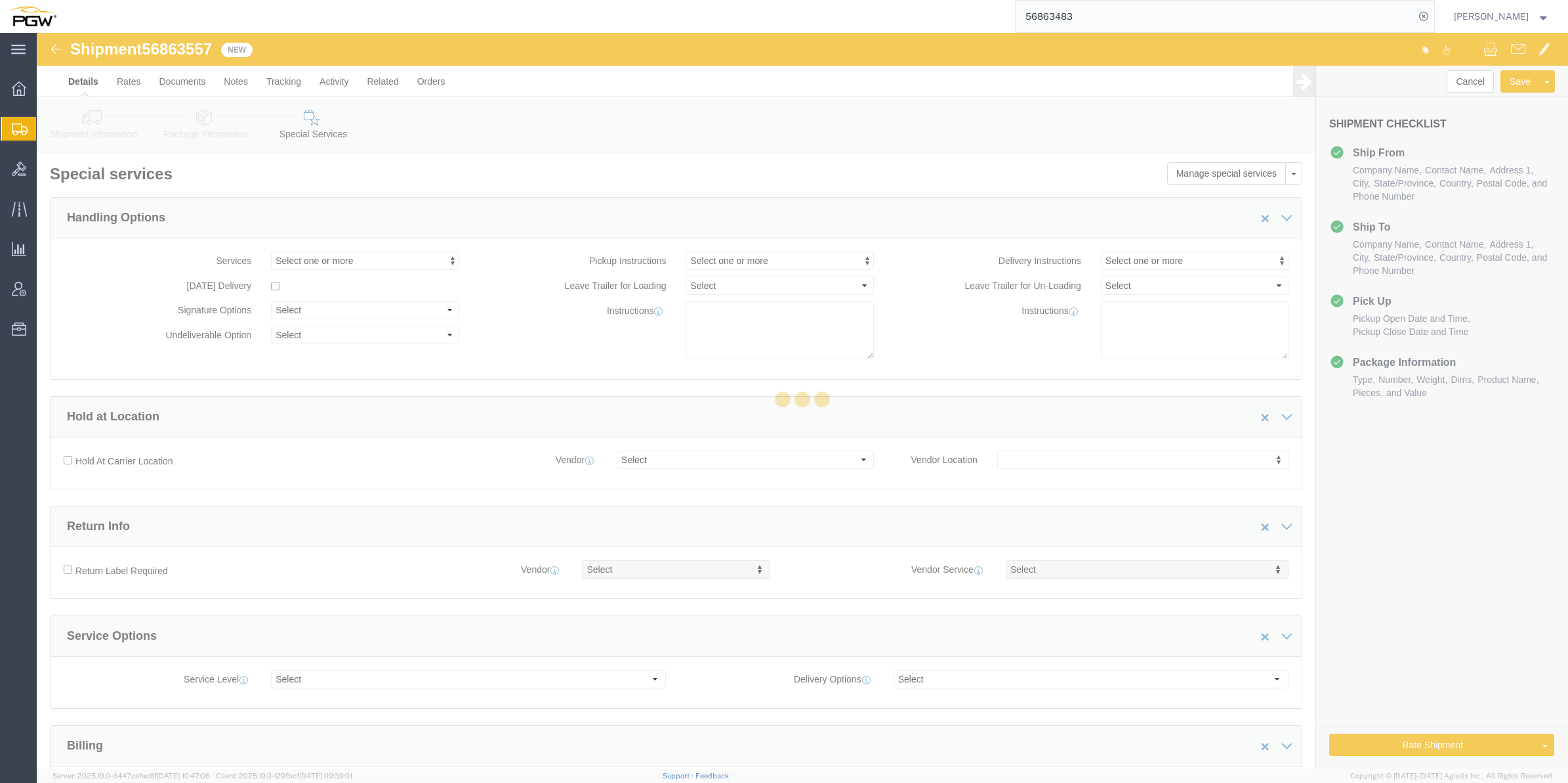
select select "COSTCENTER"
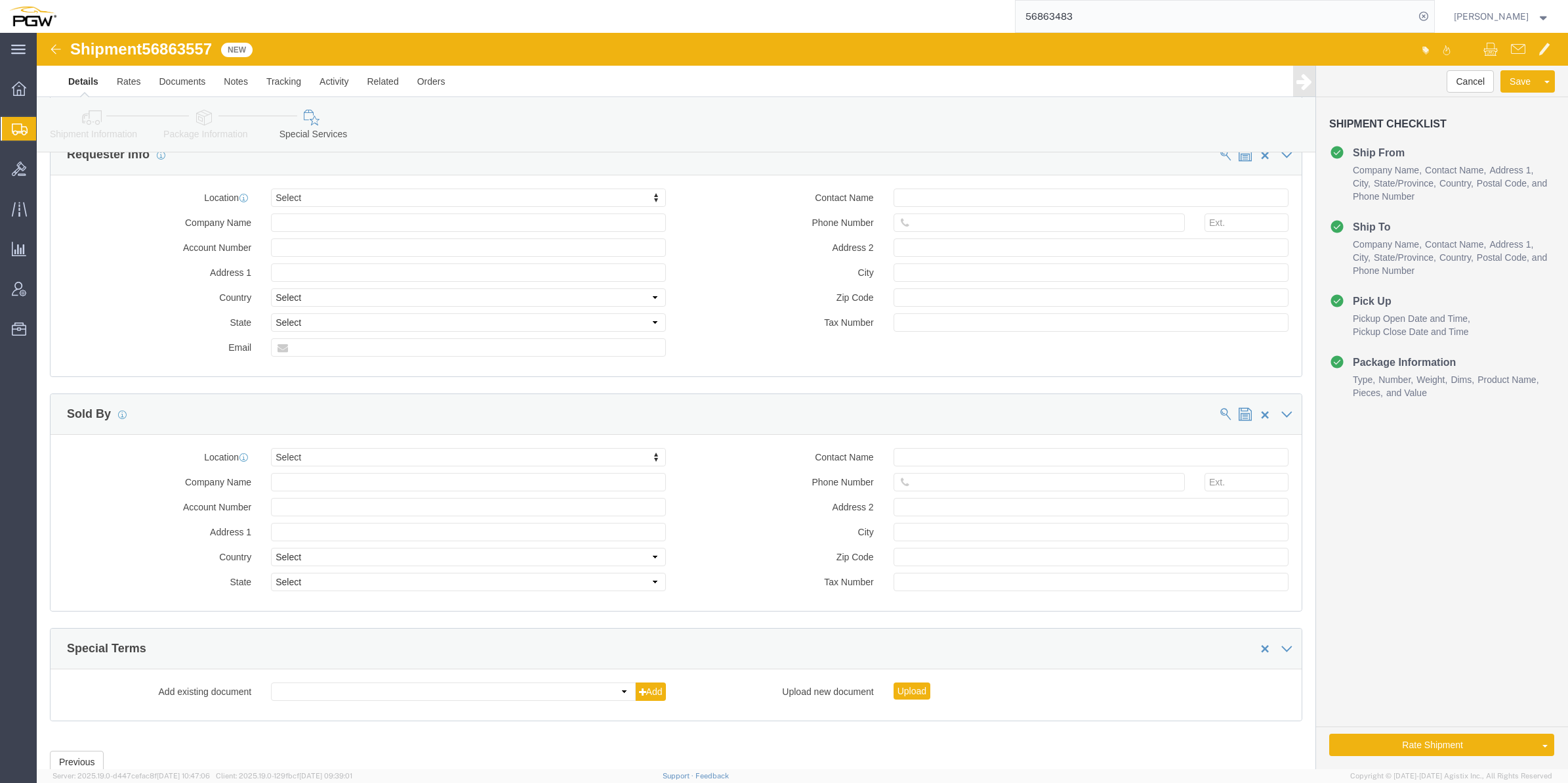
scroll to position [1255, 0]
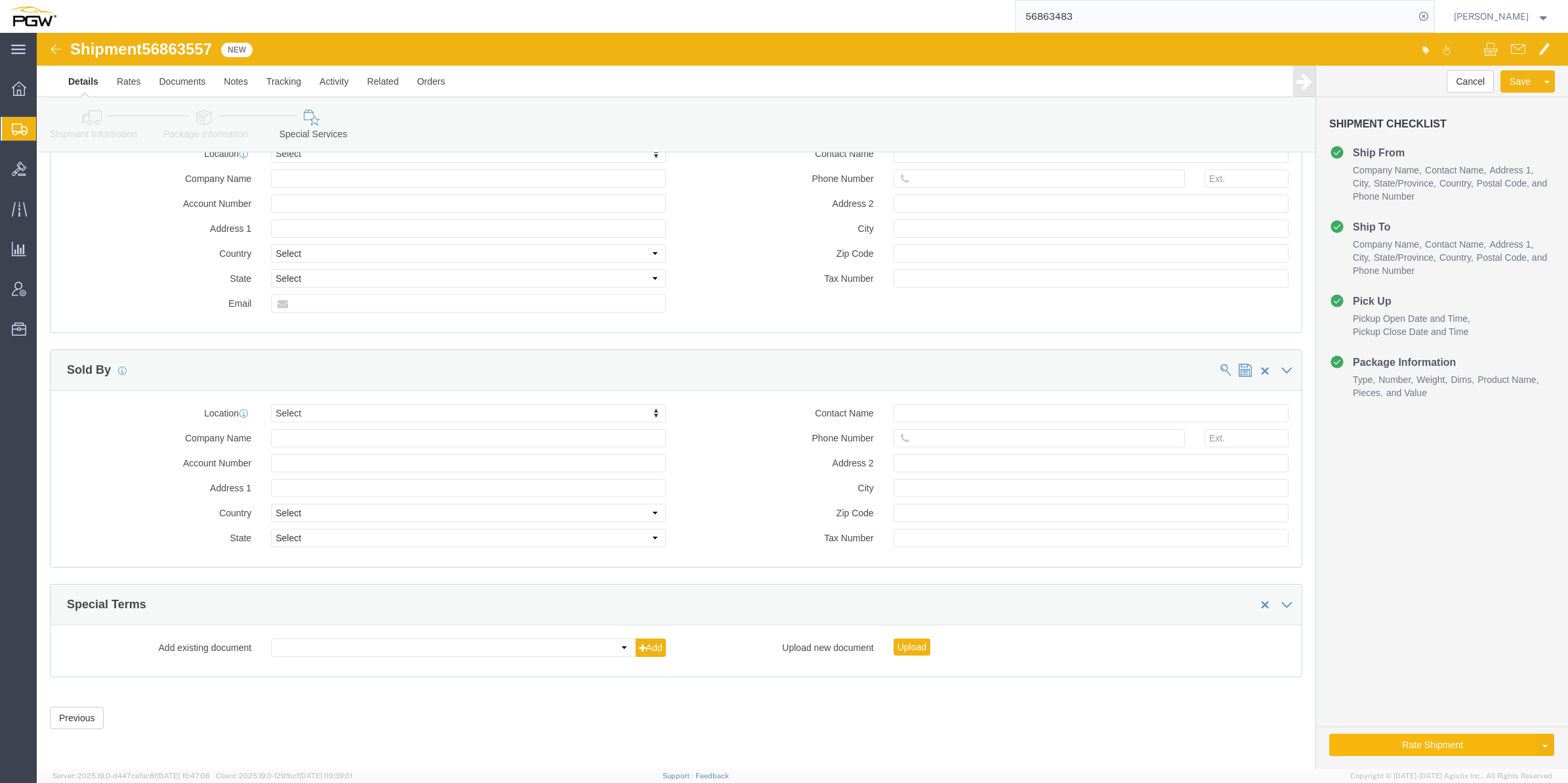
click button "Rate Shipment"
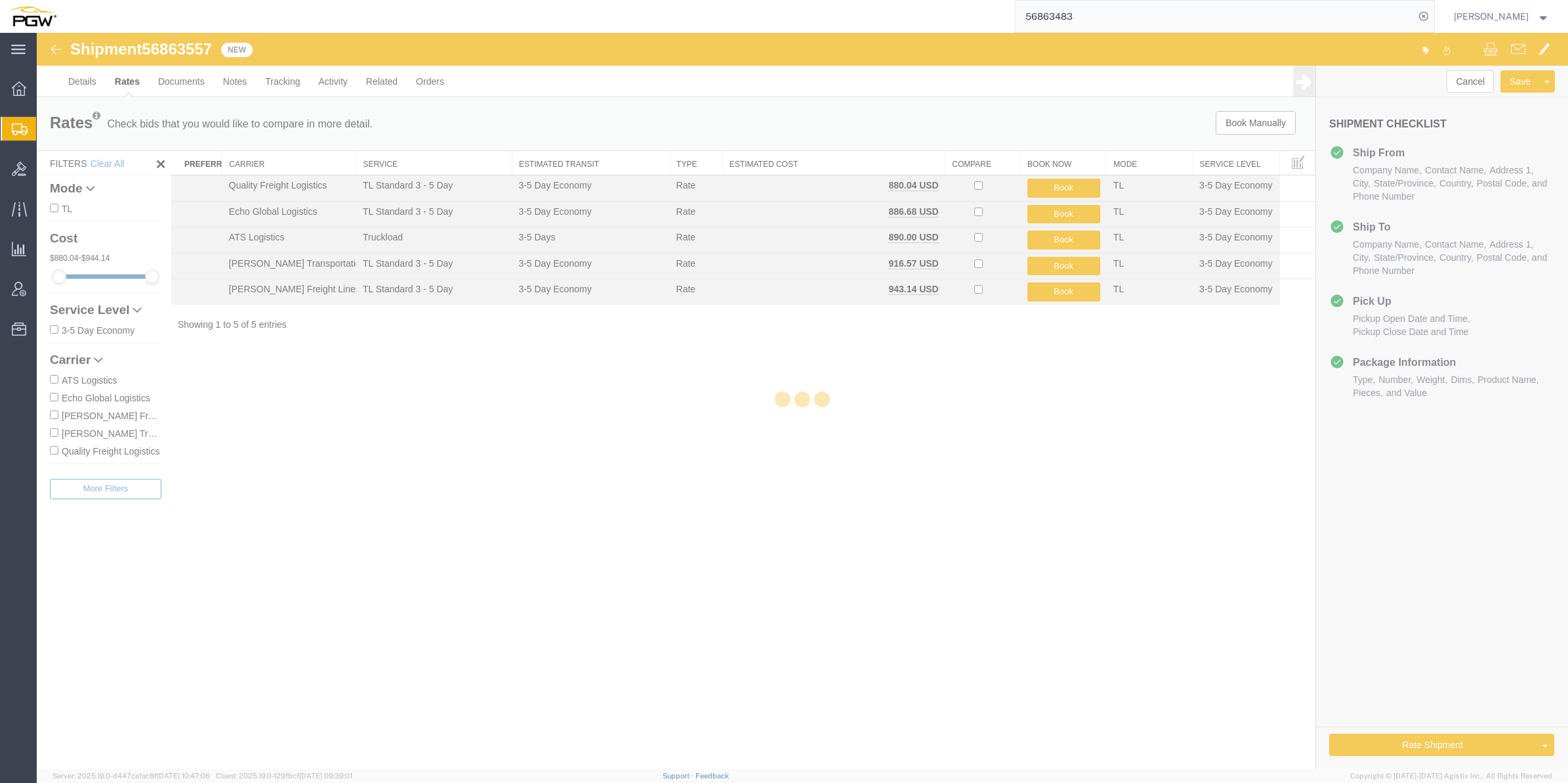
scroll to position [0, 0]
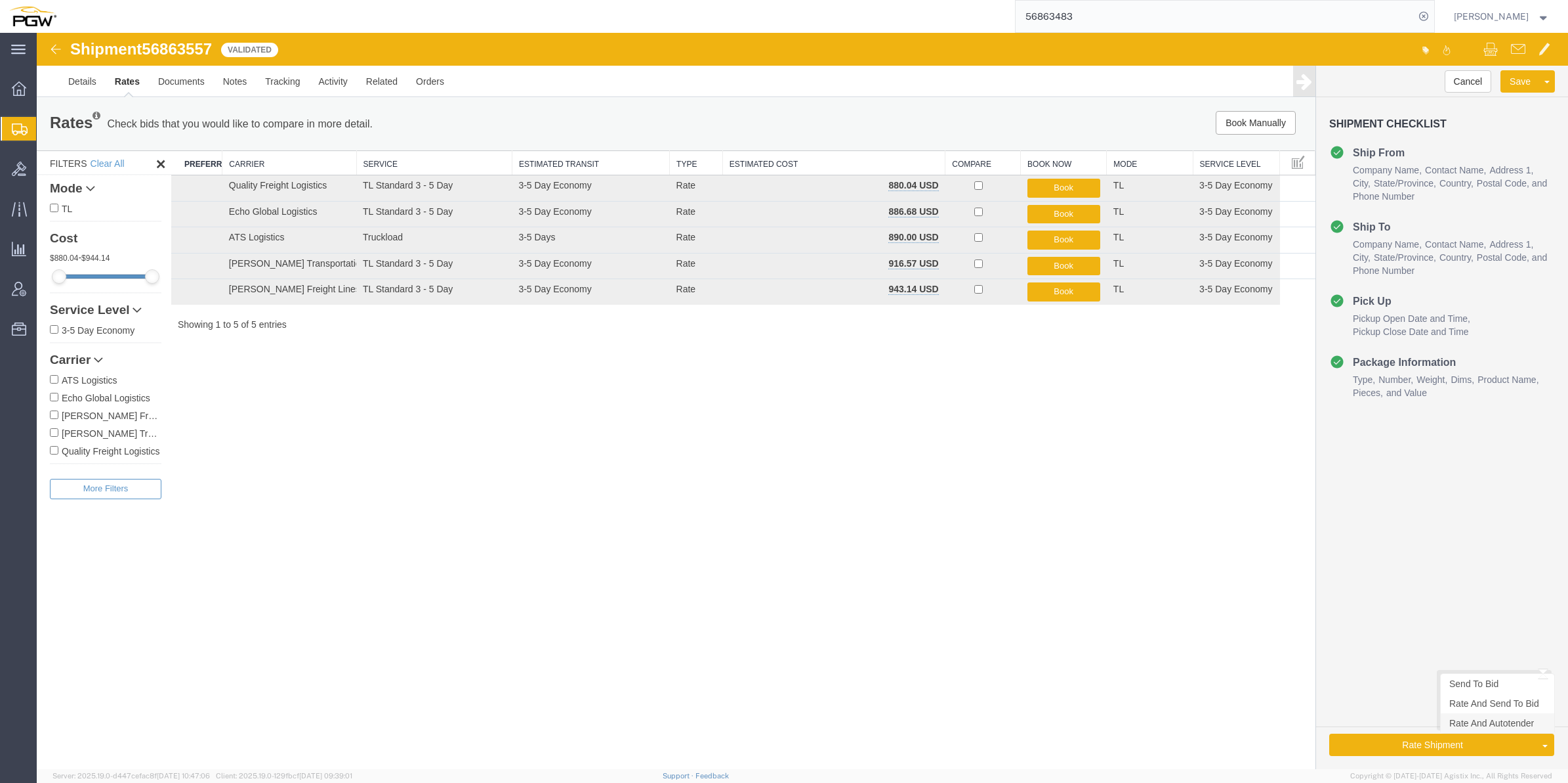
click at [1488, 725] on link "Rate And Autotender" at bounding box center [1498, 722] width 114 height 20
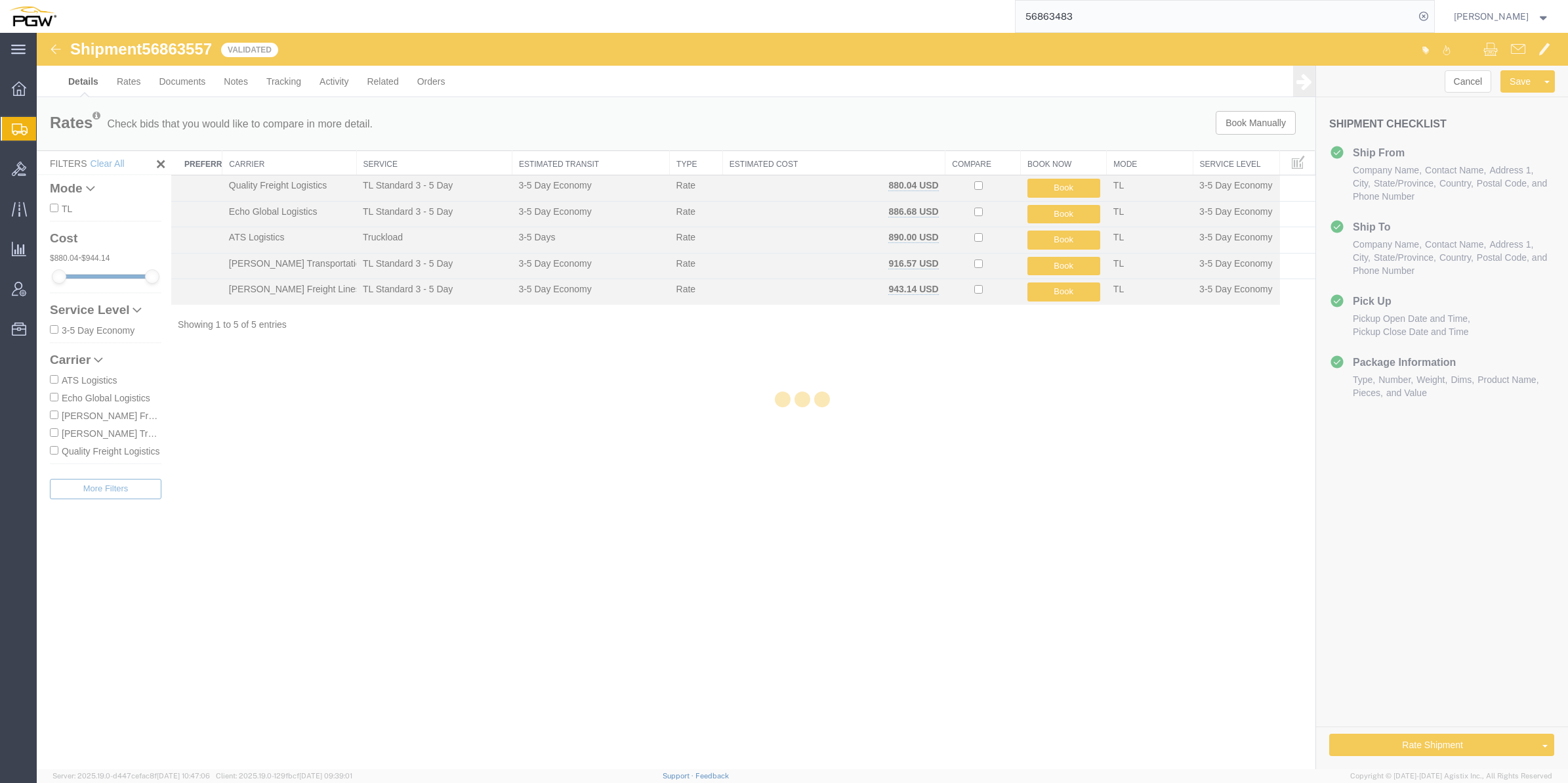
select select "61931"
select select "28403"
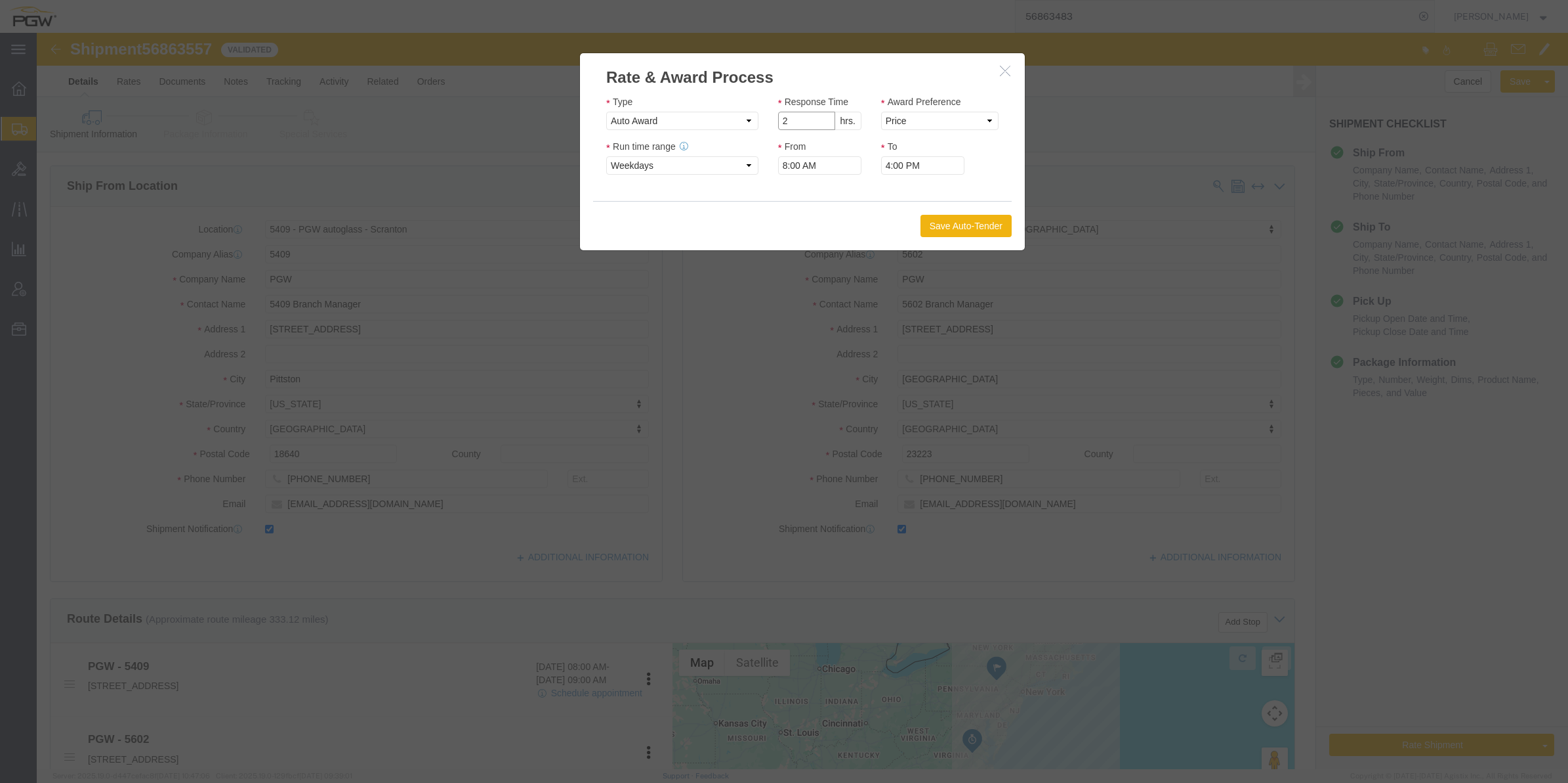
type input "2"
click input "2"
click select "Price Carrier Rank"
select select "LANE_RANK"
click select "Price Carrier Rank"
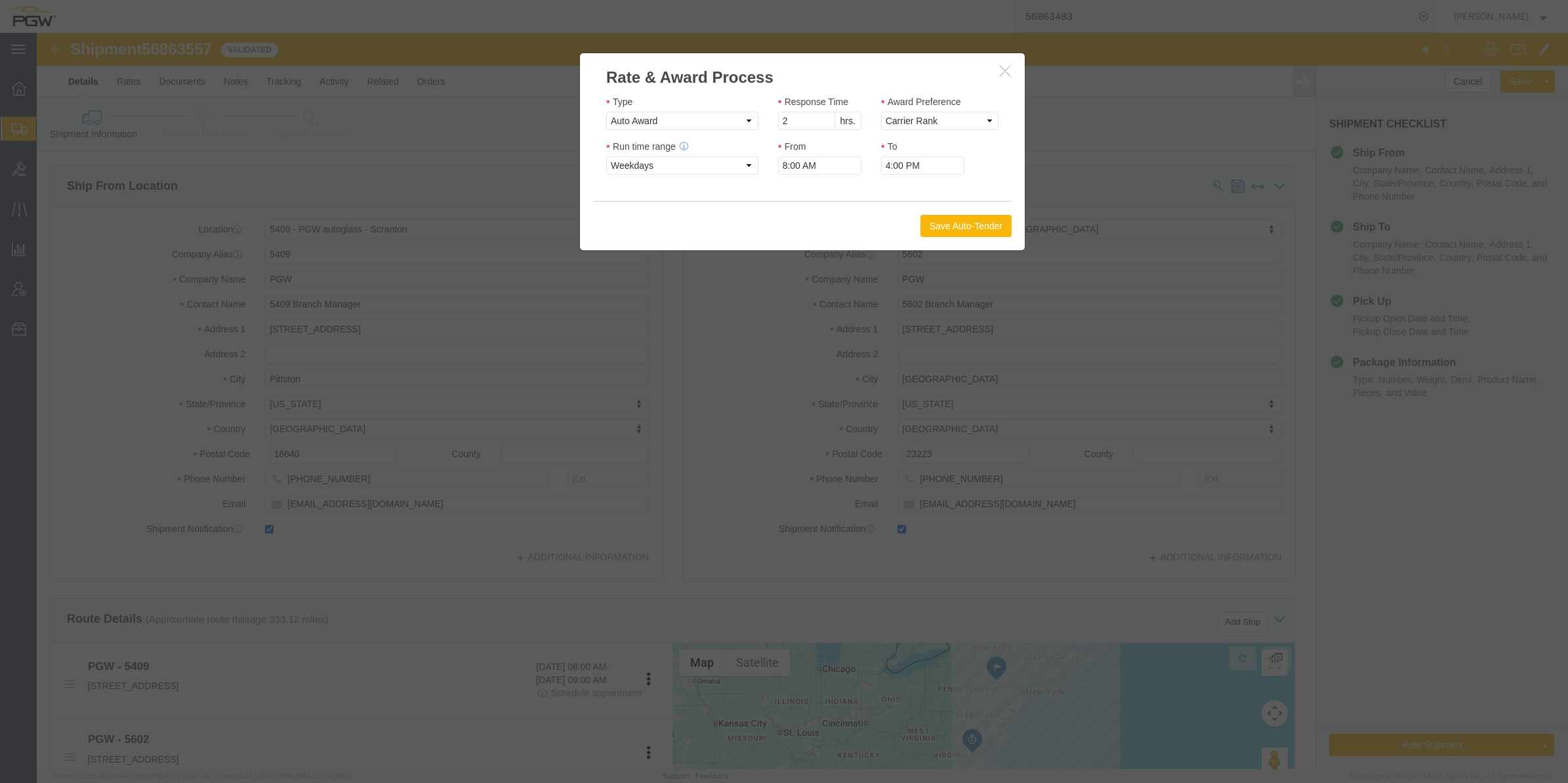
click button "Save Auto-Tender"
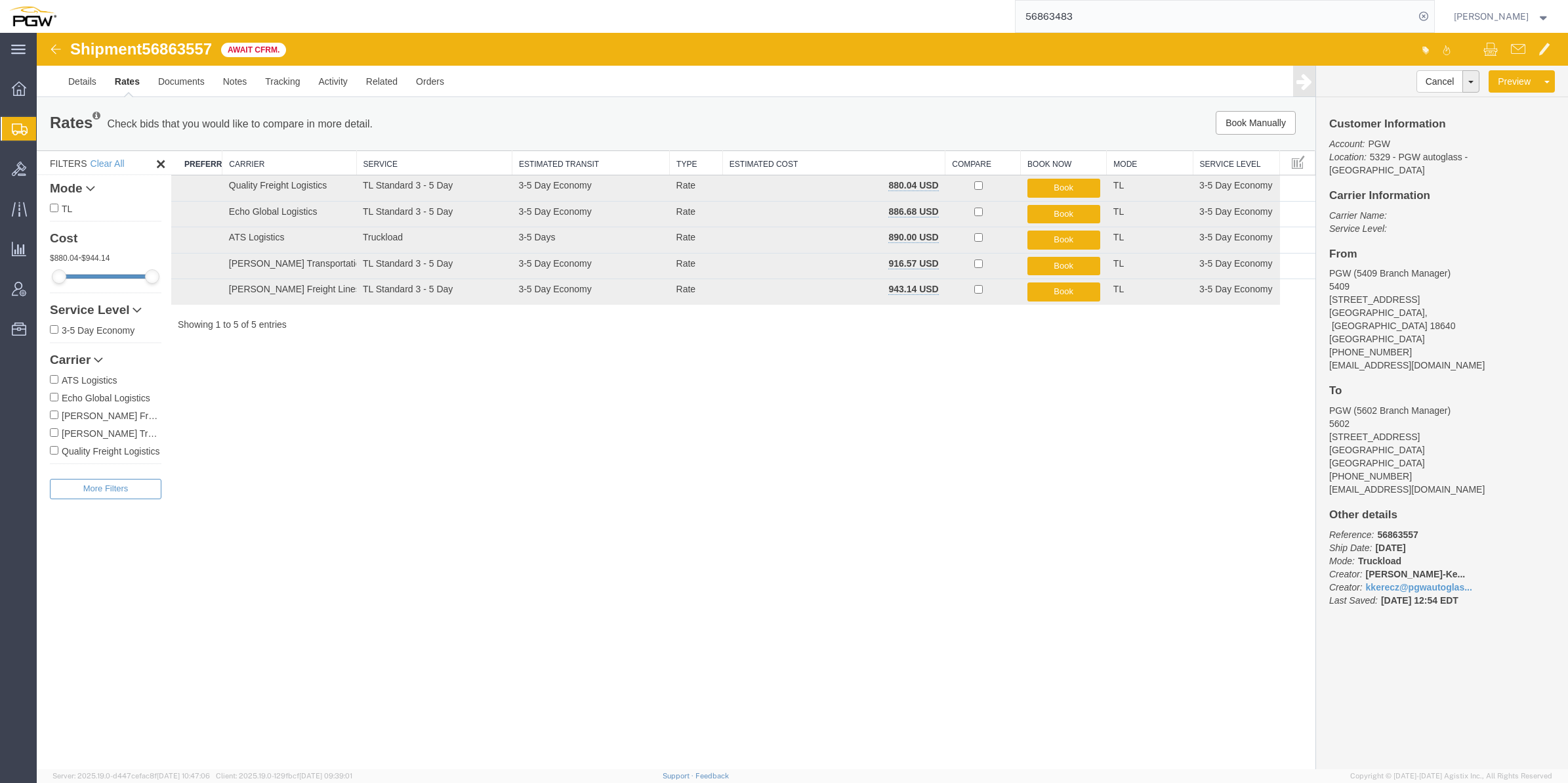
click at [181, 46] on span "56863557" at bounding box center [177, 49] width 70 height 17
copy span "56863557"
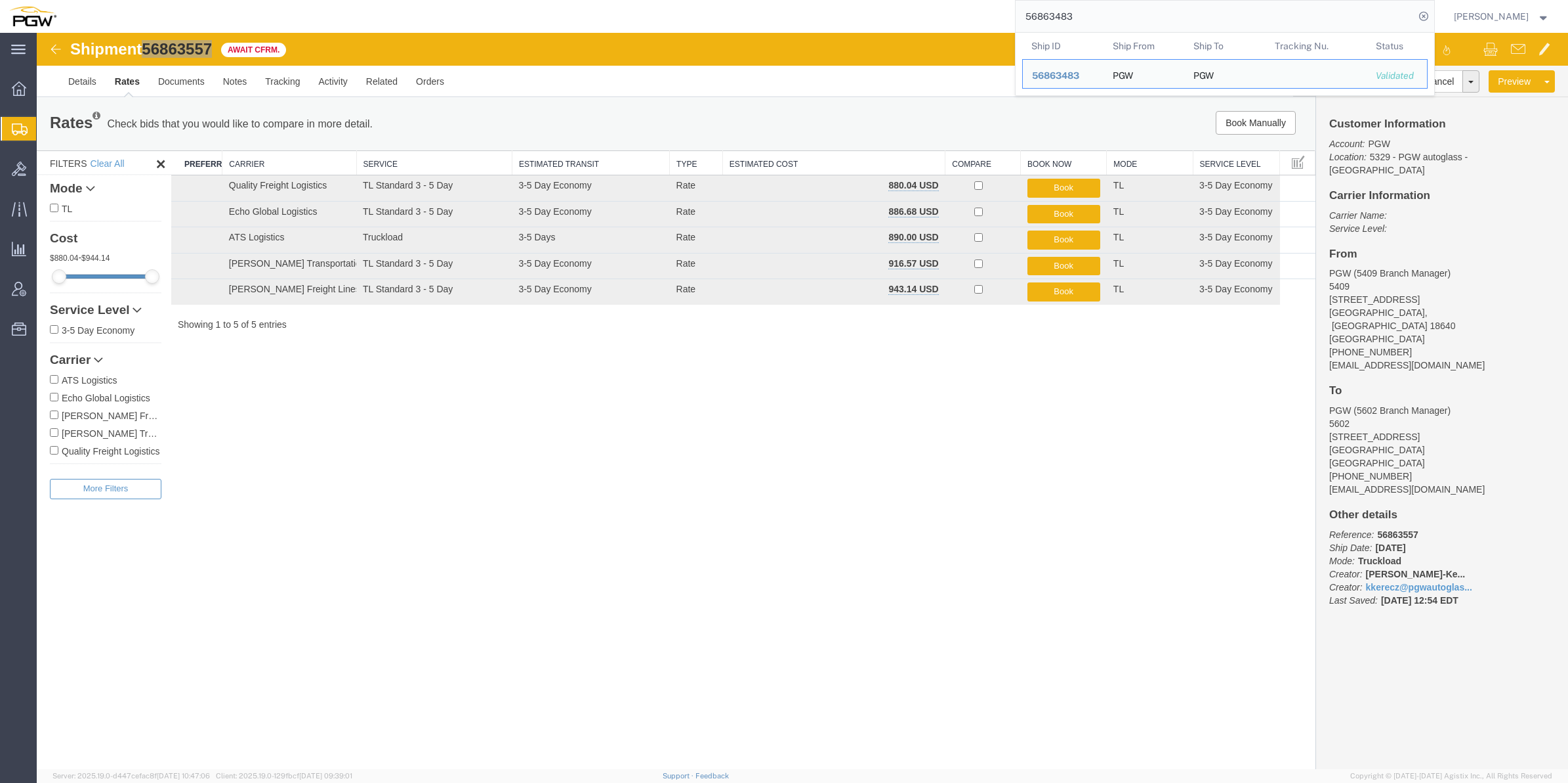
drag, startPoint x: 1100, startPoint y: 17, endPoint x: 910, endPoint y: 4, distance: 190.4
click at [910, 4] on div "56863483 Ship ID Ship From Ship To Tracking Nu. Status Ship ID 56863483 Ship Fr…" at bounding box center [750, 16] width 1370 height 33
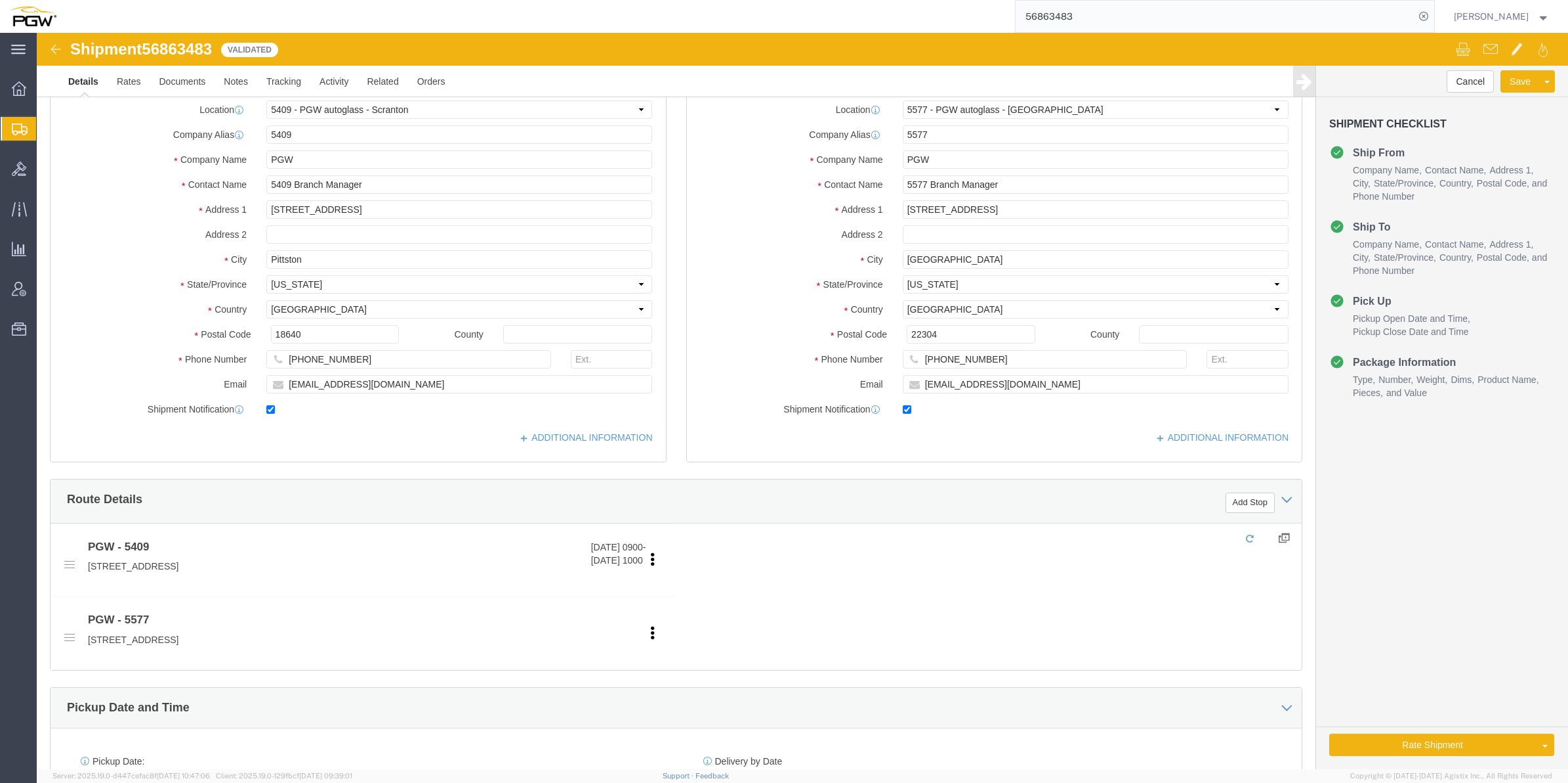
select select "61931"
select select "28381"
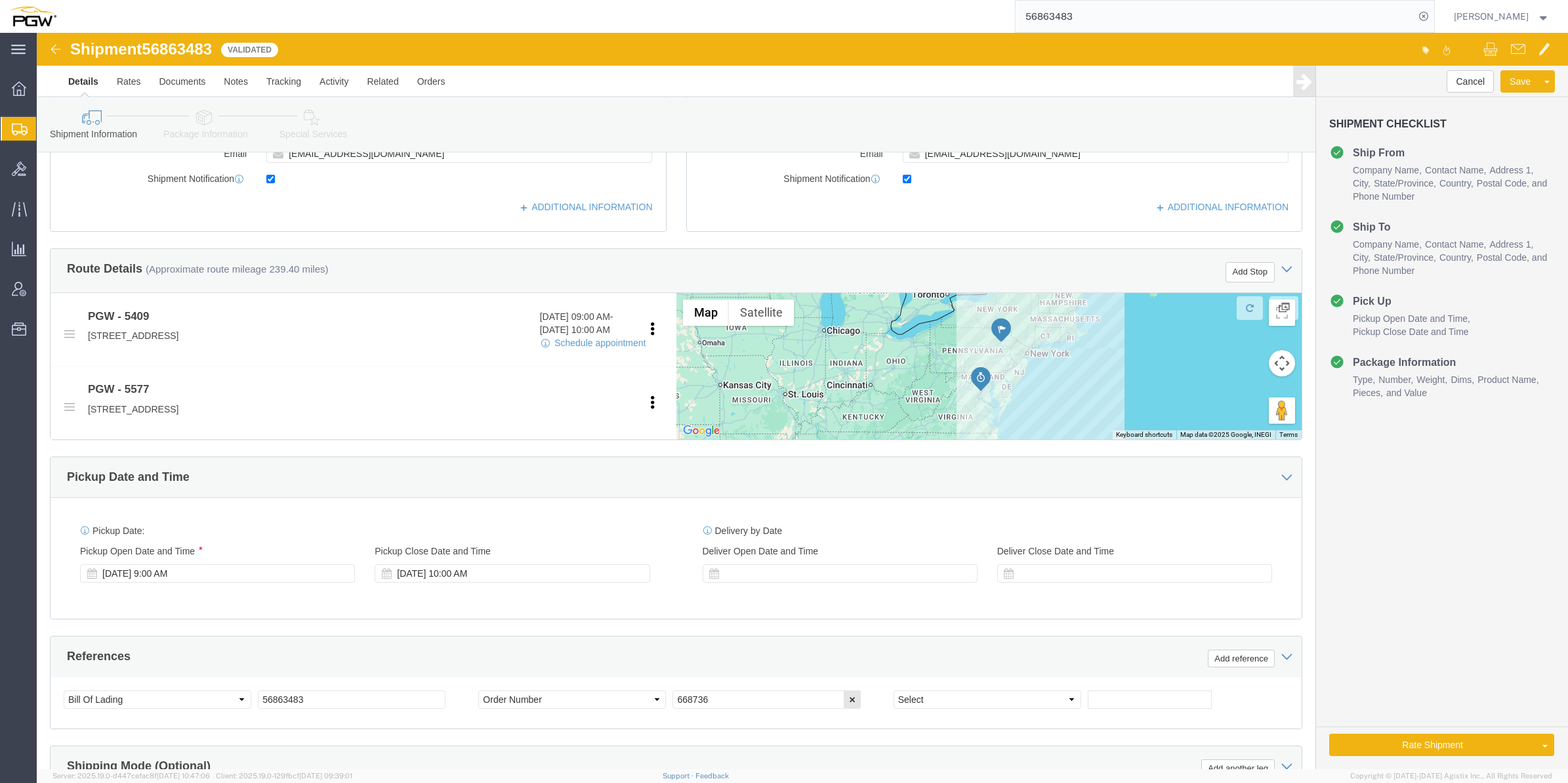
scroll to position [410, 0]
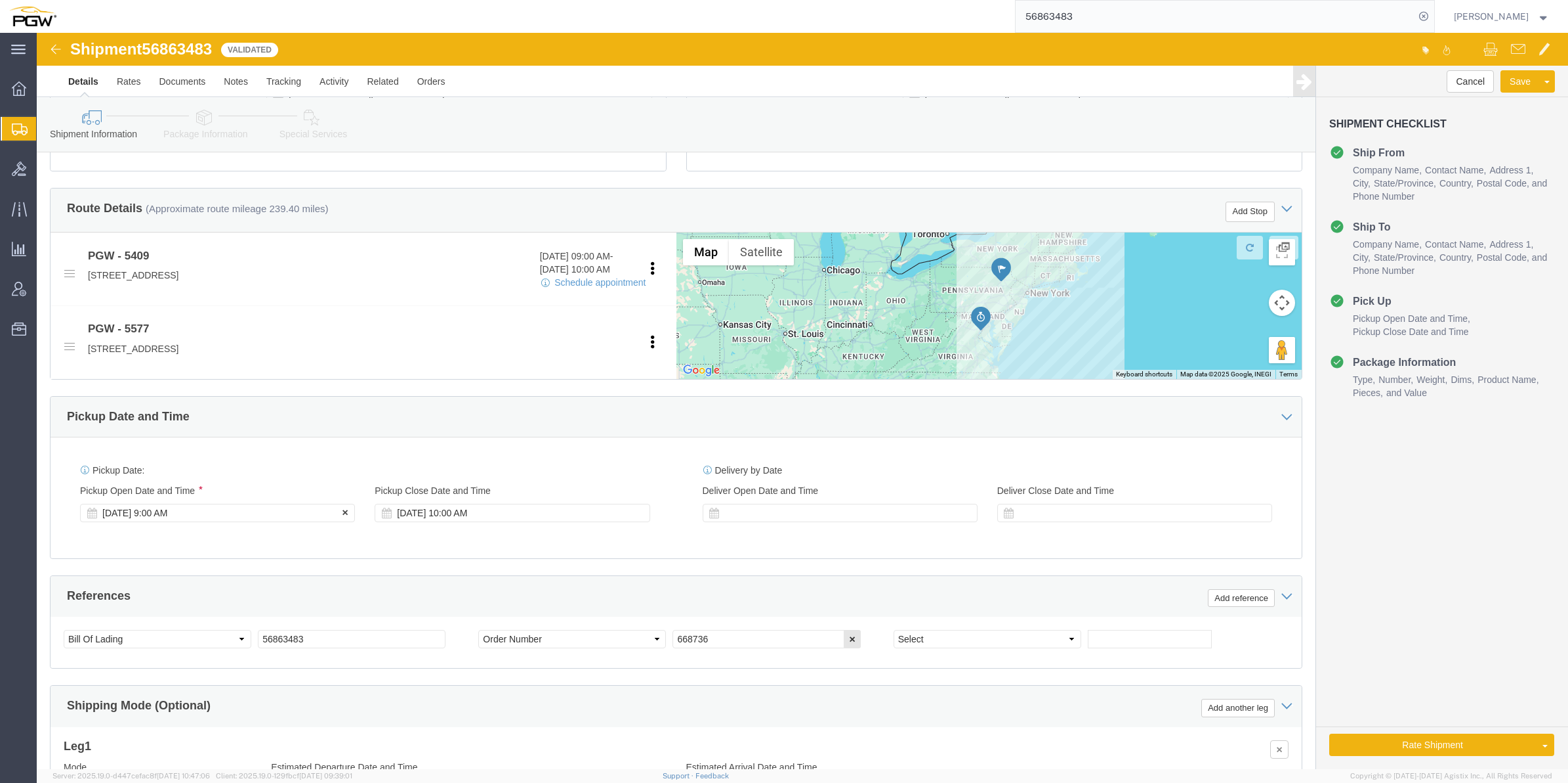
click div "Sep 22 2025 9:00 AM"
click button "Apply"
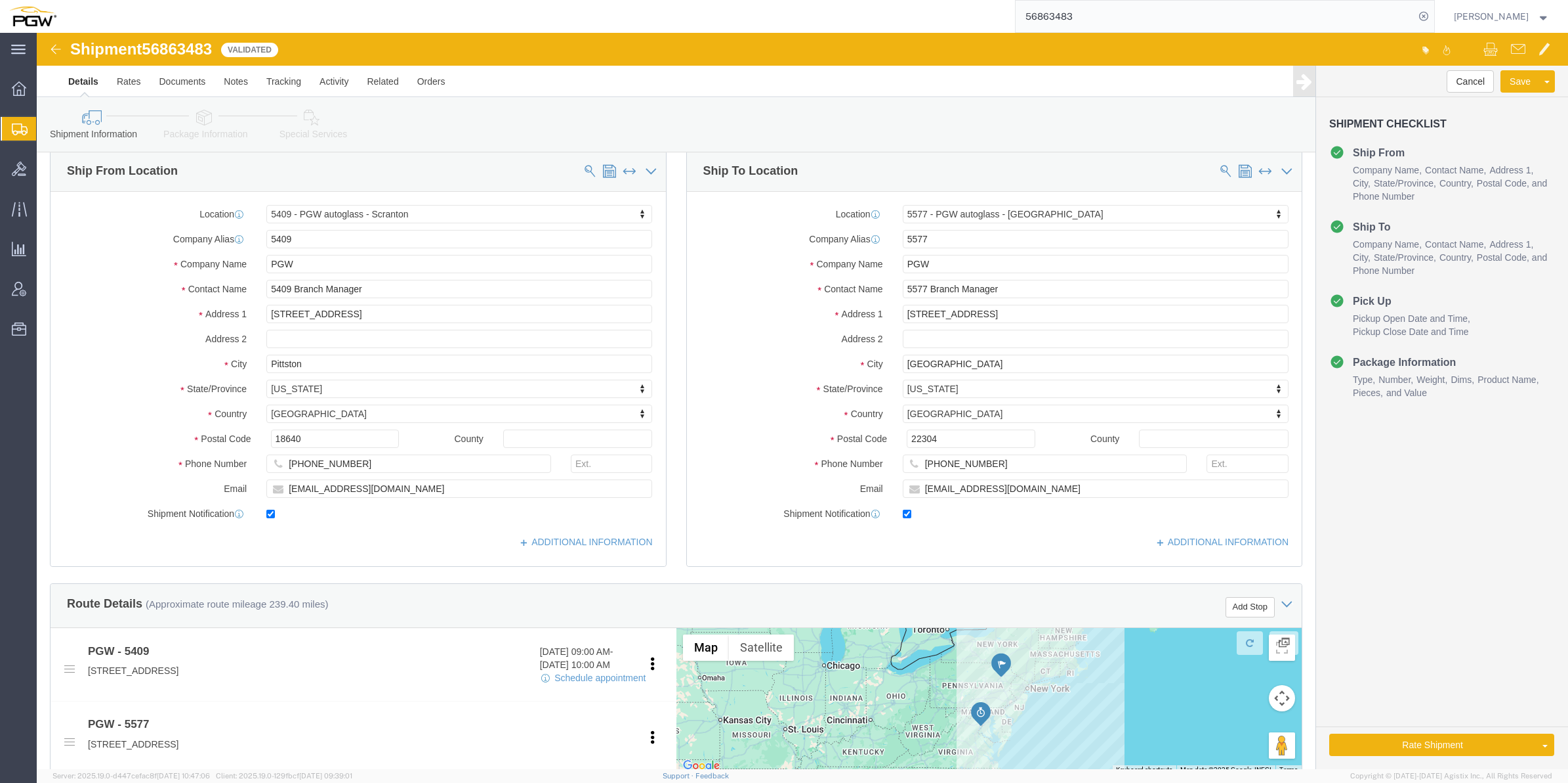
scroll to position [0, 0]
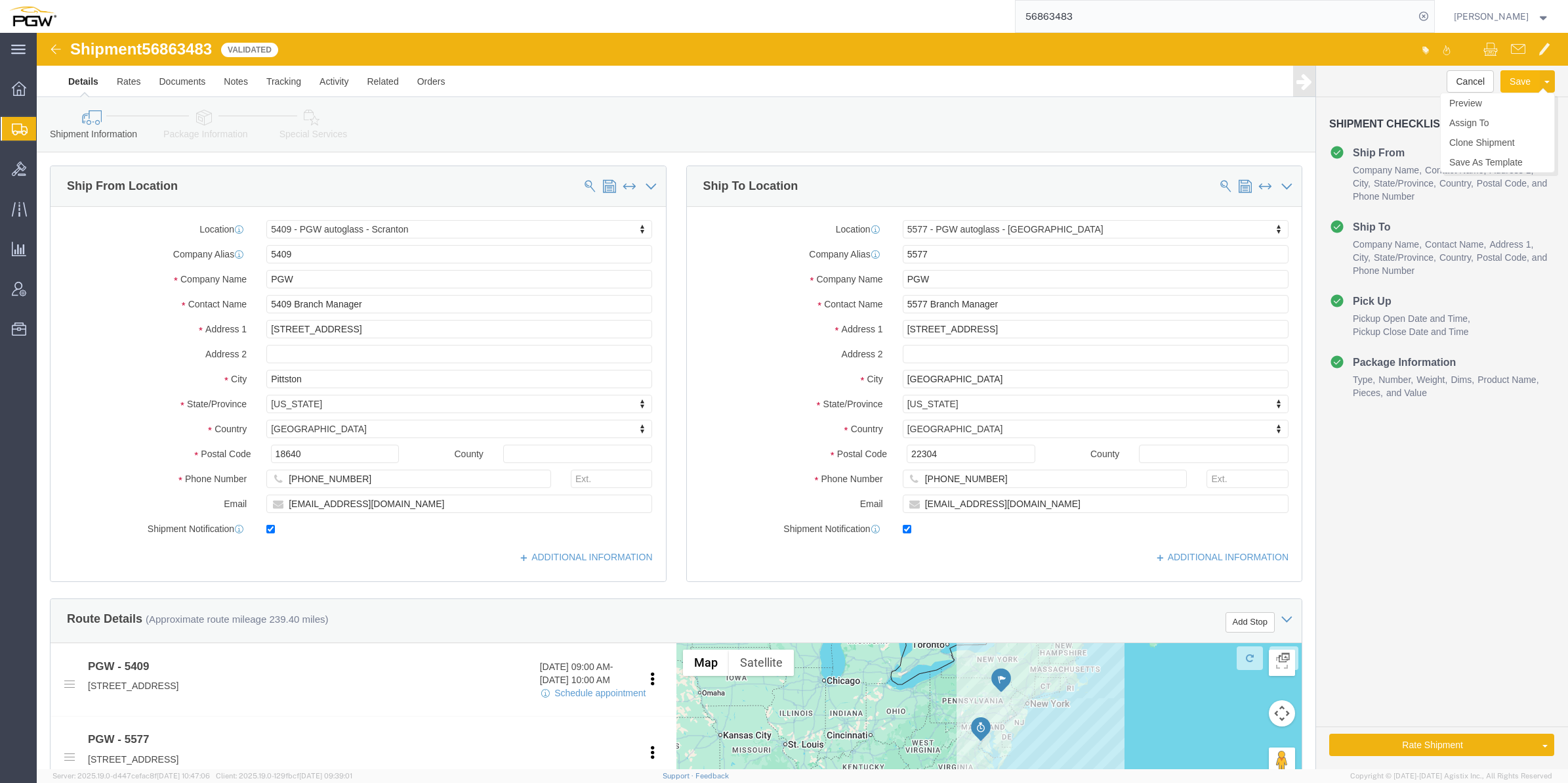
click button "Save"
click link "Details"
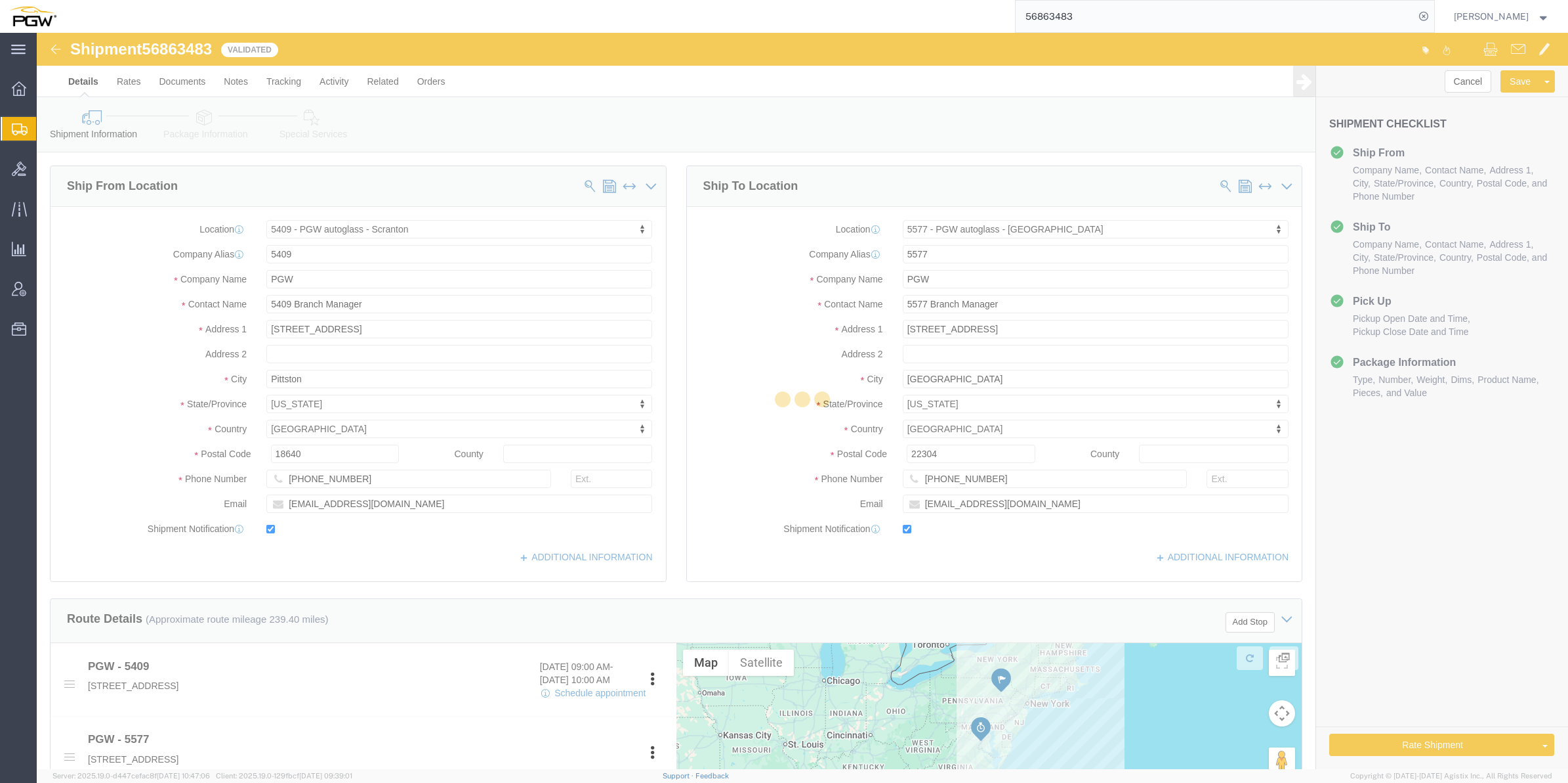
click at [60, 50] on div at bounding box center [802, 401] width 1532 height 736
select select "61931"
select select "28381"
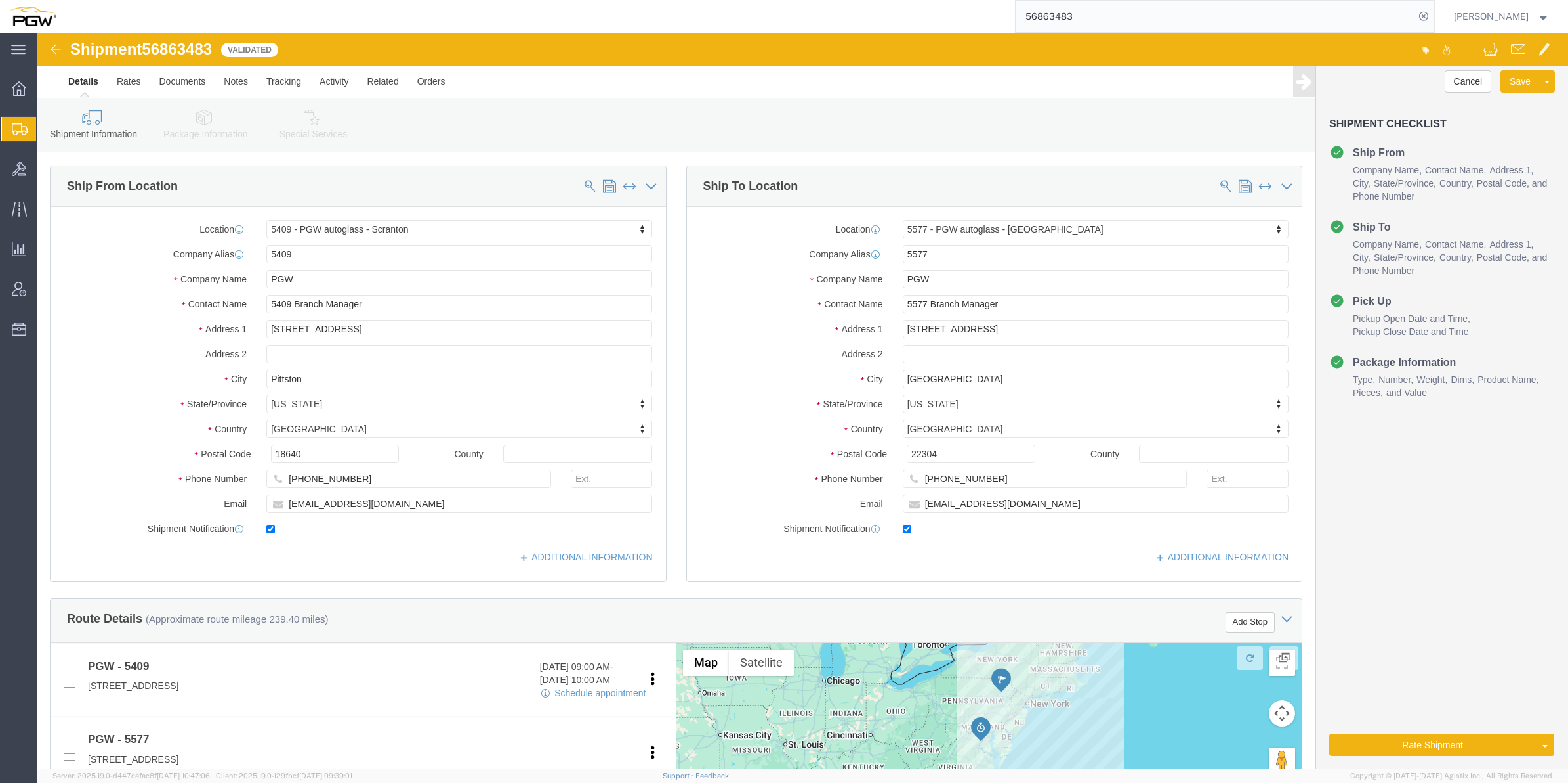
click img
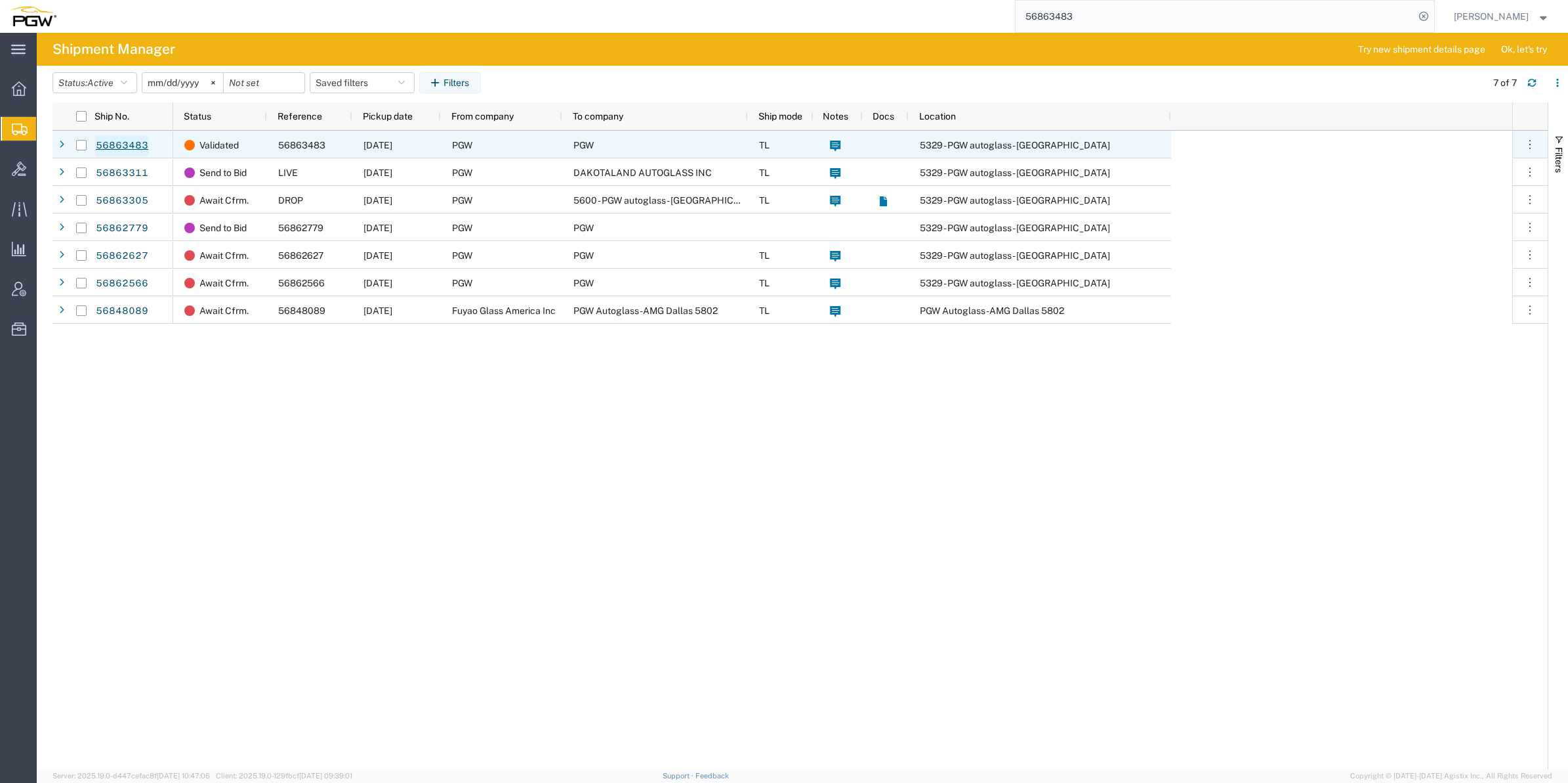
click at [128, 145] on link "56863483" at bounding box center [122, 146] width 54 height 21
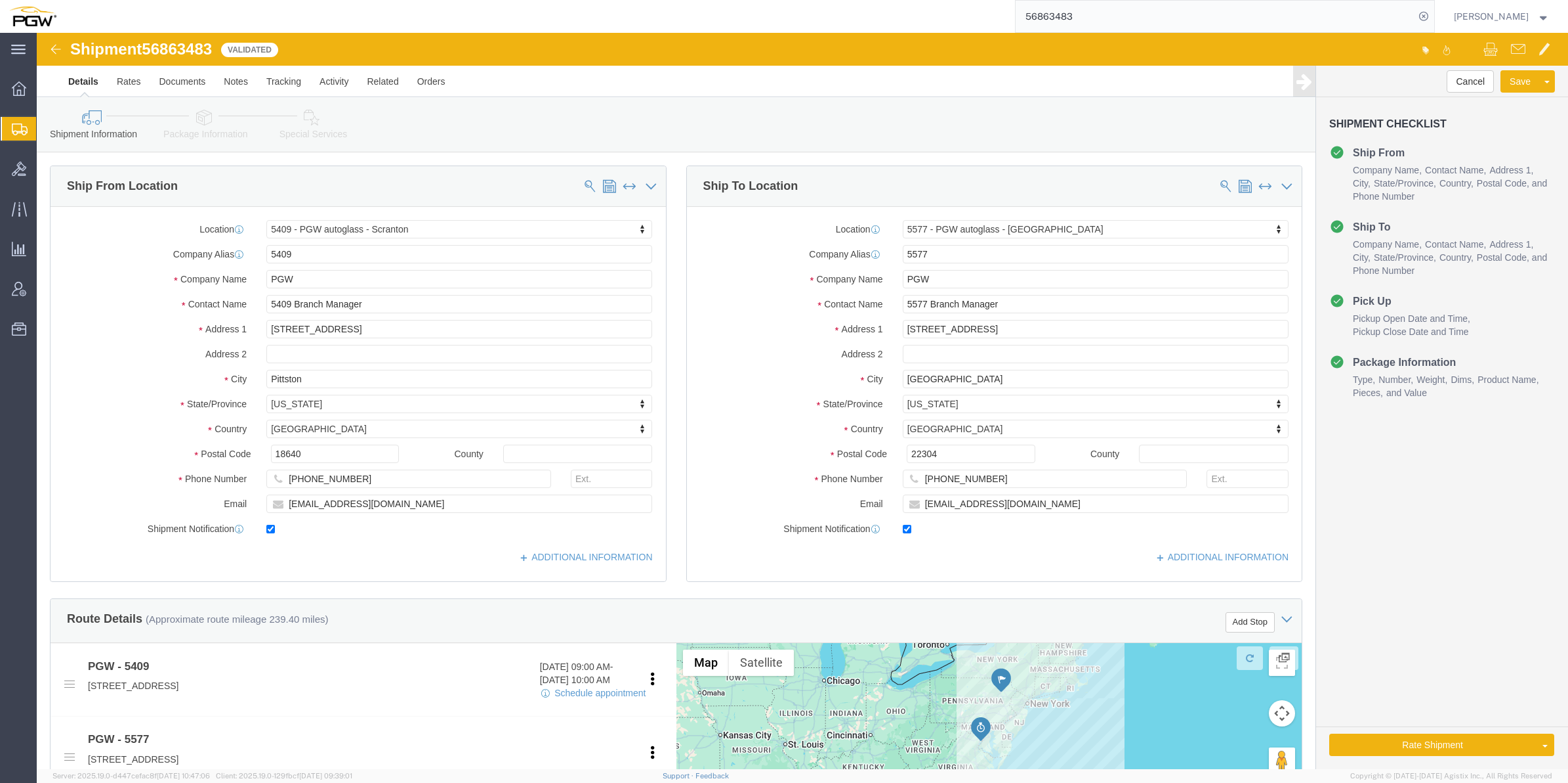
select select "61931"
select select "28381"
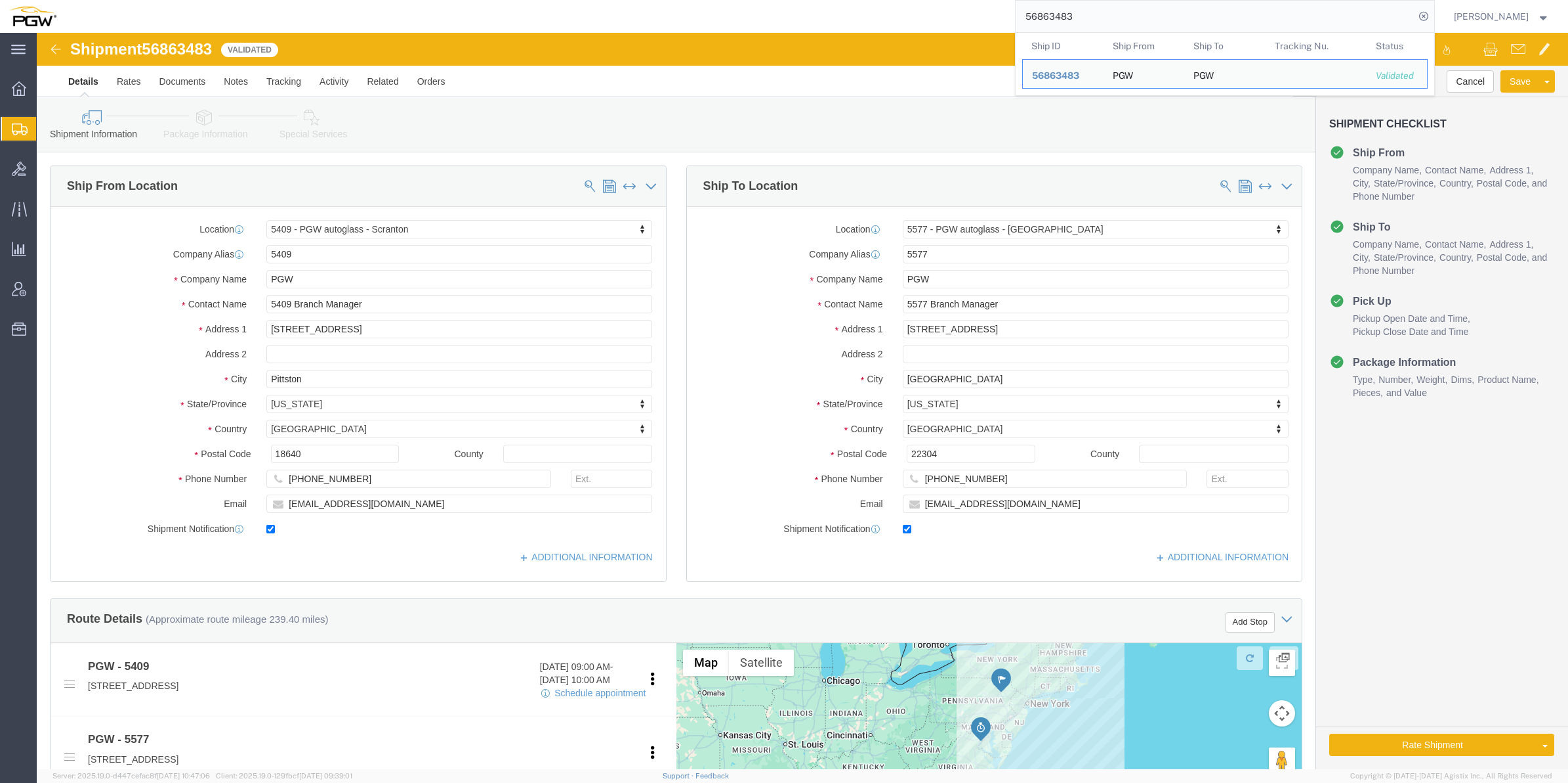
drag, startPoint x: 1065, startPoint y: 9, endPoint x: 971, endPoint y: 7, distance: 94.0
click at [971, 7] on div "56863483 Ship ID Ship From Ship To Tracking Nu. Status Ship ID 56863483 Ship Fr…" at bounding box center [750, 16] width 1370 height 33
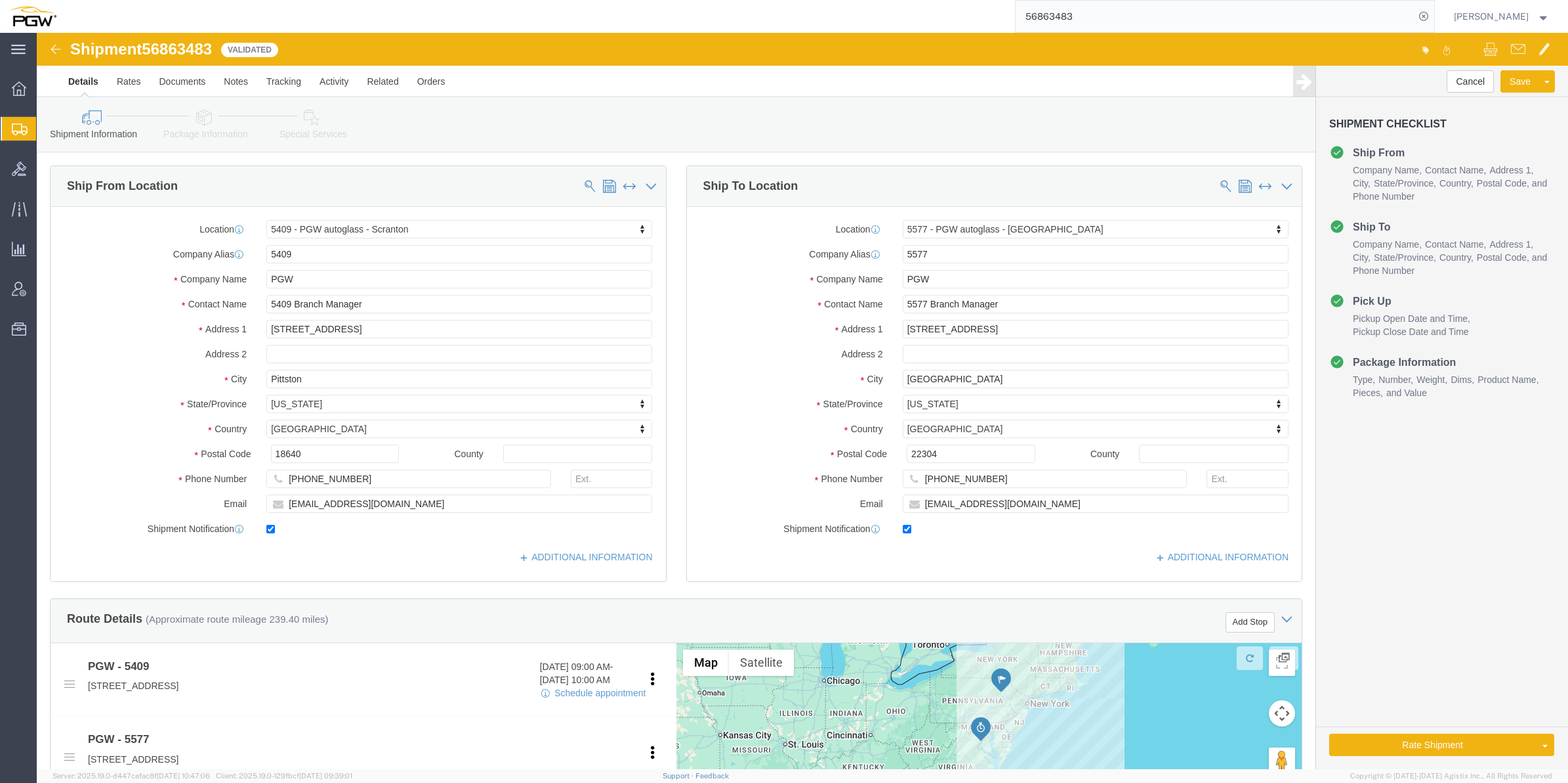
paste input "557"
type input "56863557"
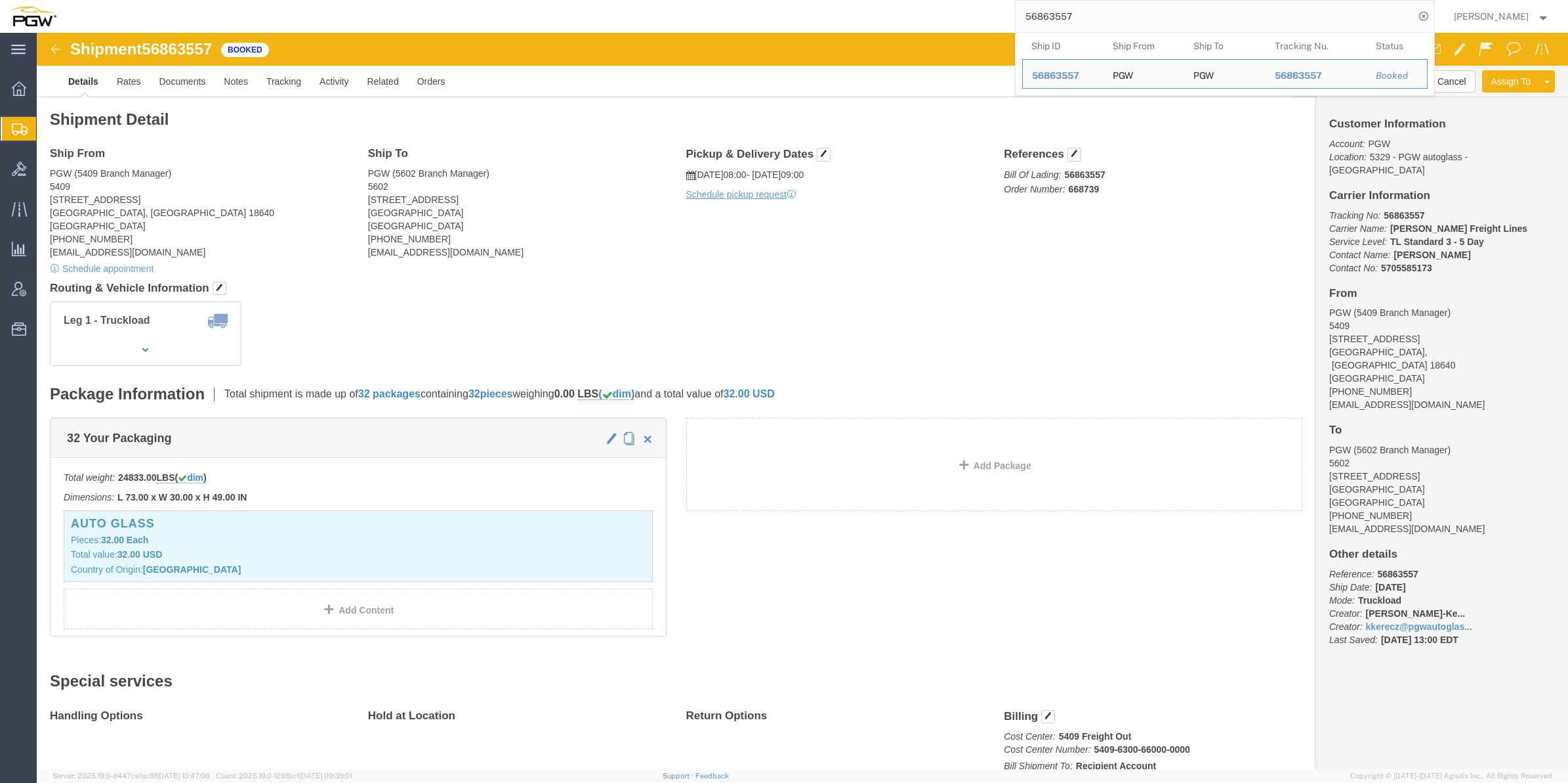
click img
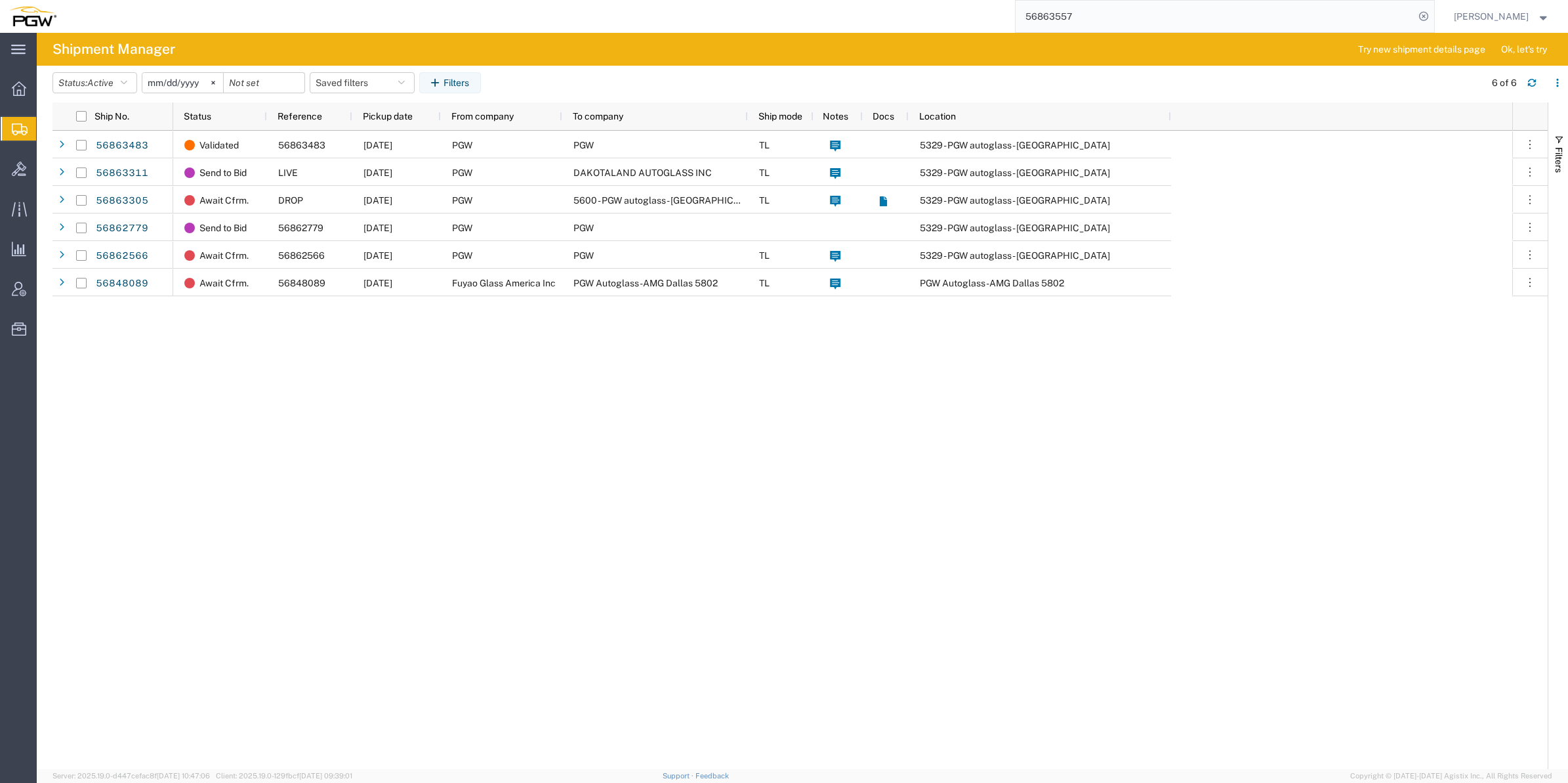
click at [1052, 496] on div "Validated 56863483 09/23/2025 PGW PGW TL 5329 - PGW autoglass - Chillicothe Sen…" at bounding box center [843, 449] width 1339 height 638
click at [119, 90] on button "Status: Active" at bounding box center [95, 82] width 85 height 21
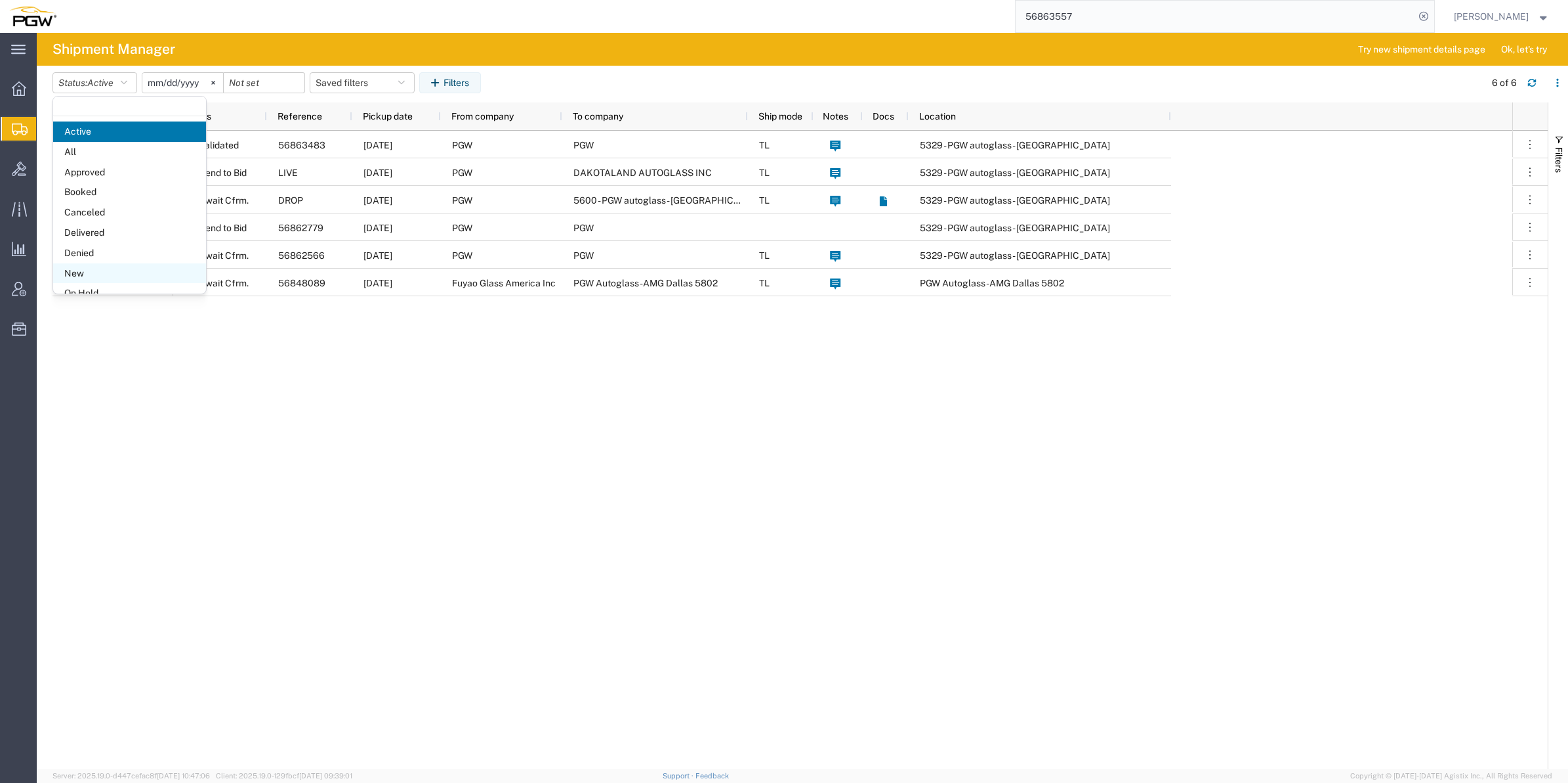
click at [93, 265] on span "New" at bounding box center [130, 273] width 153 height 20
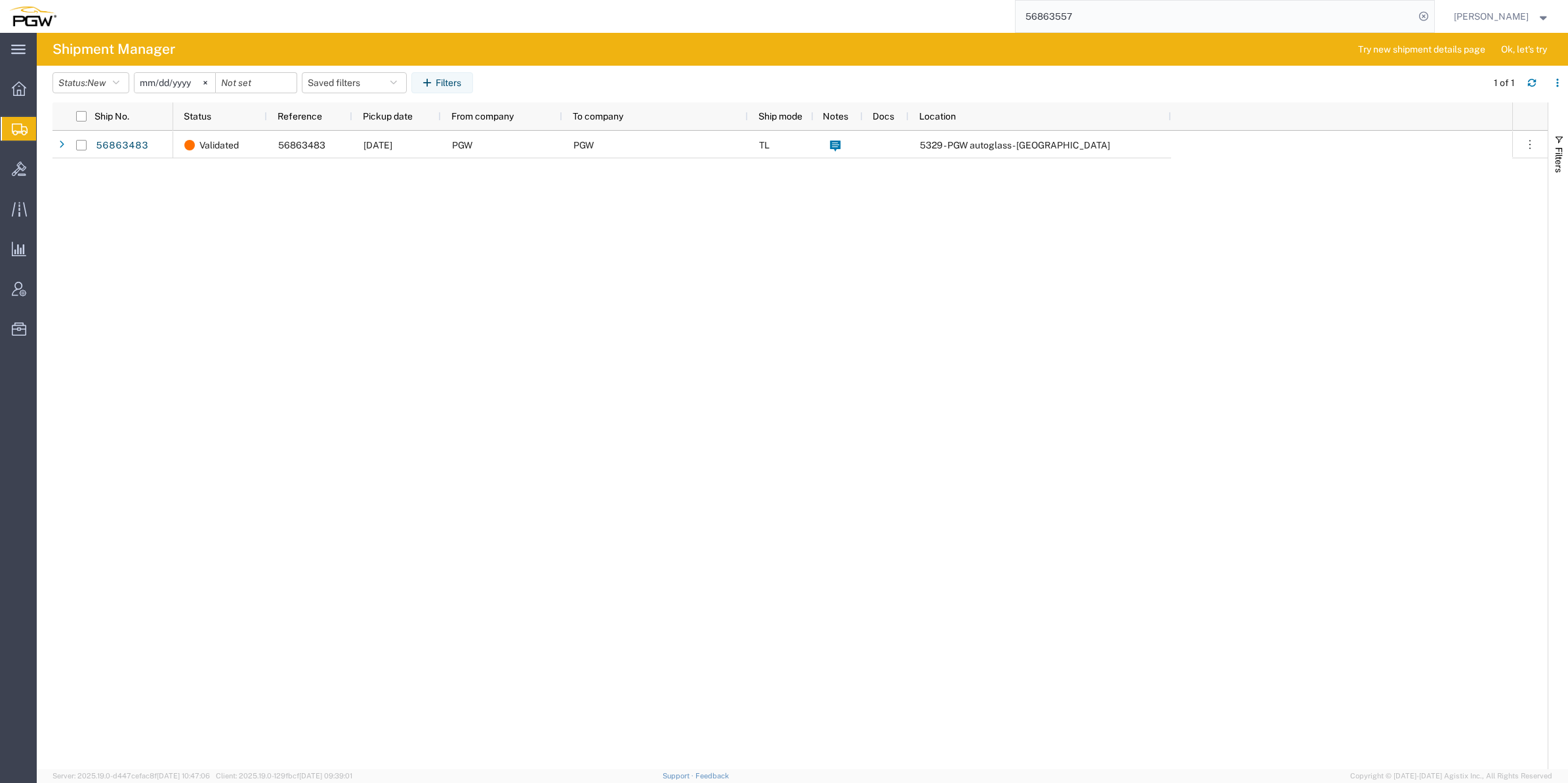
click at [624, 343] on div "Validated 56863483 09/23/2025 PGW PGW TL 5329 - PGW autoglass - Chillicothe" at bounding box center [843, 449] width 1339 height 638
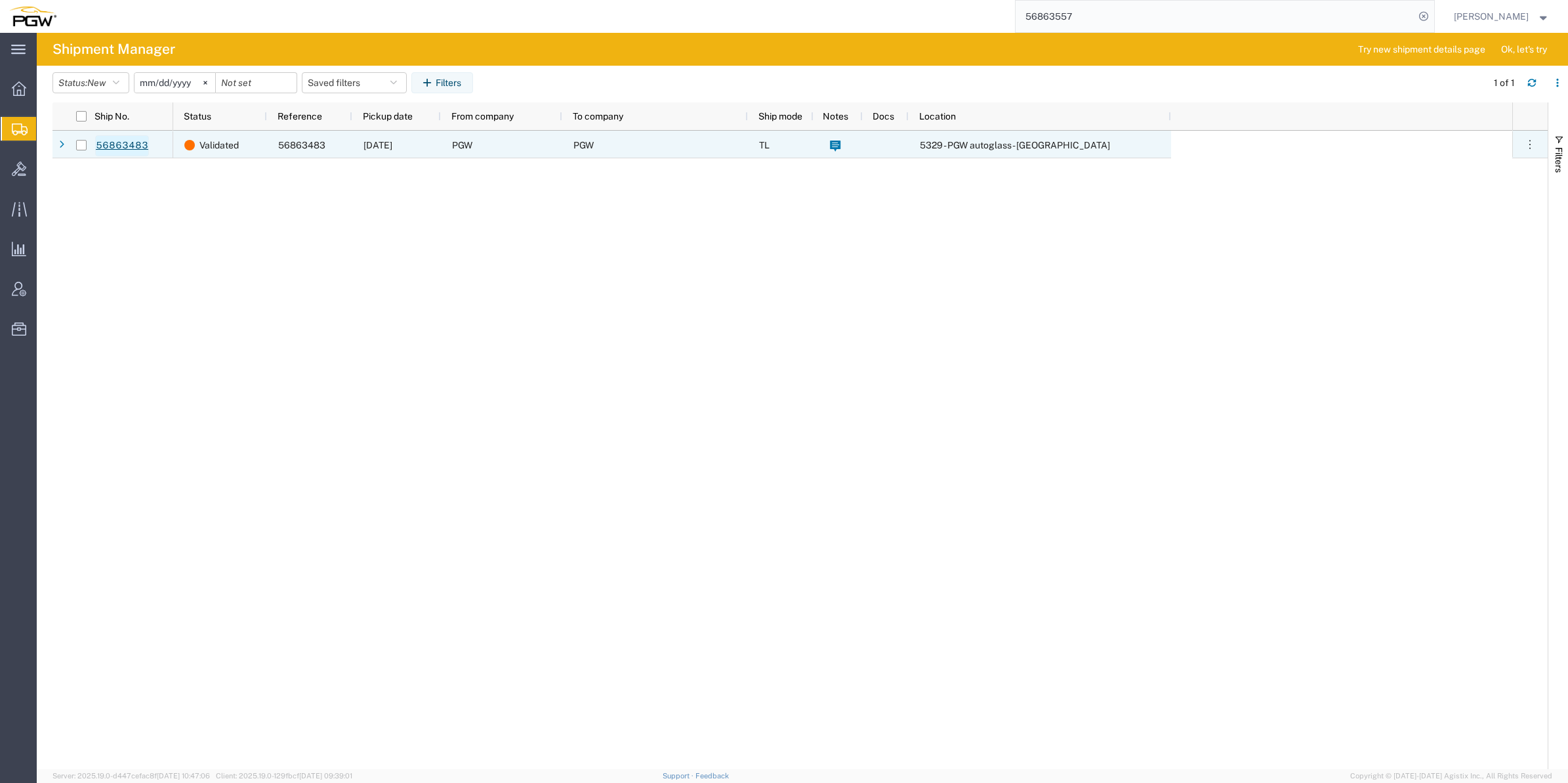
click at [129, 141] on link "56863483" at bounding box center [122, 146] width 54 height 21
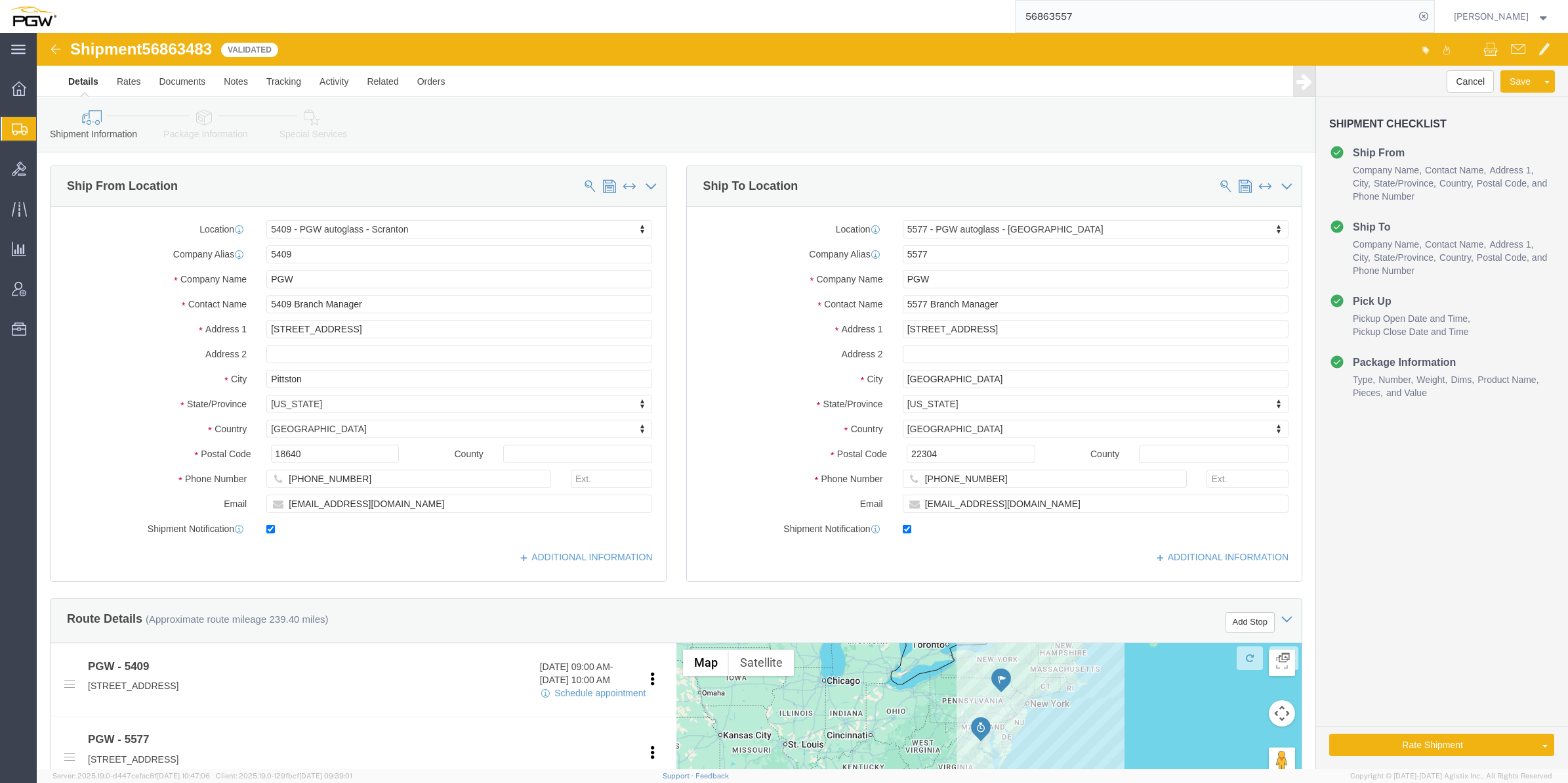
select select "61931"
select select "28381"
click img
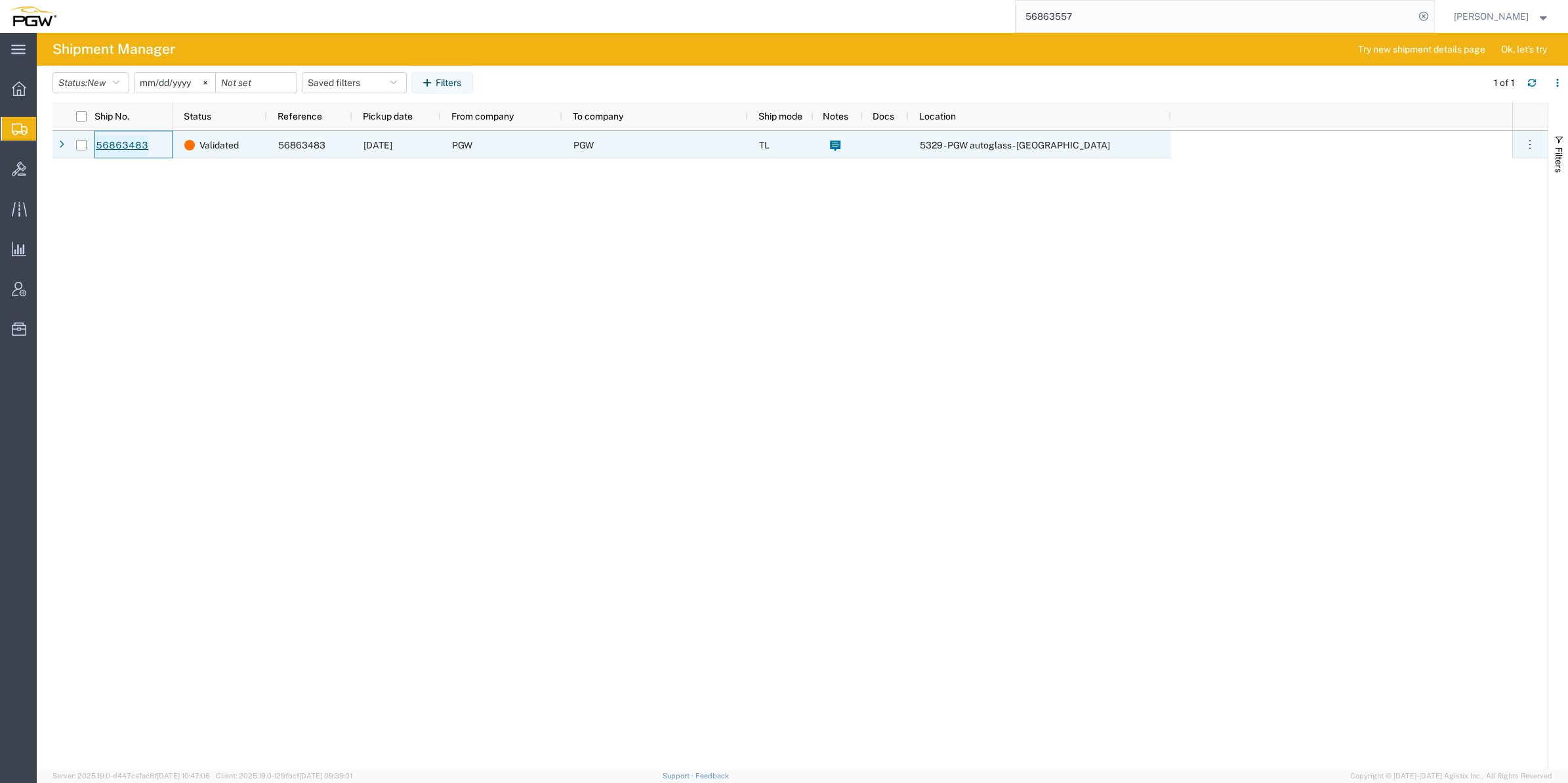
click at [129, 142] on link "56863483" at bounding box center [122, 146] width 54 height 21
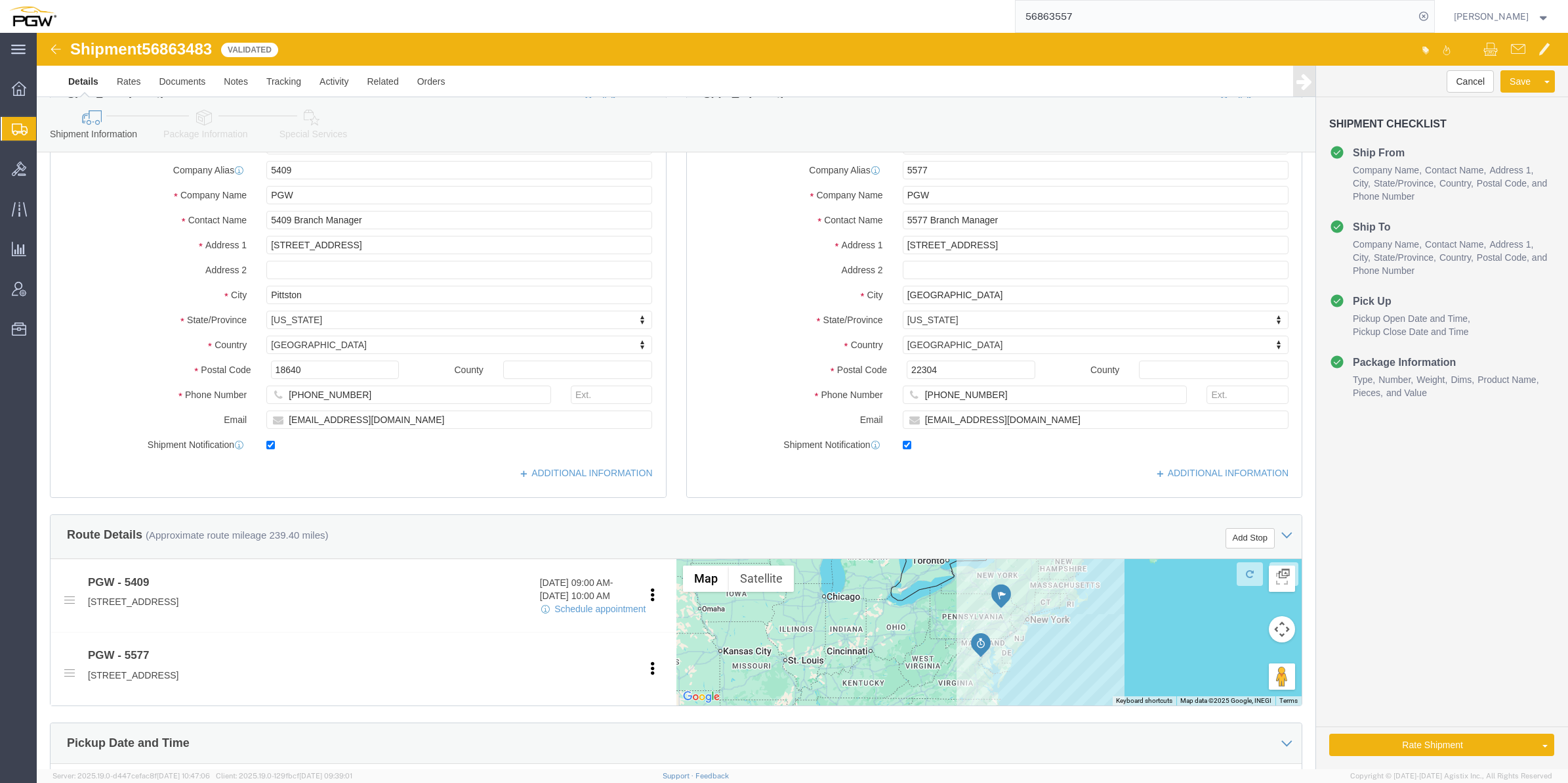
select select "61931"
select select "28381"
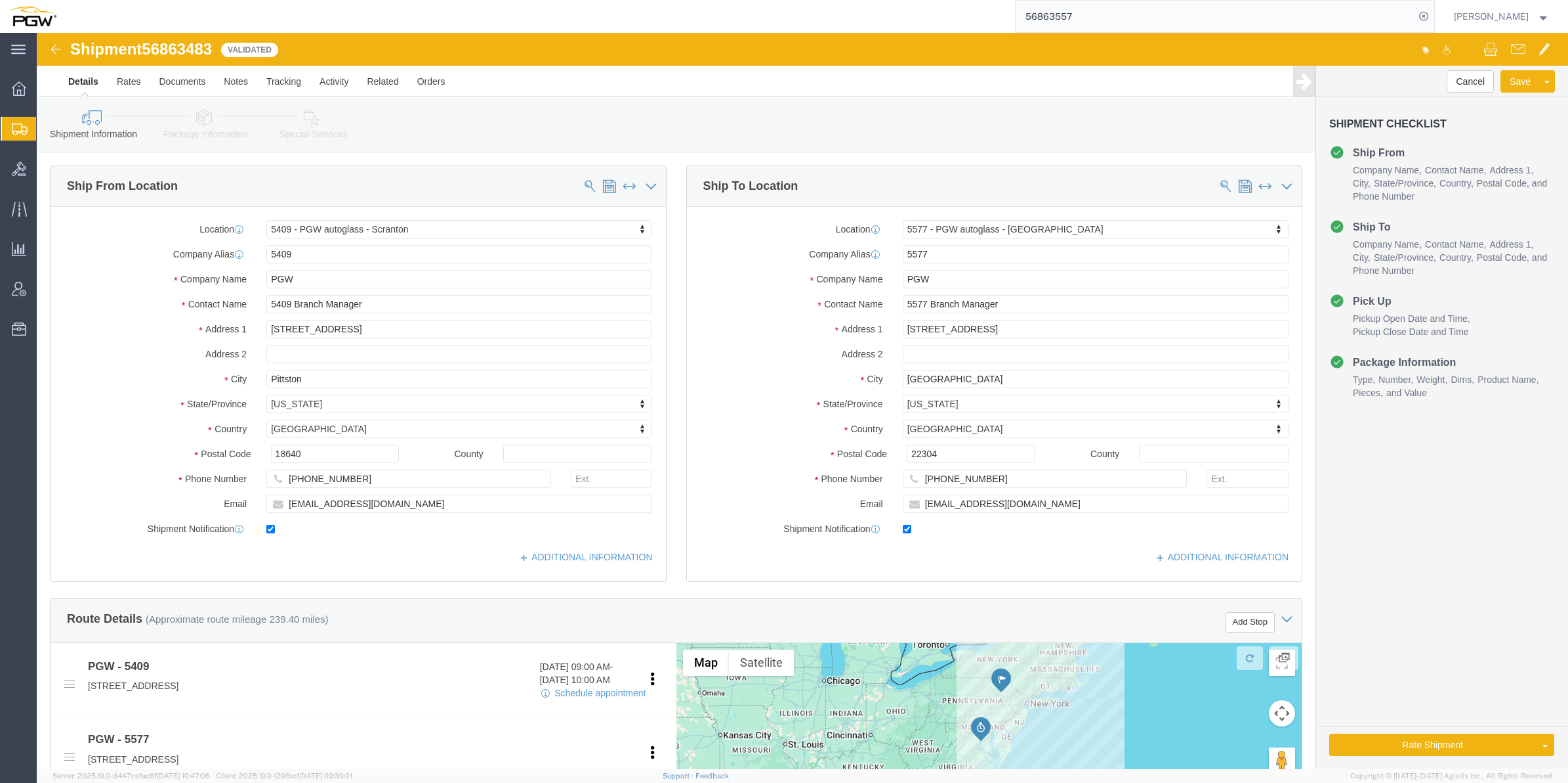
click icon
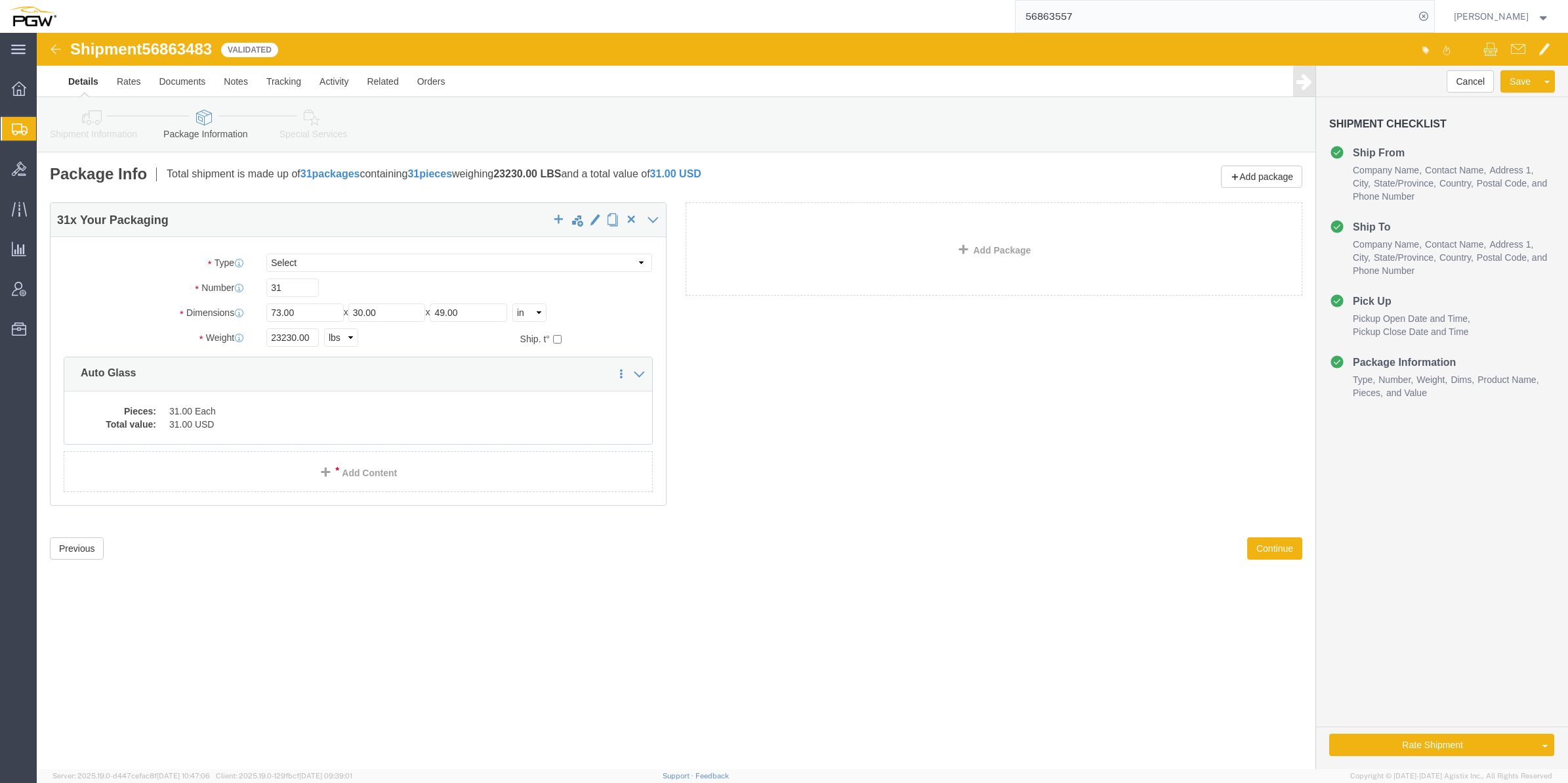
click link "Shipment Information"
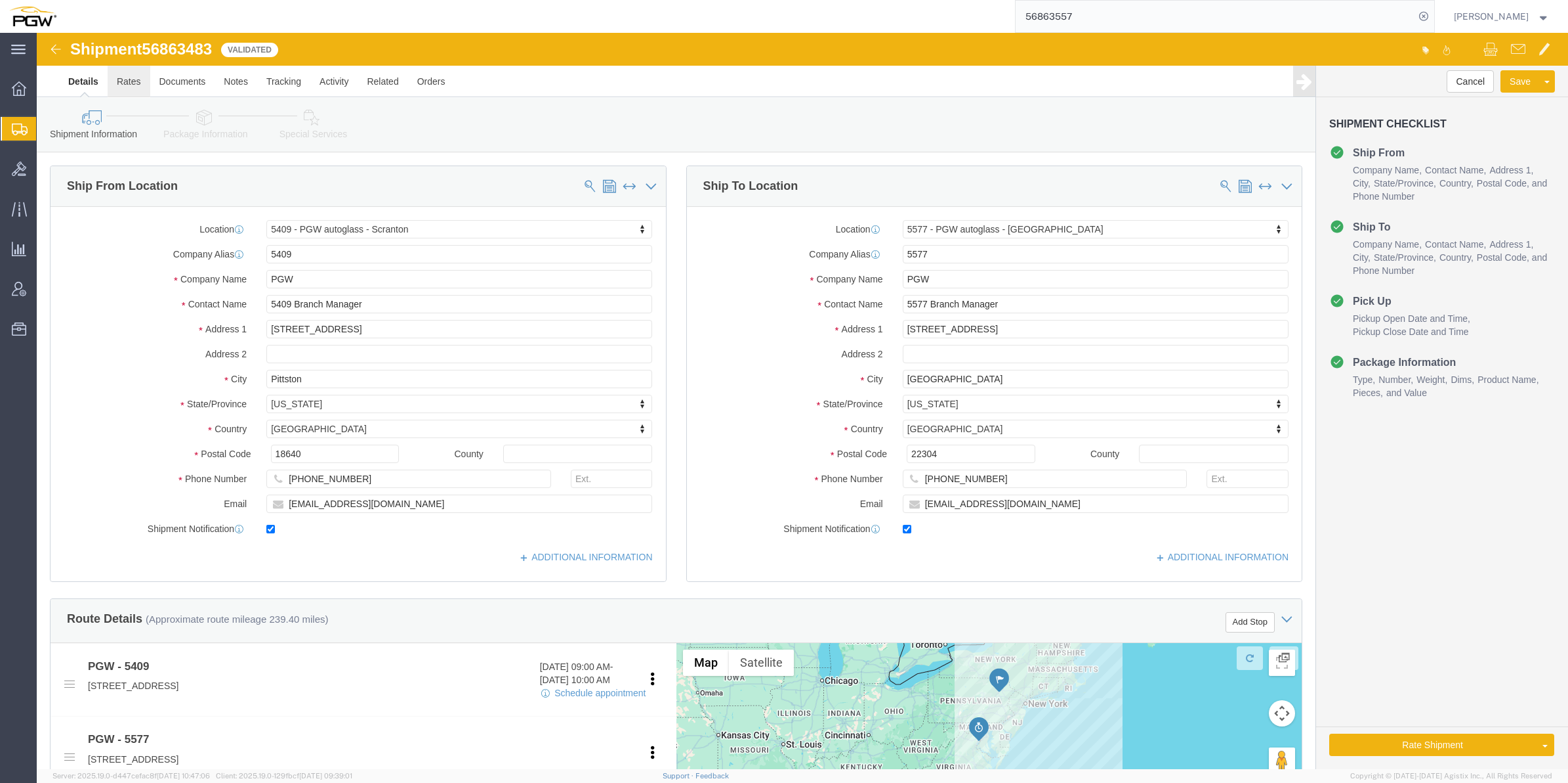
click link "Rates"
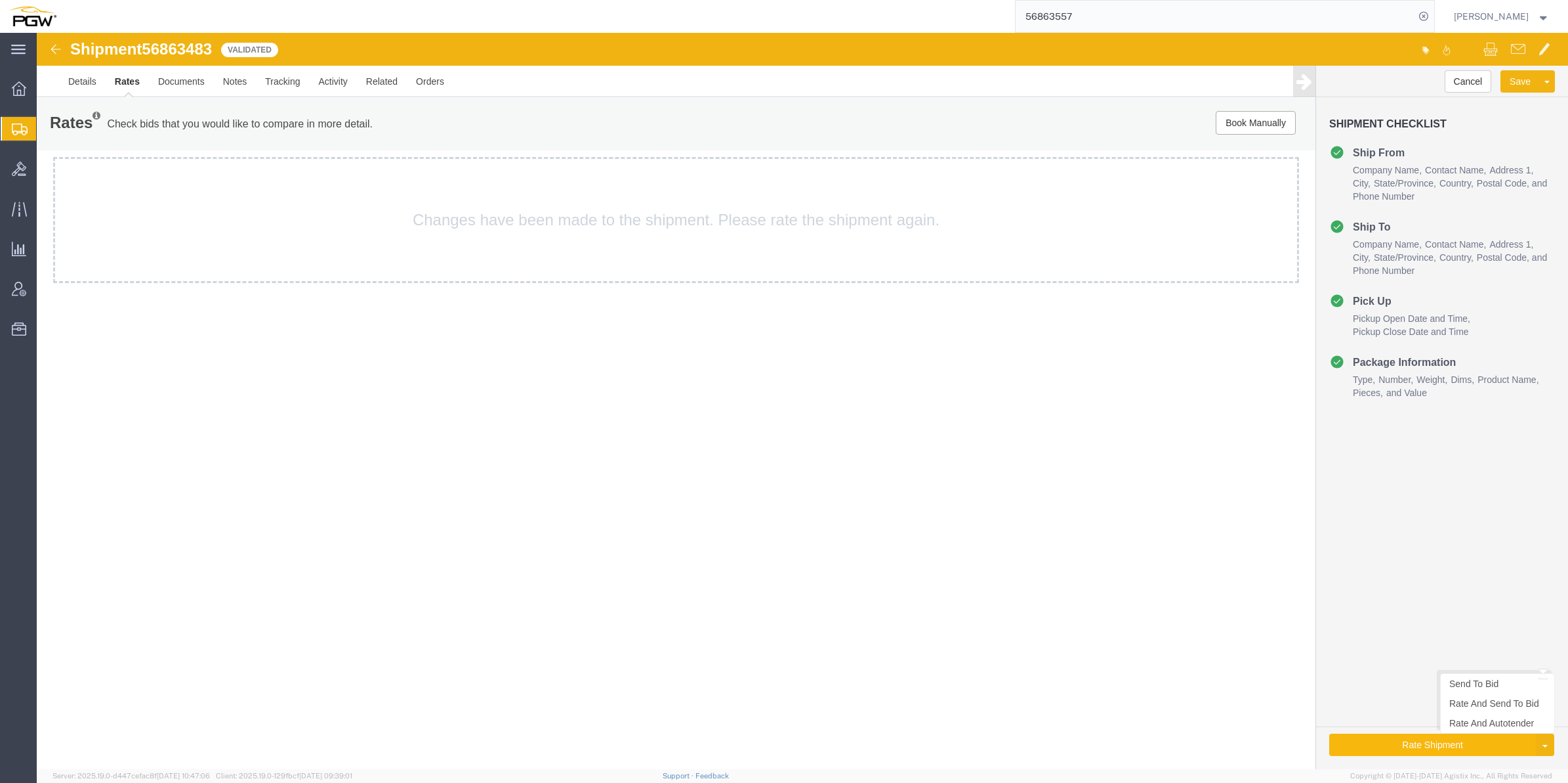
click at [1470, 752] on button "Rate Shipment" at bounding box center [1433, 744] width 207 height 23
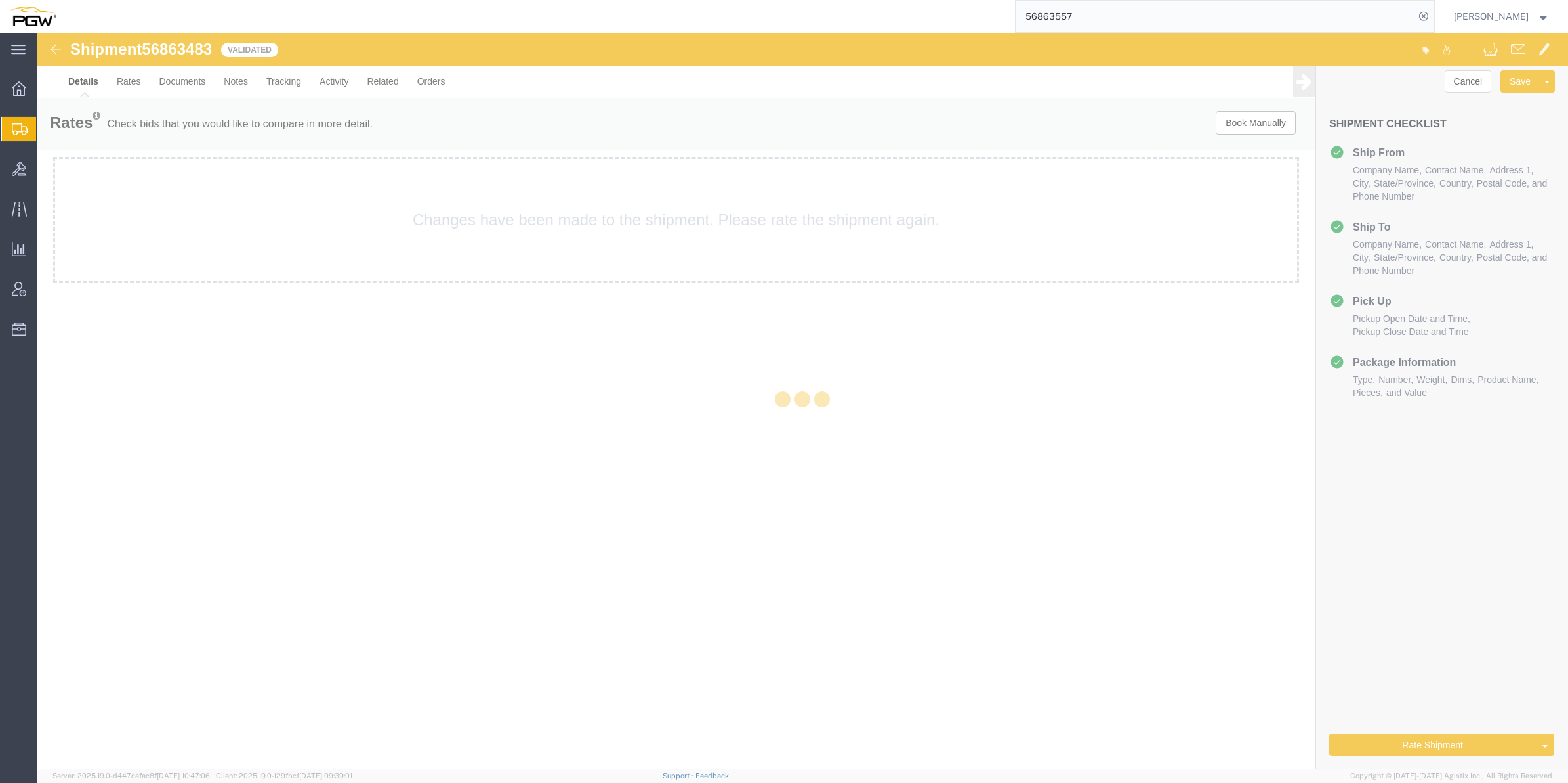
select select "61931"
select select "28381"
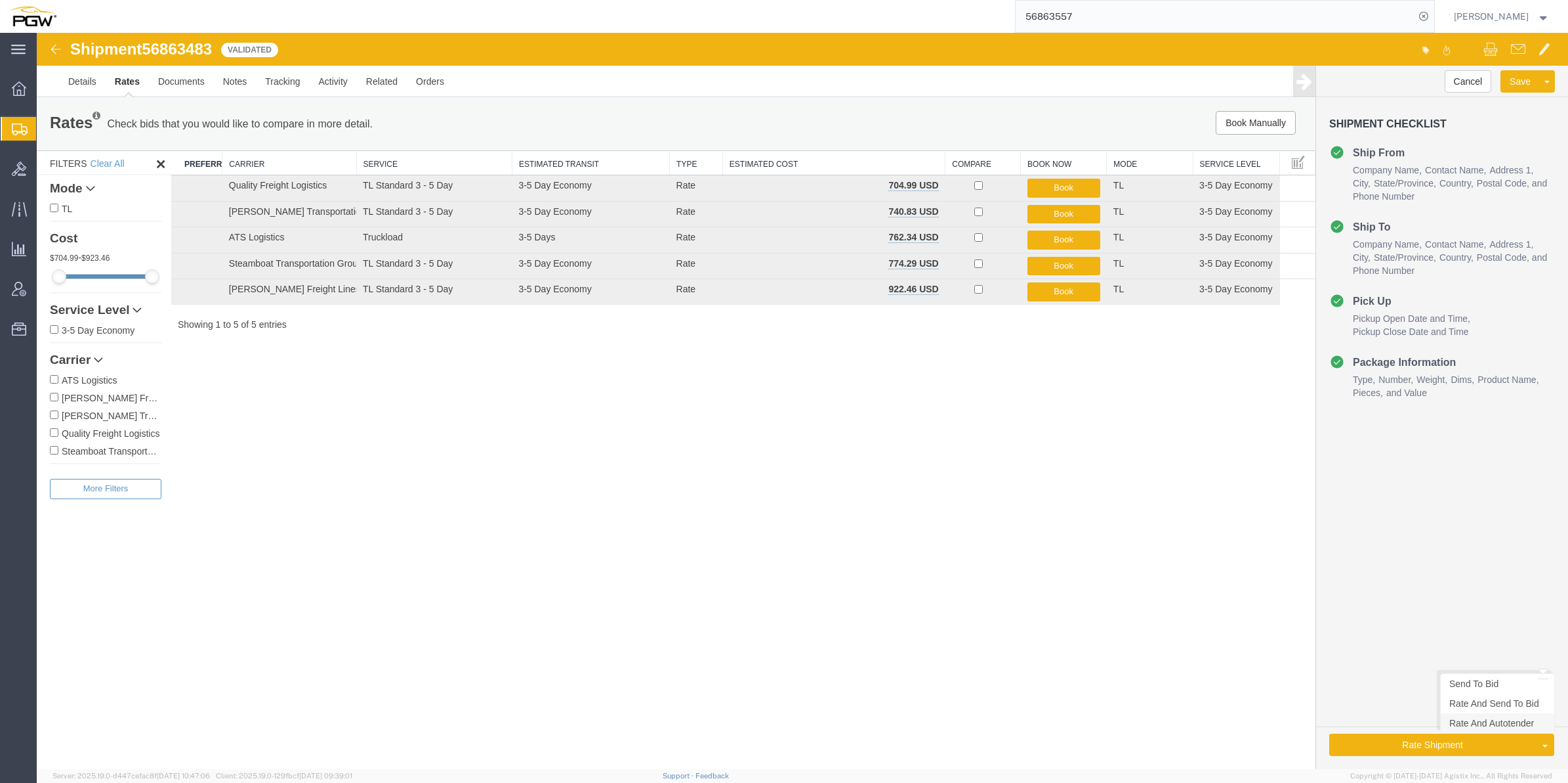
click at [1486, 725] on link "Rate And Autotender" at bounding box center [1498, 722] width 114 height 20
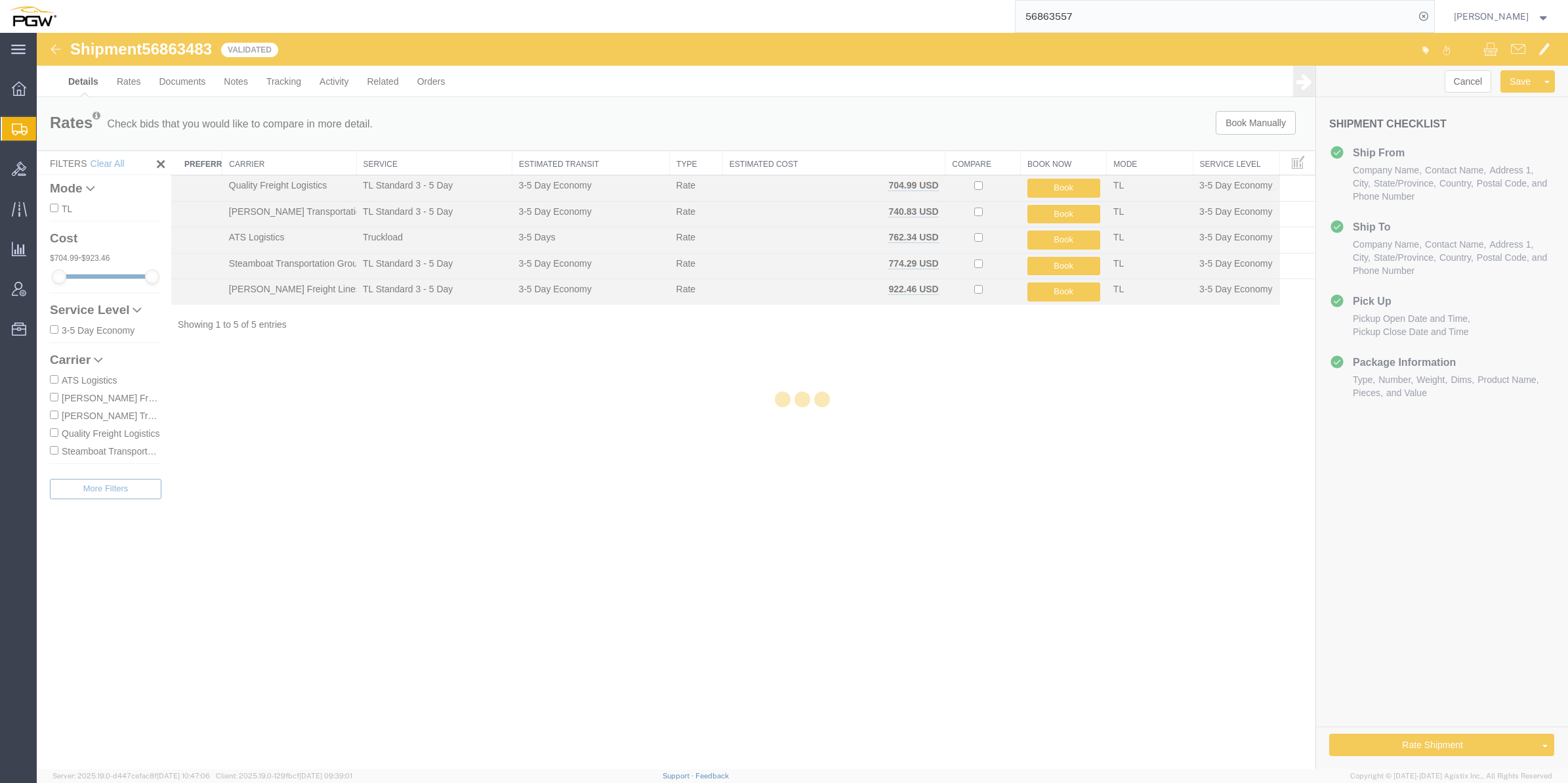
select select "61931"
select select "28381"
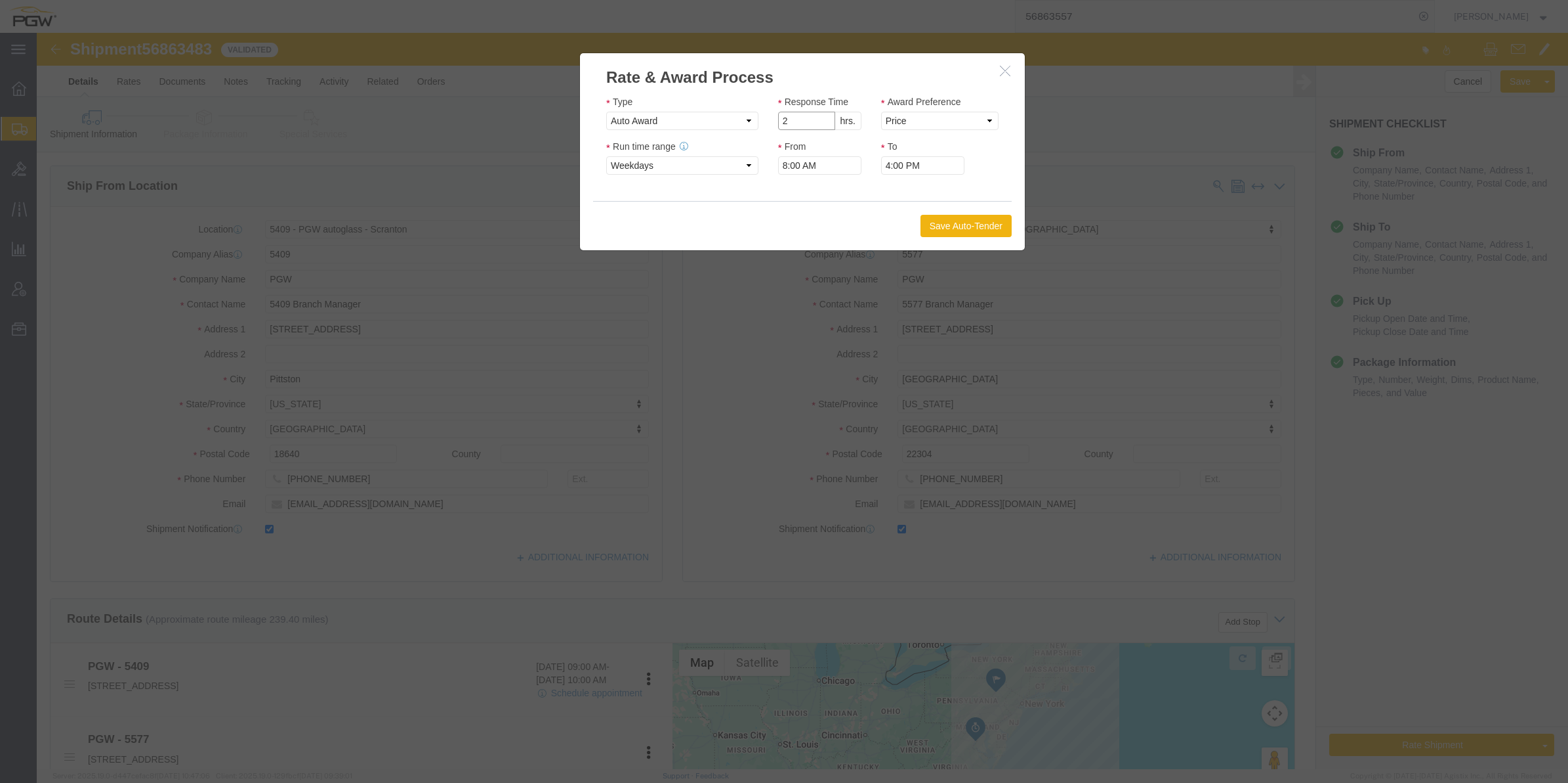
type input "2"
click input "2"
click select "Price Carrier Rank"
select select "LANE_RANK"
click select "Price Carrier Rank"
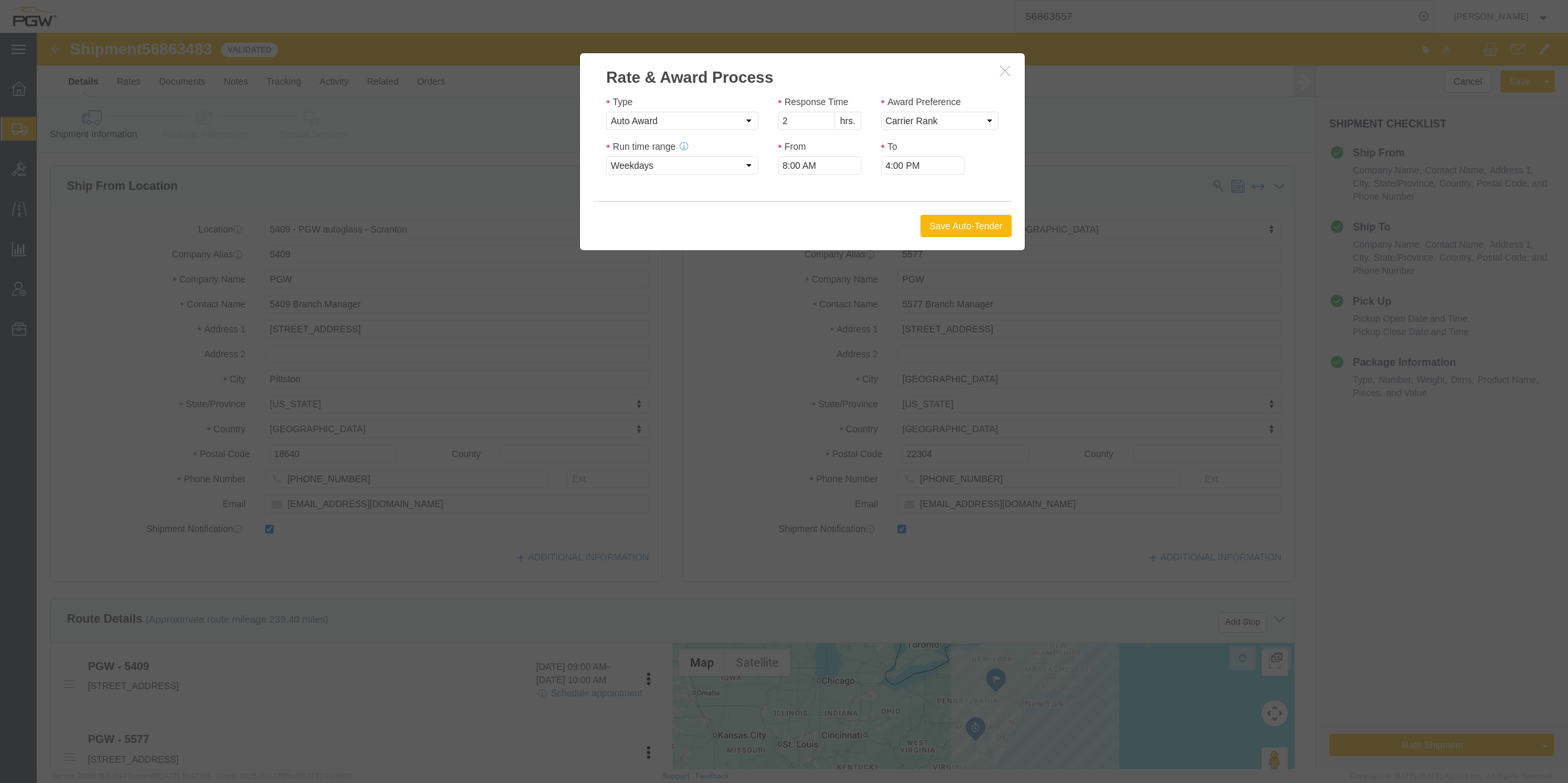
click button "Save Auto-Tender"
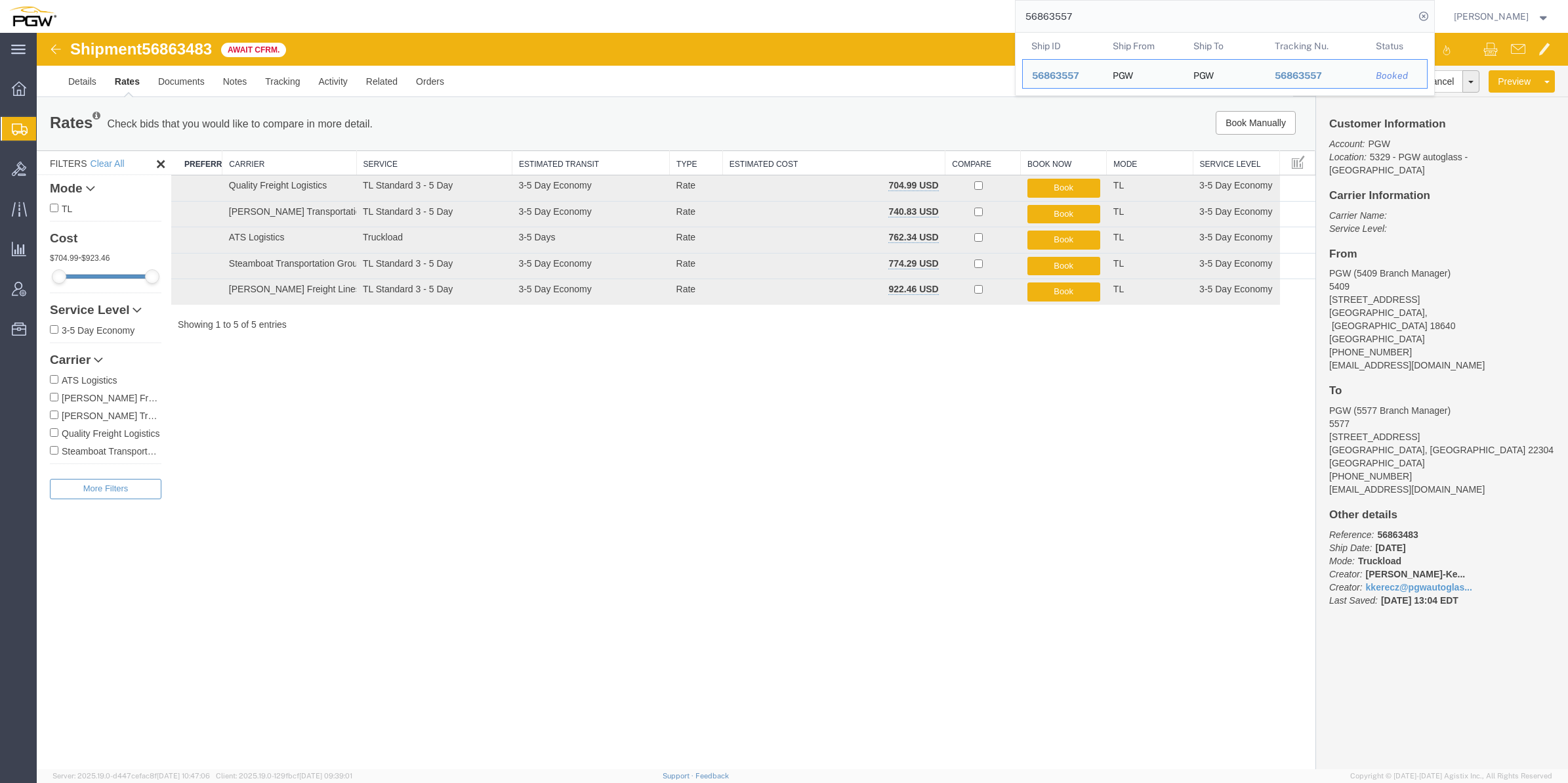
drag, startPoint x: 1107, startPoint y: 17, endPoint x: 1013, endPoint y: 10, distance: 94.3
click at [1016, 10] on input "56863557" at bounding box center [1215, 16] width 399 height 31
click at [1059, 17] on input "56863557" at bounding box center [1215, 16] width 399 height 31
drag, startPoint x: 1061, startPoint y: 18, endPoint x: 987, endPoint y: 17, distance: 74.0
click at [1016, 17] on input "56863557" at bounding box center [1215, 16] width 399 height 31
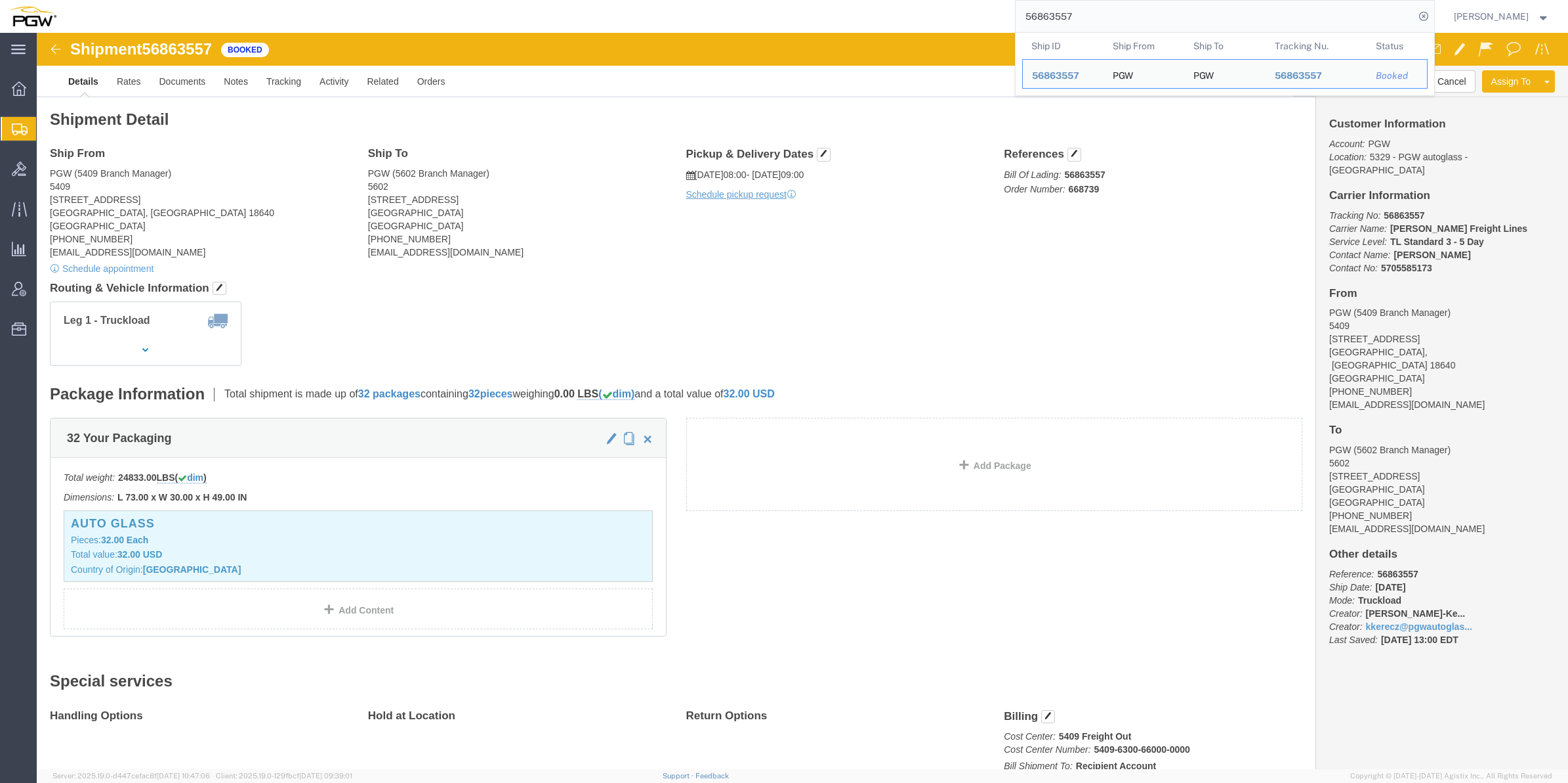
drag, startPoint x: 1065, startPoint y: 23, endPoint x: 938, endPoint y: 17, distance: 127.1
click at [938, 17] on div "56863557 Ship ID Ship From Ship To Tracking Nu. Status Ship ID 56863557 Ship Fr…" at bounding box center [750, 16] width 1370 height 33
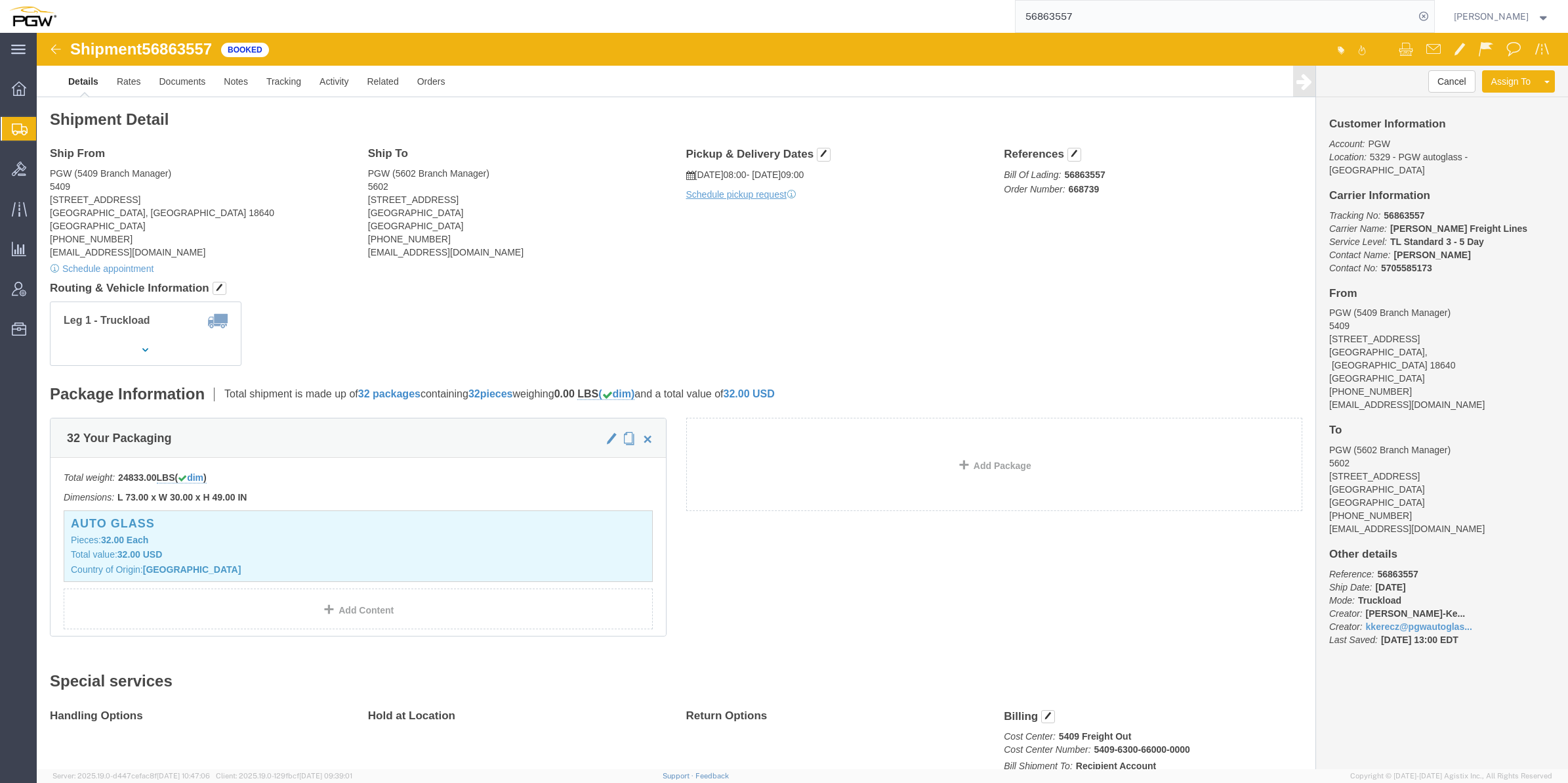
paste input "483"
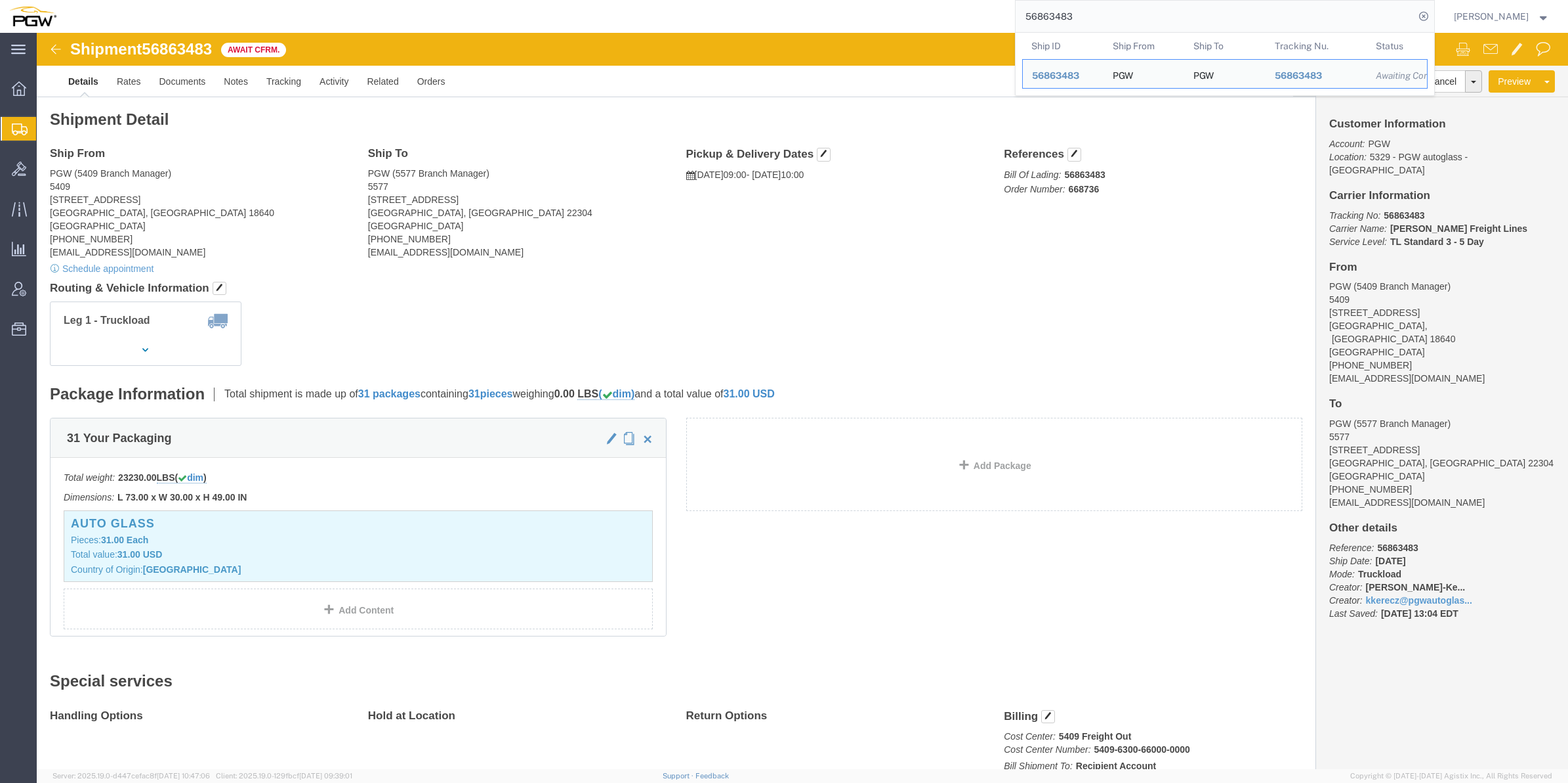
drag, startPoint x: 1073, startPoint y: 20, endPoint x: 965, endPoint y: 18, distance: 108.0
click at [965, 18] on div "56863483 Ship ID Ship From Ship To Tracking Nu. Status Ship ID 56863483 Ship Fr…" at bounding box center [750, 16] width 1370 height 33
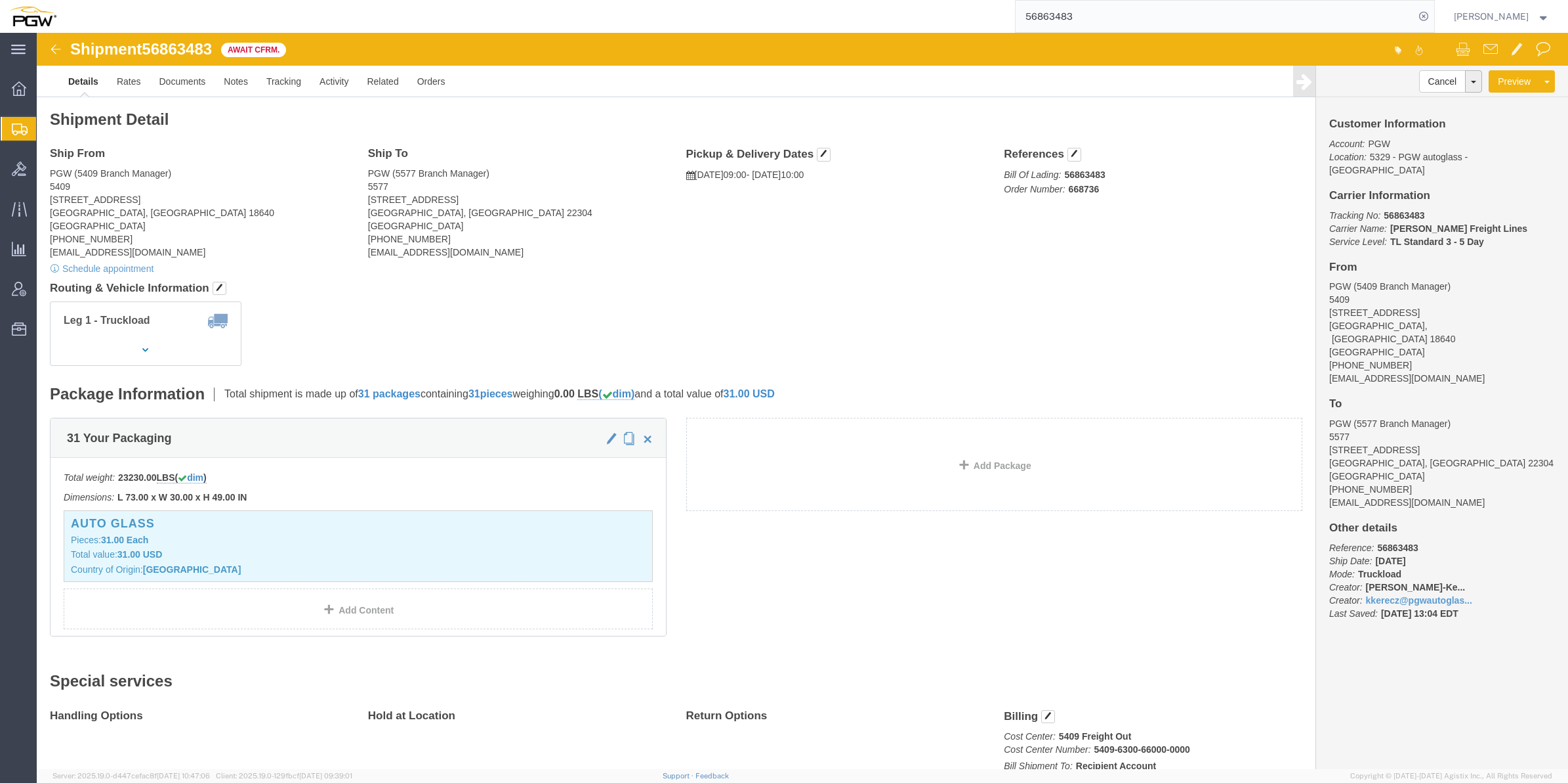
paste input "28"
type input "56863428"
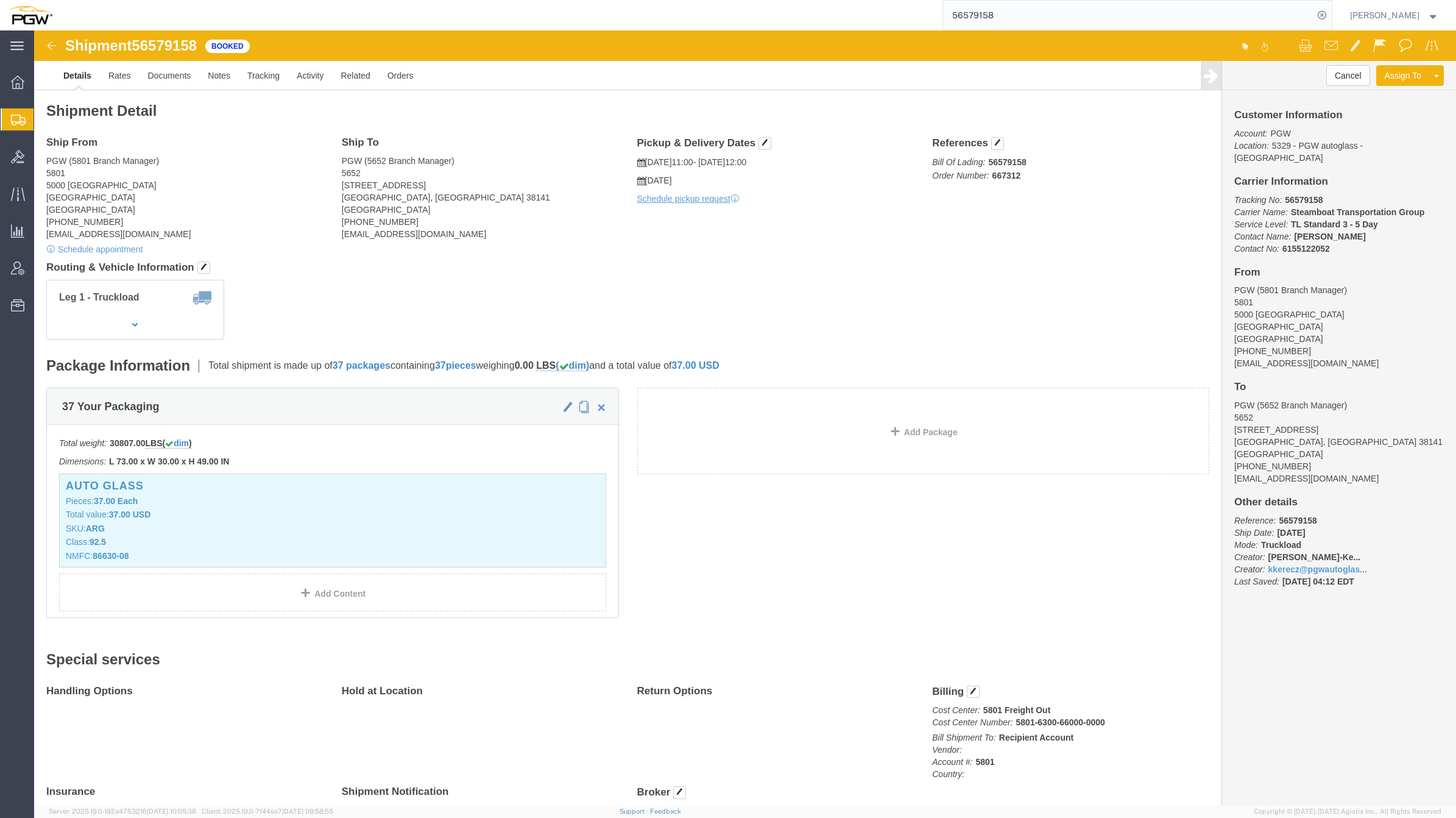
scroll to position [381, 0]
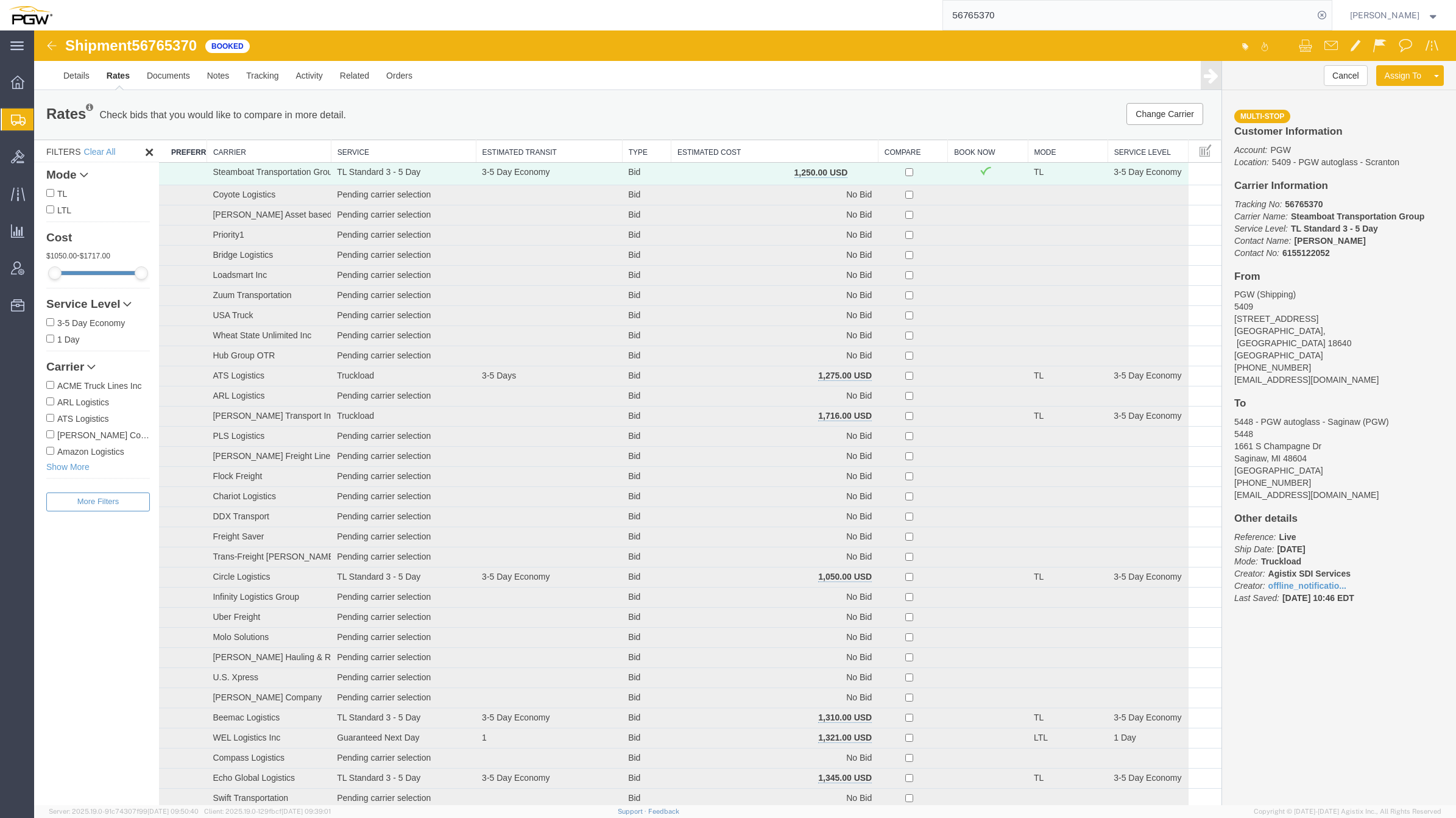
click at [55, 139] on div "Filters Clear All Mode TL LTL Cost 1050.00 - 1717.00 Service Level 3-5 Day Econ…" at bounding box center [96, 472] width 125 height 666
click at [0, 0] on span "Shipment Manager" at bounding box center [0, 0] width 0 height 0
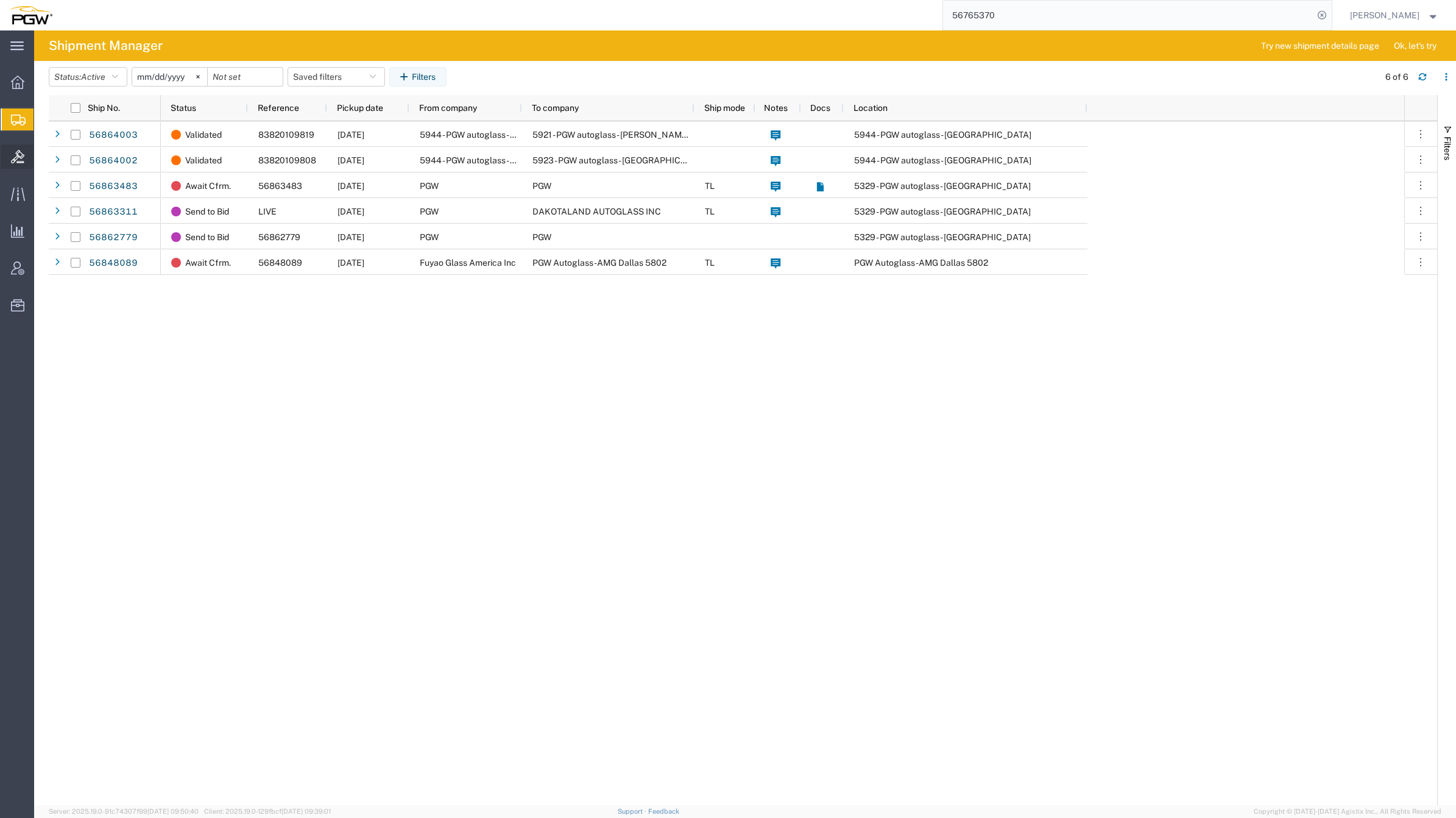
click at [42, 162] on span "Bids" at bounding box center [38, 156] width 9 height 24
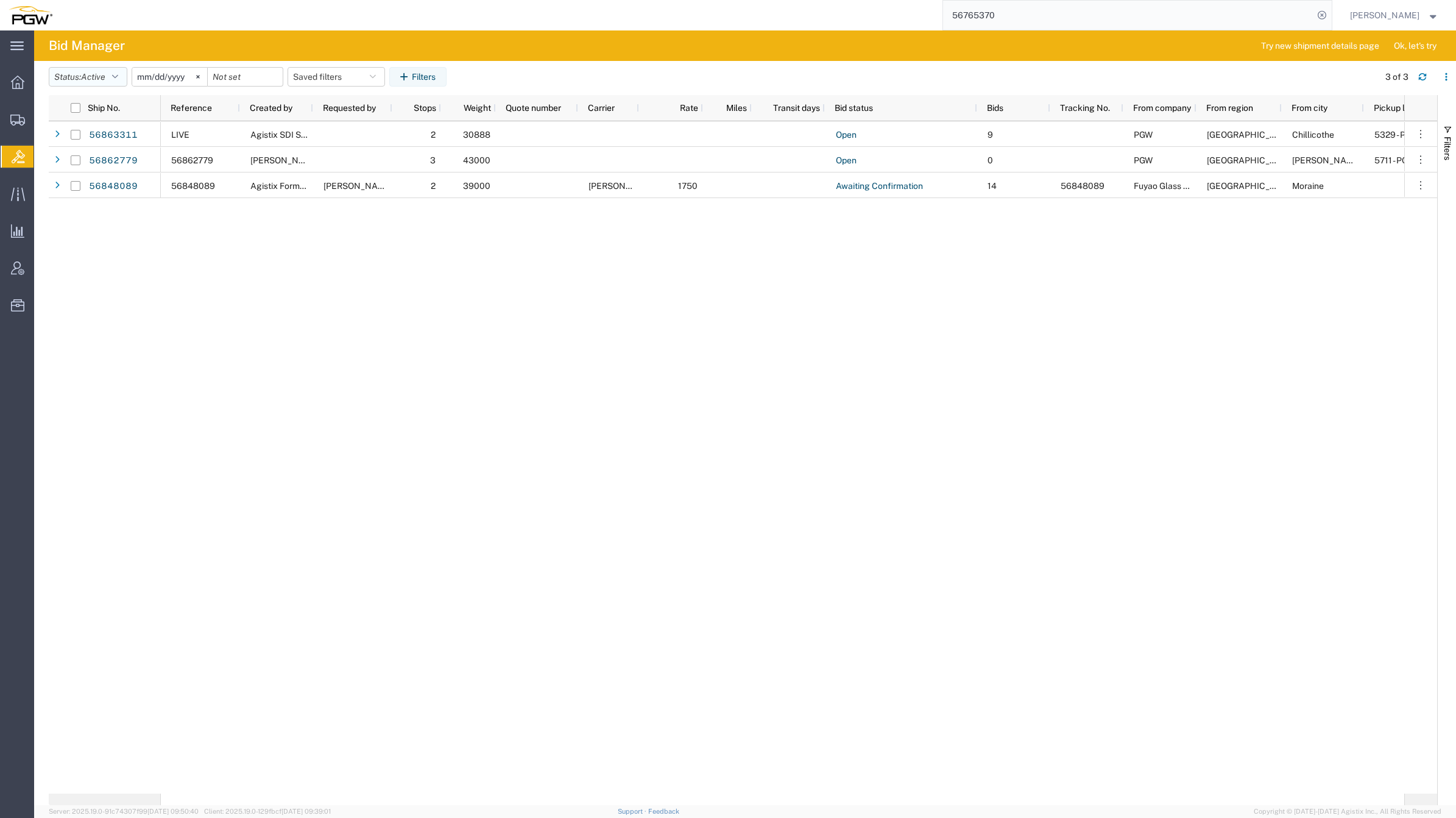
click at [116, 75] on icon "button" at bounding box center [115, 76] width 6 height 9
click at [95, 217] on span "Open" at bounding box center [120, 217] width 142 height 19
click at [267, 247] on div "LIVE Agistix SDI Services 2 30888 Open 9 PGW North America Chillicothe 5329 - P…" at bounding box center [783, 457] width 1244 height 672
